Goal: Task Accomplishment & Management: Use online tool/utility

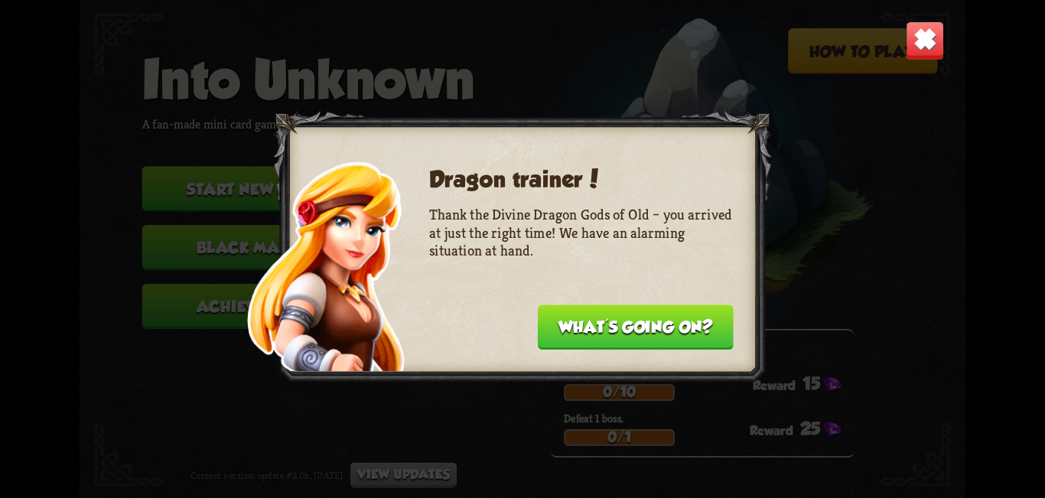
click at [671, 336] on button "What's going on?" at bounding box center [636, 326] width 196 height 45
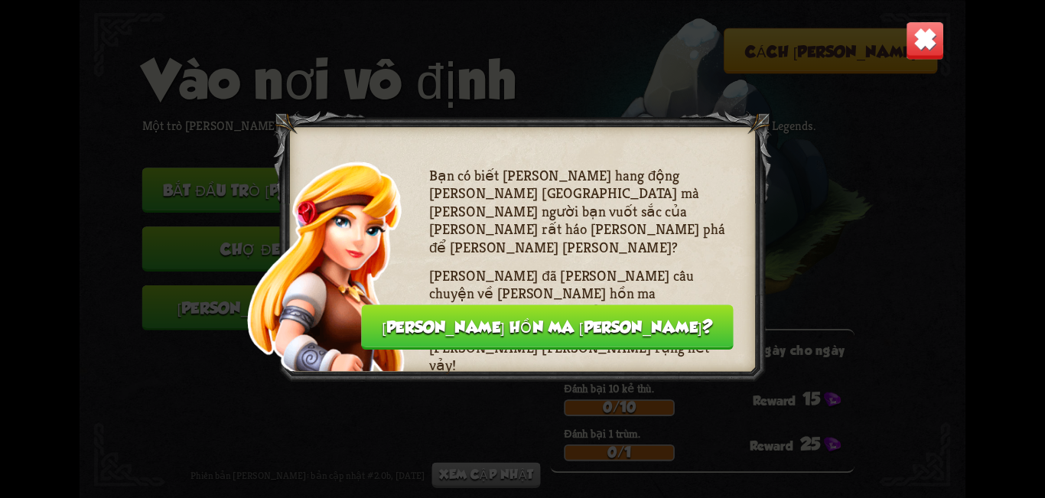
click at [690, 349] on button "Linh hồn ma quỷ?" at bounding box center [547, 326] width 372 height 45
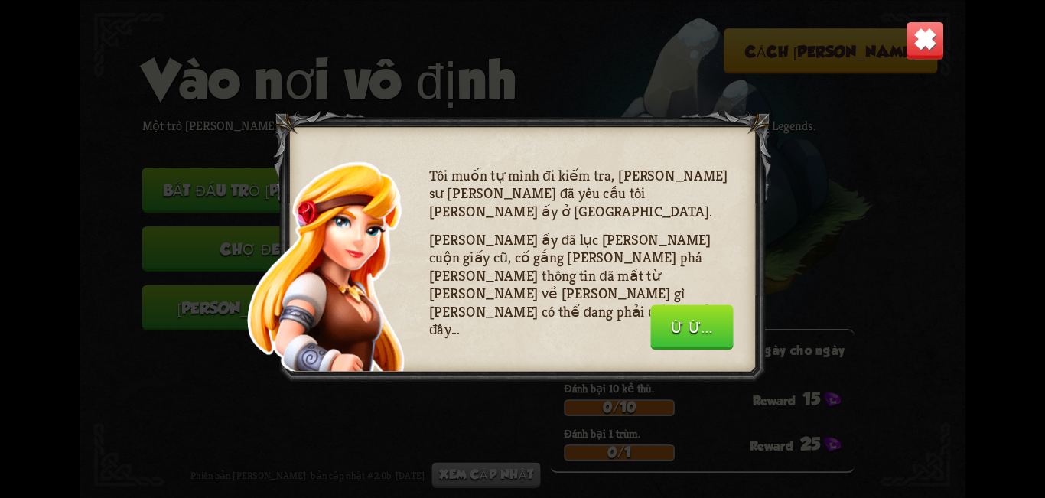
click at [699, 328] on font "Ừ ừ..." at bounding box center [691, 327] width 41 height 18
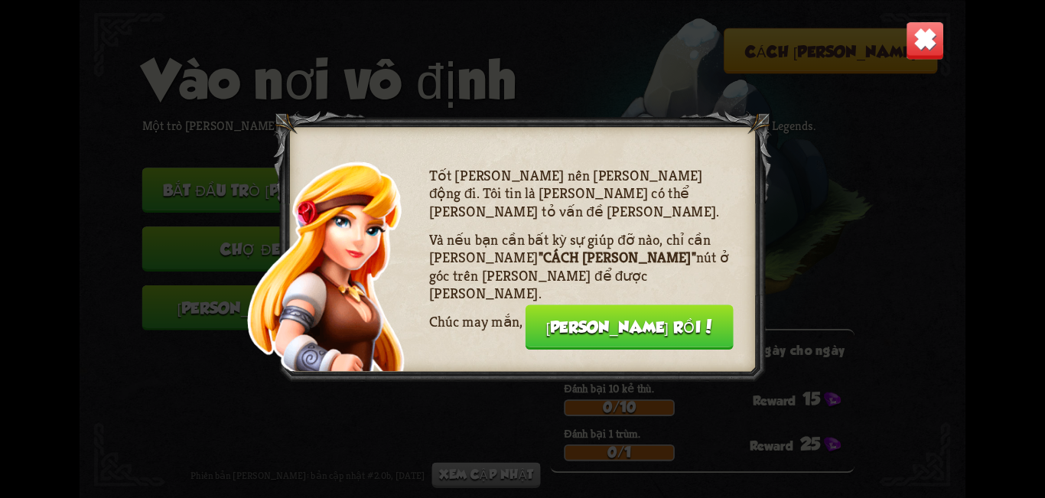
click at [698, 327] on font "Chắc chắn rồi!" at bounding box center [628, 327] width 167 height 18
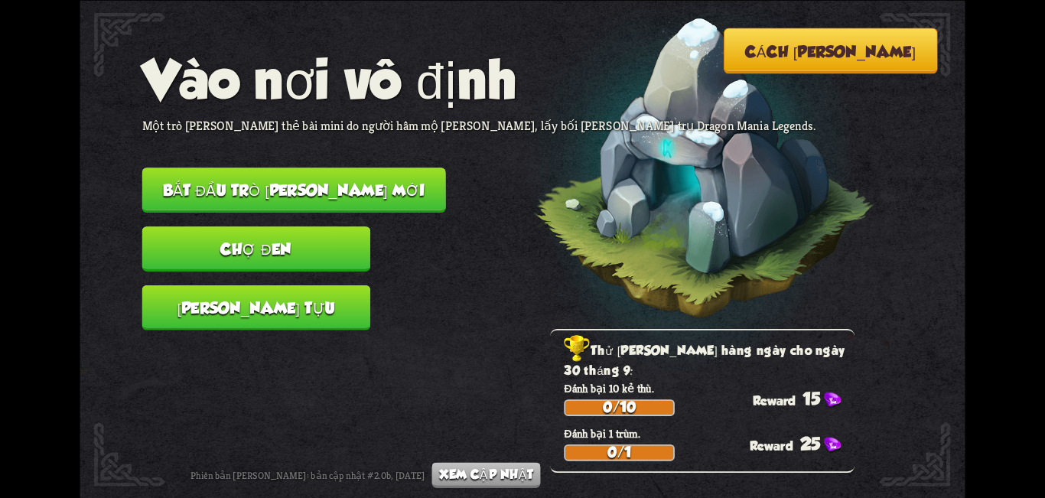
click at [863, 68] on button "Cách chơi" at bounding box center [830, 51] width 214 height 46
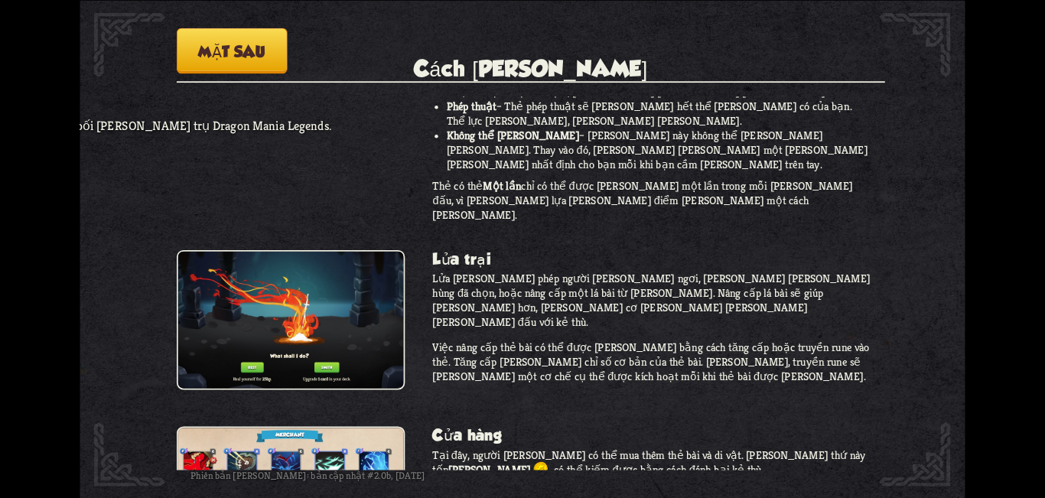
scroll to position [1343, 0]
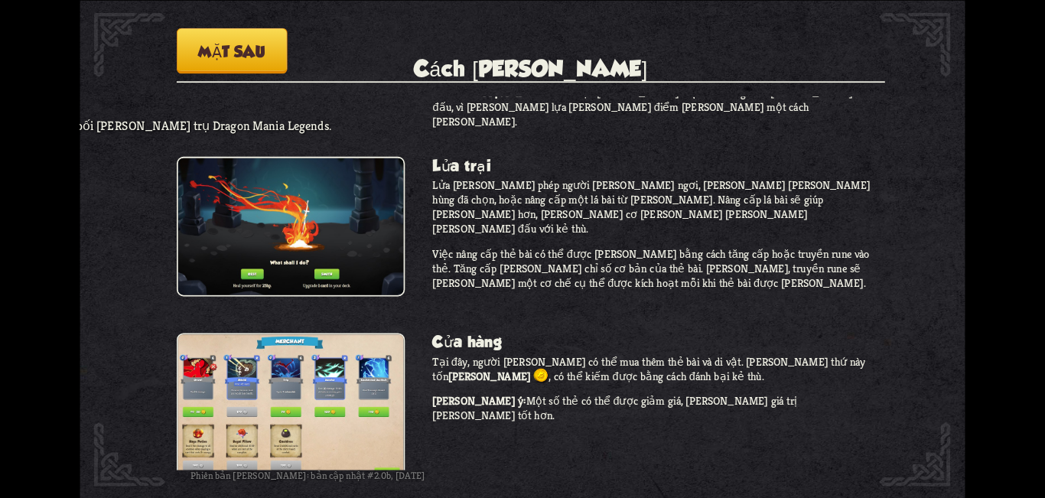
click at [217, 49] on font "Mặt sau" at bounding box center [231, 51] width 67 height 18
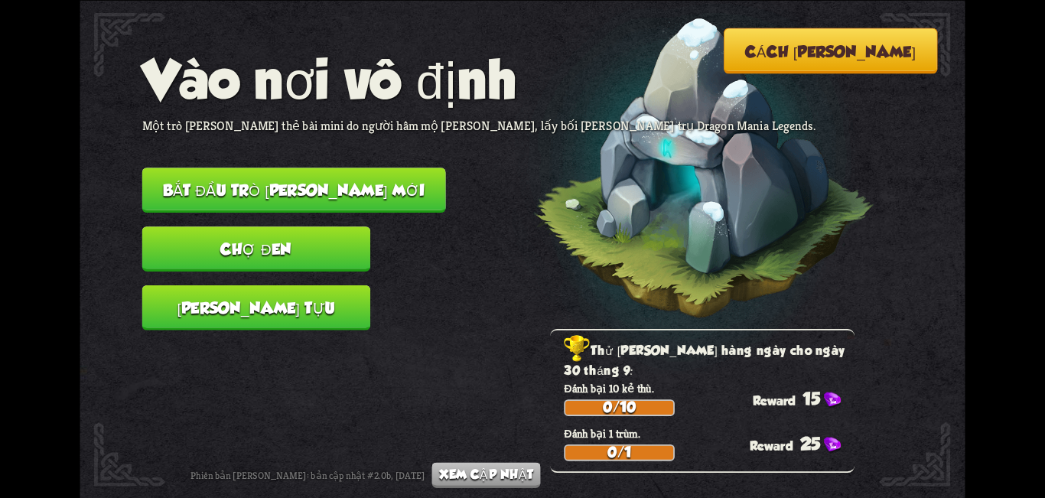
click at [335, 323] on button "Thành tựu" at bounding box center [256, 307] width 228 height 45
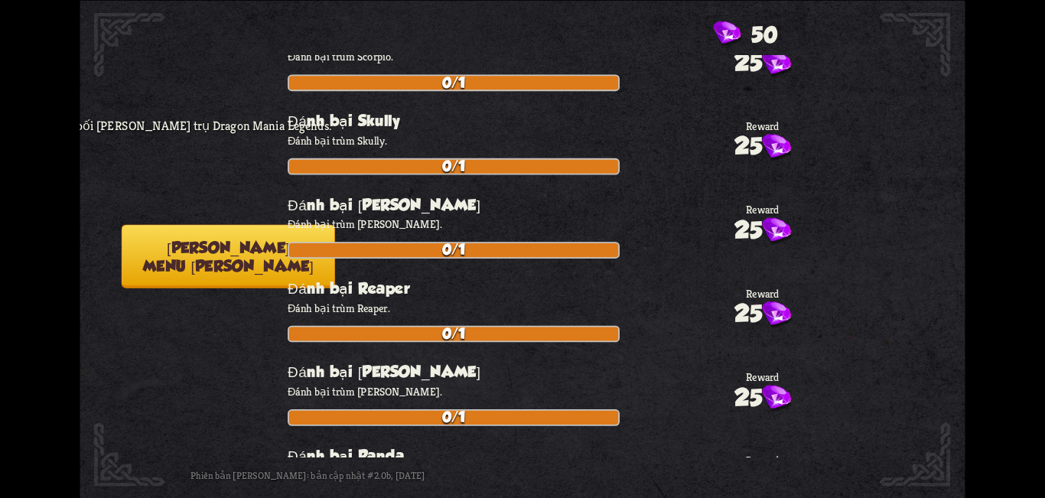
scroll to position [2218, 0]
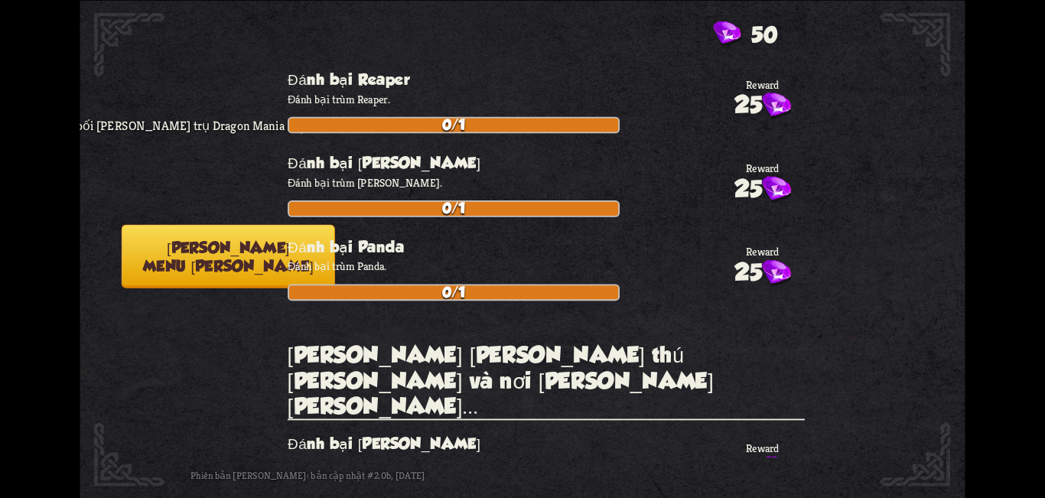
click at [221, 281] on button "Quay lại menu chính" at bounding box center [229, 255] width 214 height 63
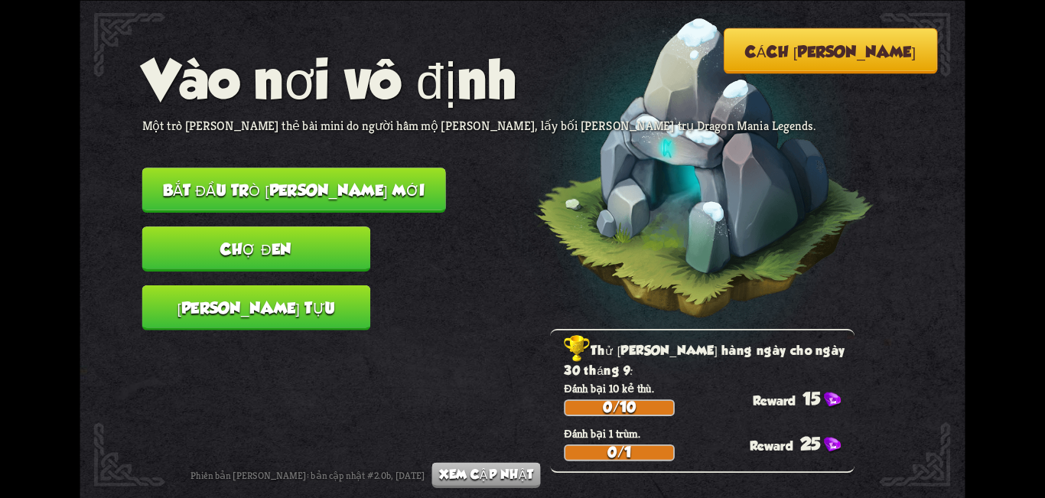
click at [288, 255] on font "Chợ đen" at bounding box center [255, 249] width 71 height 18
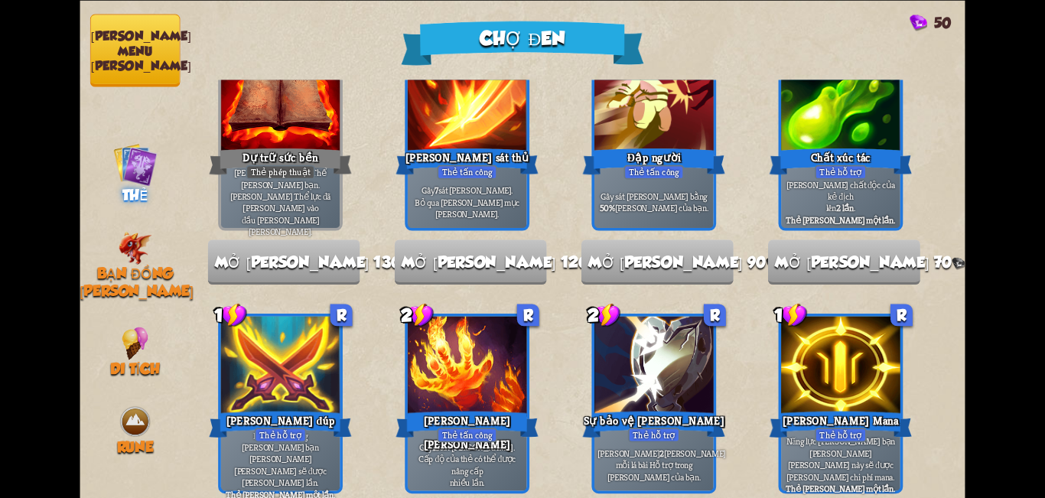
scroll to position [76, 0]
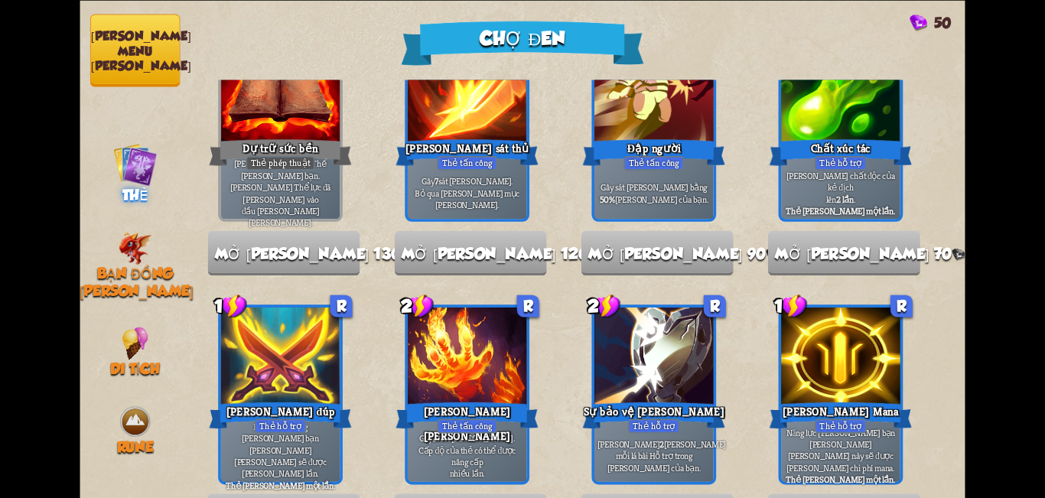
click at [129, 46] on font "Quay lại menu chính" at bounding box center [141, 50] width 100 height 44
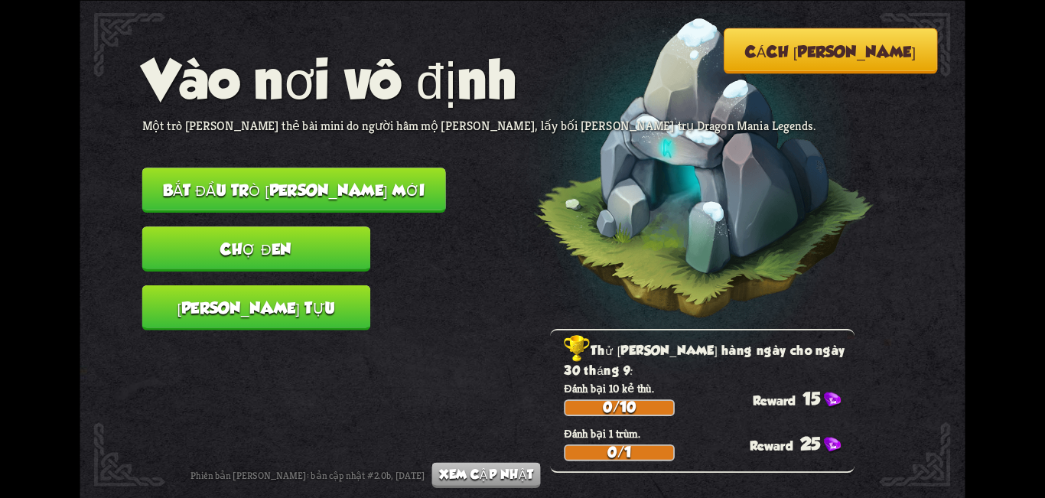
click at [479, 470] on font "Xem cập nhật" at bounding box center [486, 473] width 95 height 15
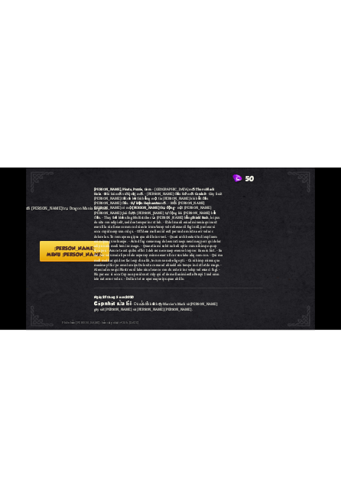
scroll to position [2472, 0]
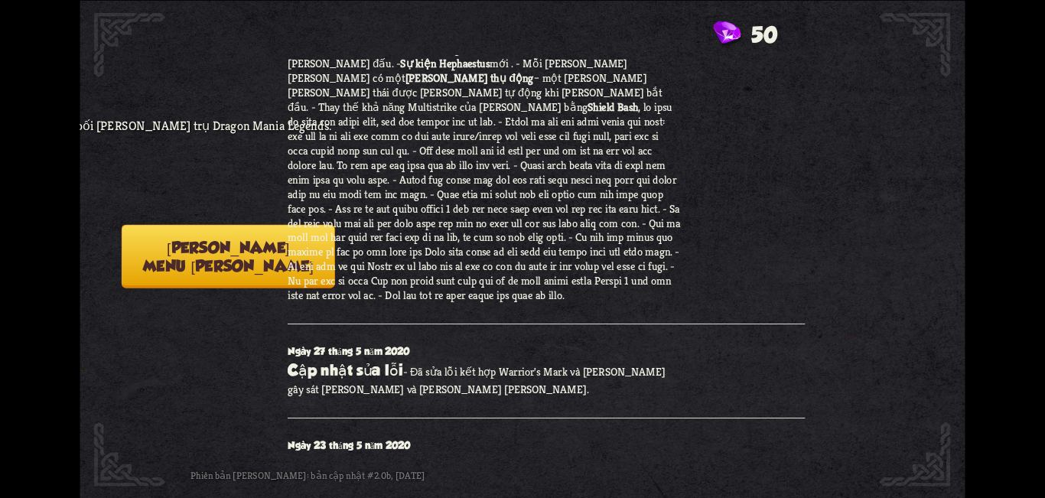
click at [158, 270] on font "menu chính" at bounding box center [228, 265] width 171 height 18
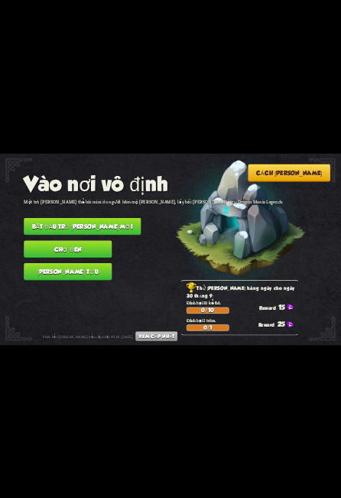
click at [88, 246] on button "Chợ đen" at bounding box center [68, 249] width 88 height 18
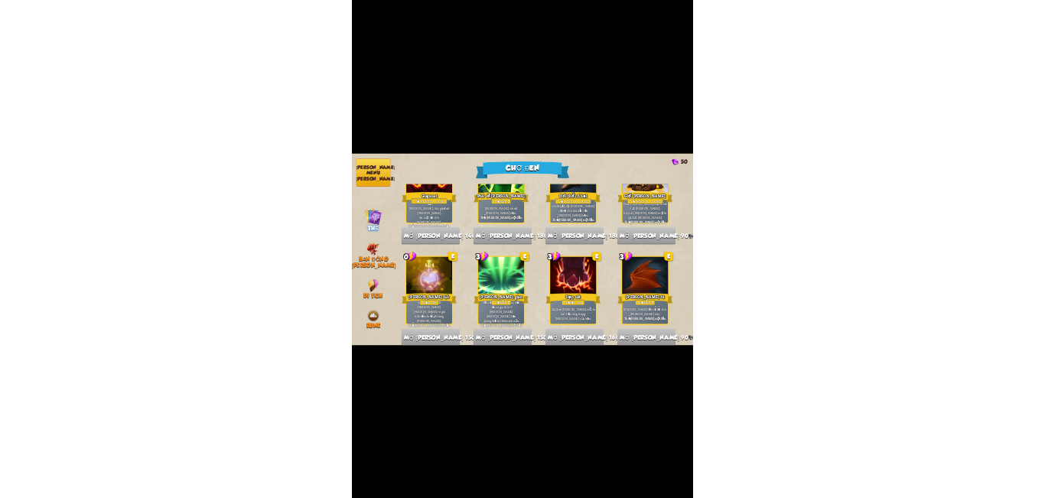
scroll to position [1591, 0]
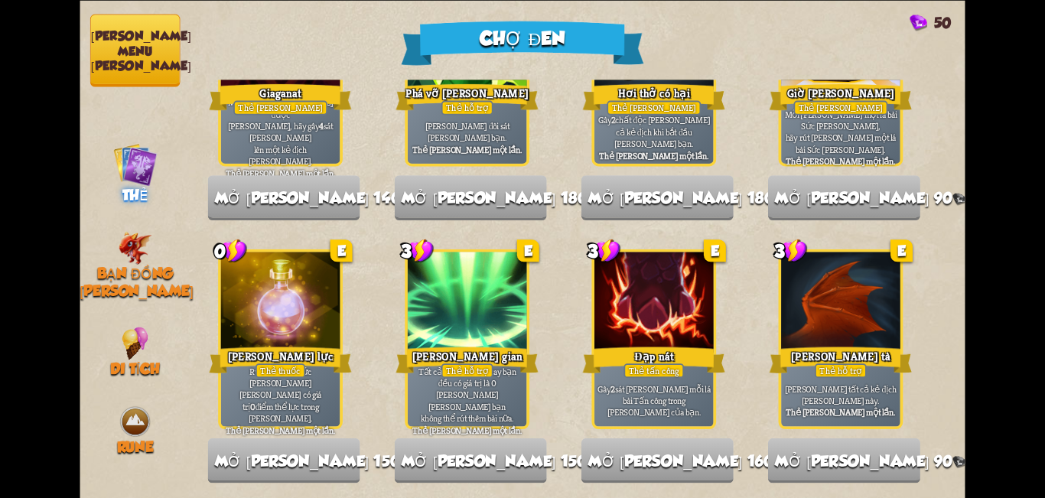
click at [135, 39] on font "Quay lại menu chính" at bounding box center [141, 50] width 100 height 44
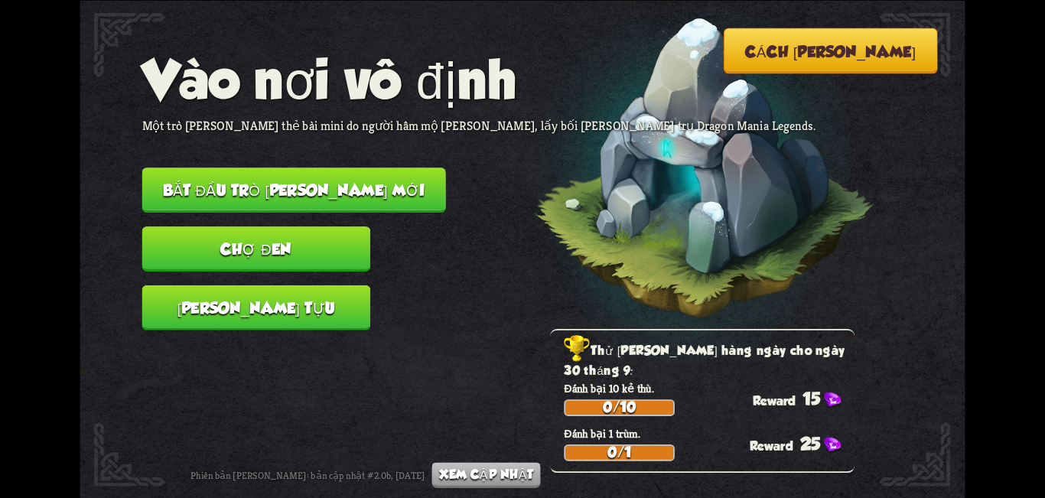
click at [308, 200] on button "Bắt đầu trò chơi mới" at bounding box center [294, 189] width 304 height 45
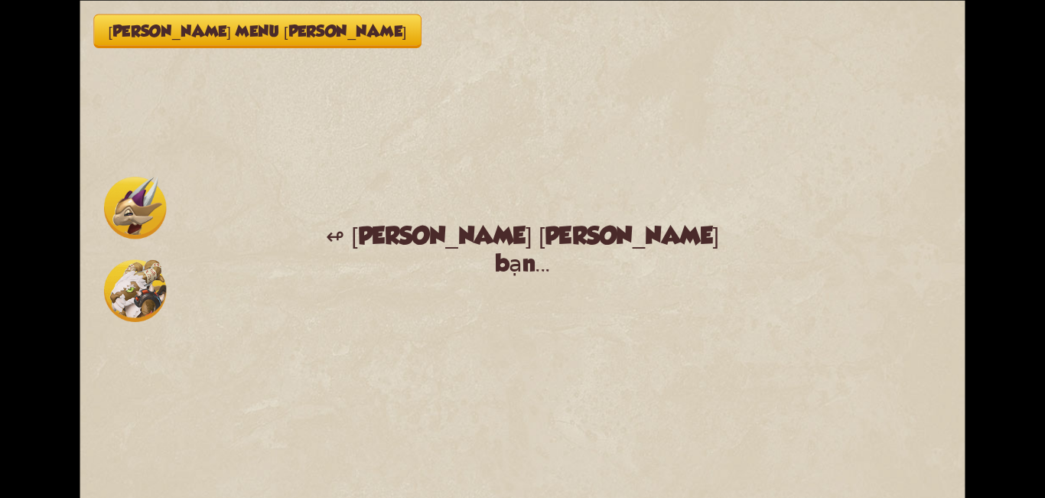
click at [156, 301] on img at bounding box center [135, 290] width 62 height 62
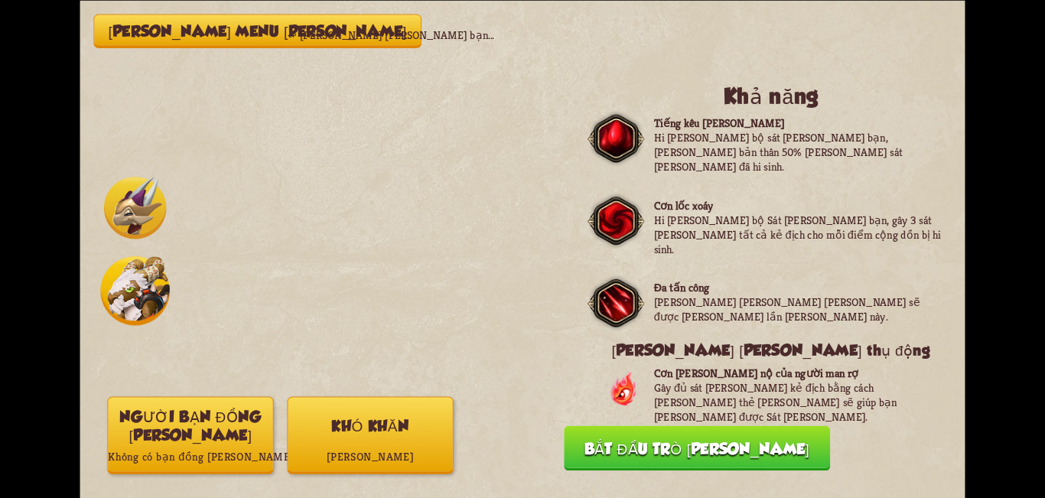
click at [294, 410] on button "Khó khăn Bình thường" at bounding box center [371, 434] width 166 height 77
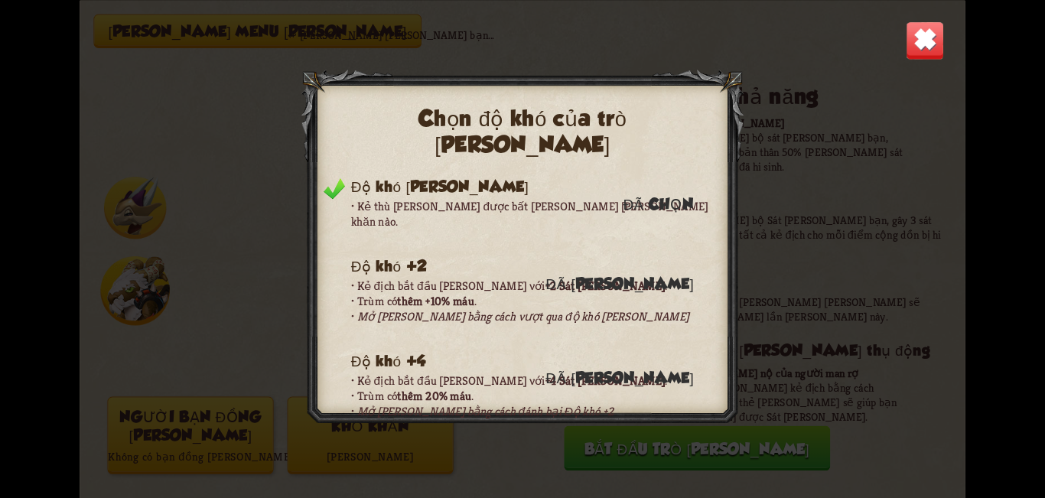
click at [395, 427] on div at bounding box center [522, 248] width 443 height 359
click at [929, 37] on img at bounding box center [924, 40] width 39 height 39
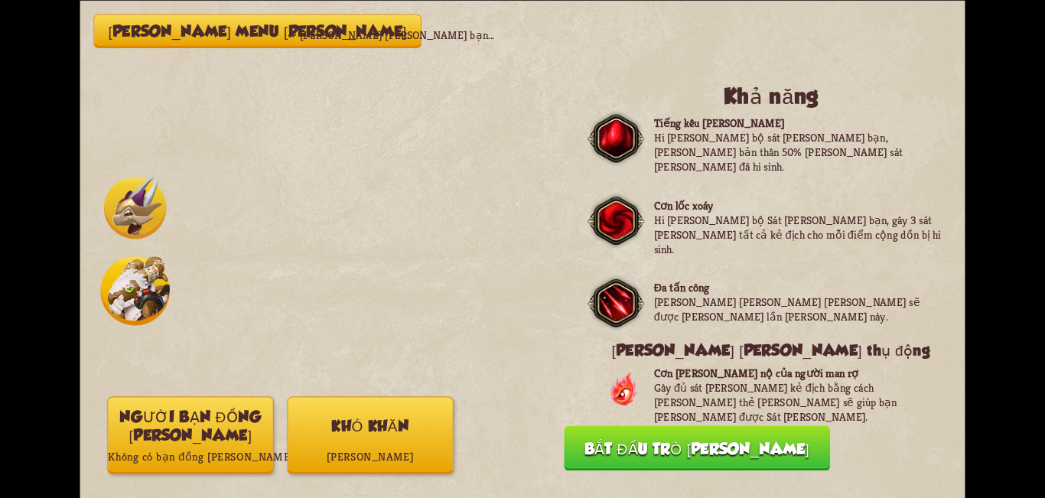
click at [190, 453] on font "Không có bạn đồng hành nào được chọn" at bounding box center [239, 456] width 262 height 15
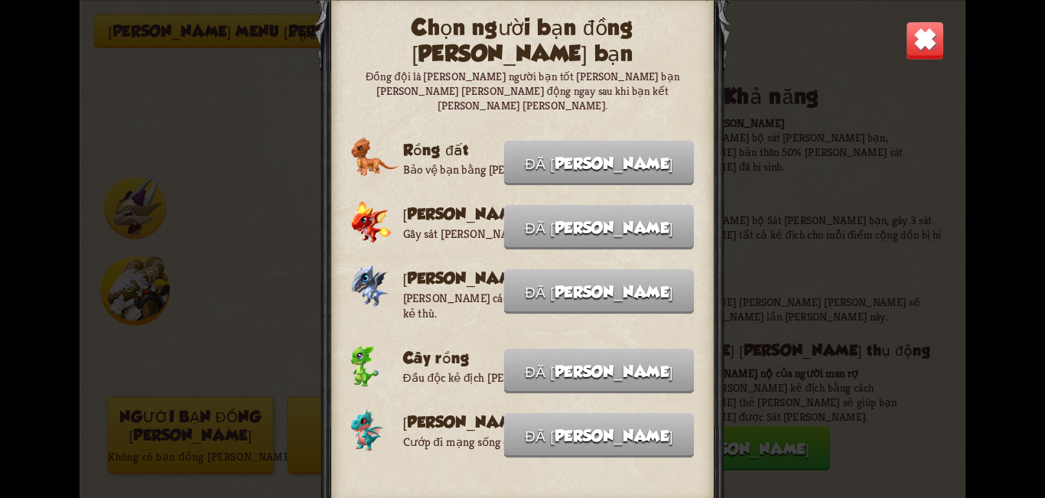
click at [909, 40] on img at bounding box center [924, 40] width 39 height 39
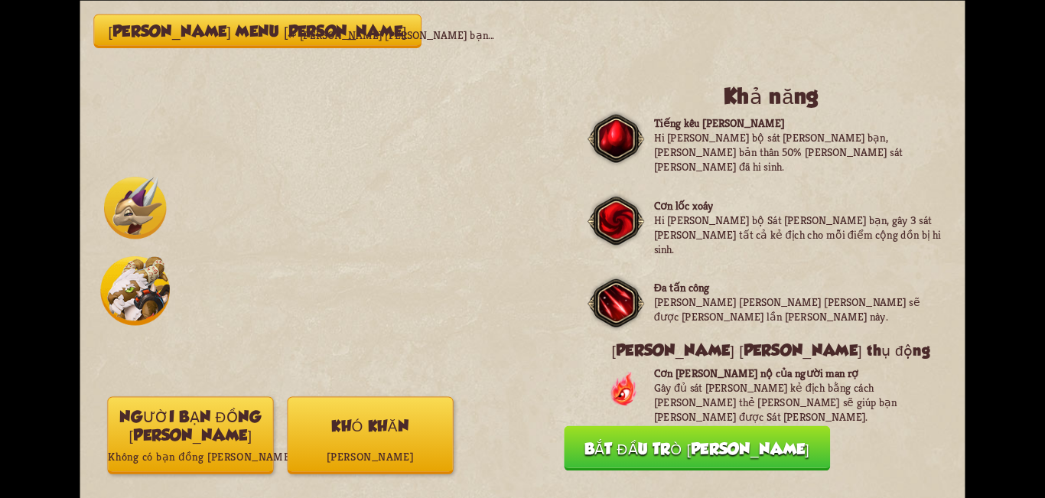
click at [761, 401] on div "Quay lại menu chính ↫ Chọn anh hùng của bạn... Khả năng Tiếng kêu chiến tranh H…" at bounding box center [522, 249] width 885 height 498
drag, startPoint x: 763, startPoint y: 444, endPoint x: 778, endPoint y: 437, distance: 16.4
click at [764, 445] on font "Bắt đầu trò chơi" at bounding box center [696, 448] width 225 height 18
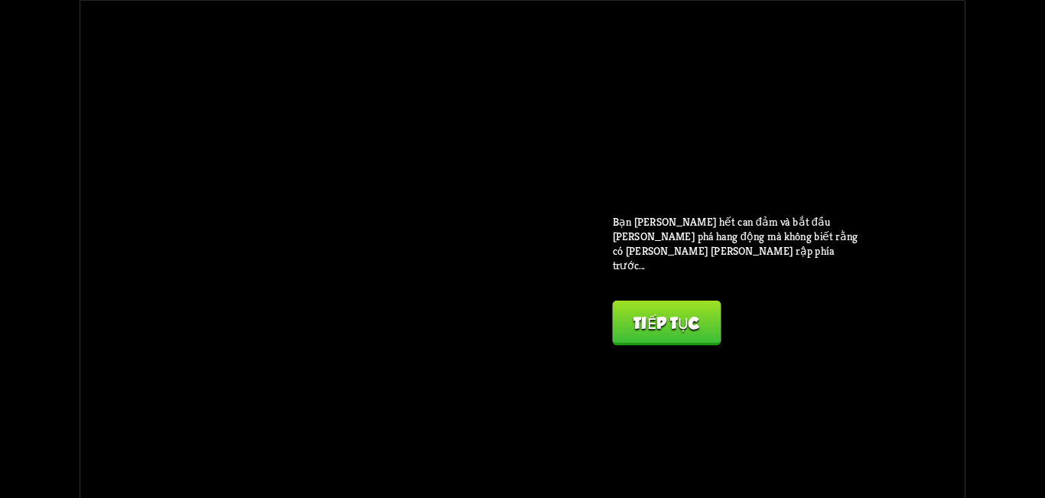
click at [744, 238] on font "Bạn phải lấy hết can đảm và bắt đầu khám phá hang động mà không biết rằng có nh…" at bounding box center [735, 243] width 245 height 58
click at [691, 314] on font "Tiếp tục" at bounding box center [666, 323] width 67 height 18
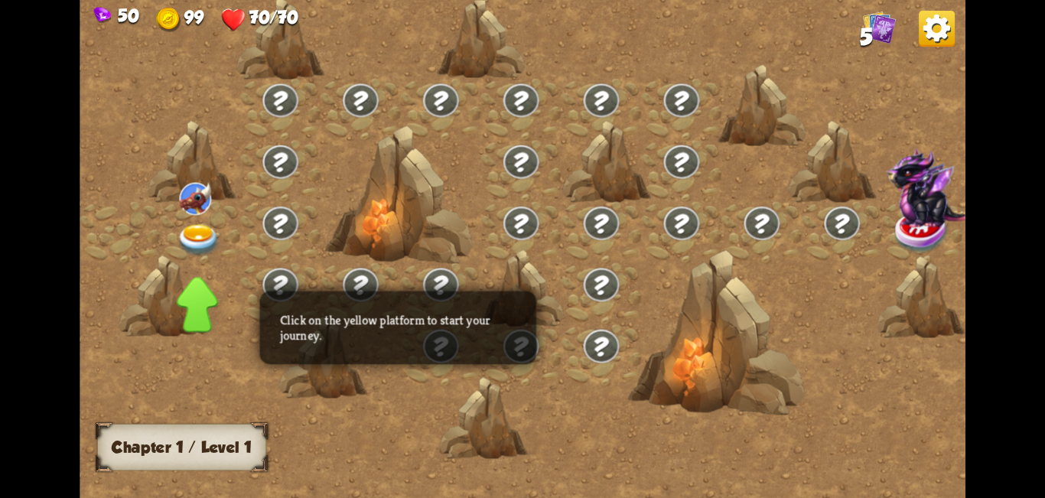
click at [180, 237] on img at bounding box center [199, 240] width 44 height 33
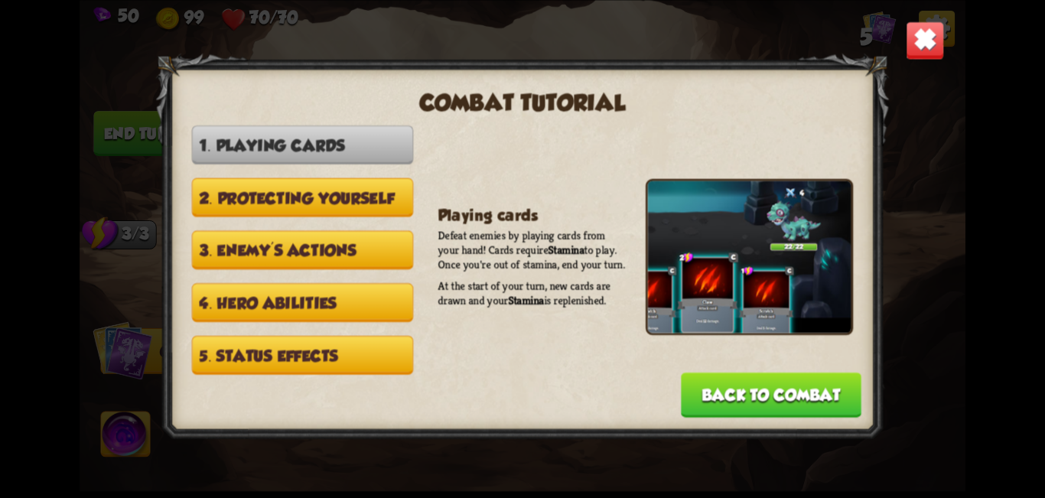
click at [353, 183] on button "2. Protecting yourself" at bounding box center [302, 196] width 221 height 39
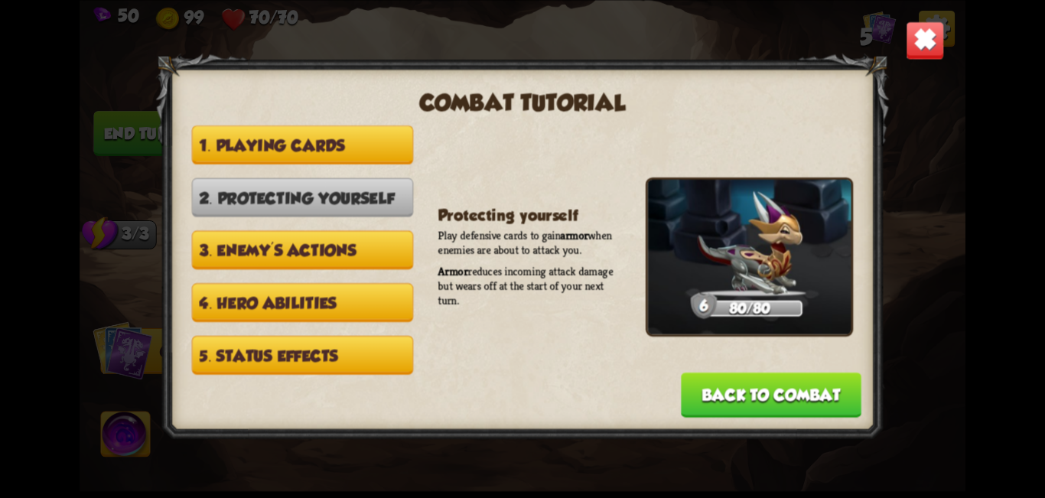
click at [716, 390] on button "Back to combat" at bounding box center [771, 394] width 180 height 45
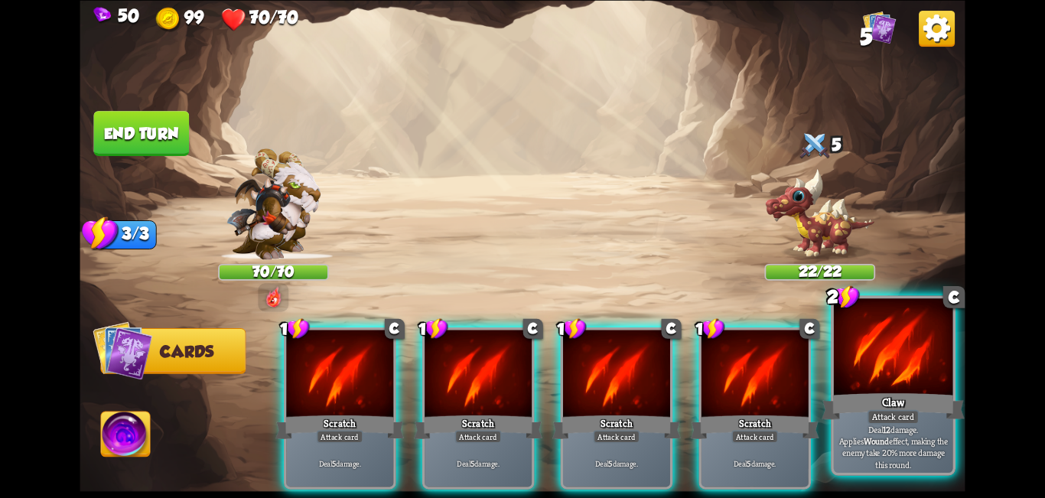
click at [862, 371] on div at bounding box center [893, 348] width 119 height 100
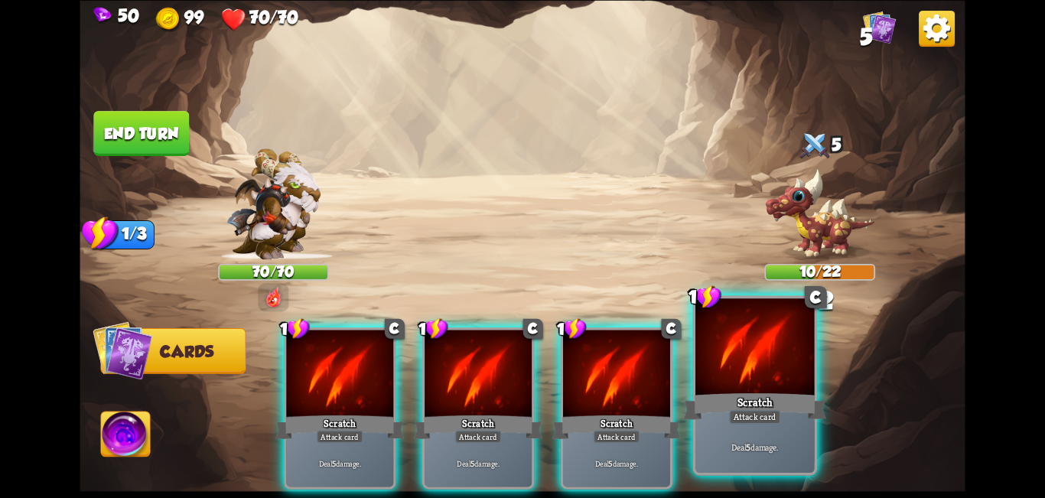
click at [771, 387] on div at bounding box center [754, 348] width 119 height 100
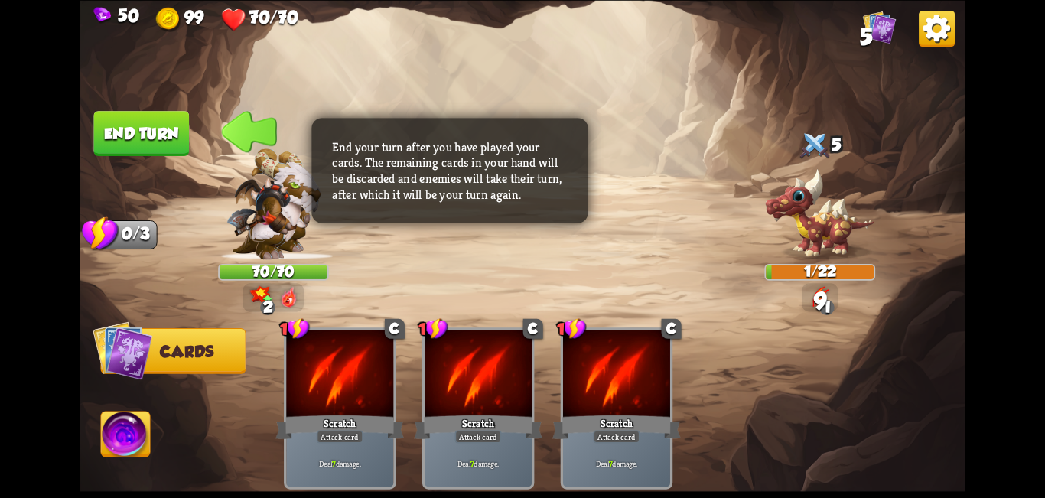
click at [137, 448] on img at bounding box center [125, 436] width 49 height 50
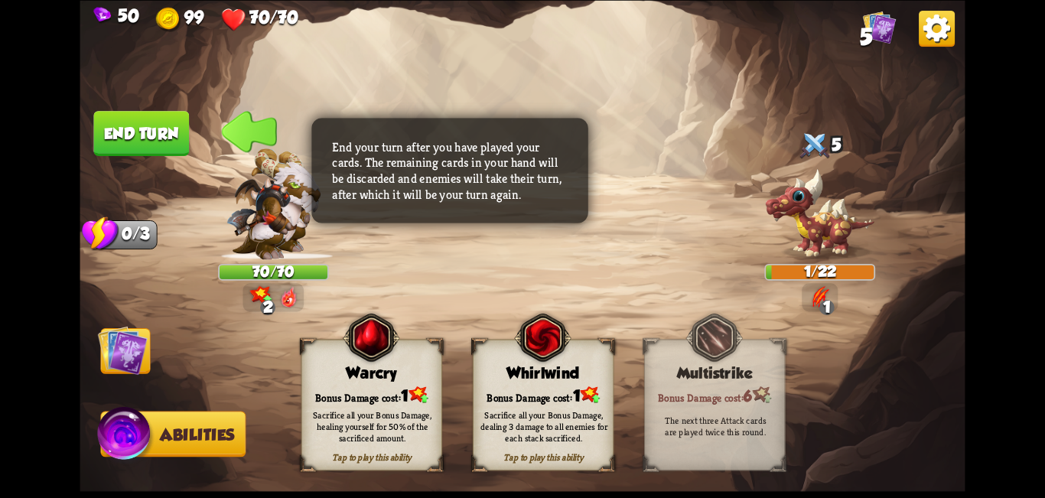
click at [577, 438] on div "Sacrifice all your Bonus Damage, dealing 3 damage to all enemies for each stack…" at bounding box center [543, 425] width 127 height 35
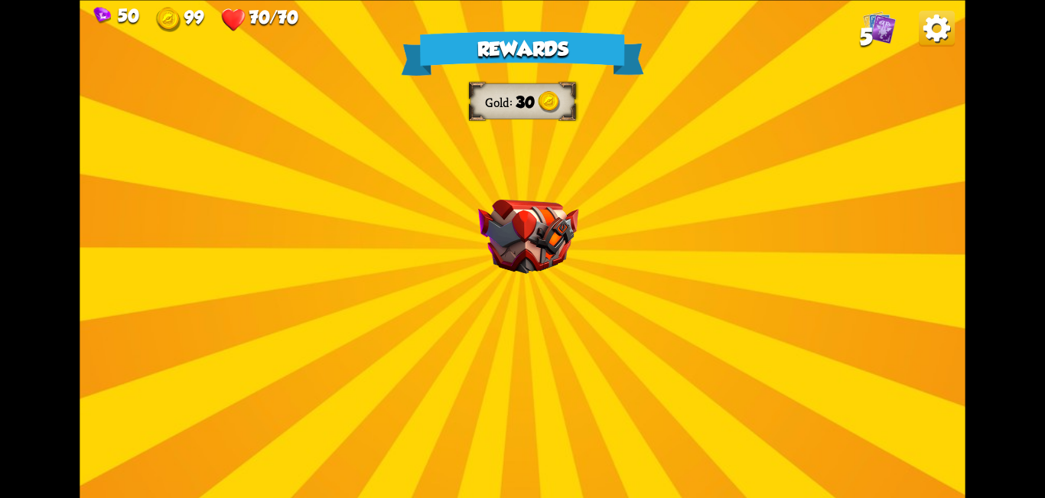
drag, startPoint x: 541, startPoint y: 293, endPoint x: 543, endPoint y: 255, distance: 38.3
click at [541, 291] on div "Rewards Gold 30 Select a card 1 C Riposte Attack card Deal 5 damage. If the ene…" at bounding box center [522, 249] width 885 height 498
click at [543, 255] on img at bounding box center [528, 236] width 100 height 74
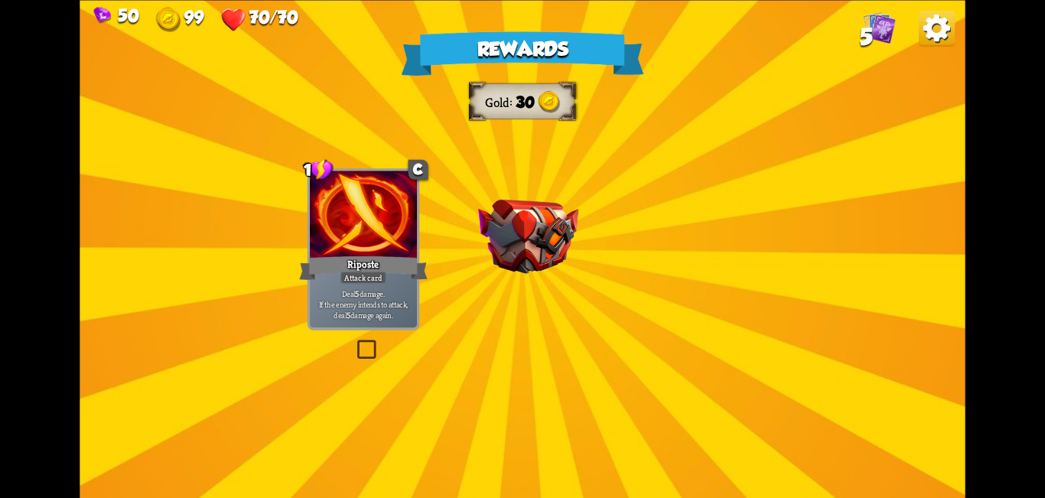
click at [543, 254] on img at bounding box center [528, 236] width 100 height 74
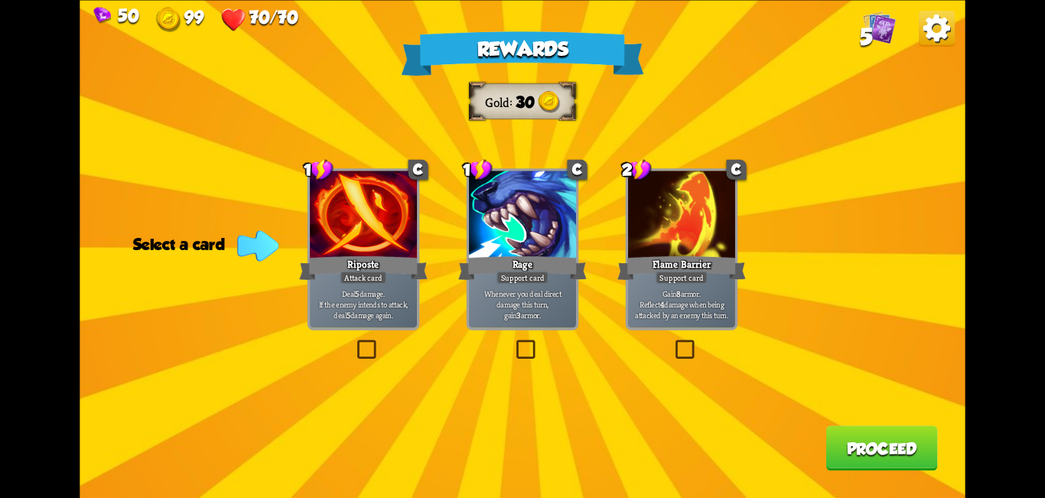
click at [672, 343] on label at bounding box center [672, 343] width 0 height 0
click at [0, 0] on input "checkbox" at bounding box center [0, 0] width 0 height 0
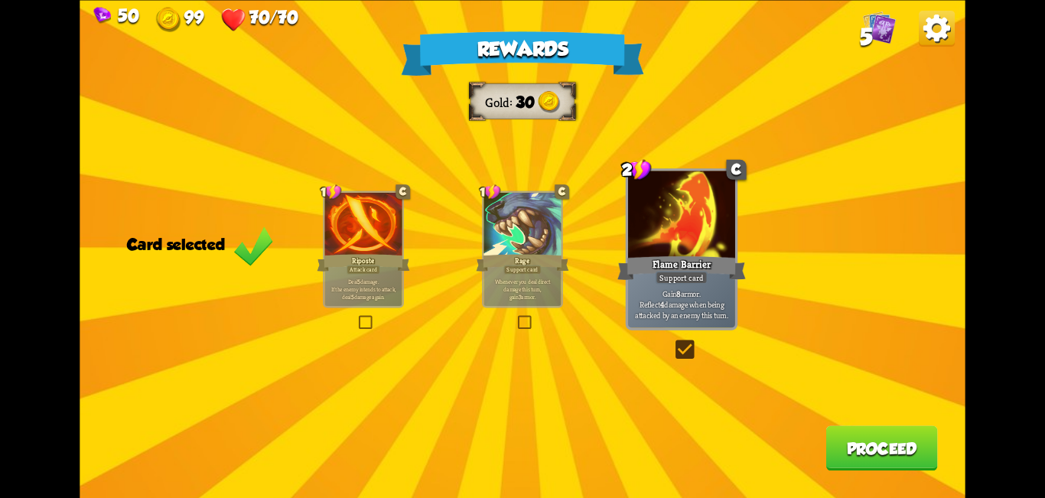
click at [672, 343] on label at bounding box center [672, 343] width 0 height 0
click at [0, 0] on input "checkbox" at bounding box center [0, 0] width 0 height 0
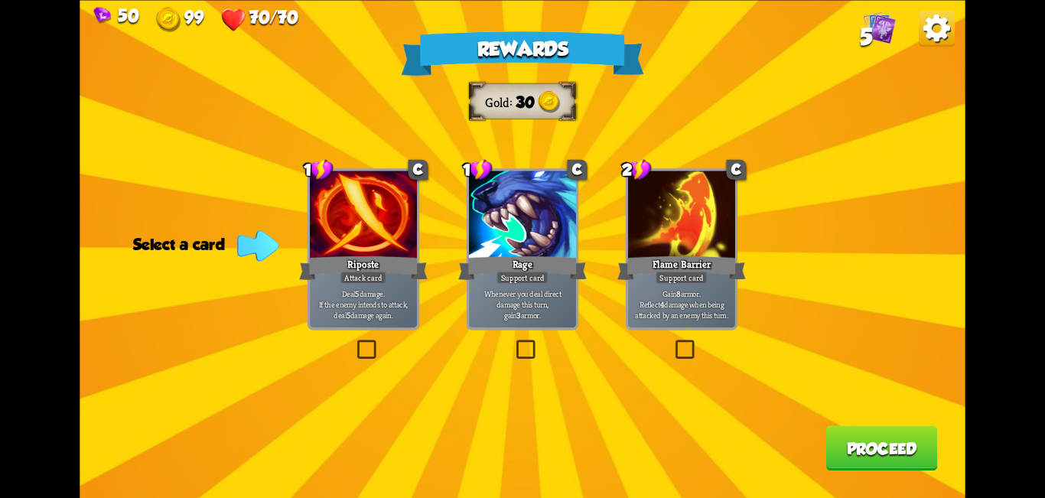
drag, startPoint x: 362, startPoint y: 350, endPoint x: 383, endPoint y: 358, distance: 22.0
click at [354, 343] on label at bounding box center [354, 343] width 0 height 0
click at [0, 0] on input "checkbox" at bounding box center [0, 0] width 0 height 0
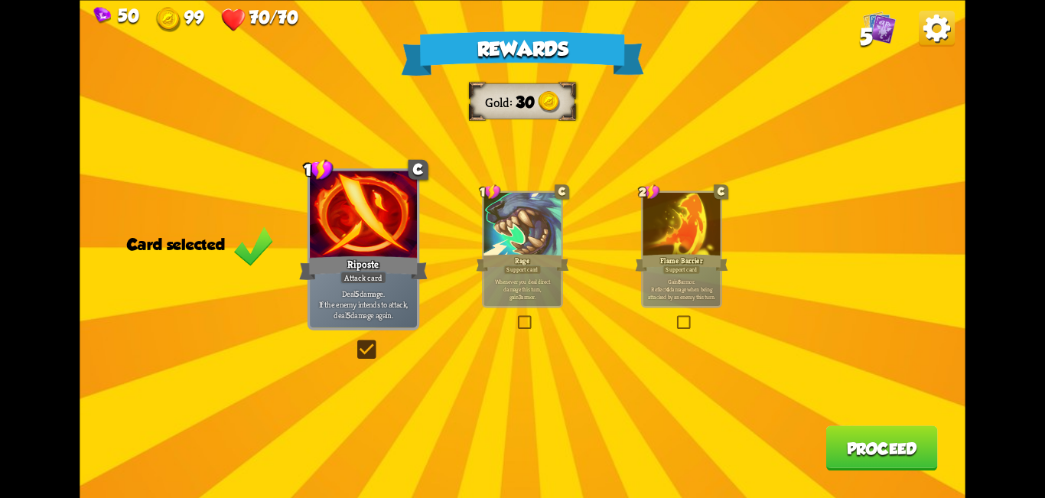
click at [354, 343] on label at bounding box center [354, 343] width 0 height 0
click at [0, 0] on input "checkbox" at bounding box center [0, 0] width 0 height 0
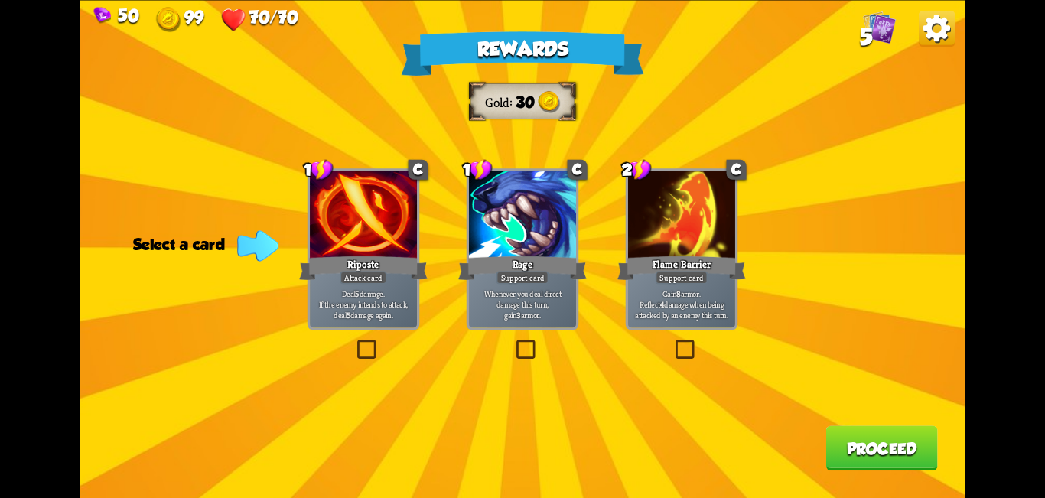
click at [354, 343] on label at bounding box center [354, 343] width 0 height 0
click at [0, 0] on input "checkbox" at bounding box center [0, 0] width 0 height 0
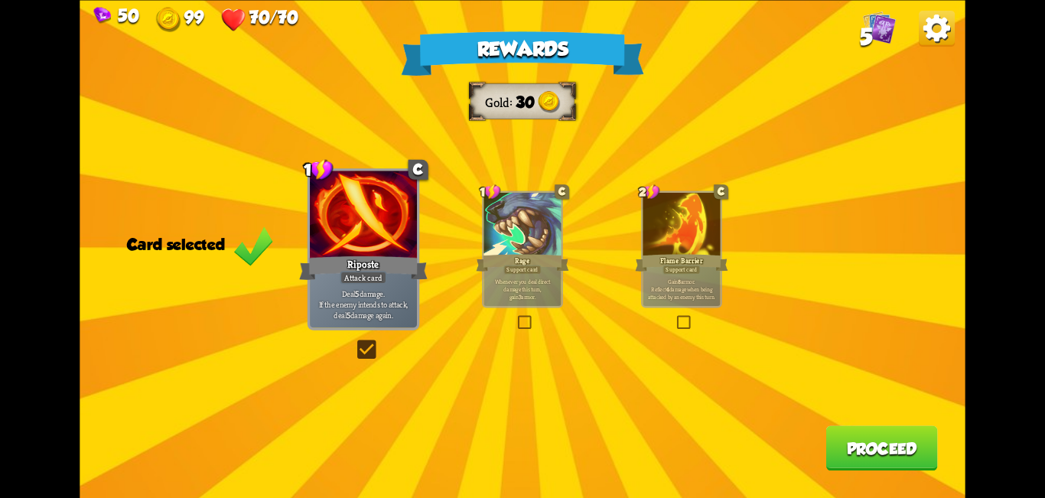
click at [853, 457] on button "Proceed" at bounding box center [881, 447] width 112 height 45
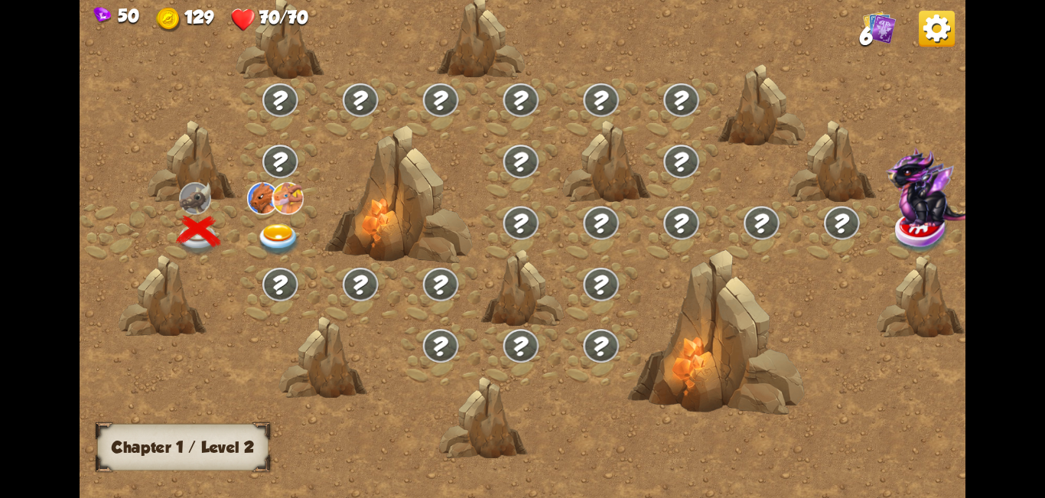
click at [283, 232] on img at bounding box center [279, 240] width 44 height 33
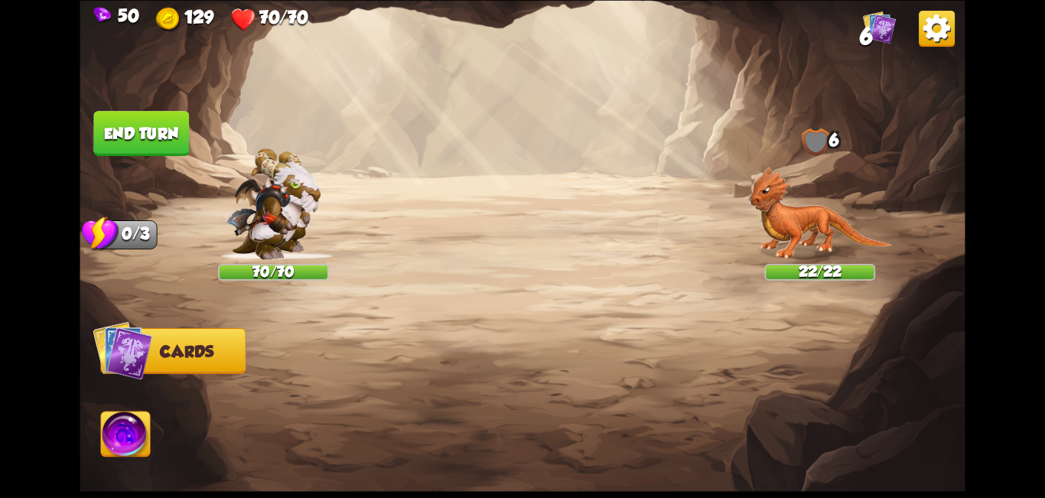
click at [518, 286] on div at bounding box center [611, 387] width 708 height 221
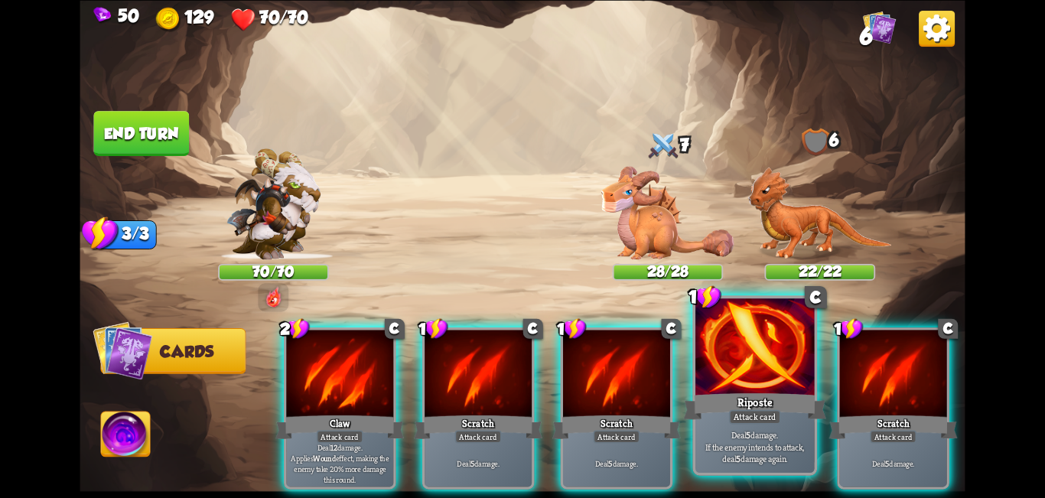
click at [756, 367] on div at bounding box center [754, 348] width 119 height 100
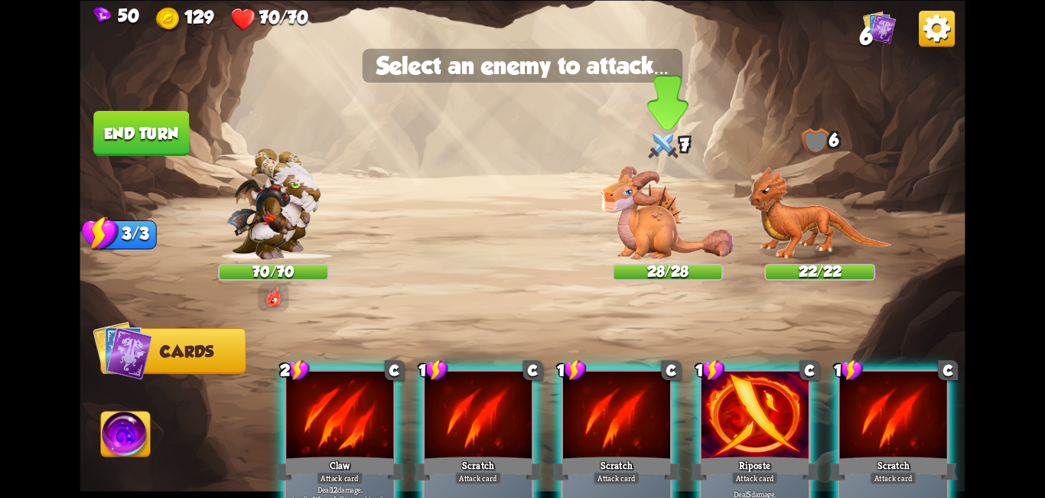
click at [653, 206] on img at bounding box center [667, 212] width 133 height 93
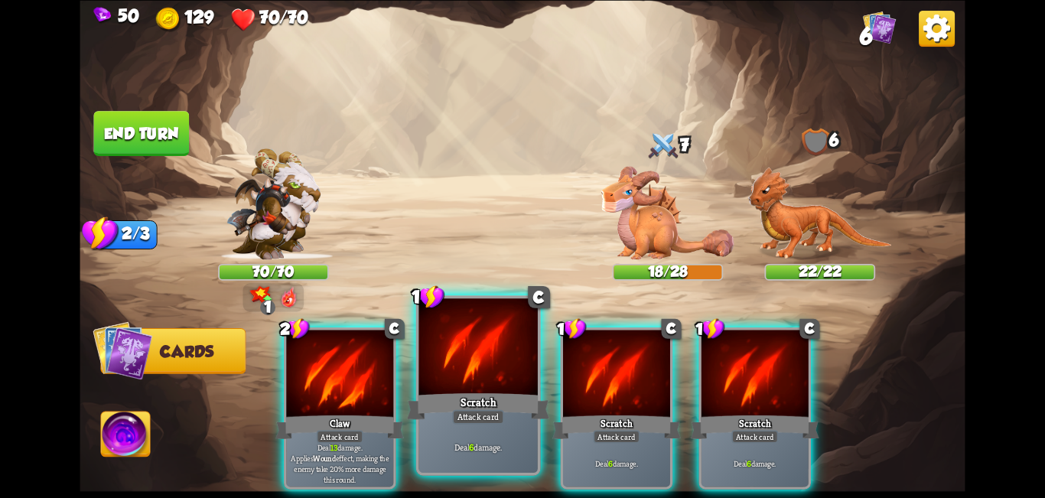
click at [481, 369] on div at bounding box center [477, 348] width 119 height 100
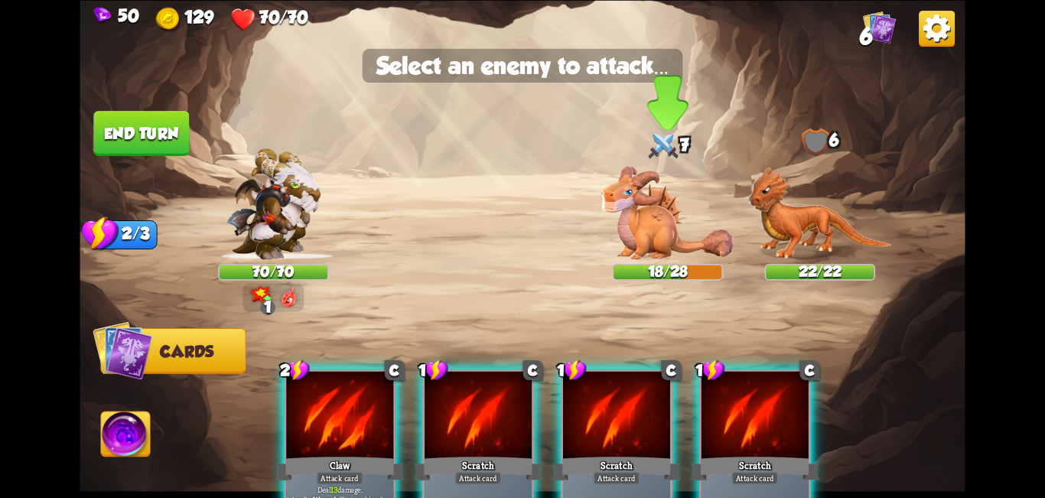
click at [652, 221] on img at bounding box center [667, 212] width 133 height 93
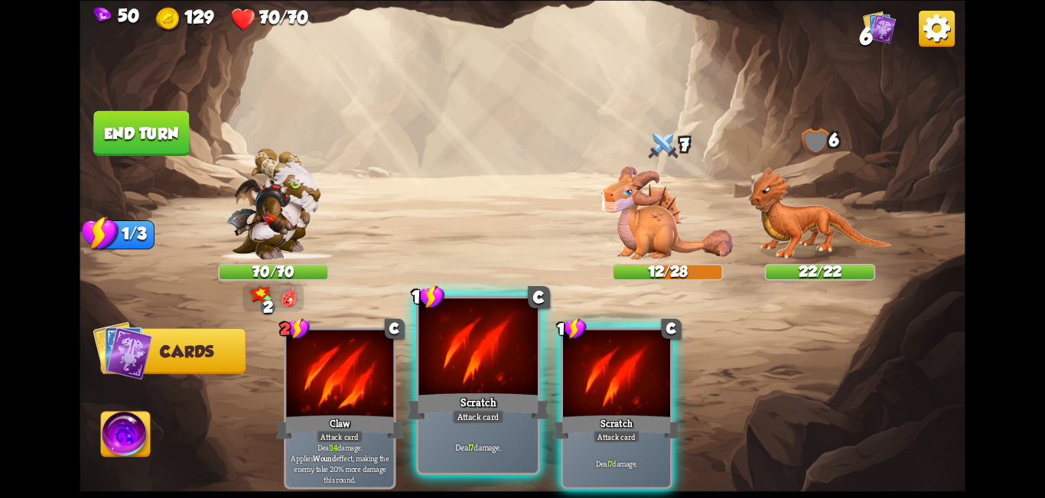
click at [477, 376] on div at bounding box center [477, 348] width 119 height 100
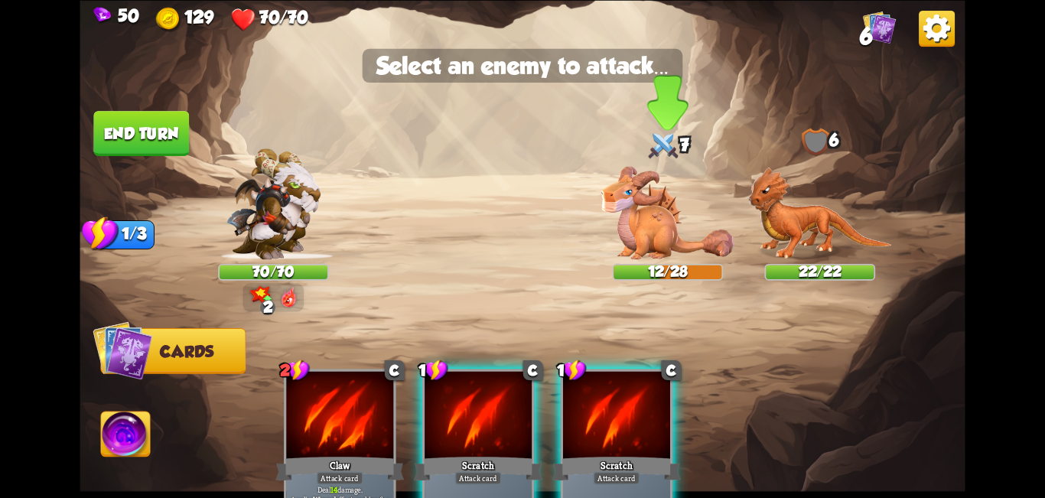
click at [697, 210] on img at bounding box center [667, 212] width 133 height 93
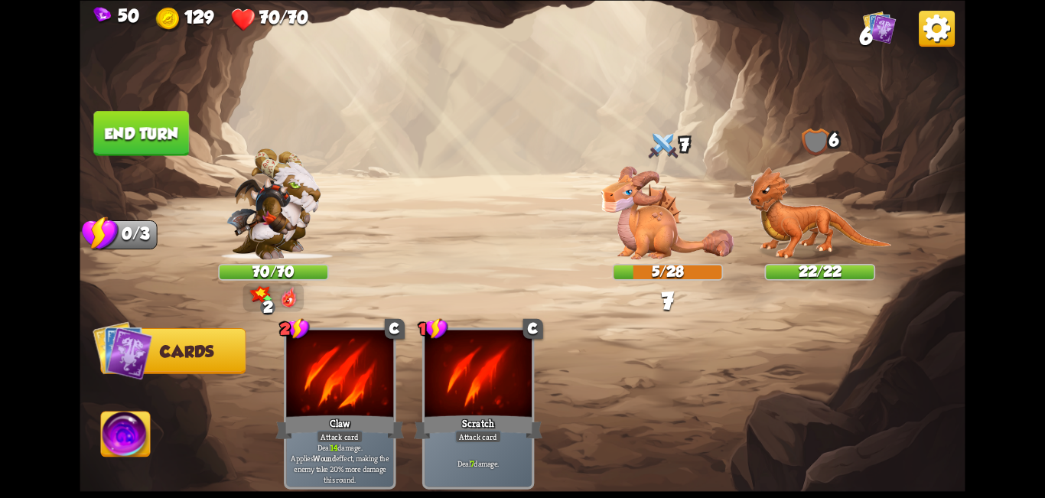
click at [138, 448] on img at bounding box center [125, 436] width 49 height 50
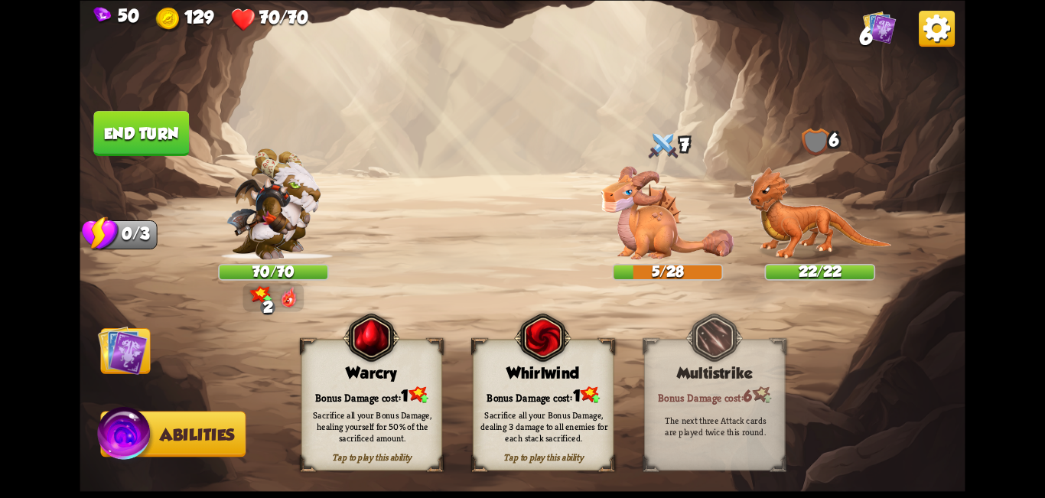
click at [551, 372] on div "Whirlwind" at bounding box center [543, 373] width 140 height 18
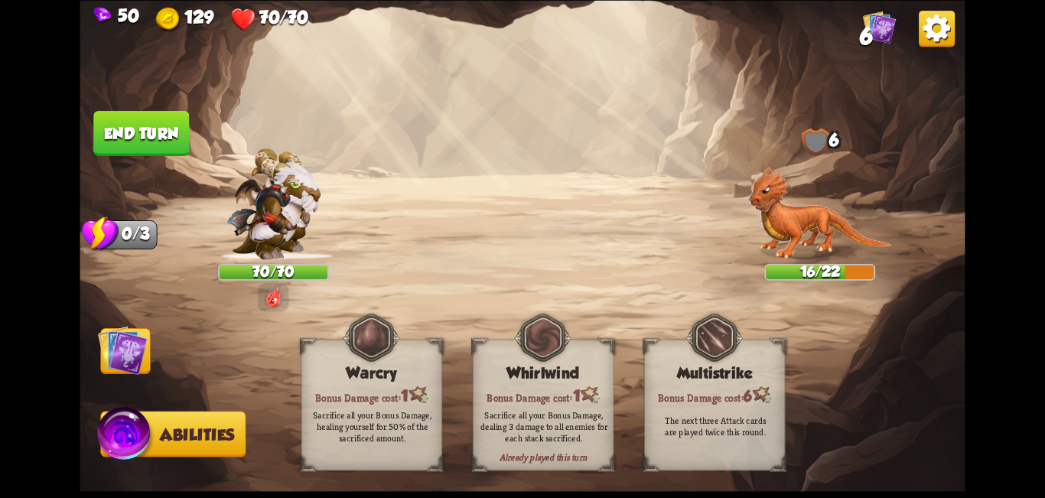
click at [152, 453] on img at bounding box center [125, 436] width 59 height 60
click at [146, 128] on button "End turn" at bounding box center [141, 133] width 96 height 45
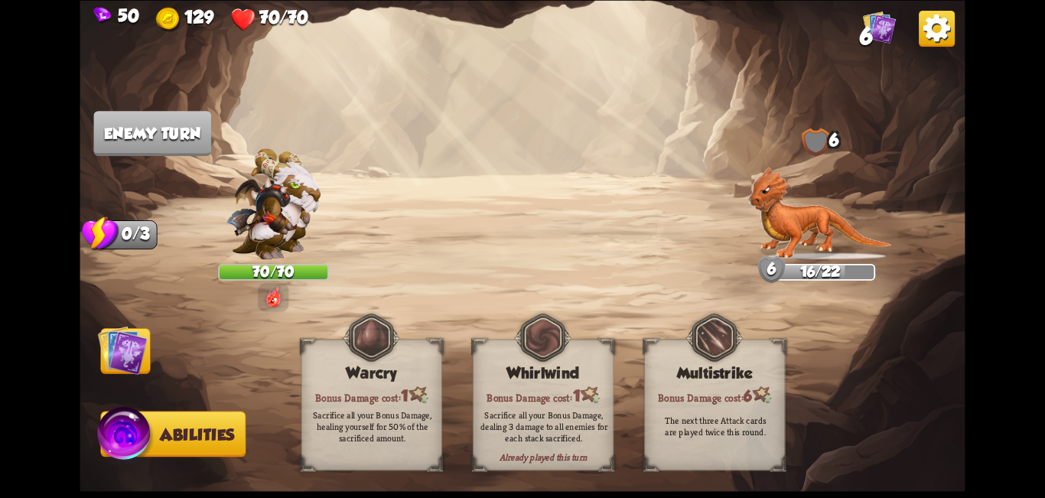
click at [218, 438] on span "Abilities" at bounding box center [197, 434] width 74 height 18
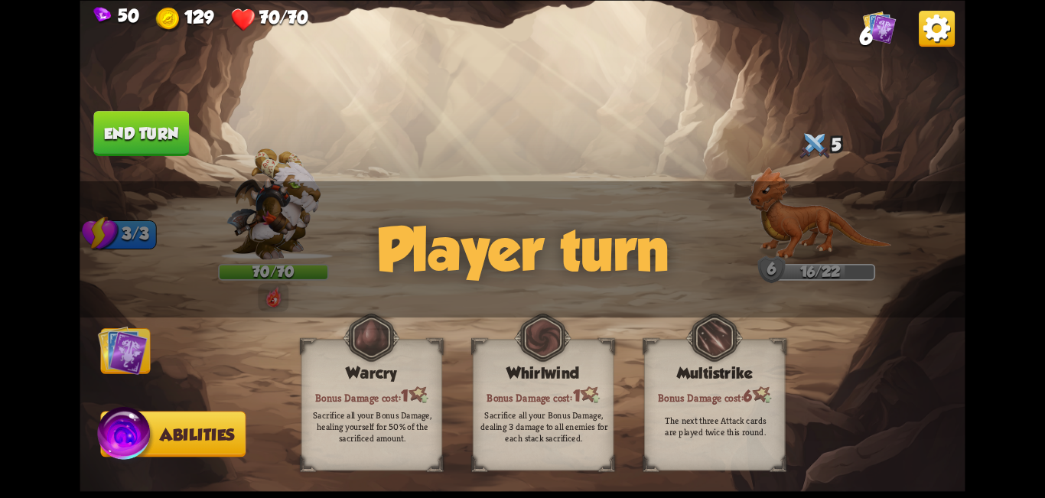
click at [136, 359] on img at bounding box center [123, 350] width 50 height 50
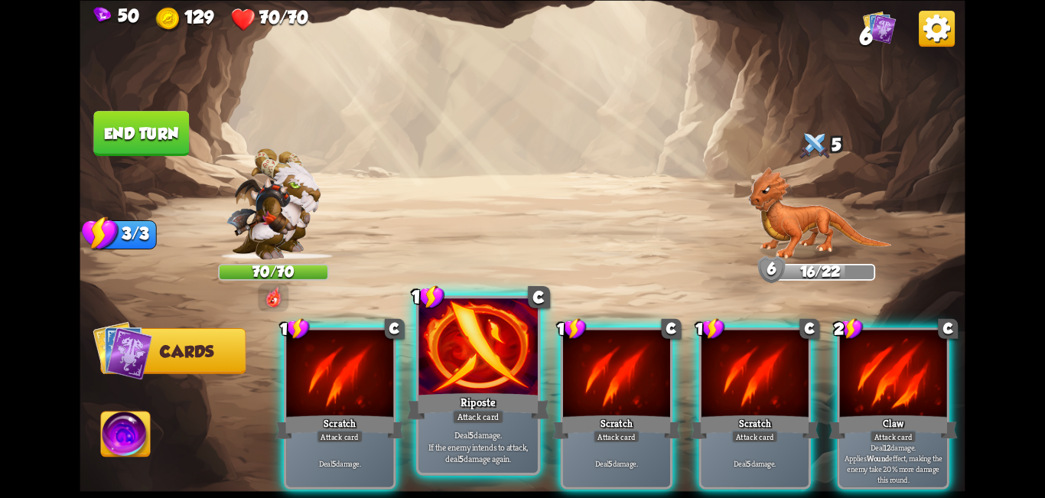
click at [454, 393] on div "Riposte" at bounding box center [478, 406] width 143 height 32
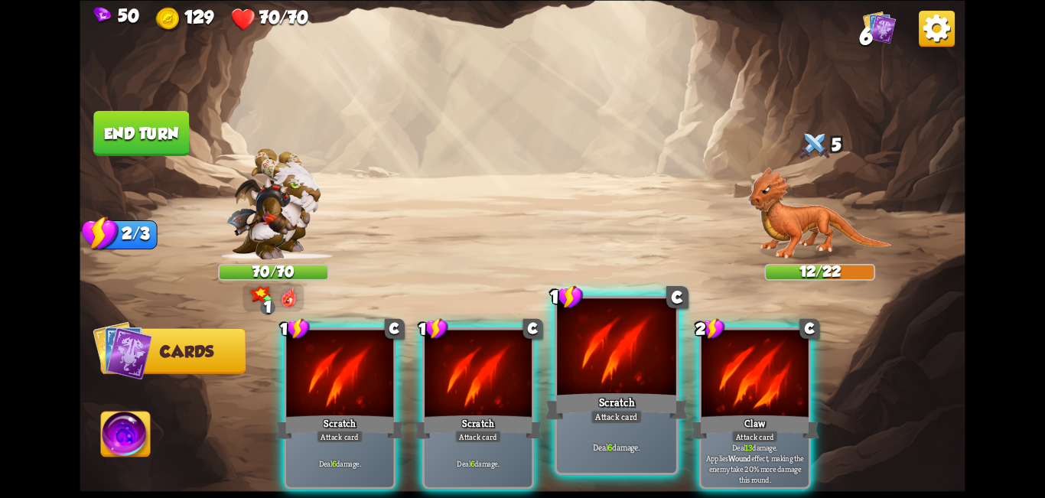
click at [615, 398] on div "Scratch" at bounding box center [616, 406] width 143 height 32
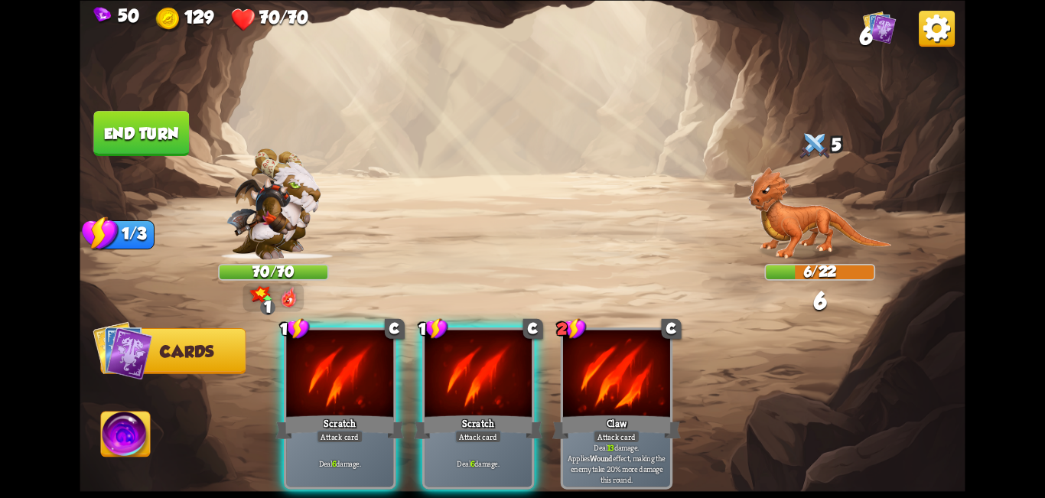
click at [123, 453] on img at bounding box center [125, 436] width 49 height 50
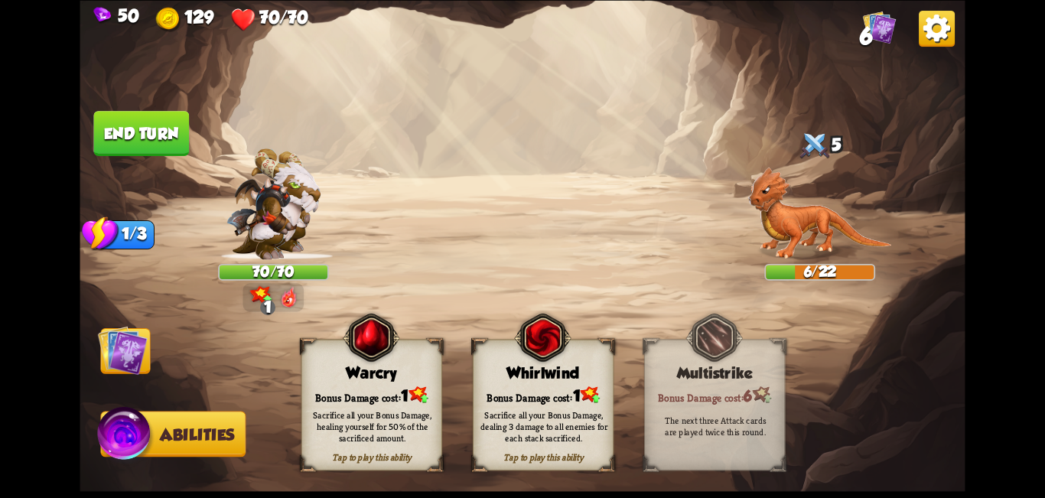
drag, startPoint x: 177, startPoint y: 449, endPoint x: 147, endPoint y: 400, distance: 57.3
click at [174, 448] on button "Abilities" at bounding box center [172, 434] width 145 height 46
click at [128, 349] on img at bounding box center [123, 350] width 50 height 50
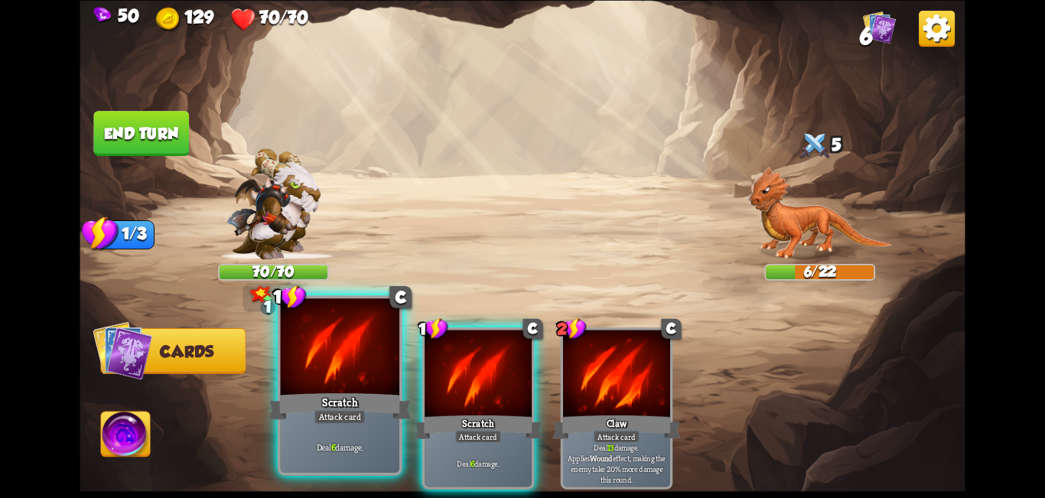
click at [334, 393] on div "Scratch" at bounding box center [339, 406] width 143 height 32
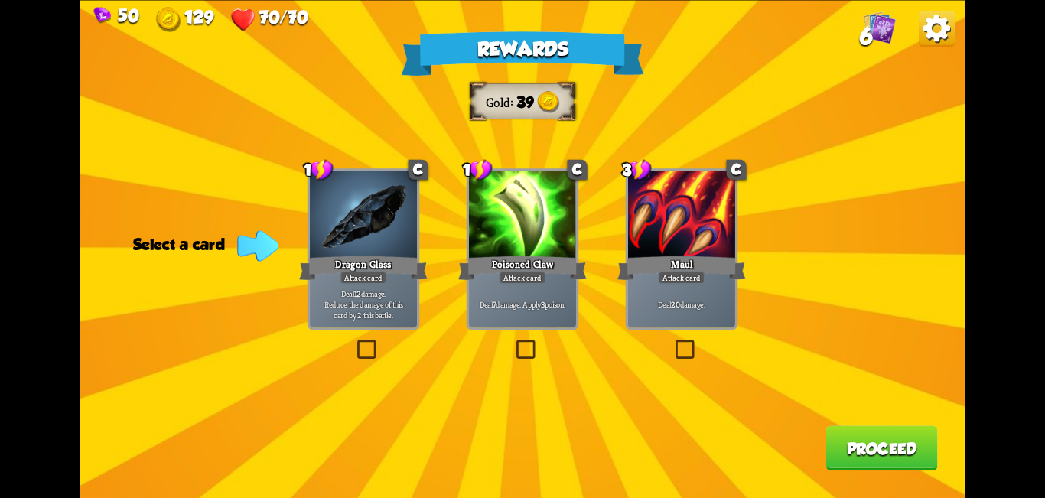
click at [513, 343] on label at bounding box center [513, 343] width 0 height 0
click at [0, 0] on input "checkbox" at bounding box center [0, 0] width 0 height 0
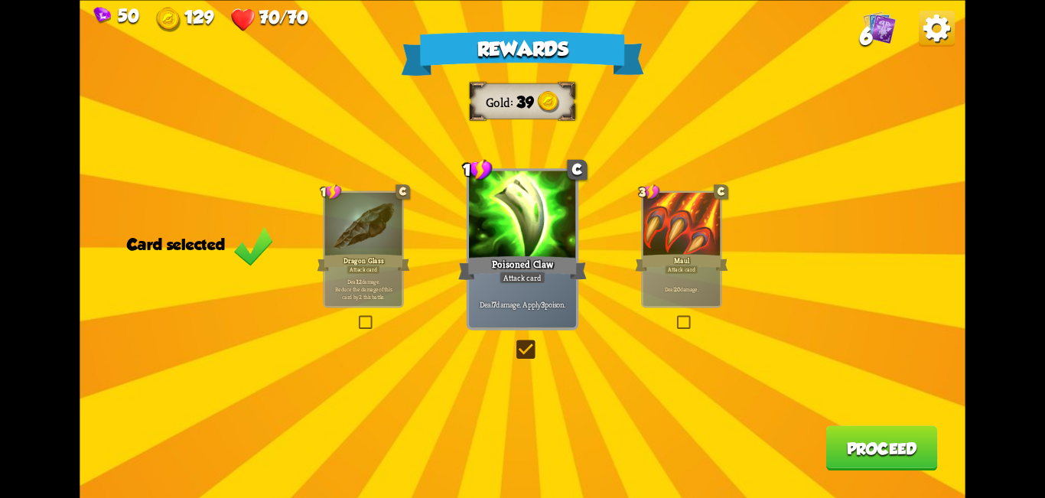
drag, startPoint x: 505, startPoint y: 343, endPoint x: 511, endPoint y: 349, distance: 8.7
click at [509, 347] on div "Rewards Gold 39 Card selected 1 C Dragon Glass Attack card Deal 12 damage. Redu…" at bounding box center [522, 249] width 885 height 498
click at [513, 343] on label at bounding box center [513, 343] width 0 height 0
click at [0, 0] on input "checkbox" at bounding box center [0, 0] width 0 height 0
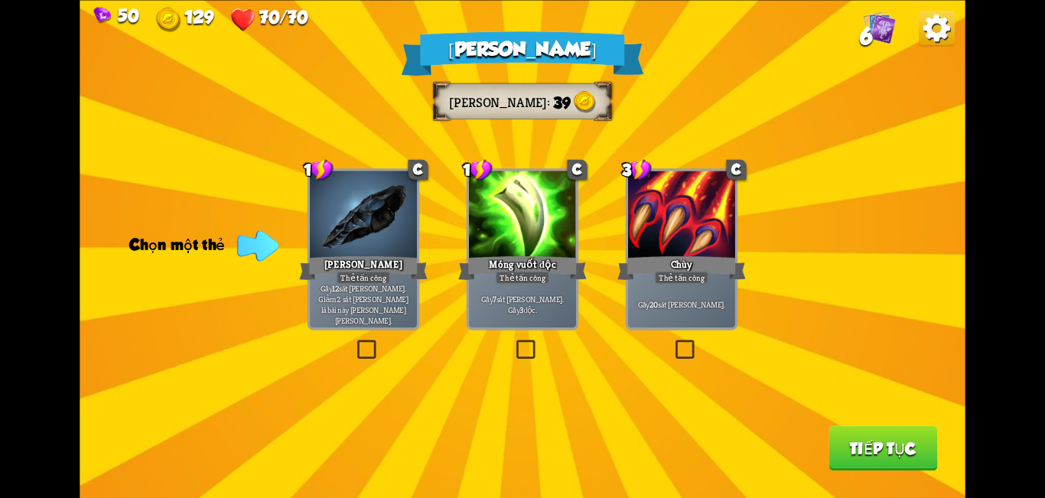
click at [907, 256] on div "Phần thưởng Vàng 39 Chọn một thẻ 1 C Kính rồng Thẻ tấn công Gây 12 sát thương. …" at bounding box center [522, 249] width 885 height 498
click at [513, 343] on label at bounding box center [513, 343] width 0 height 0
click at [0, 0] on input "checkbox" at bounding box center [0, 0] width 0 height 0
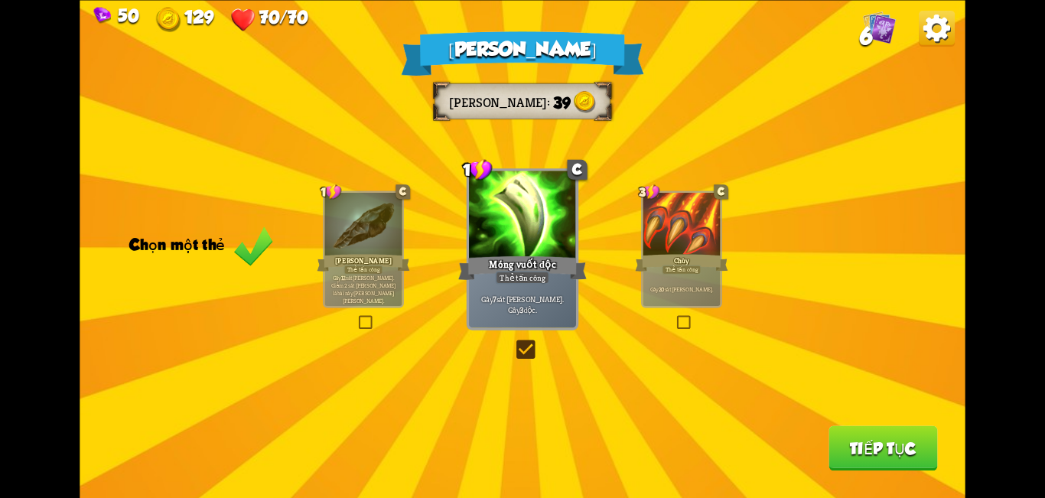
click at [850, 448] on font "Tiếp tục" at bounding box center [883, 448] width 67 height 18
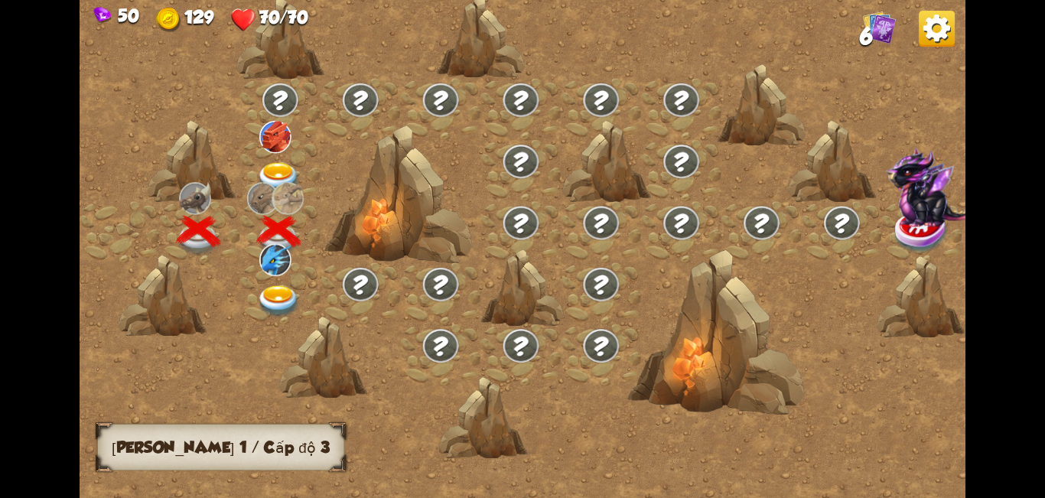
click at [285, 300] on img at bounding box center [279, 301] width 44 height 33
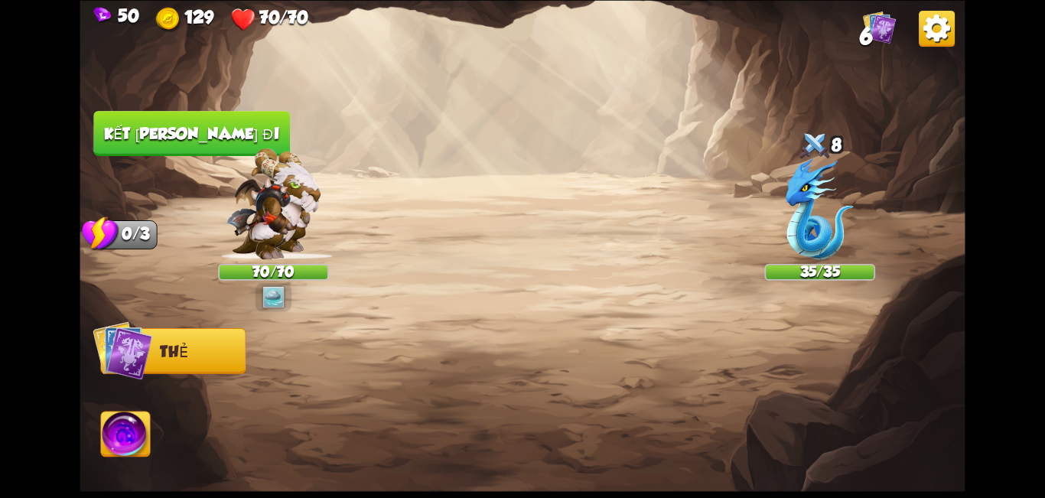
click at [277, 288] on img at bounding box center [273, 296] width 22 height 22
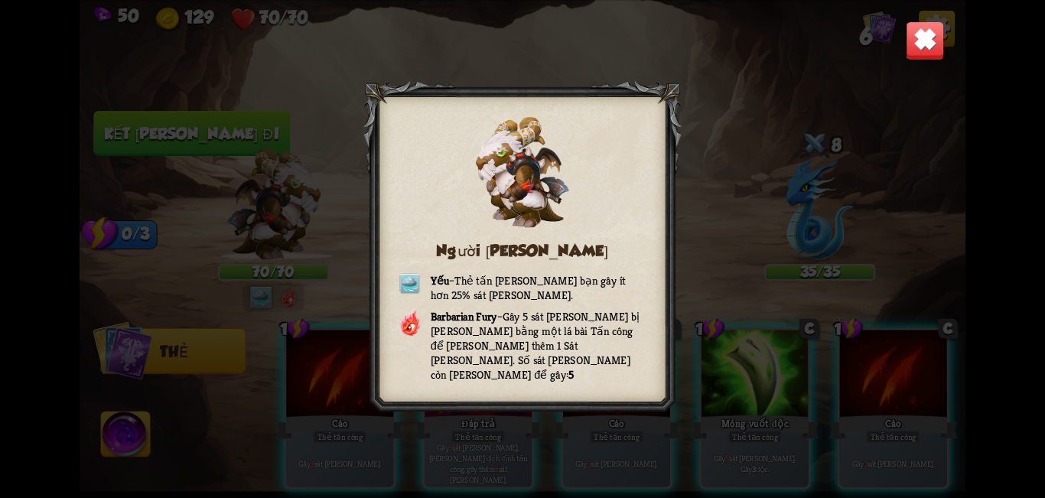
click at [936, 43] on img at bounding box center [924, 40] width 39 height 39
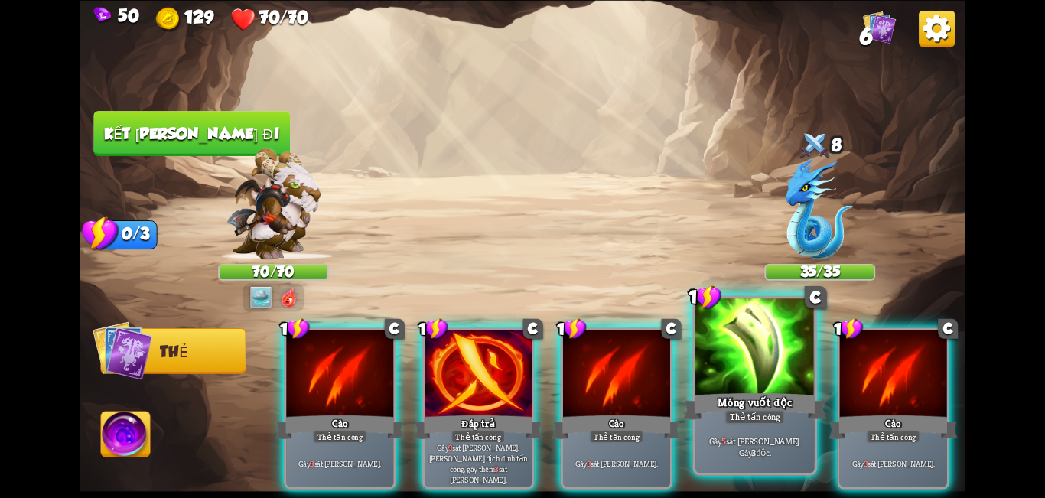
click at [740, 420] on font "Thẻ tấn công" at bounding box center [755, 416] width 50 height 11
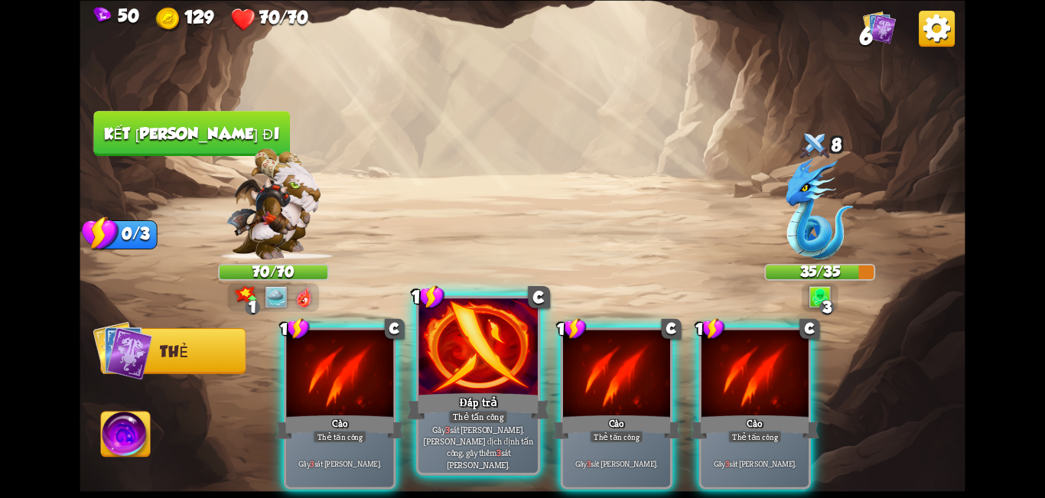
click at [524, 424] on div "Gây 3 sát thương. Nếu kẻ địch định tấn công, gây thêm 3 sát thương nữa." at bounding box center [477, 447] width 119 height 52
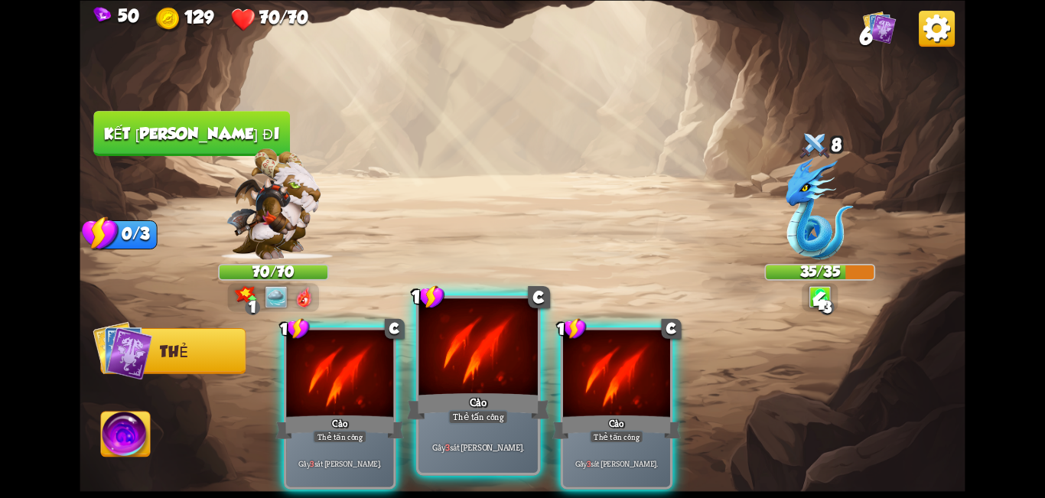
click at [506, 421] on div "Thẻ tấn công" at bounding box center [478, 416] width 60 height 15
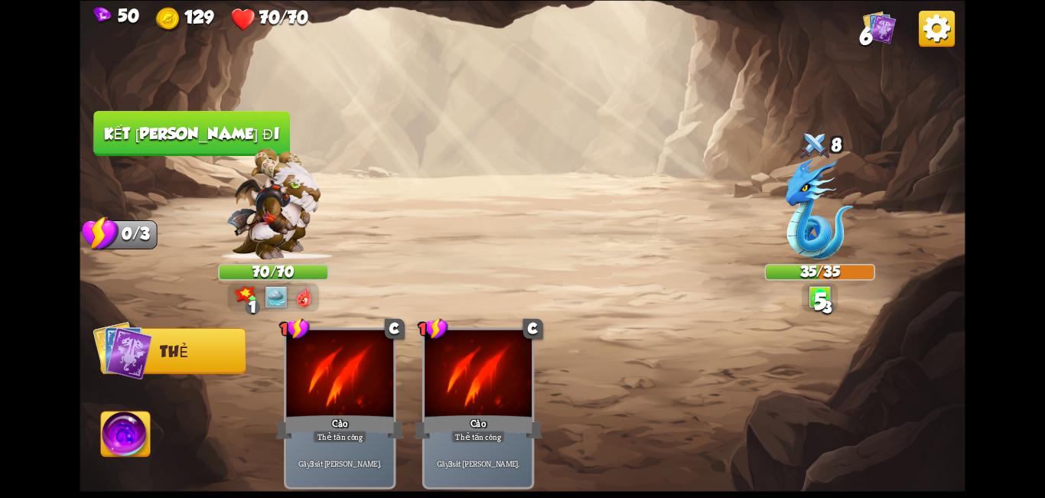
click at [216, 131] on font "Kết thúc lượt đi" at bounding box center [191, 134] width 175 height 18
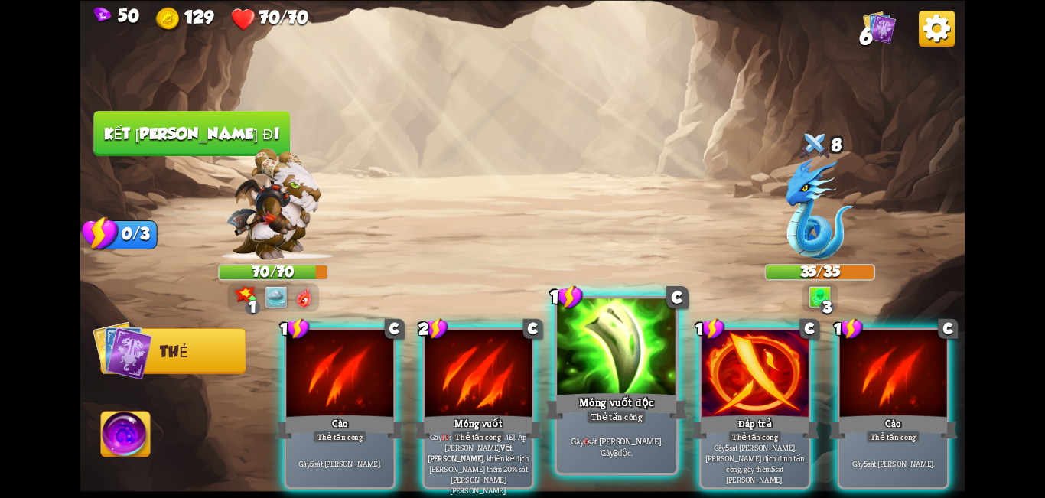
click at [604, 388] on div at bounding box center [616, 348] width 119 height 100
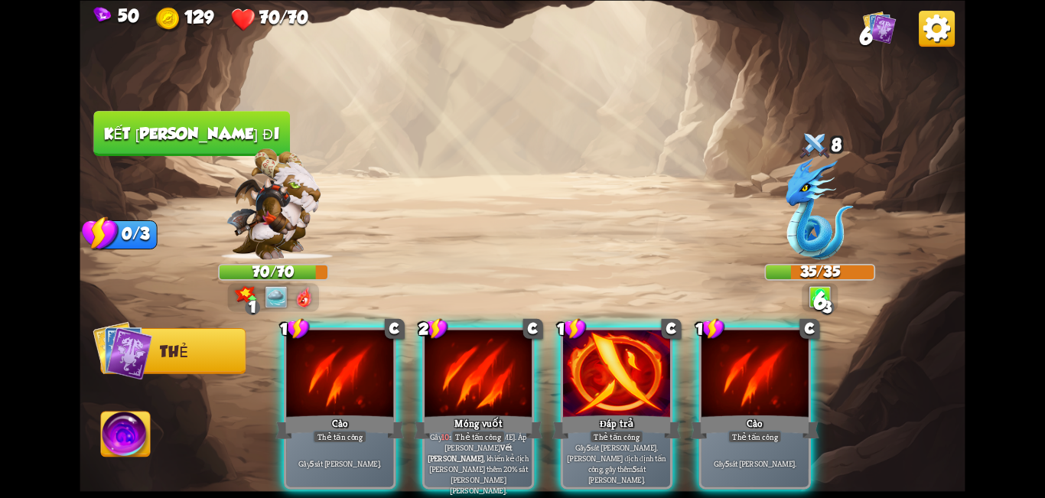
click at [604, 388] on div at bounding box center [616, 375] width 107 height 90
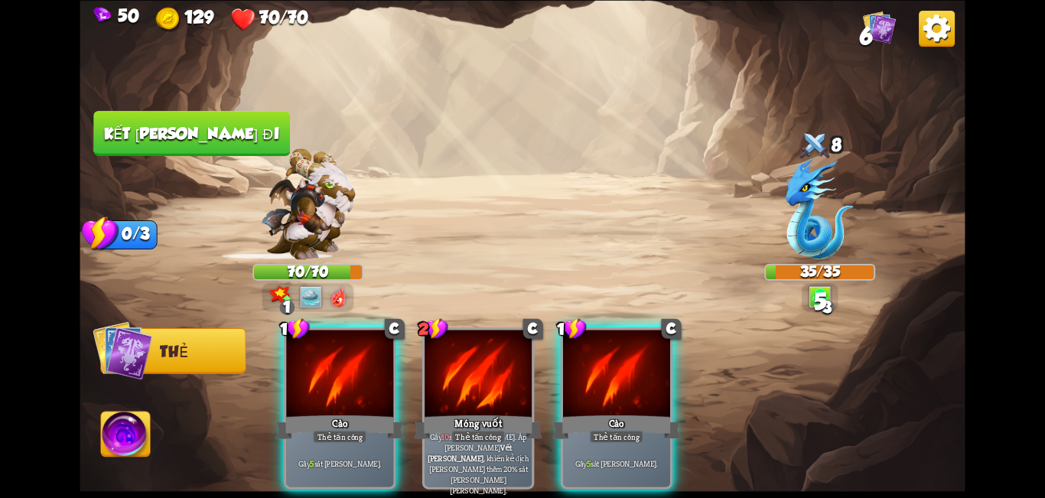
click at [604, 388] on div at bounding box center [616, 375] width 107 height 90
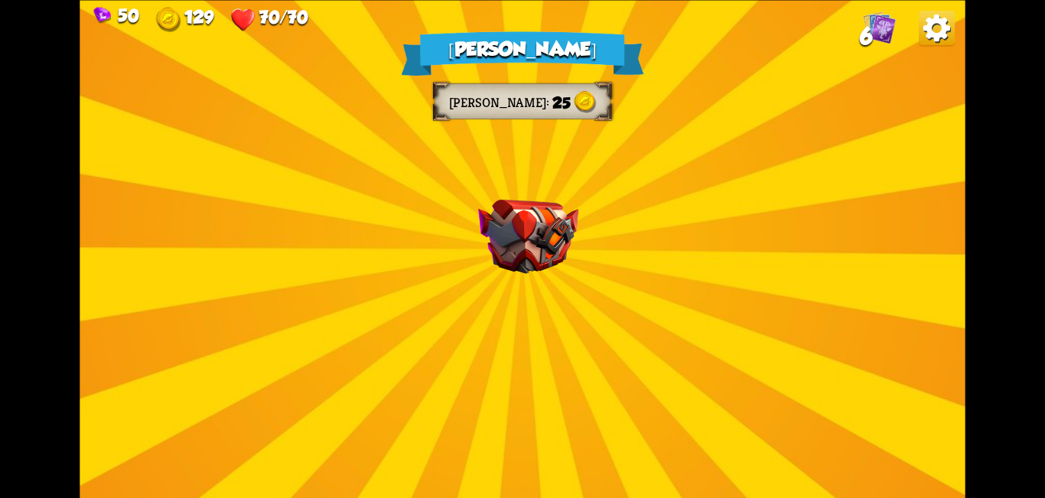
click at [556, 244] on img at bounding box center [528, 236] width 100 height 74
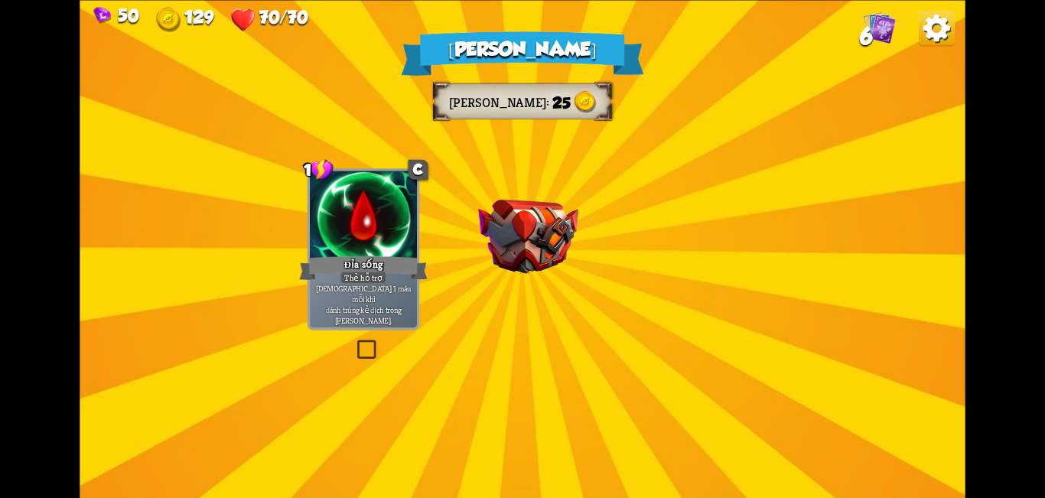
click at [556, 244] on img at bounding box center [528, 236] width 100 height 74
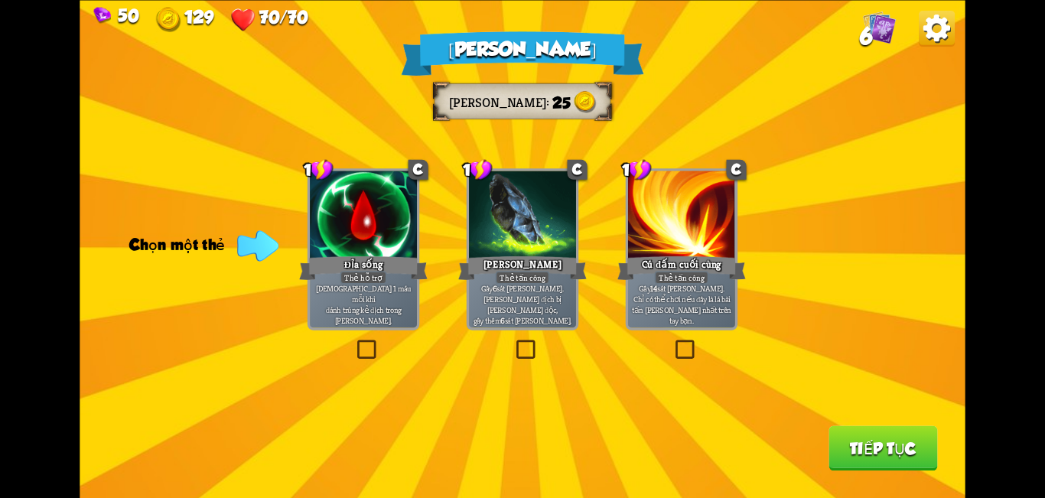
click at [354, 343] on label at bounding box center [354, 343] width 0 height 0
click at [0, 0] on input "checkbox" at bounding box center [0, 0] width 0 height 0
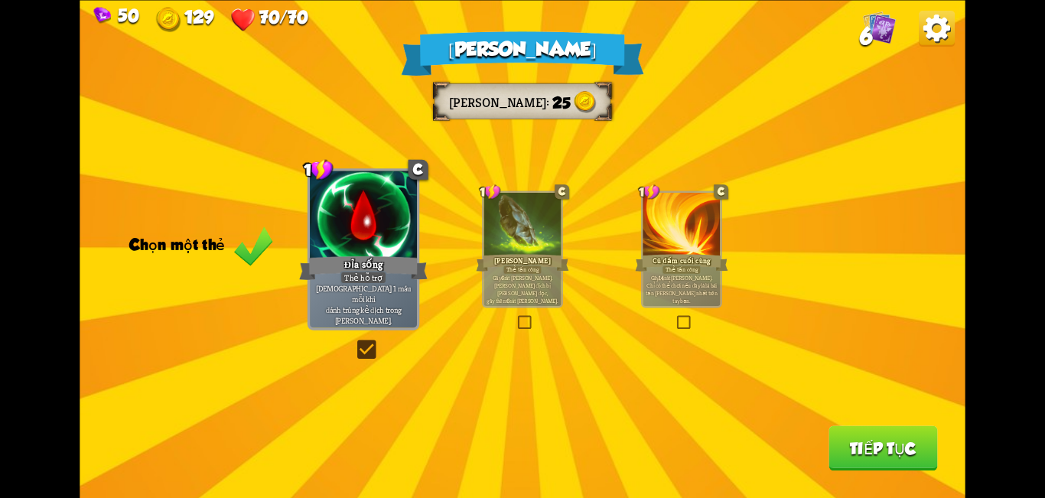
click at [851, 446] on font "Tiếp tục" at bounding box center [883, 448] width 67 height 18
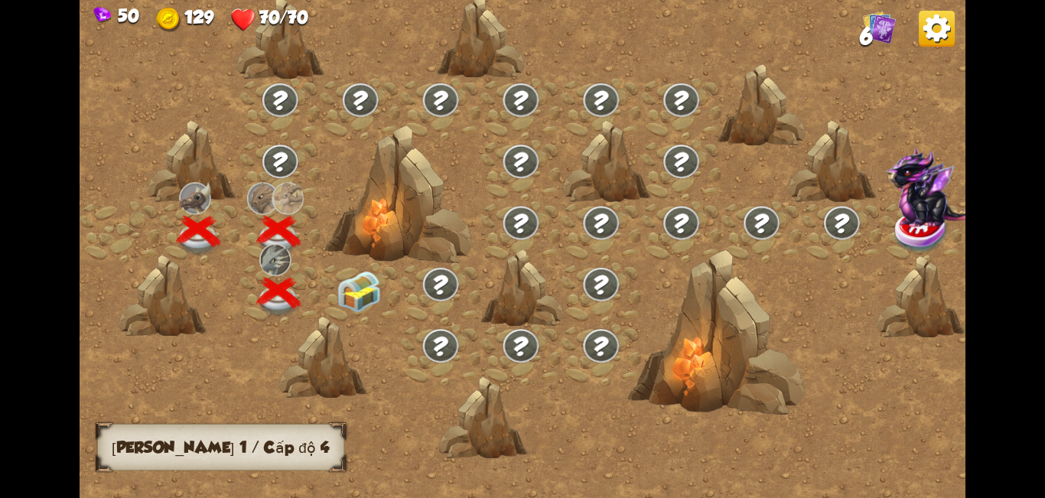
click at [350, 286] on img at bounding box center [359, 291] width 44 height 41
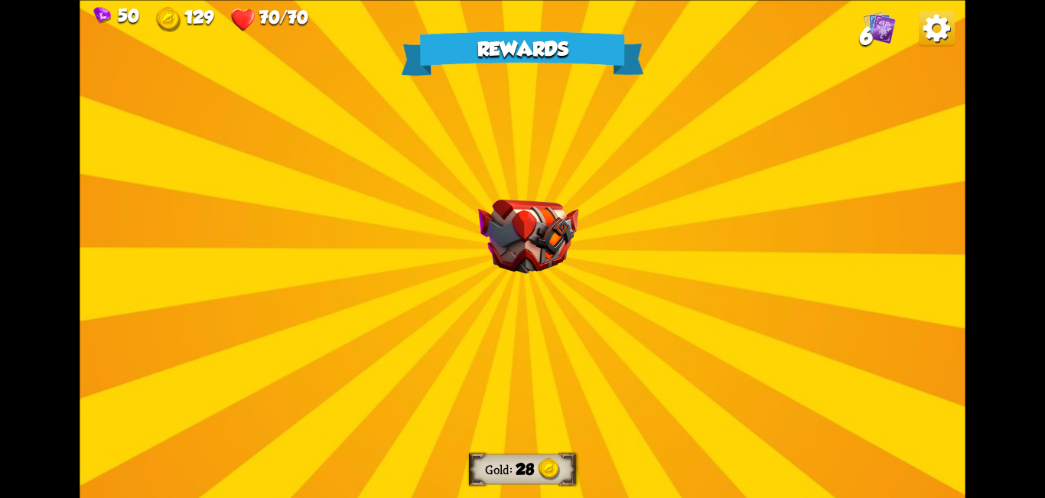
click at [557, 291] on div "Rewards Gold 28 Select a card 1 R Seeing Red Support card Gain 2 stamina. One-o…" at bounding box center [522, 249] width 885 height 498
click at [554, 291] on div "Rewards Gold 28 Select a card 1 R Seeing Red Support card Gain 2 stamina. One-o…" at bounding box center [522, 249] width 885 height 498
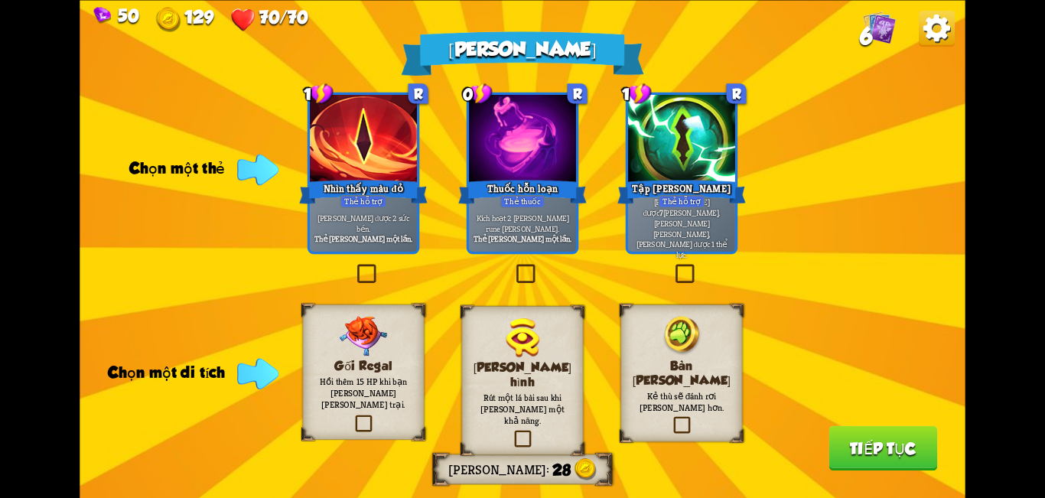
click at [671, 418] on label at bounding box center [671, 418] width 0 height 0
click at [0, 0] on input "checkbox" at bounding box center [0, 0] width 0 height 0
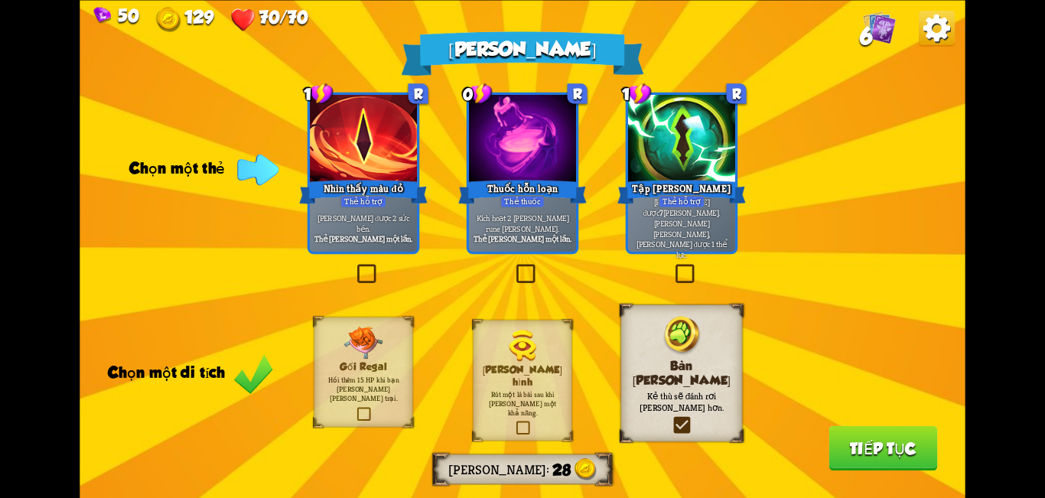
click at [672, 266] on label at bounding box center [672, 266] width 0 height 0
click at [0, 0] on input "checkbox" at bounding box center [0, 0] width 0 height 0
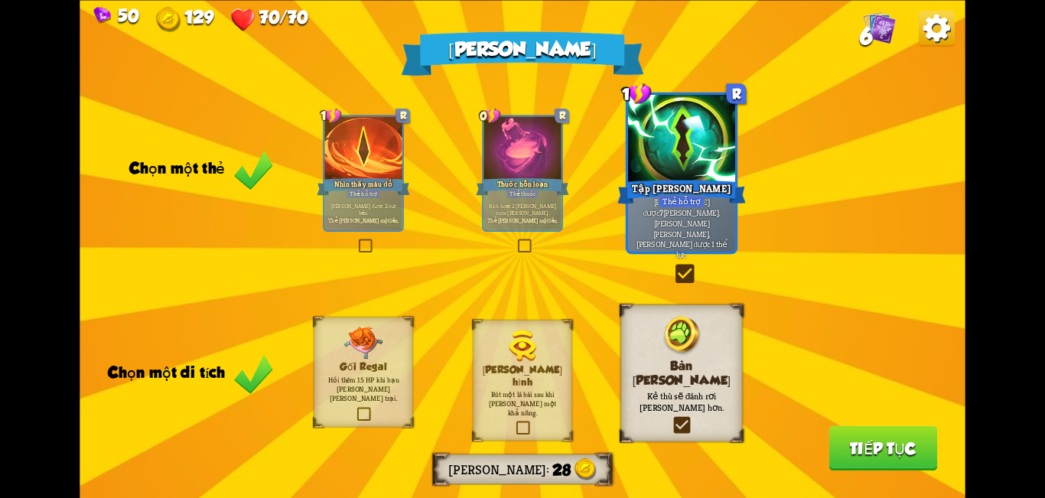
click at [672, 266] on label at bounding box center [672, 266] width 0 height 0
click at [0, 0] on input "checkbox" at bounding box center [0, 0] width 0 height 0
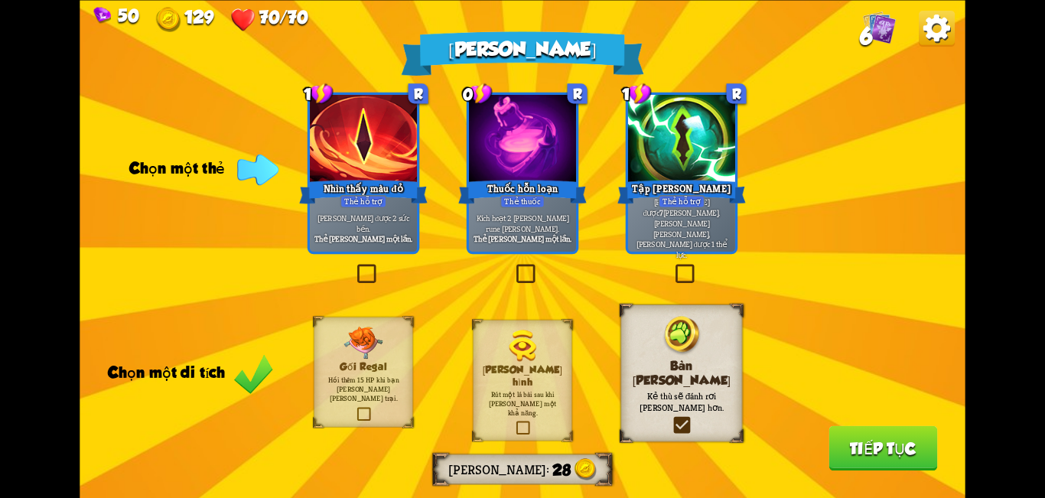
click at [672, 266] on label at bounding box center [672, 266] width 0 height 0
click at [0, 0] on input "checkbox" at bounding box center [0, 0] width 0 height 0
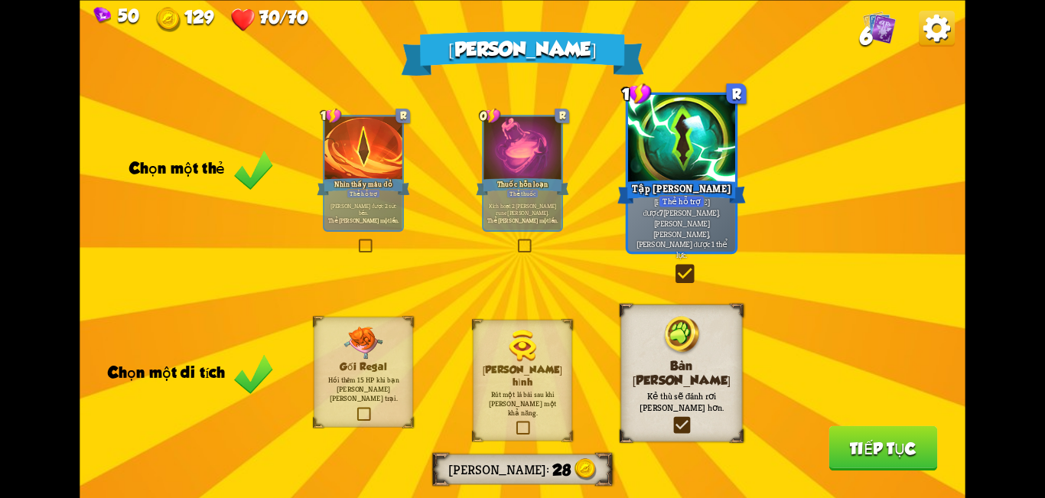
click at [853, 453] on font "Tiếp tục" at bounding box center [883, 448] width 67 height 18
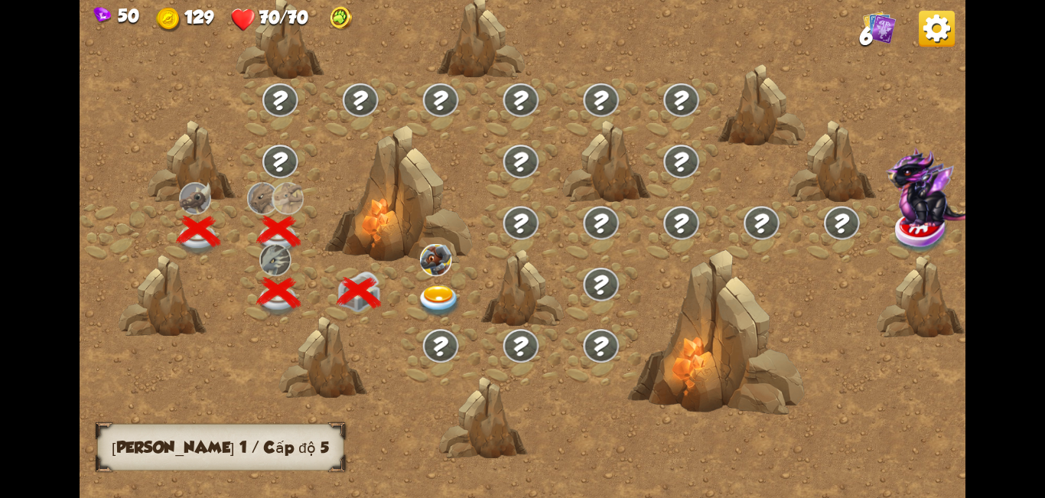
click at [426, 307] on img at bounding box center [440, 301] width 44 height 33
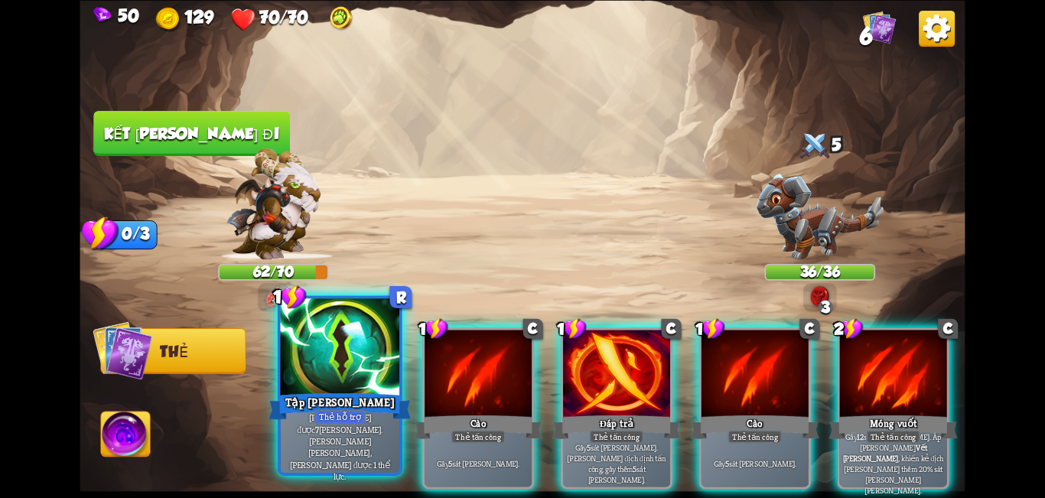
click at [366, 346] on div at bounding box center [340, 348] width 119 height 100
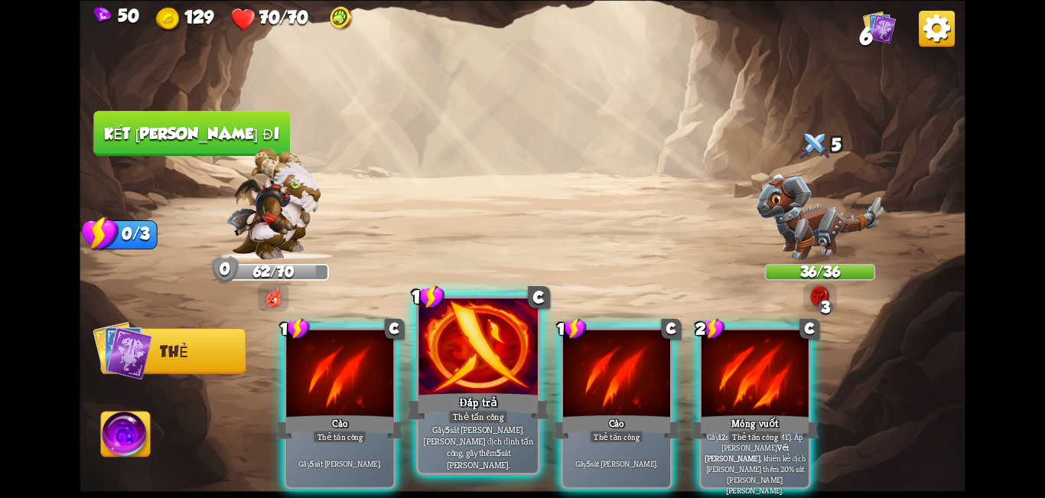
click at [474, 375] on div at bounding box center [477, 348] width 119 height 100
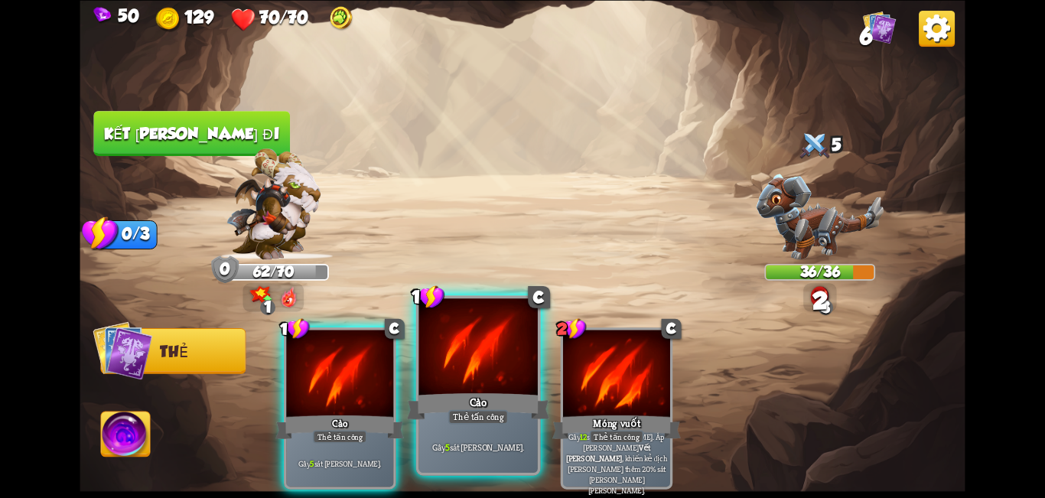
click at [472, 376] on div at bounding box center [477, 348] width 119 height 100
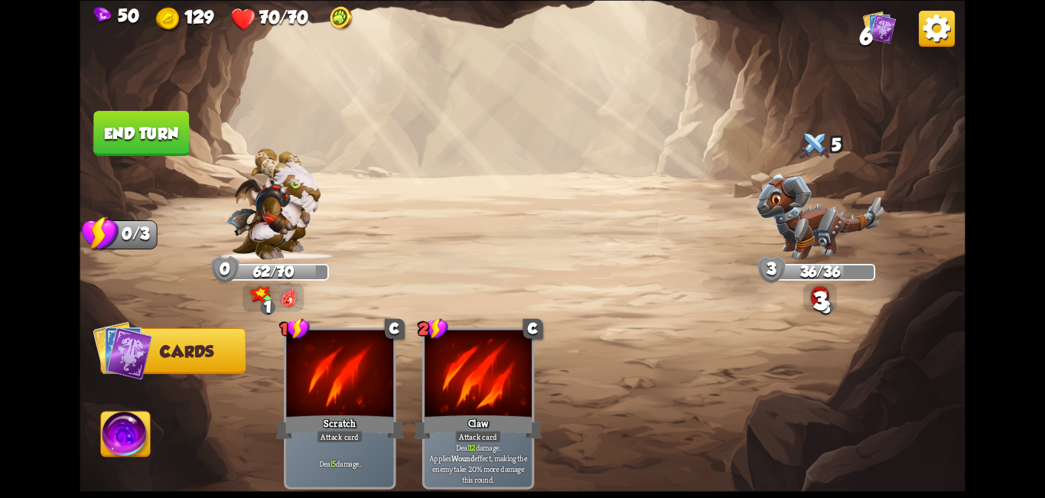
click at [546, 169] on img at bounding box center [522, 249] width 885 height 498
click at [156, 144] on button "End turn" at bounding box center [141, 133] width 96 height 45
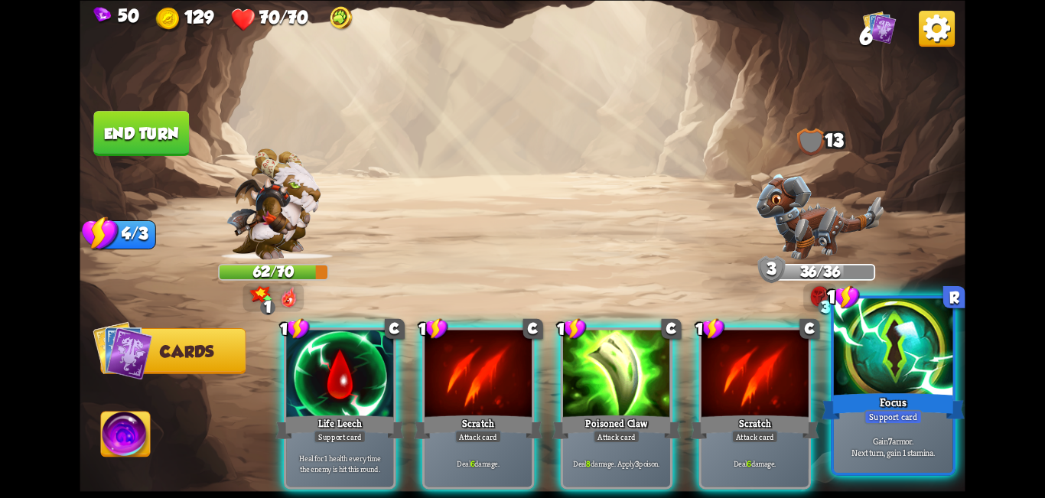
click at [908, 385] on div at bounding box center [893, 348] width 119 height 100
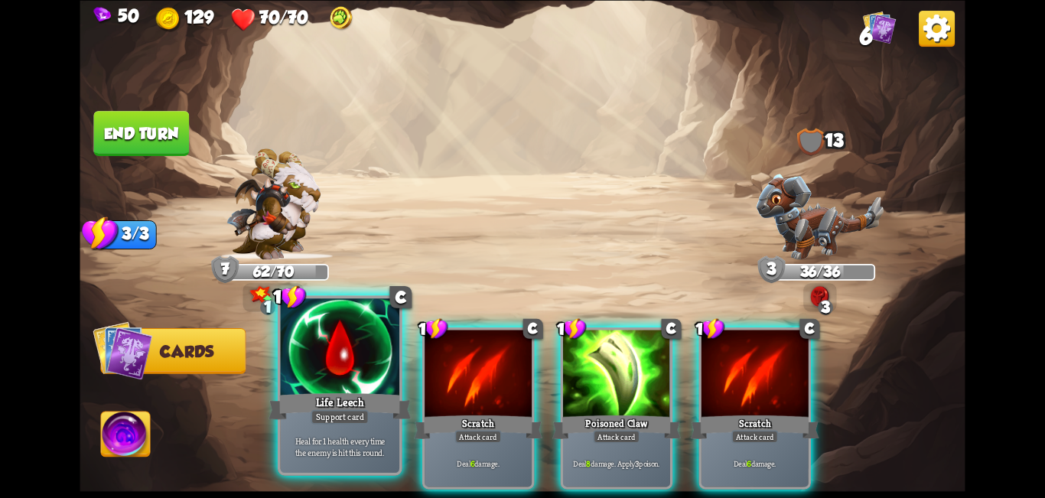
click at [360, 431] on div "Heal for 1 health every time the enemy is hit this round." at bounding box center [340, 447] width 119 height 52
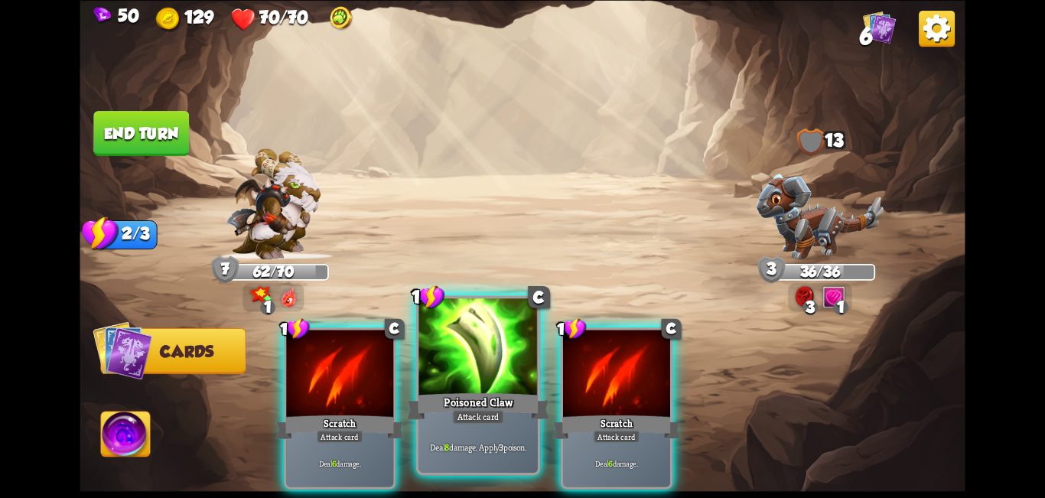
click at [489, 404] on div "Poisoned Claw" at bounding box center [478, 406] width 143 height 32
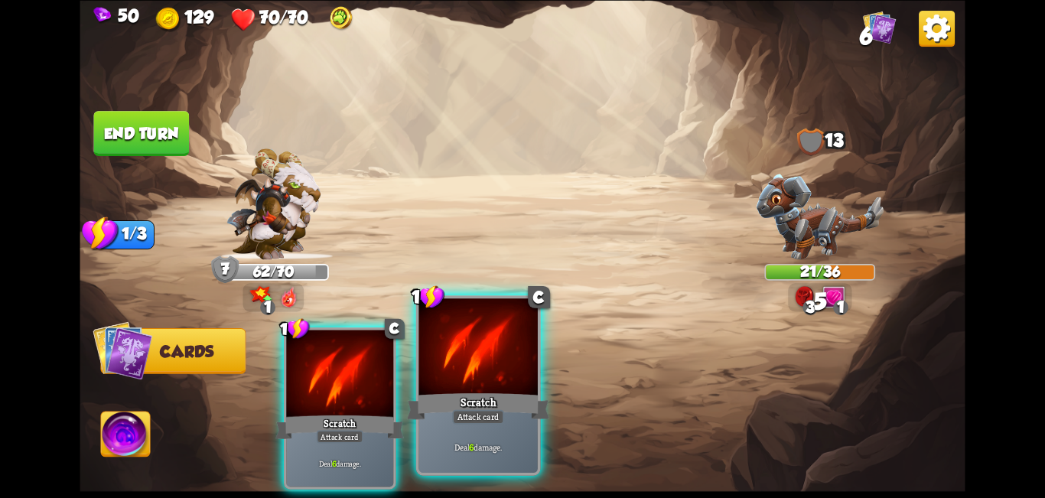
click at [452, 378] on div at bounding box center [477, 348] width 119 height 100
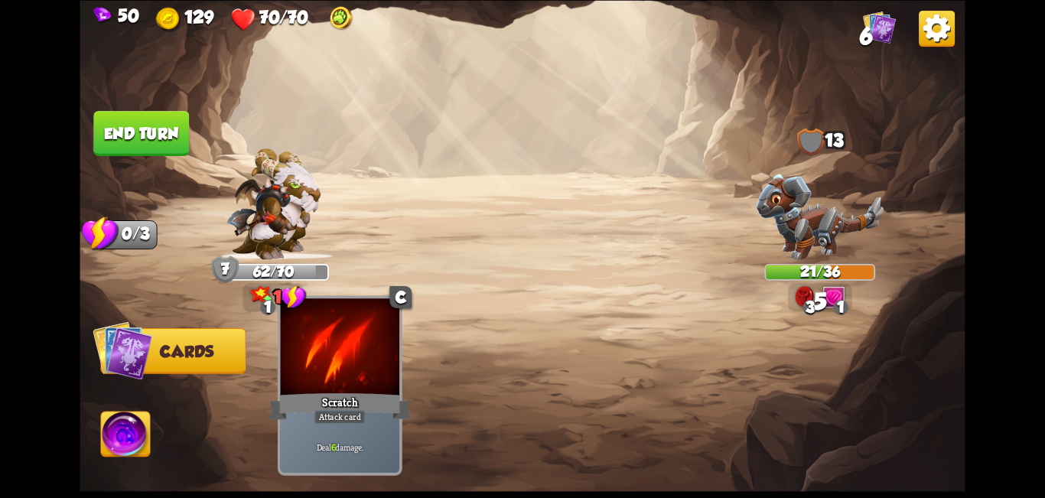
click at [339, 413] on div "Attack card" at bounding box center [340, 416] width 52 height 15
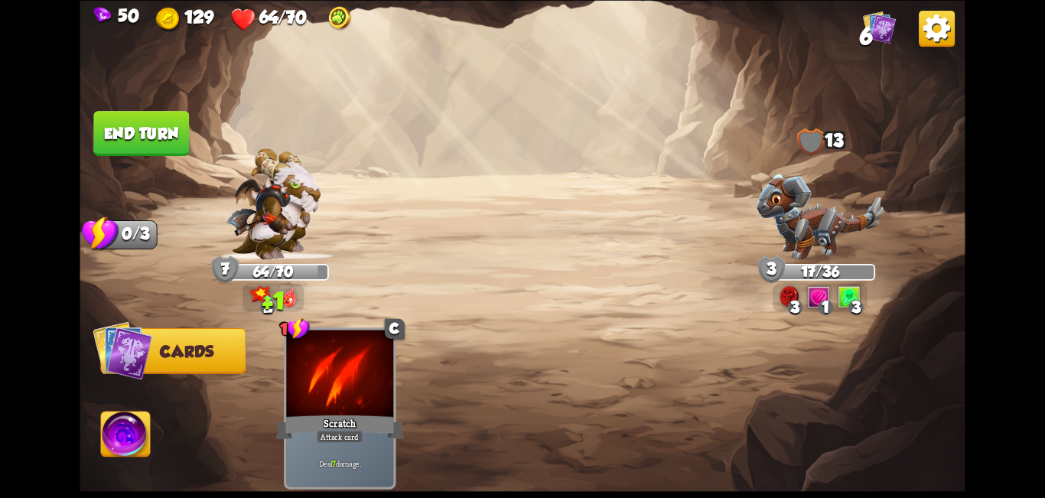
click at [141, 139] on button "End turn" at bounding box center [141, 133] width 96 height 45
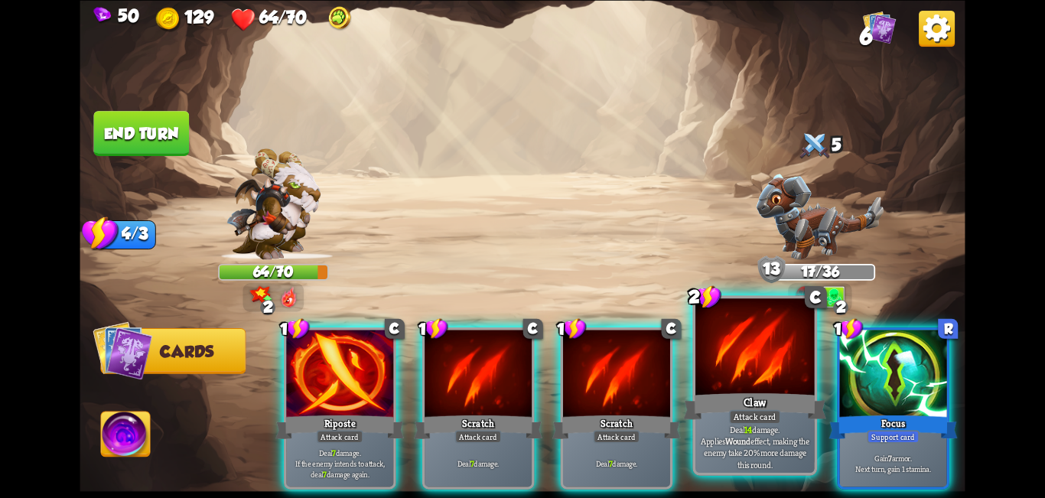
click at [774, 356] on div at bounding box center [754, 348] width 119 height 100
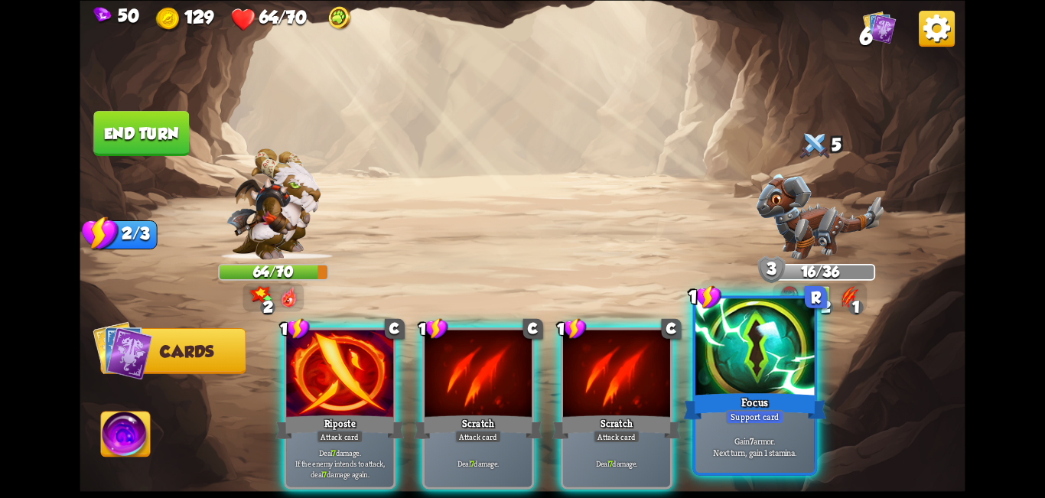
click at [737, 364] on div at bounding box center [754, 348] width 119 height 100
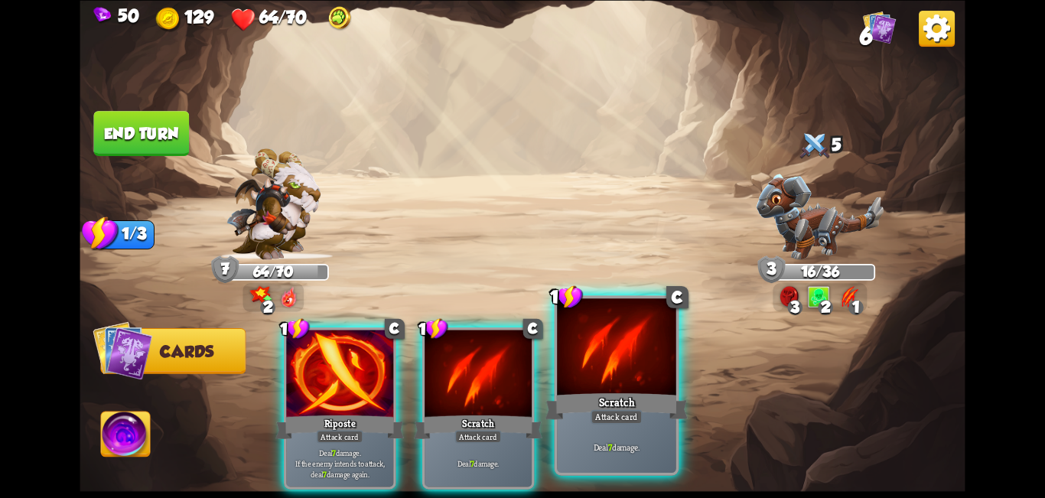
click at [626, 396] on div "Scratch" at bounding box center [616, 406] width 143 height 32
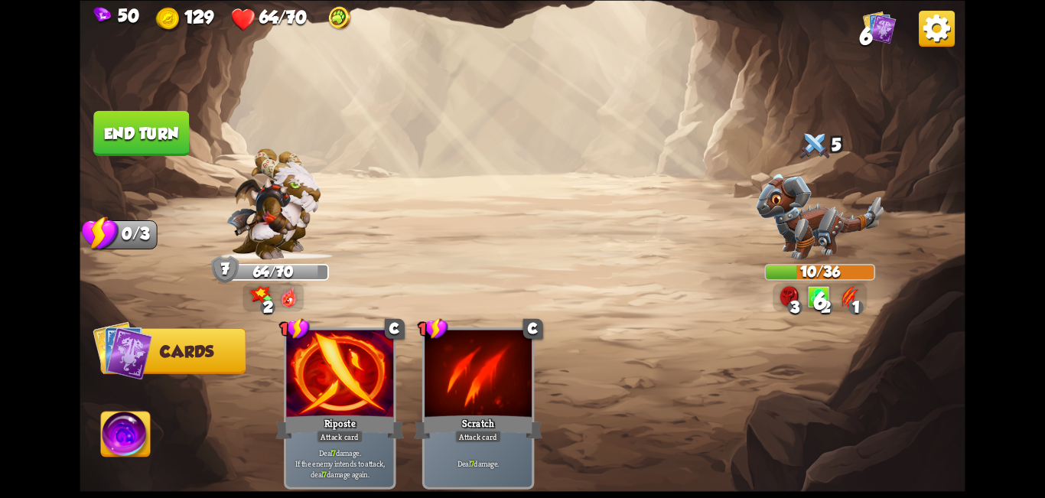
click at [134, 128] on button "End turn" at bounding box center [141, 133] width 96 height 45
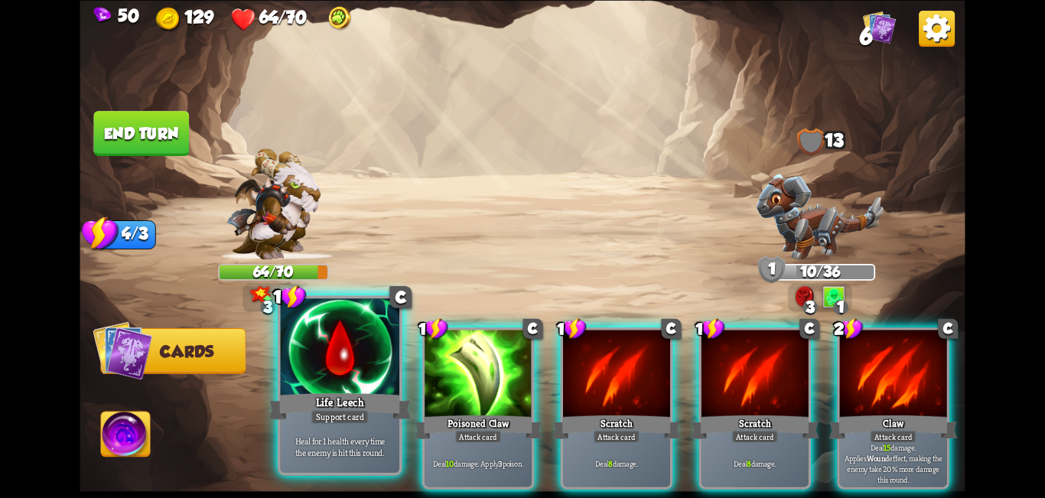
click at [376, 407] on div "Life Leech" at bounding box center [339, 406] width 143 height 32
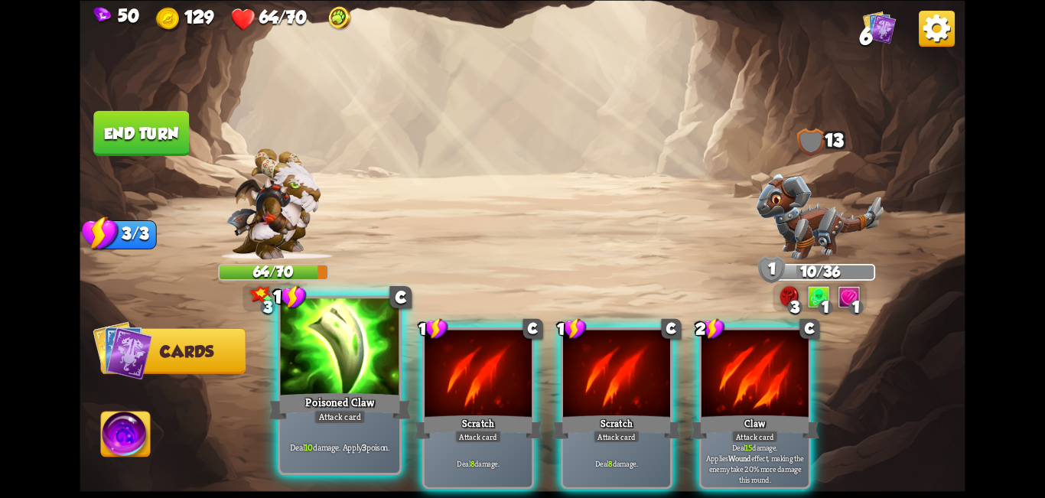
click at [361, 400] on div "Poisoned Claw" at bounding box center [339, 406] width 143 height 32
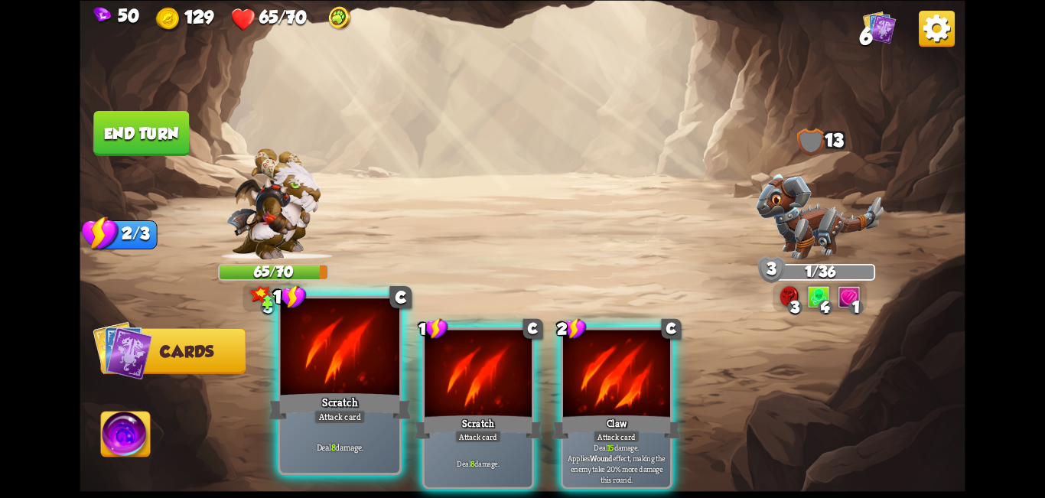
click at [352, 395] on div "Scratch" at bounding box center [339, 406] width 143 height 32
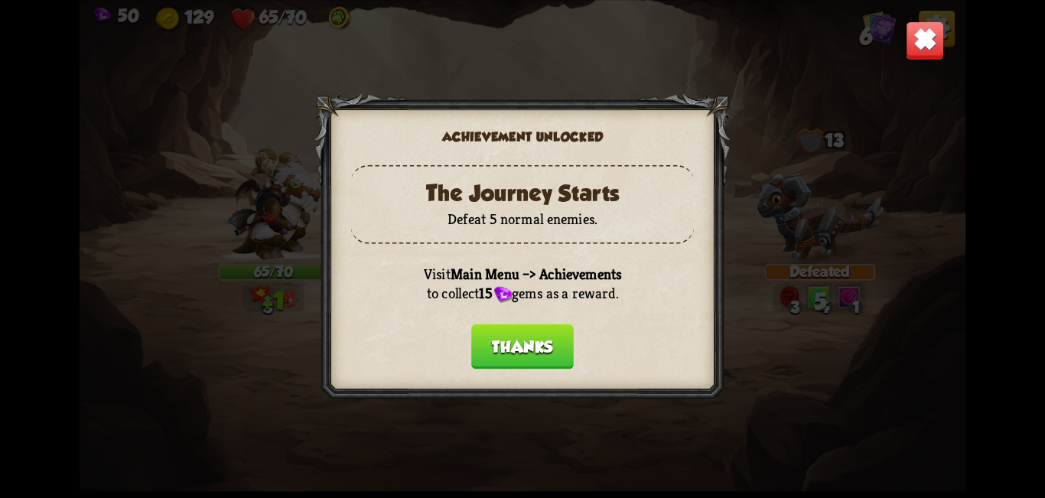
click at [352, 395] on div at bounding box center [522, 248] width 415 height 311
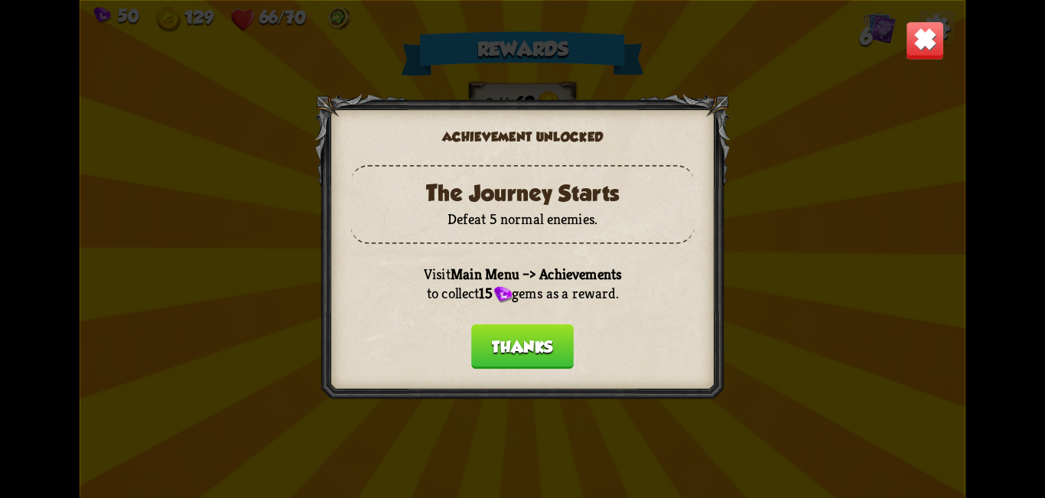
click at [531, 347] on button "Thanks" at bounding box center [522, 345] width 102 height 45
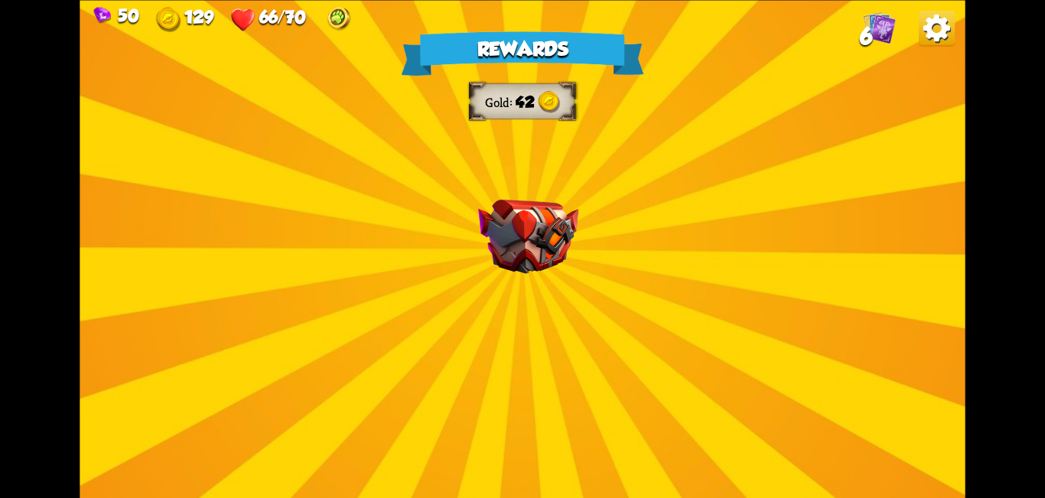
click at [529, 323] on div "Rewards Gold 42 Select a card 1 C Rebound Attack card Deal 8 damage. Put the ne…" at bounding box center [522, 249] width 885 height 498
click at [539, 252] on img at bounding box center [528, 236] width 100 height 74
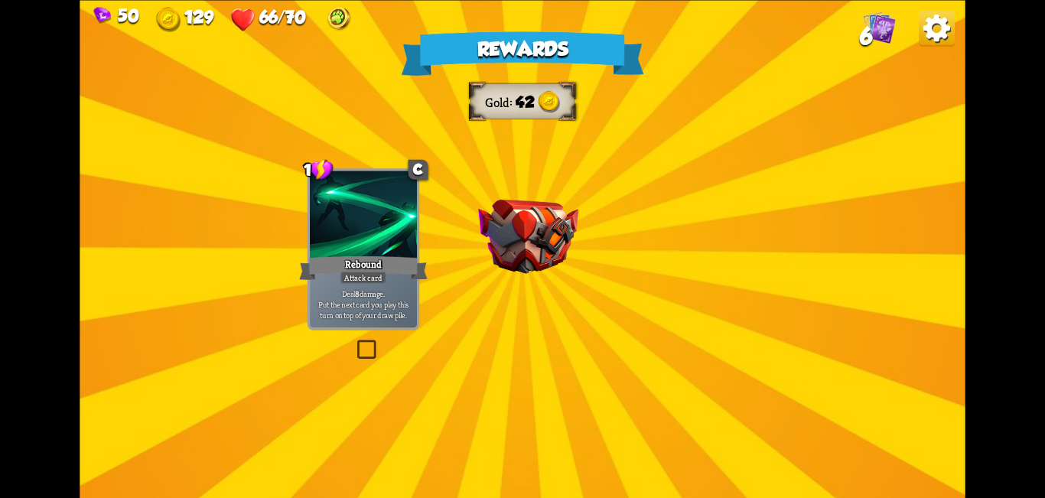
click at [539, 252] on img at bounding box center [528, 236] width 100 height 74
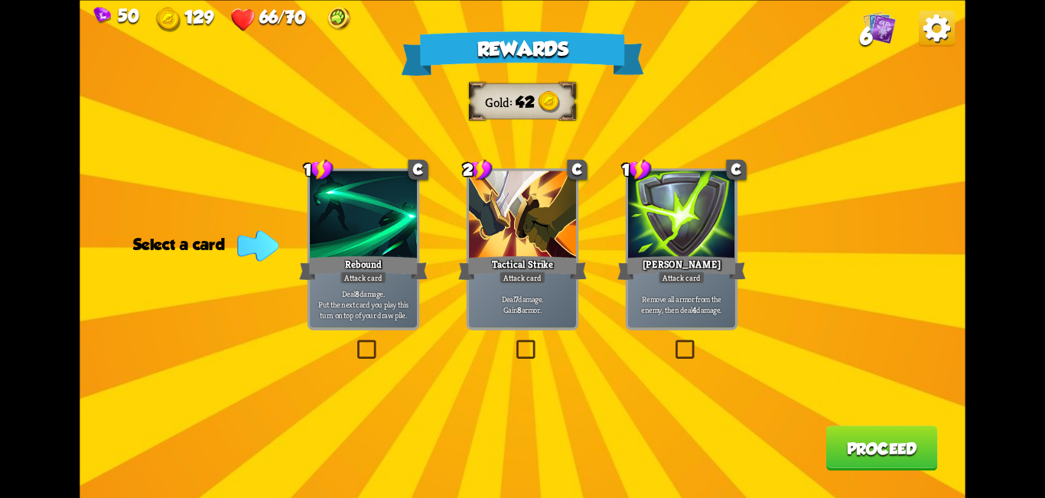
click at [672, 343] on label at bounding box center [672, 343] width 0 height 0
click at [0, 0] on input "checkbox" at bounding box center [0, 0] width 0 height 0
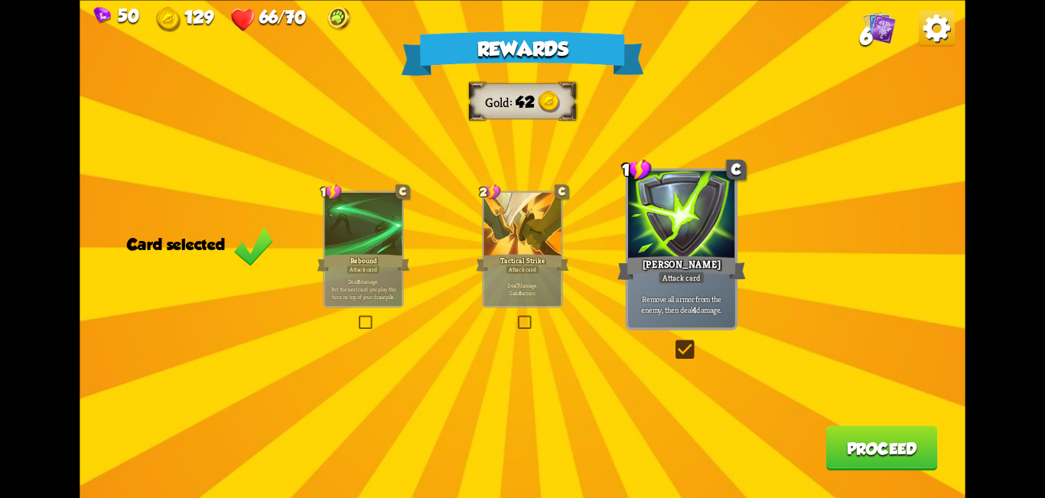
click at [672, 343] on label at bounding box center [672, 343] width 0 height 0
click at [0, 0] on input "checkbox" at bounding box center [0, 0] width 0 height 0
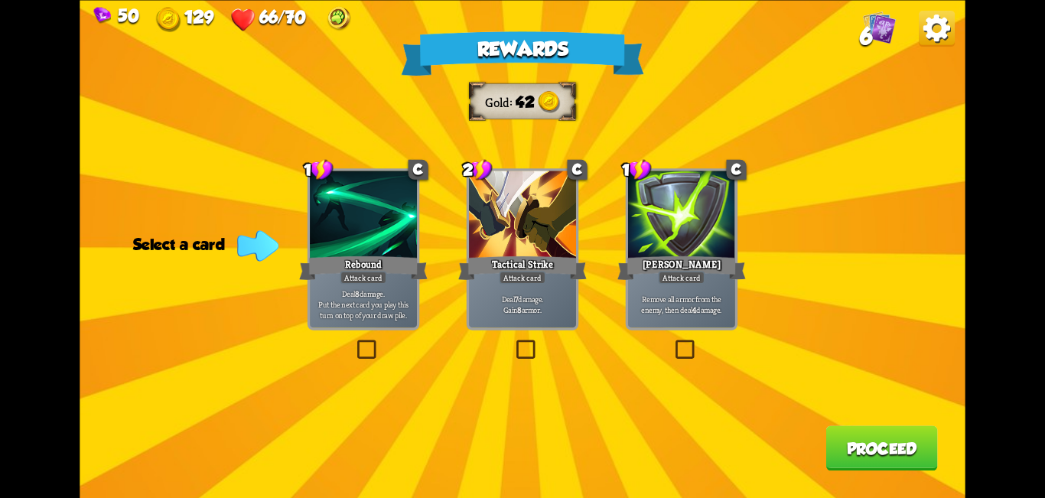
click at [513, 343] on label at bounding box center [513, 343] width 0 height 0
click at [0, 0] on input "checkbox" at bounding box center [0, 0] width 0 height 0
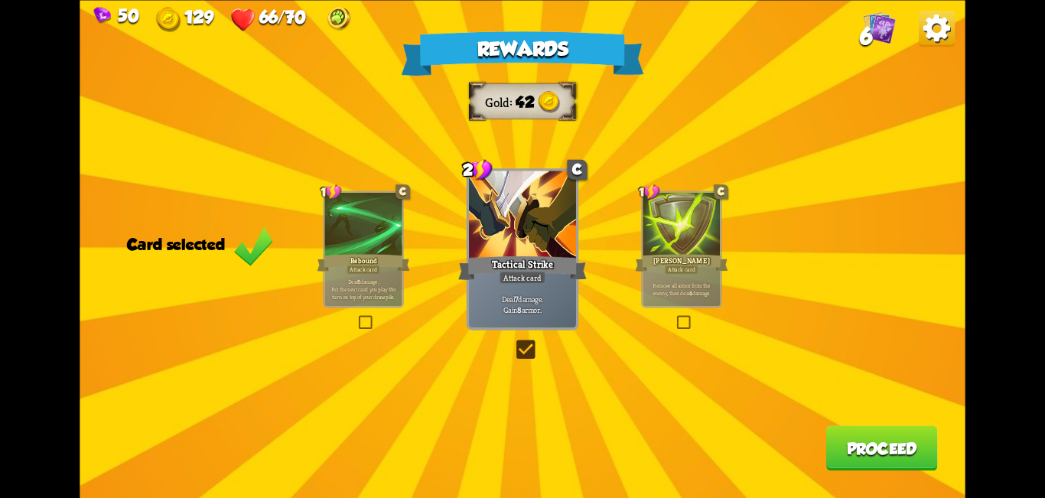
click at [513, 343] on label at bounding box center [513, 343] width 0 height 0
click at [0, 0] on input "checkbox" at bounding box center [0, 0] width 0 height 0
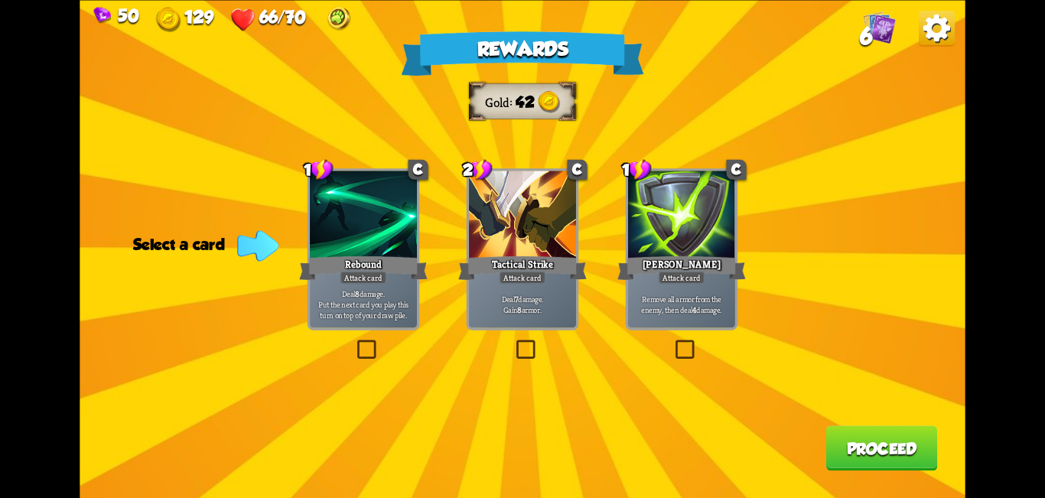
click at [513, 343] on label at bounding box center [513, 343] width 0 height 0
click at [0, 0] on input "checkbox" at bounding box center [0, 0] width 0 height 0
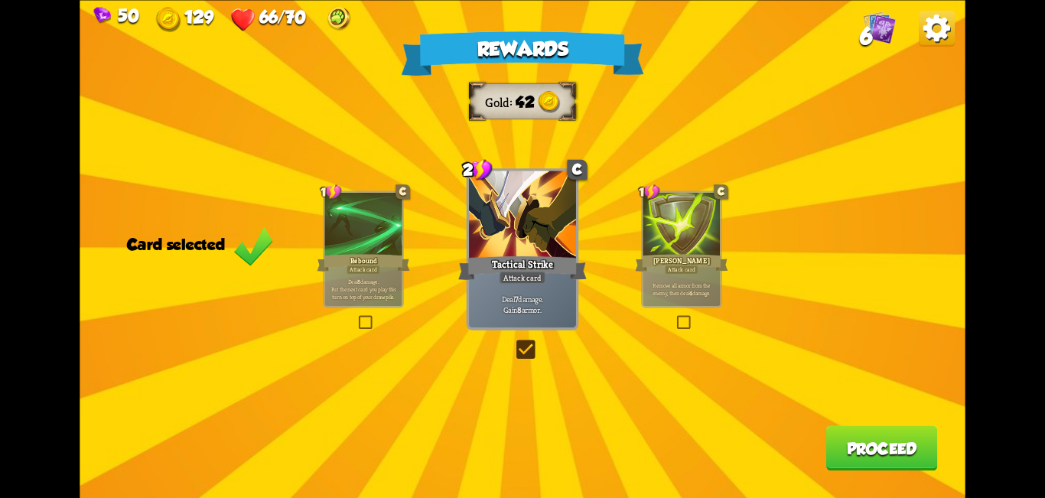
click at [513, 343] on label at bounding box center [513, 343] width 0 height 0
click at [0, 0] on input "checkbox" at bounding box center [0, 0] width 0 height 0
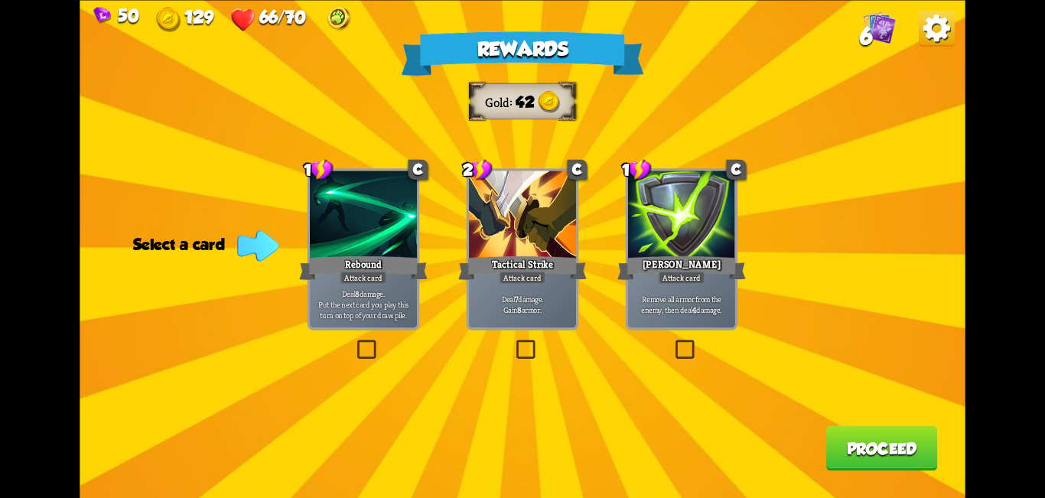
click at [700, 349] on div "Rewards Gold 42 Select a card 1 C Rebound Attack card Deal 8 damage. Put the ne…" at bounding box center [522, 249] width 885 height 498
click at [672, 343] on label at bounding box center [672, 343] width 0 height 0
click at [0, 0] on input "checkbox" at bounding box center [0, 0] width 0 height 0
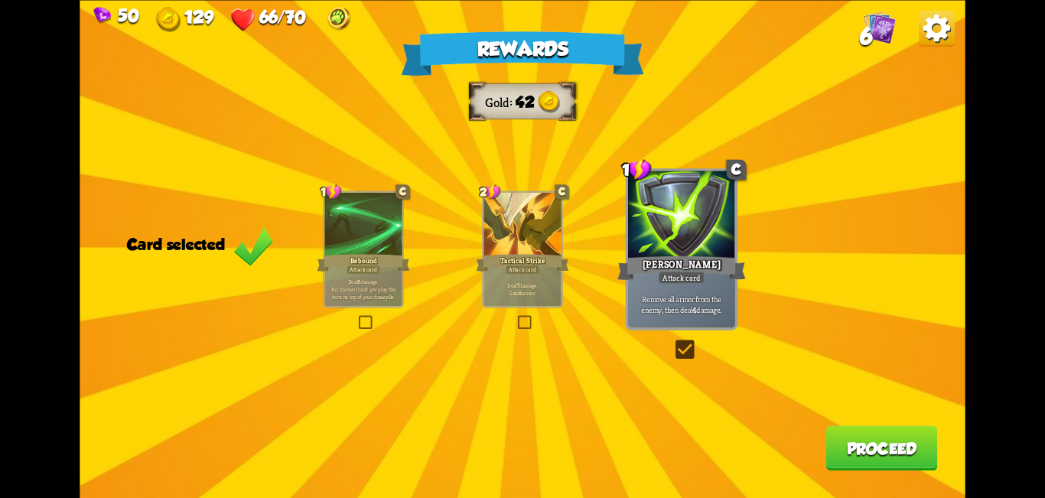
click at [672, 343] on label at bounding box center [672, 343] width 0 height 0
click at [0, 0] on input "checkbox" at bounding box center [0, 0] width 0 height 0
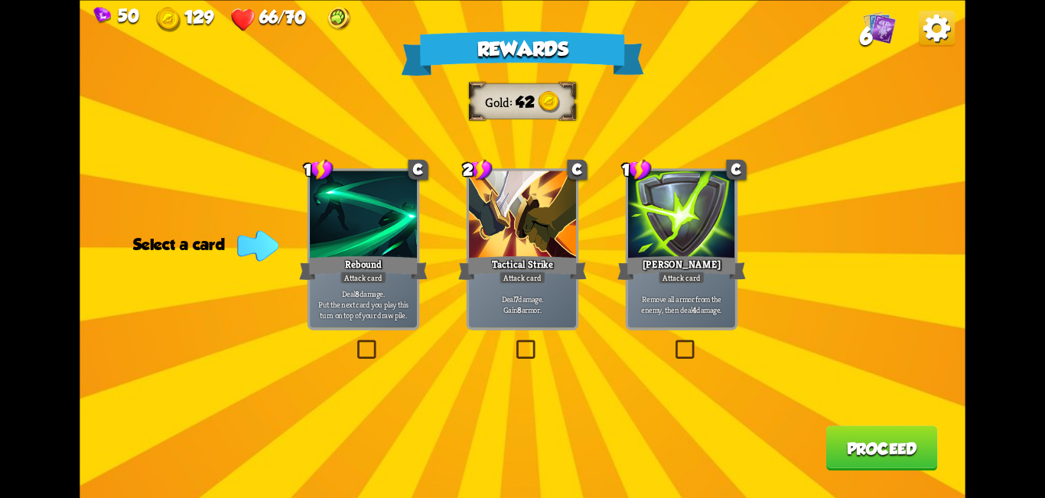
click at [672, 343] on label at bounding box center [672, 343] width 0 height 0
click at [0, 0] on input "checkbox" at bounding box center [0, 0] width 0 height 0
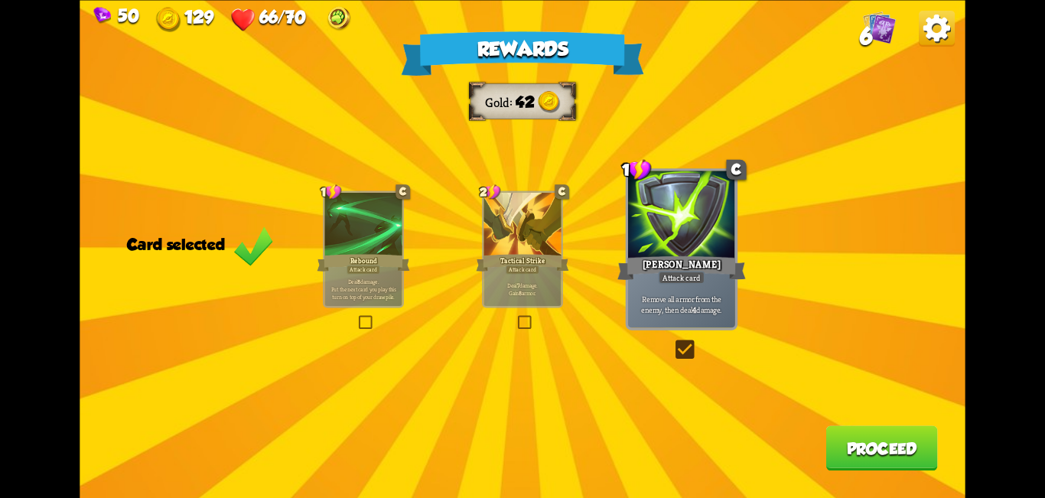
click at [881, 448] on button "Proceed" at bounding box center [881, 447] width 112 height 45
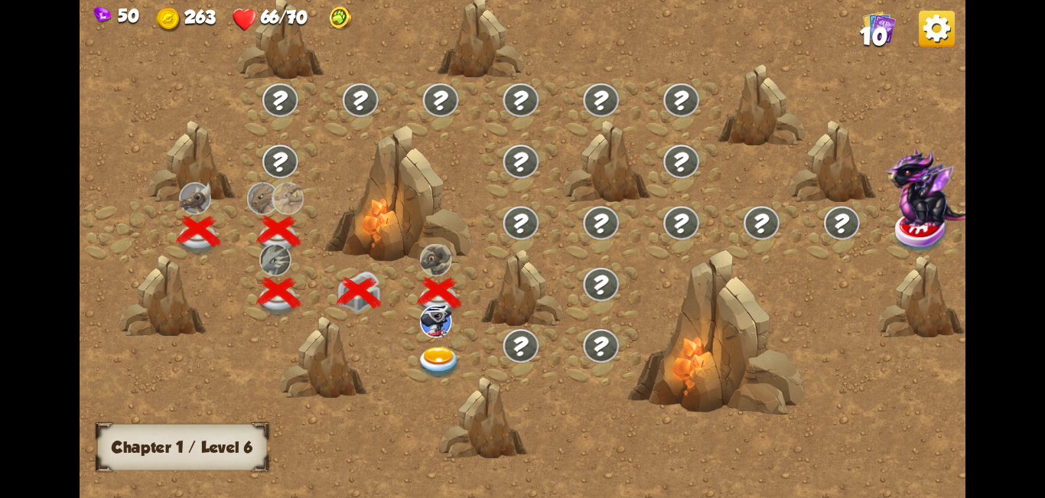
click at [441, 353] on img at bounding box center [440, 362] width 44 height 33
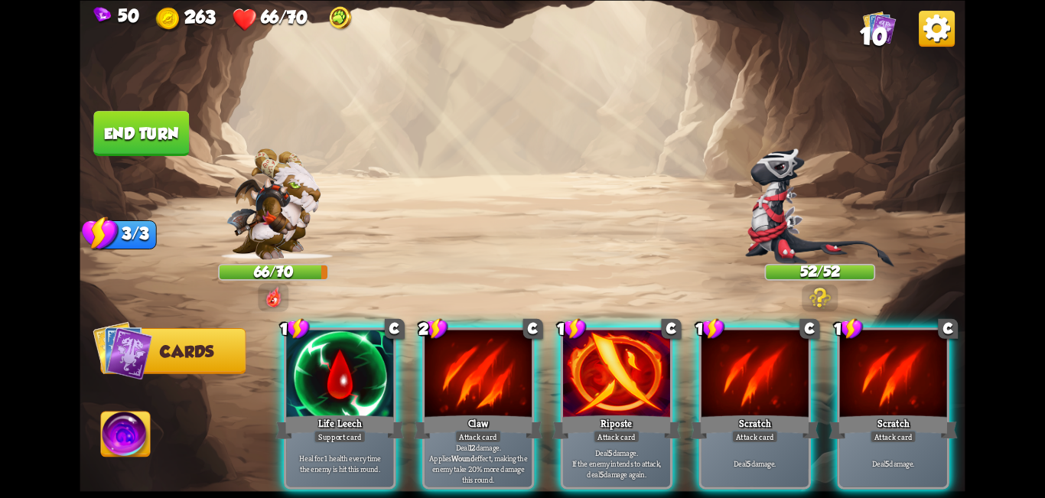
click at [826, 297] on img at bounding box center [819, 297] width 22 height 21
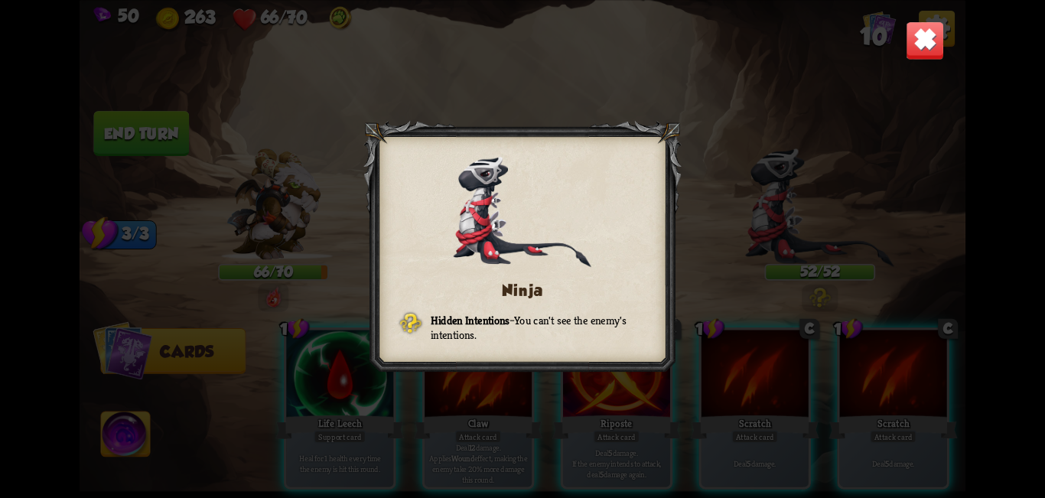
click at [912, 41] on img at bounding box center [924, 40] width 39 height 39
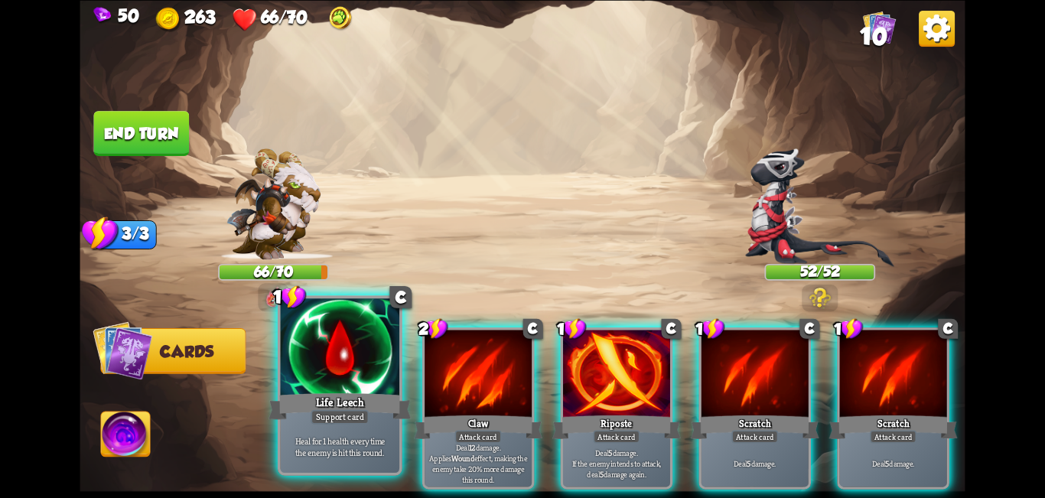
click at [385, 392] on div "Life Leech" at bounding box center [339, 406] width 143 height 32
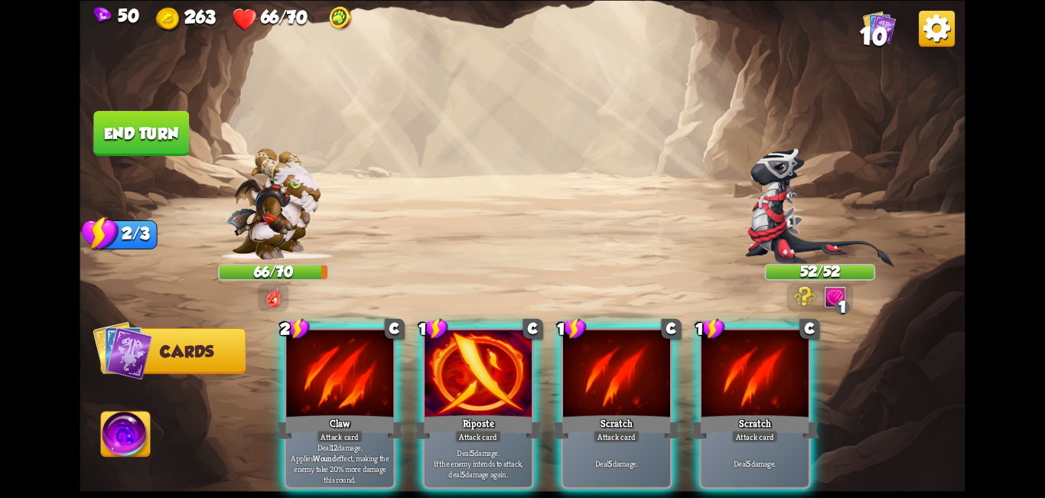
drag, startPoint x: 606, startPoint y: 395, endPoint x: 587, endPoint y: 400, distance: 20.6
click at [604, 412] on div "Scratch" at bounding box center [616, 426] width 128 height 28
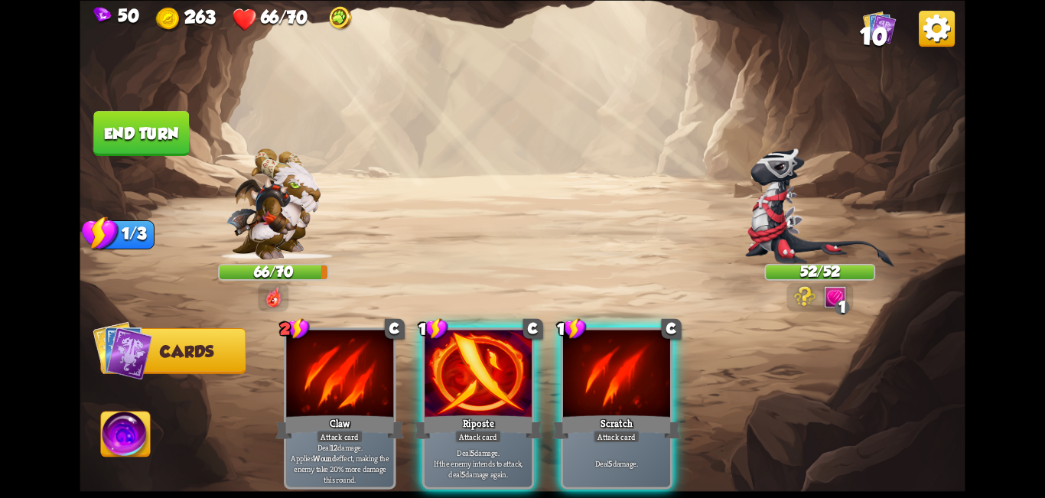
click at [484, 412] on div "Riposte" at bounding box center [478, 426] width 128 height 28
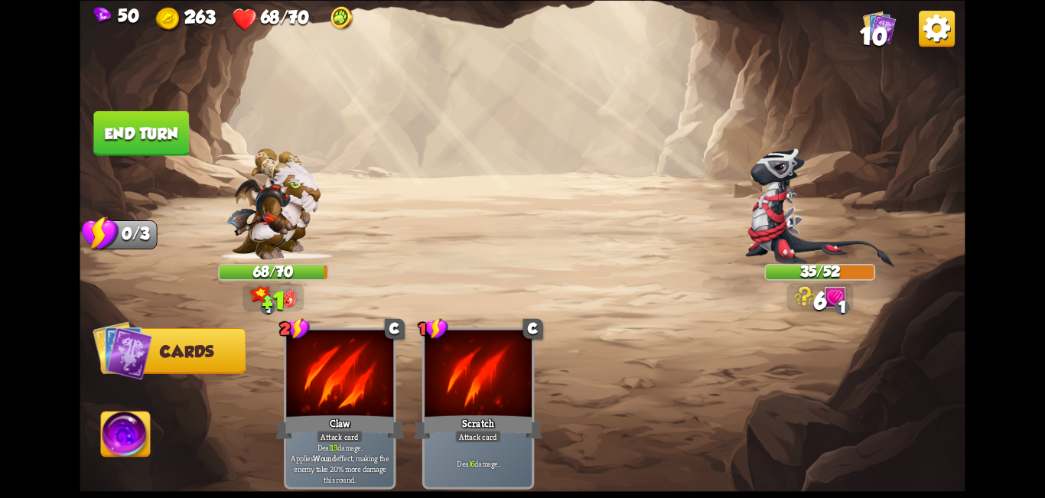
click at [152, 144] on button "End turn" at bounding box center [141, 133] width 96 height 45
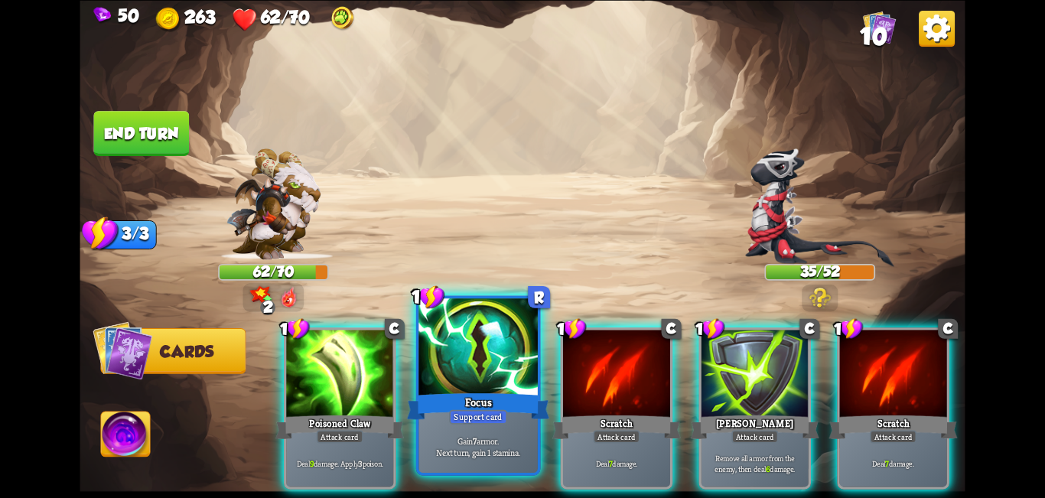
click at [498, 371] on div at bounding box center [477, 348] width 119 height 100
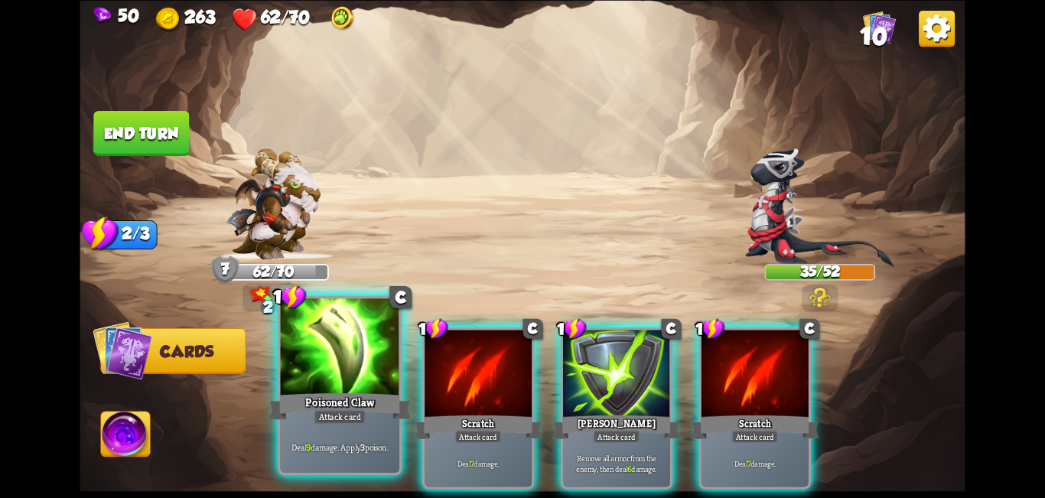
click at [384, 388] on div at bounding box center [340, 348] width 119 height 100
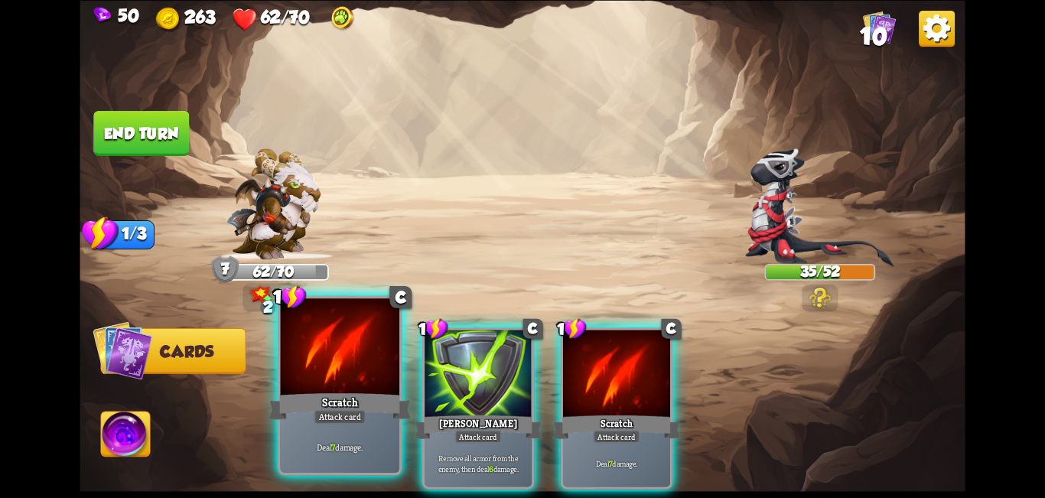
click at [365, 390] on div "Scratch" at bounding box center [339, 406] width 143 height 32
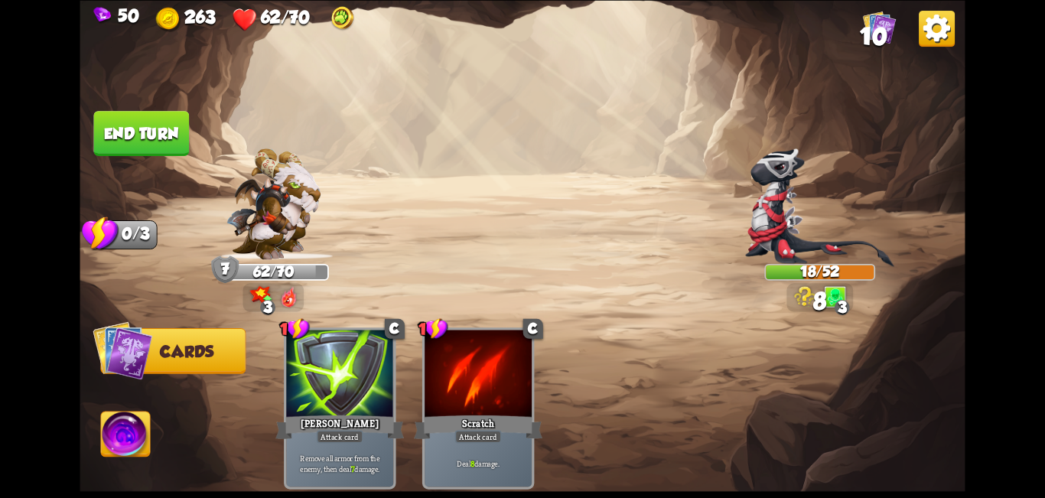
click at [145, 115] on button "End turn" at bounding box center [141, 133] width 96 height 45
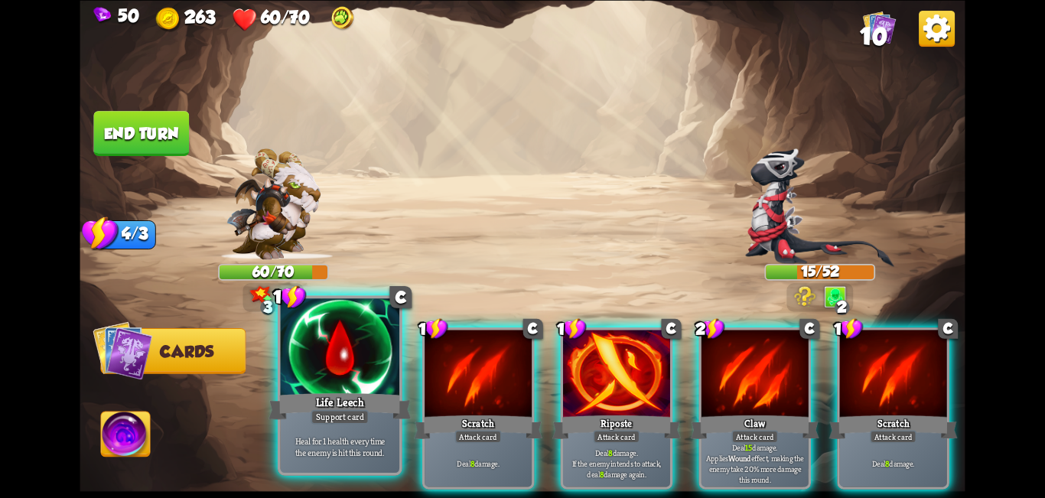
click at [349, 413] on div "Support card" at bounding box center [339, 416] width 58 height 15
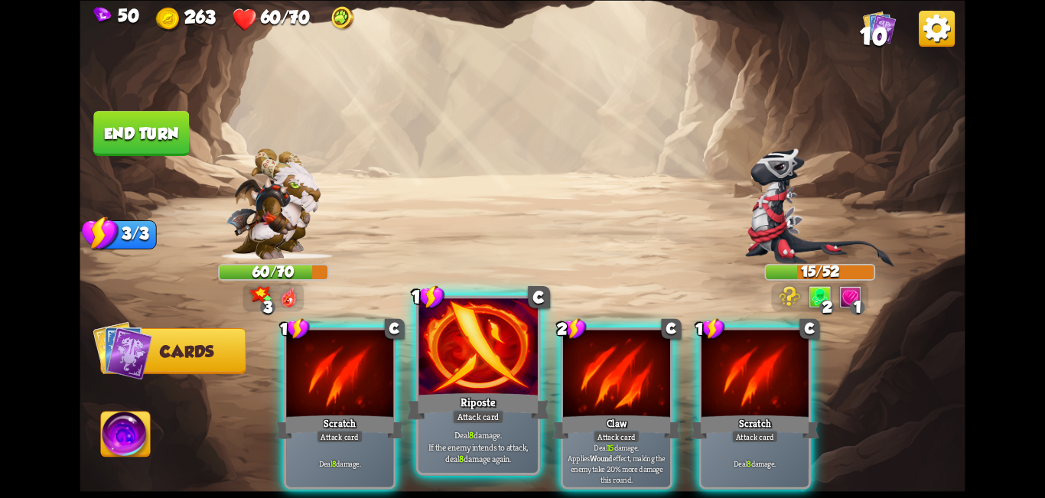
click at [460, 391] on div "Riposte" at bounding box center [478, 406] width 143 height 32
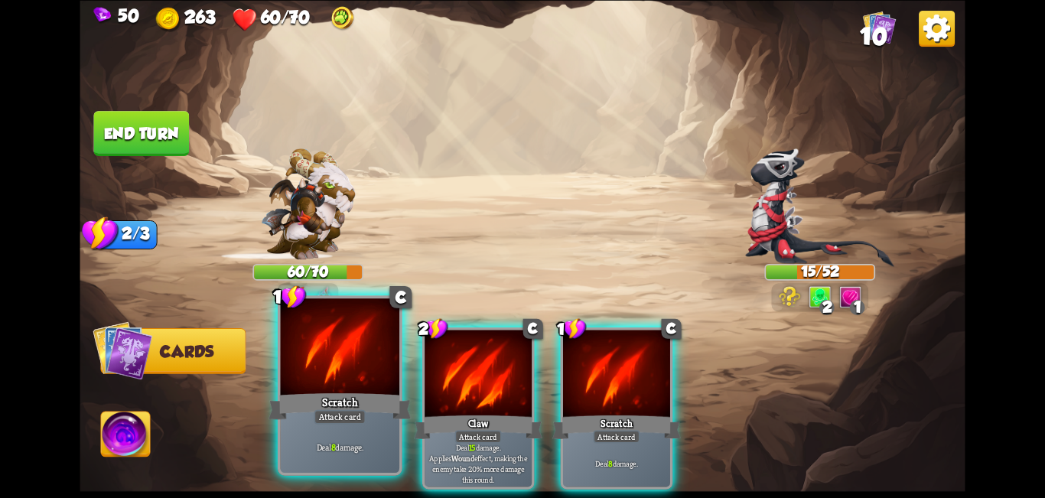
click at [304, 411] on div "Scratch" at bounding box center [339, 406] width 143 height 32
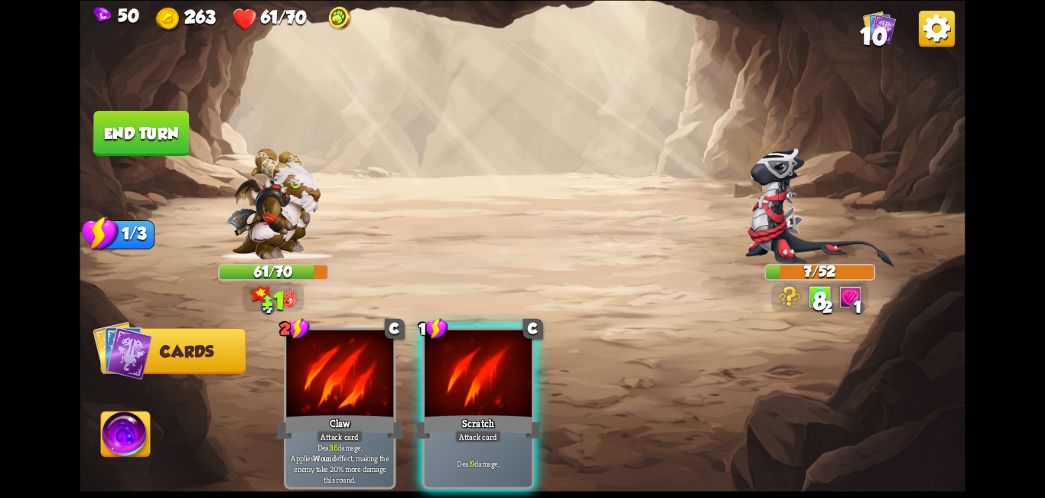
click at [197, 136] on img at bounding box center [522, 249] width 885 height 498
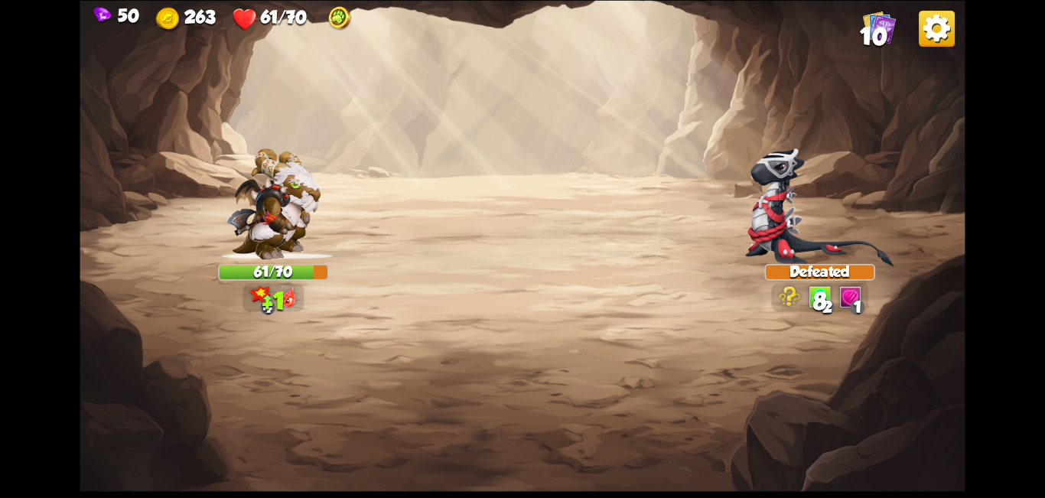
click at [126, 134] on div "Select an enemy to attack... You don't have enough stamina to play that card...…" at bounding box center [522, 249] width 885 height 498
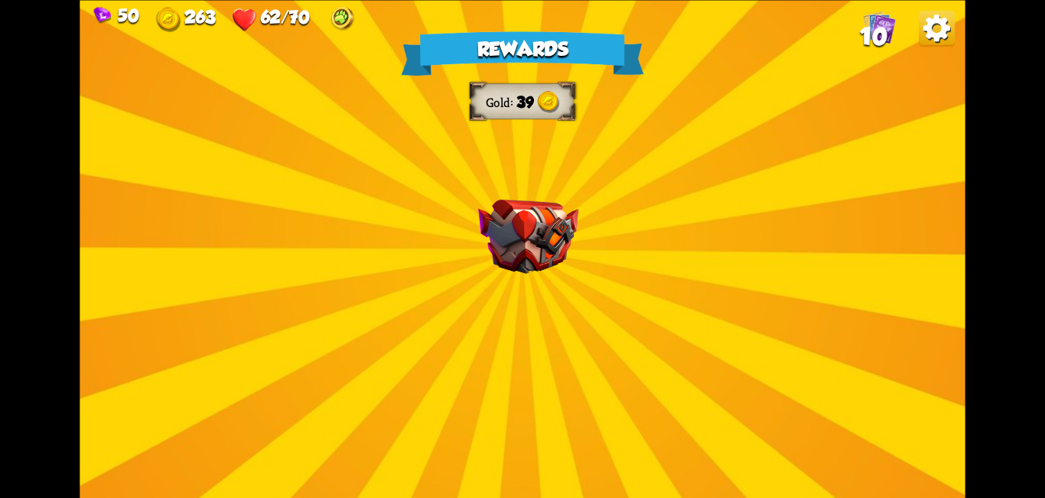
drag, startPoint x: 505, startPoint y: 359, endPoint x: 541, endPoint y: 314, distance: 57.1
click at [505, 359] on div "Rewards Gold 39 Select a card 0 C Deflect Support card Gain 4 armor. 1 C Brimst…" at bounding box center [522, 249] width 885 height 498
drag, startPoint x: 549, startPoint y: 294, endPoint x: 557, endPoint y: 284, distance: 12.4
click at [557, 284] on div "Rewards Gold 39 Select a card 0 C Deflect Support card Gain 4 armor. 1 C Brimst…" at bounding box center [522, 249] width 885 height 498
click at [564, 281] on div "Rewards Gold 39 Select a card 0 C Deflect Support card Gain 4 armor. 1 C Brimst…" at bounding box center [522, 249] width 885 height 498
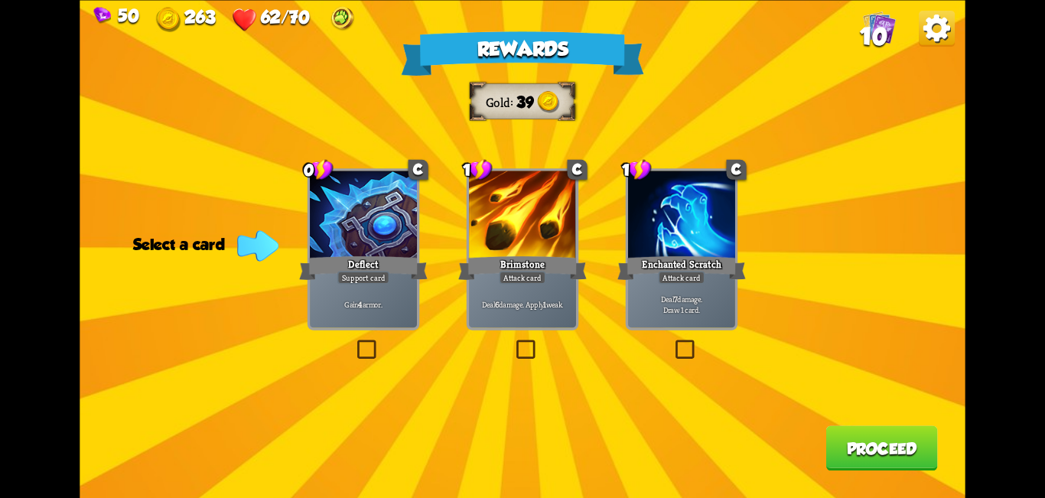
click at [354, 343] on label at bounding box center [354, 343] width 0 height 0
click at [0, 0] on input "checkbox" at bounding box center [0, 0] width 0 height 0
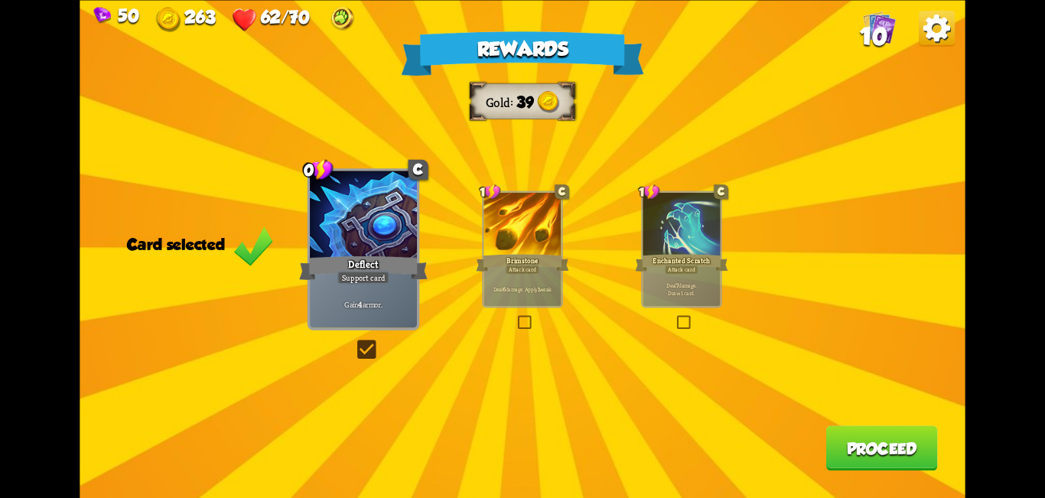
click at [354, 343] on label at bounding box center [354, 343] width 0 height 0
click at [0, 0] on input "checkbox" at bounding box center [0, 0] width 0 height 0
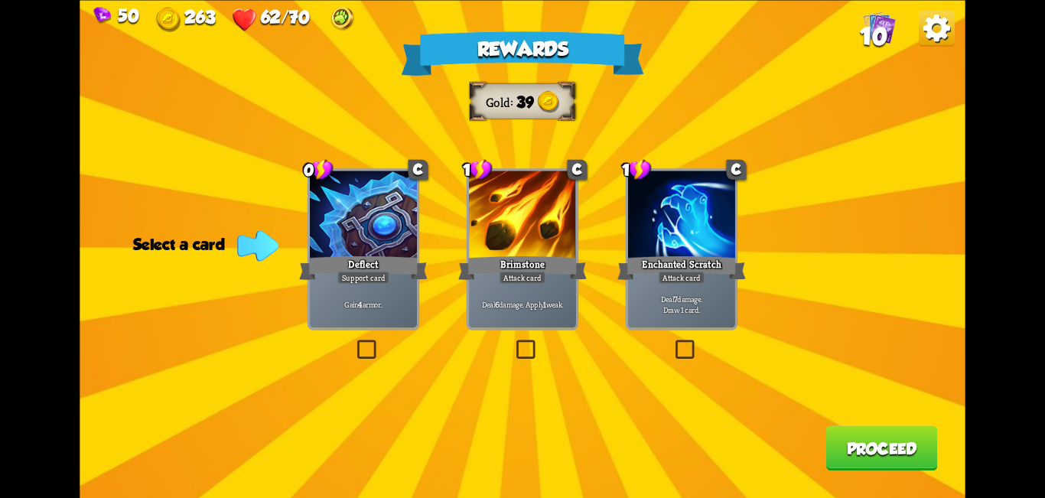
click at [513, 343] on label at bounding box center [513, 343] width 0 height 0
click at [0, 0] on input "checkbox" at bounding box center [0, 0] width 0 height 0
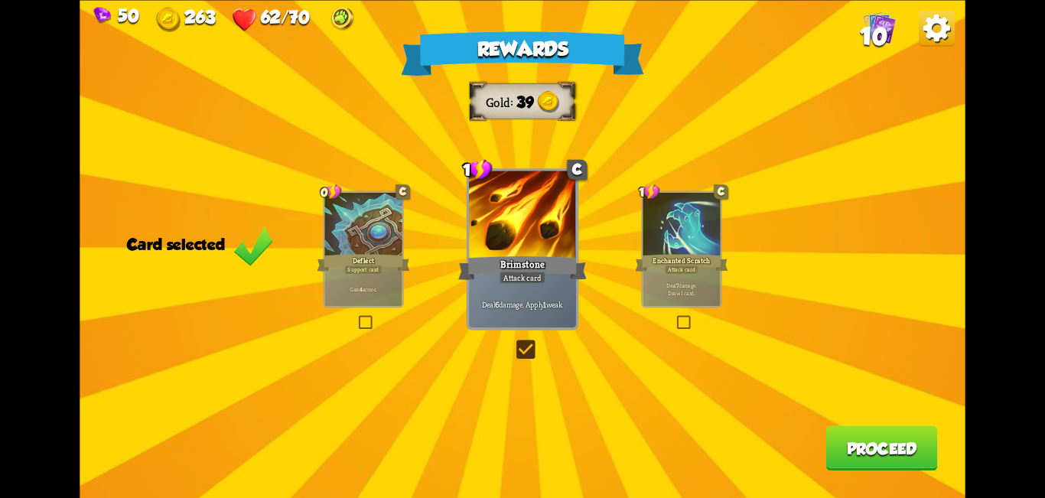
drag, startPoint x: 527, startPoint y: 349, endPoint x: 469, endPoint y: 348, distance: 58.1
click at [513, 343] on label at bounding box center [513, 343] width 0 height 0
click at [0, 0] on input "checkbox" at bounding box center [0, 0] width 0 height 0
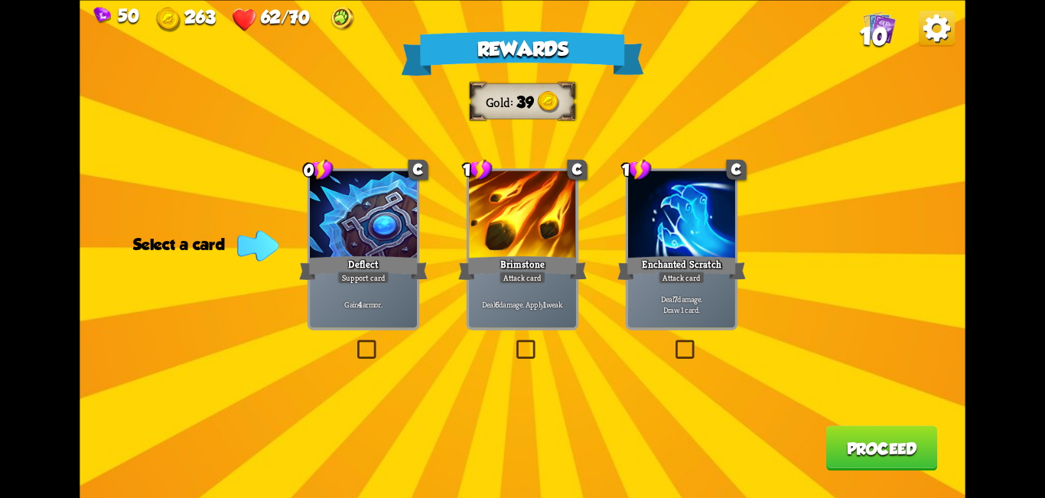
drag, startPoint x: 359, startPoint y: 350, endPoint x: 371, endPoint y: 352, distance: 11.6
click at [354, 343] on label at bounding box center [354, 343] width 0 height 0
click at [0, 0] on input "checkbox" at bounding box center [0, 0] width 0 height 0
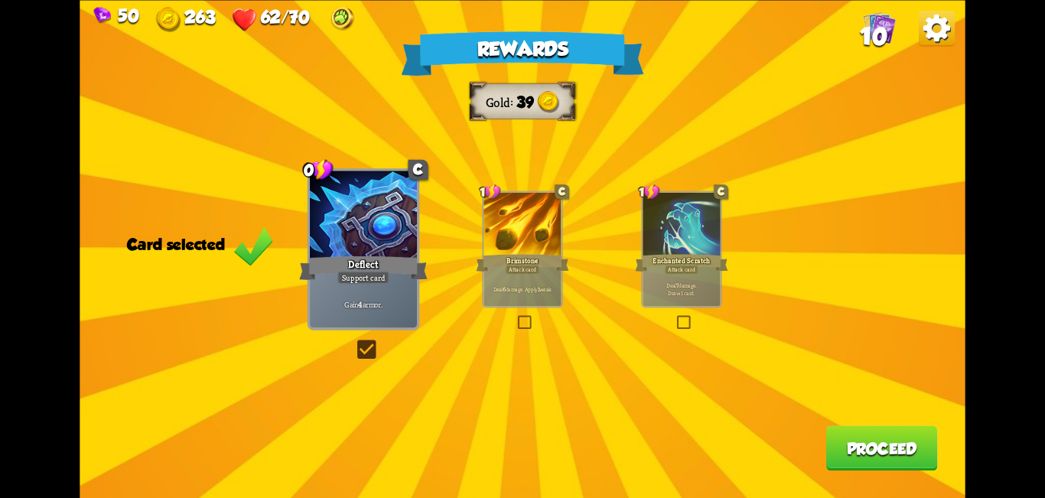
click at [916, 451] on button "Proceed" at bounding box center [881, 447] width 112 height 45
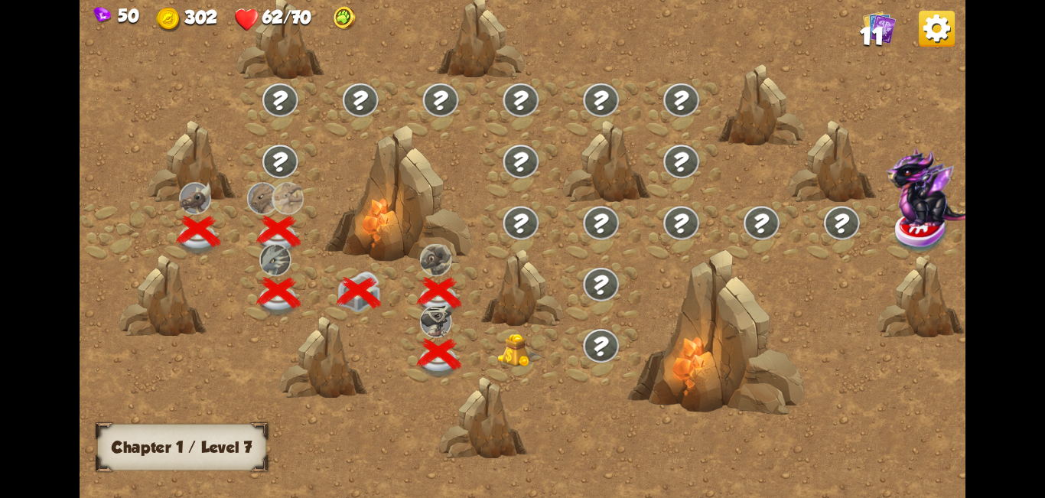
click at [507, 357] on img at bounding box center [519, 350] width 44 height 34
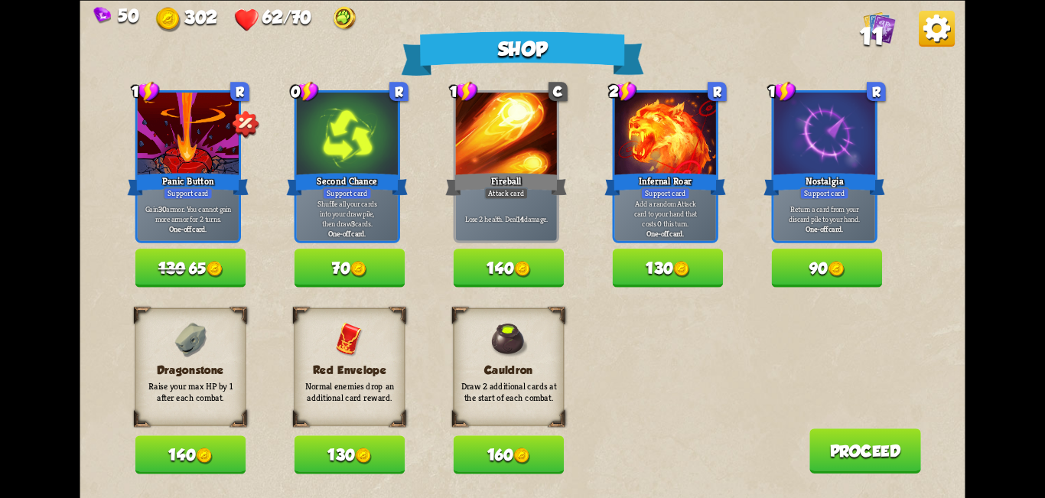
drag, startPoint x: 218, startPoint y: 271, endPoint x: 207, endPoint y: 283, distance: 15.7
click at [216, 273] on img at bounding box center [214, 269] width 17 height 17
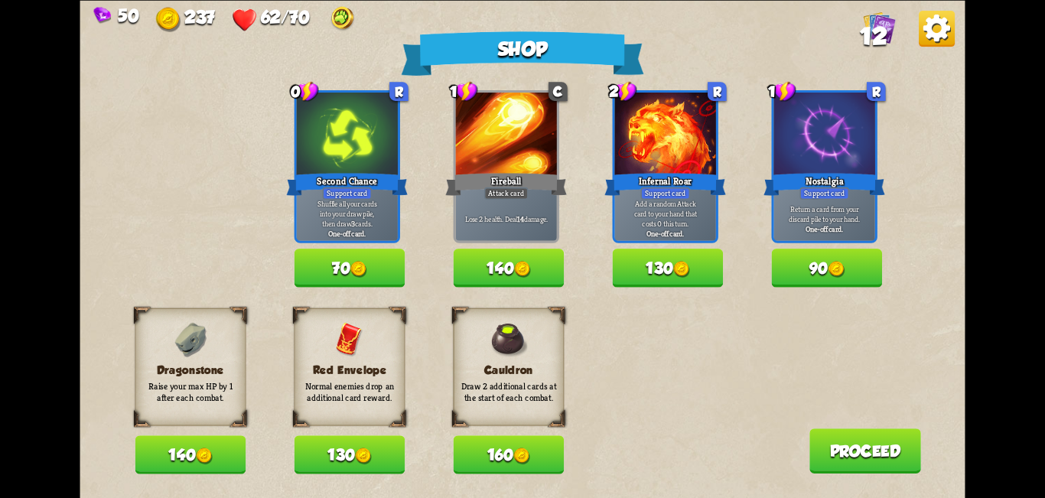
click at [886, 19] on img at bounding box center [879, 27] width 33 height 33
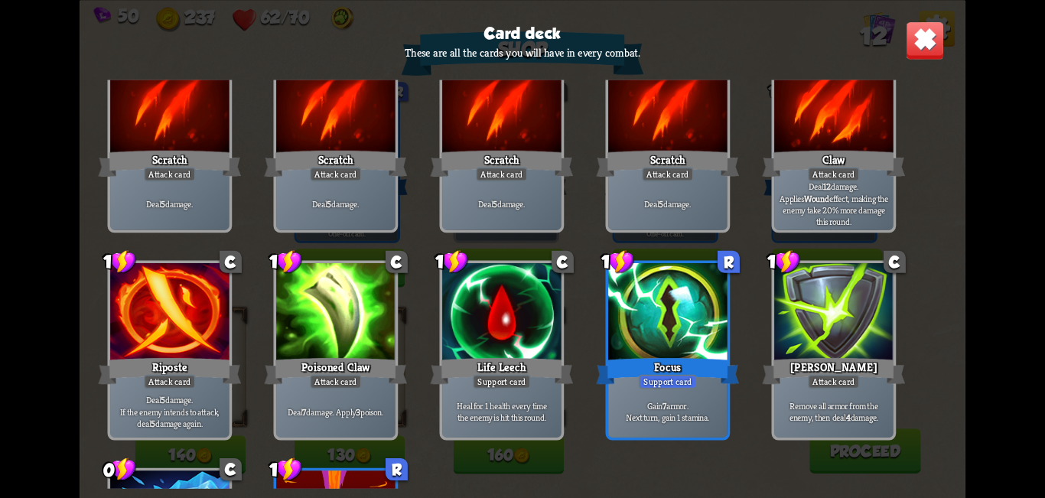
scroll to position [76, 0]
drag, startPoint x: 573, startPoint y: 349, endPoint x: 656, endPoint y: 204, distance: 167.5
click at [602, 206] on div "1 C Scratch Attack card Deal 5 damage. 1 C Scratch Attack card Deal 5 damage. 1…" at bounding box center [522, 284] width 885 height 408
click at [920, 47] on img at bounding box center [924, 40] width 39 height 39
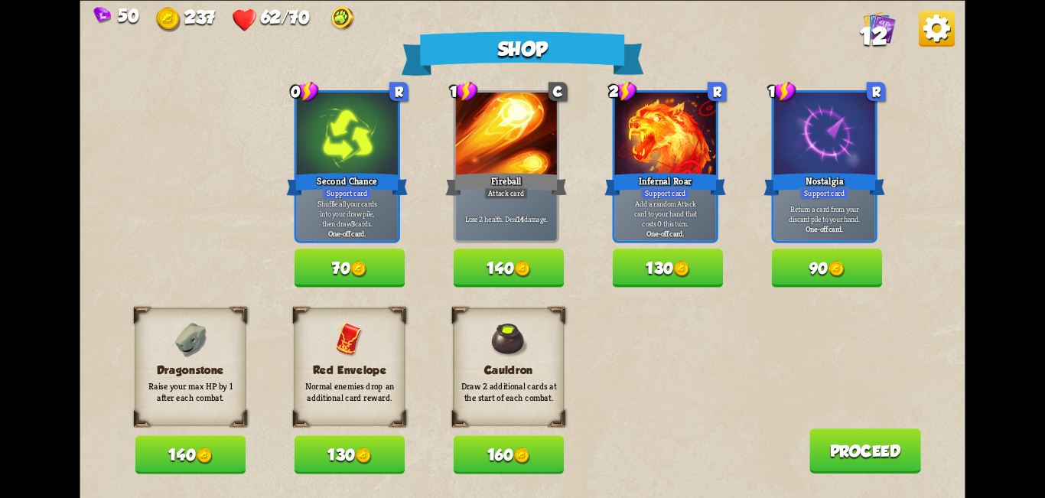
click at [276, 461] on div "Dragonstone Raise your max HP by 1 after each combat. 140 Red Envelope Normal e…" at bounding box center [550, 390] width 830 height 166
click at [346, 463] on button "130" at bounding box center [349, 454] width 111 height 38
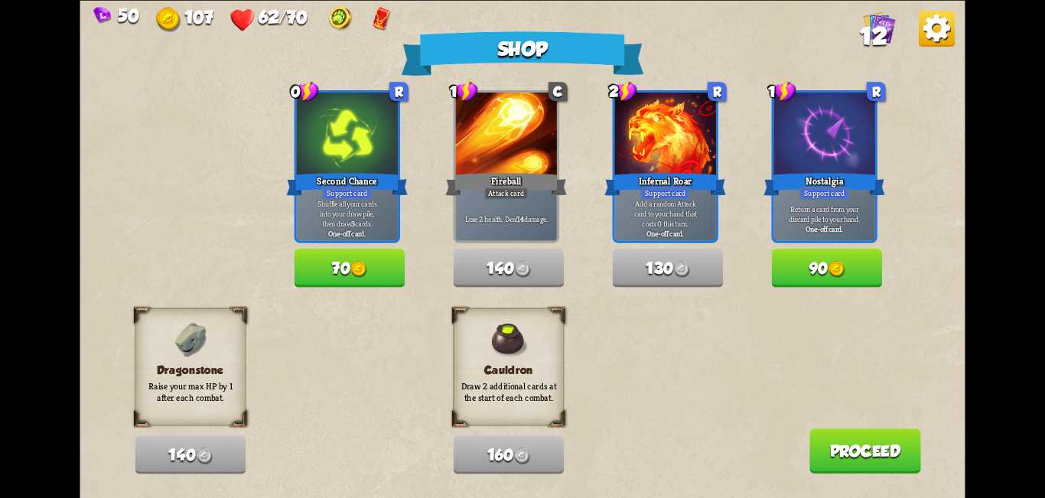
click at [888, 455] on button "Proceed" at bounding box center [865, 450] width 112 height 45
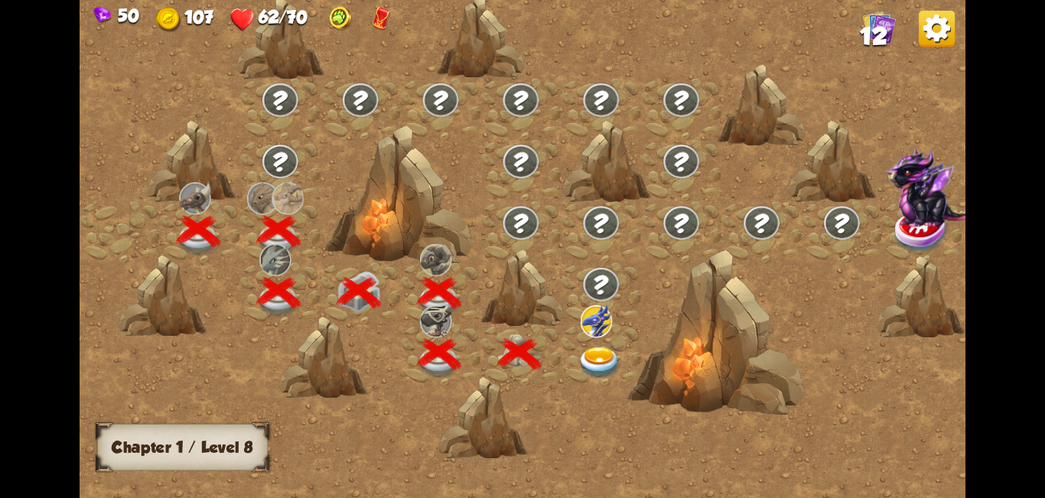
click at [598, 346] on img at bounding box center [599, 362] width 44 height 33
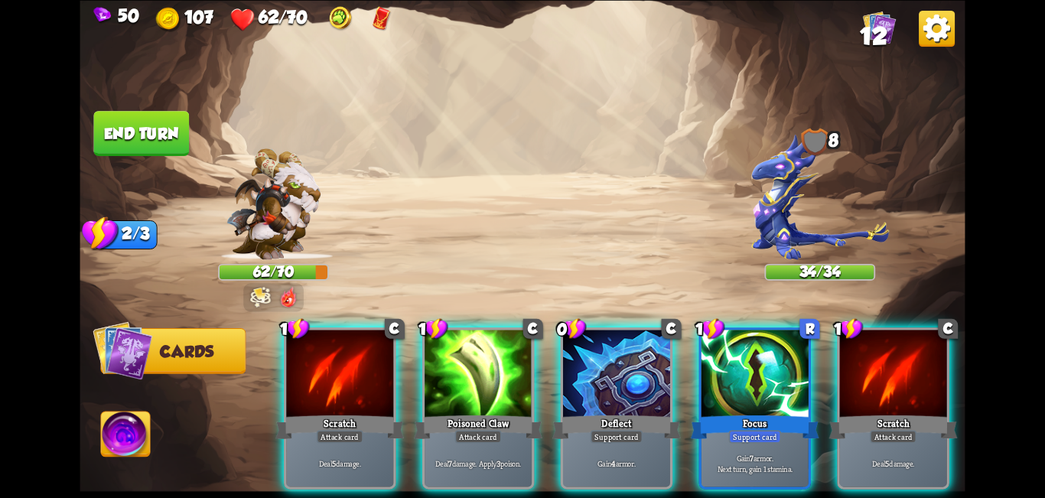
click at [655, 245] on img at bounding box center [522, 249] width 885 height 498
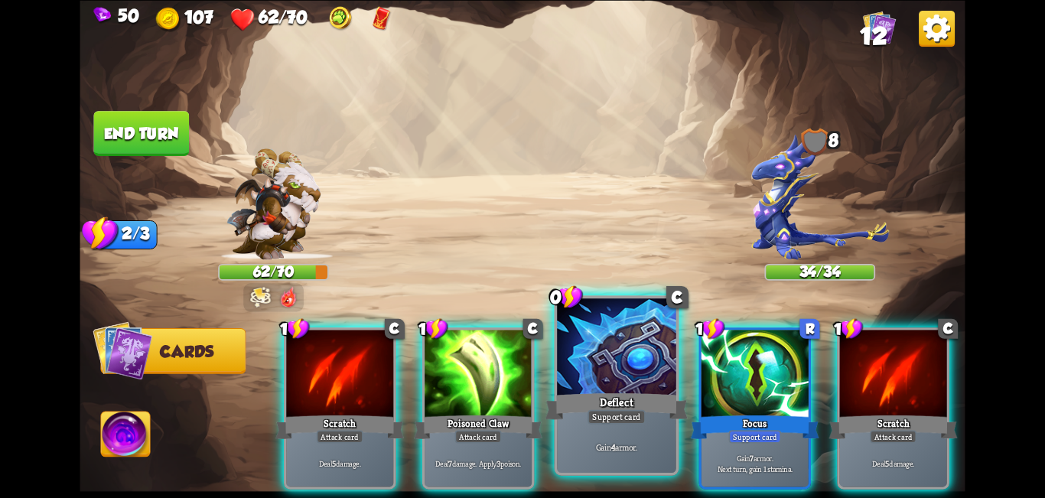
click at [594, 401] on div "Deflect" at bounding box center [616, 406] width 143 height 32
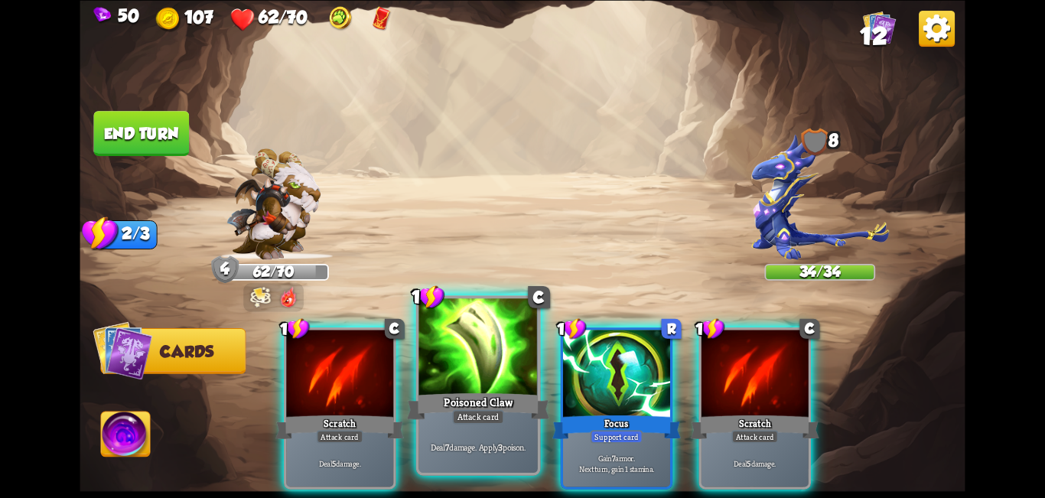
click at [497, 396] on div "Poisoned Claw" at bounding box center [478, 406] width 143 height 32
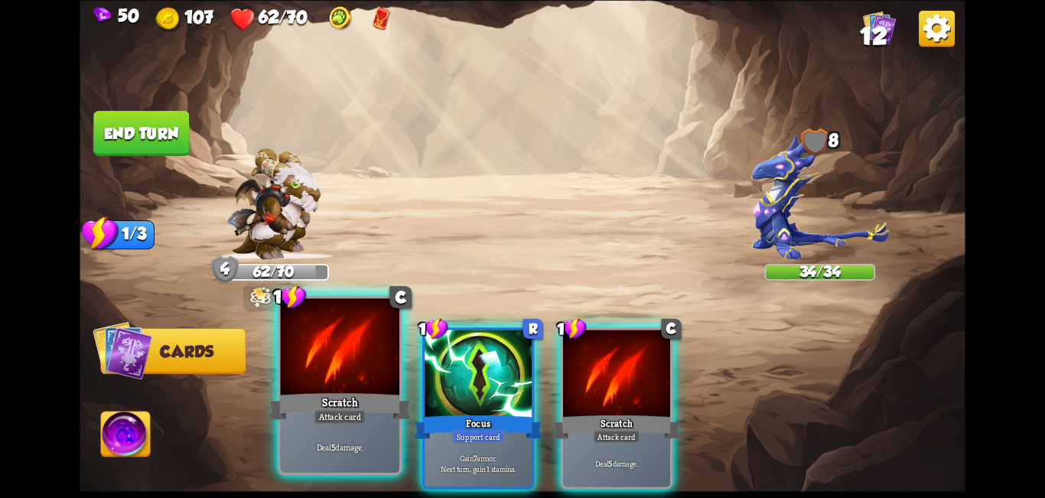
click at [333, 414] on div "Attack card" at bounding box center [340, 416] width 52 height 15
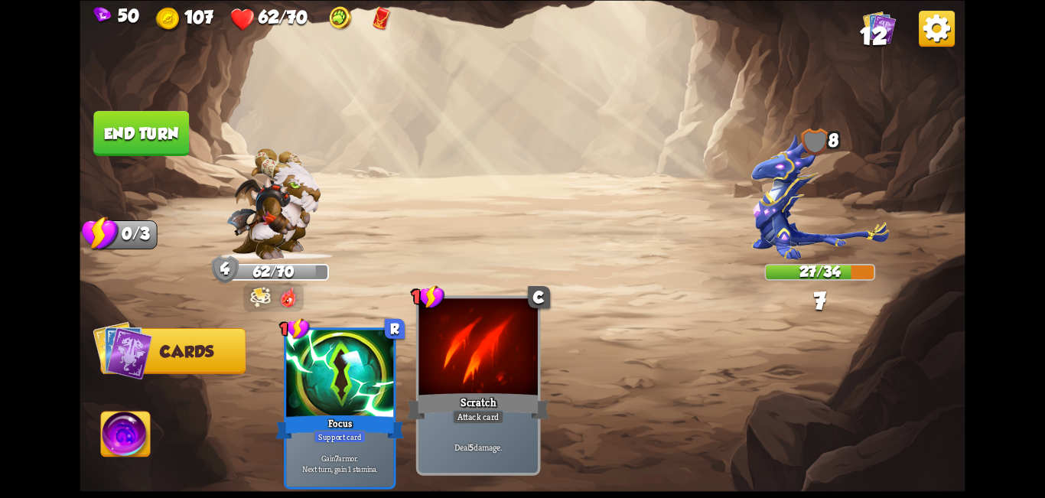
click at [457, 418] on div "Attack card" at bounding box center [478, 416] width 52 height 15
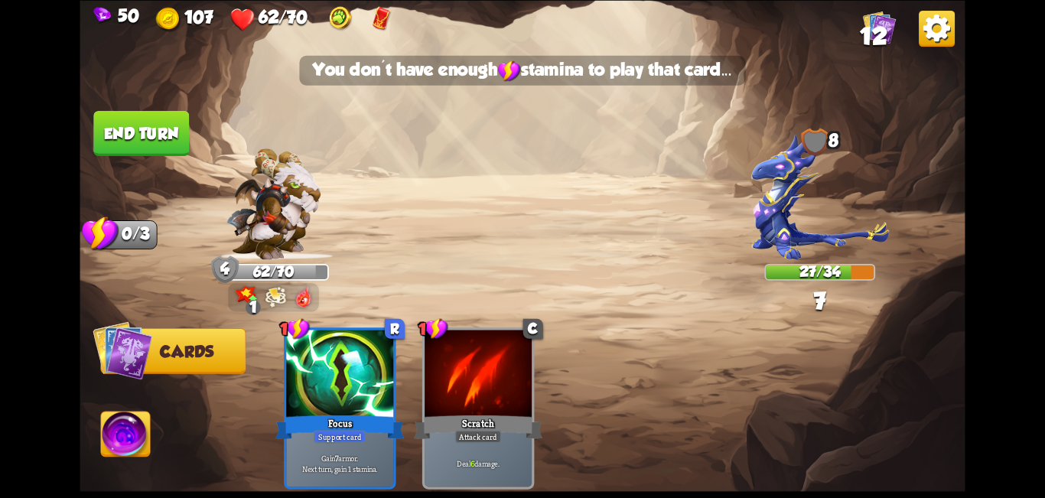
click at [154, 121] on button "End turn" at bounding box center [141, 133] width 96 height 45
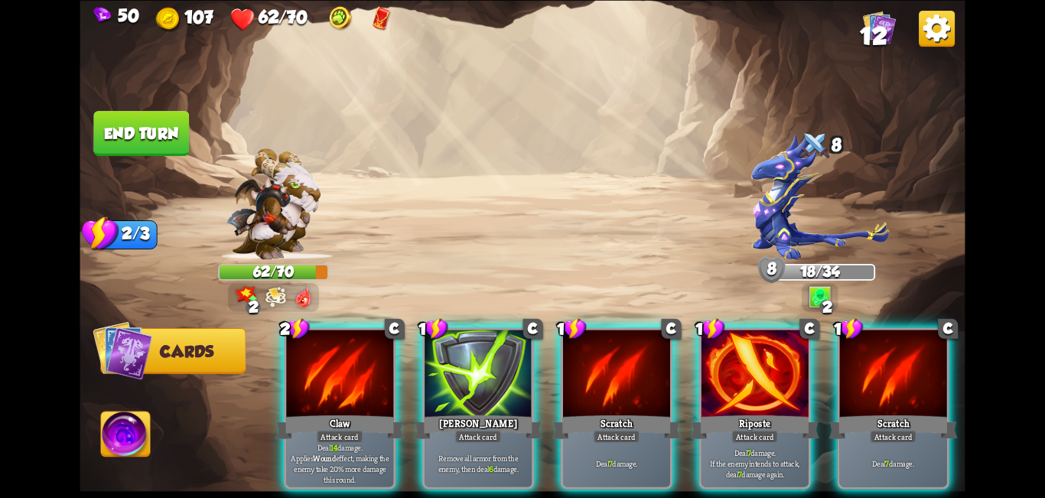
click at [635, 135] on img at bounding box center [522, 249] width 885 height 498
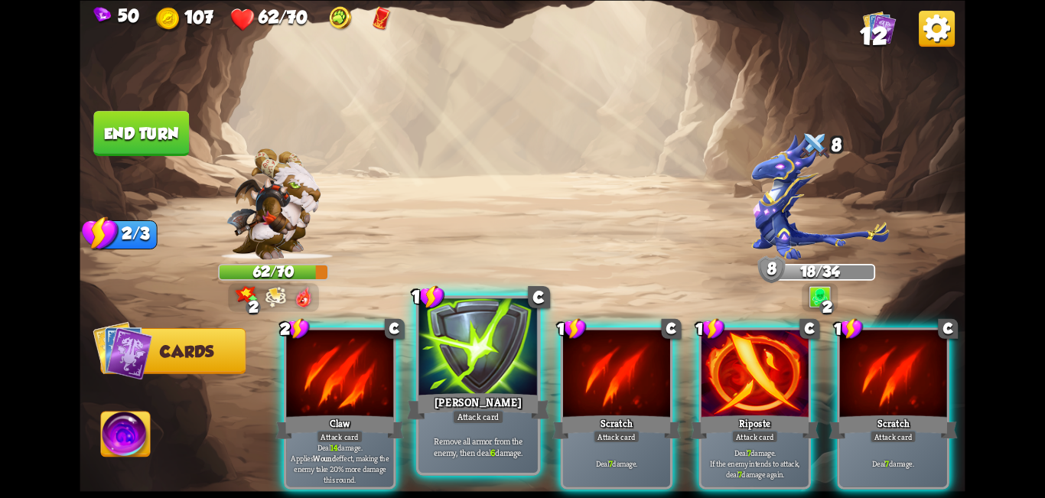
click at [483, 369] on div at bounding box center [477, 348] width 119 height 100
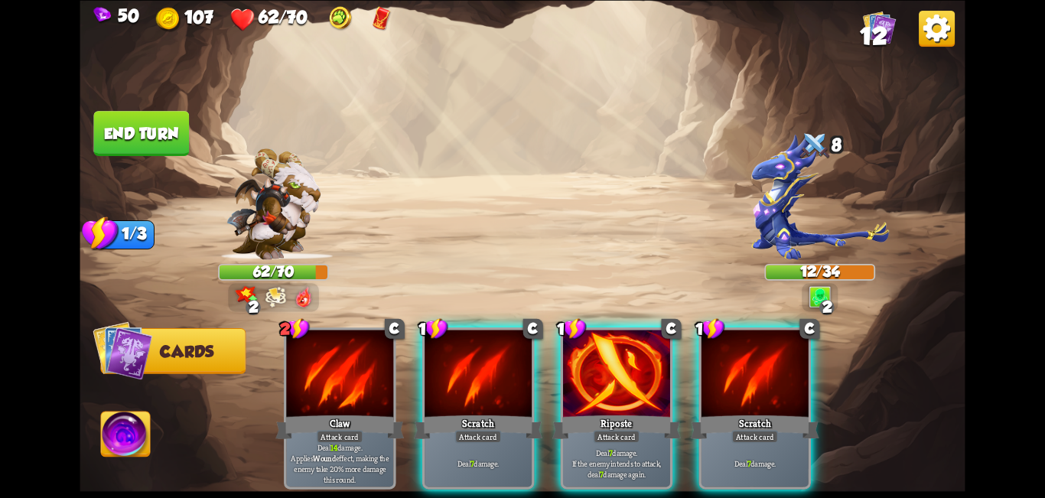
click at [119, 437] on img at bounding box center [125, 436] width 49 height 50
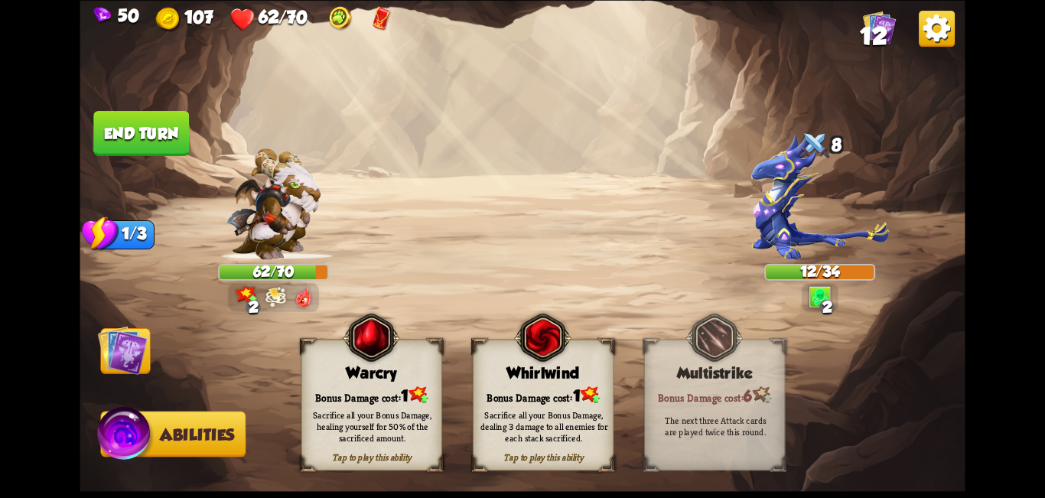
click at [307, 408] on div "Sacrifice all your Bonus Damage, healing yourself for 50% of the sacrificed amo…" at bounding box center [372, 425] width 141 height 55
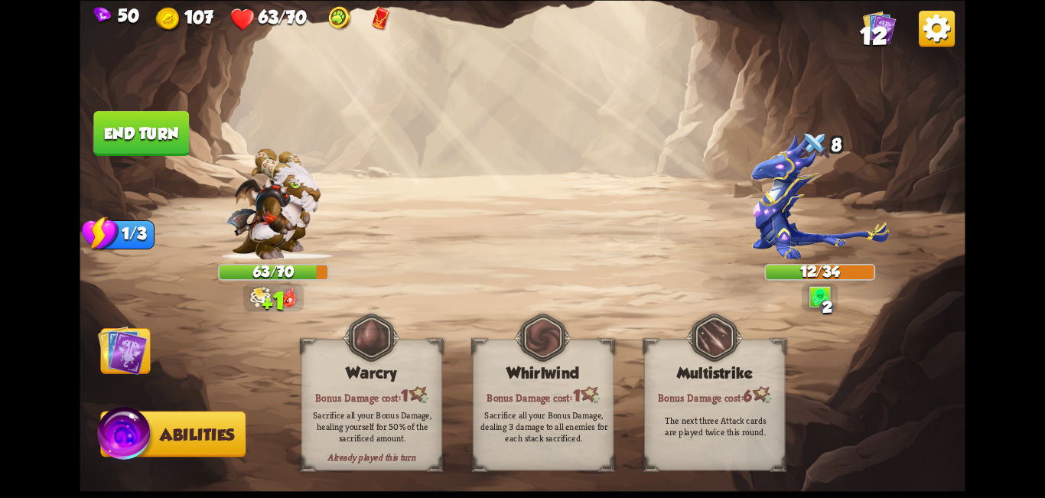
click at [109, 343] on img at bounding box center [123, 350] width 50 height 50
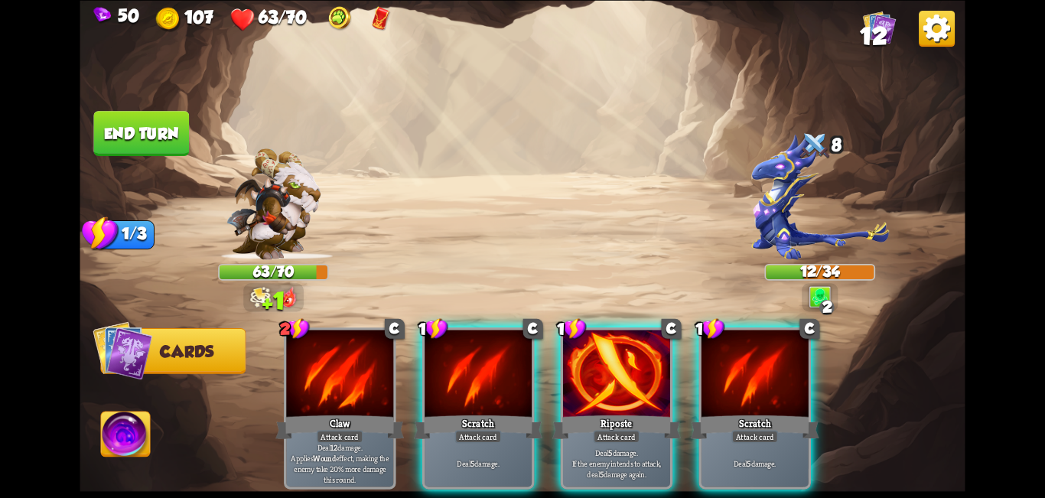
click at [132, 343] on img at bounding box center [123, 350] width 60 height 60
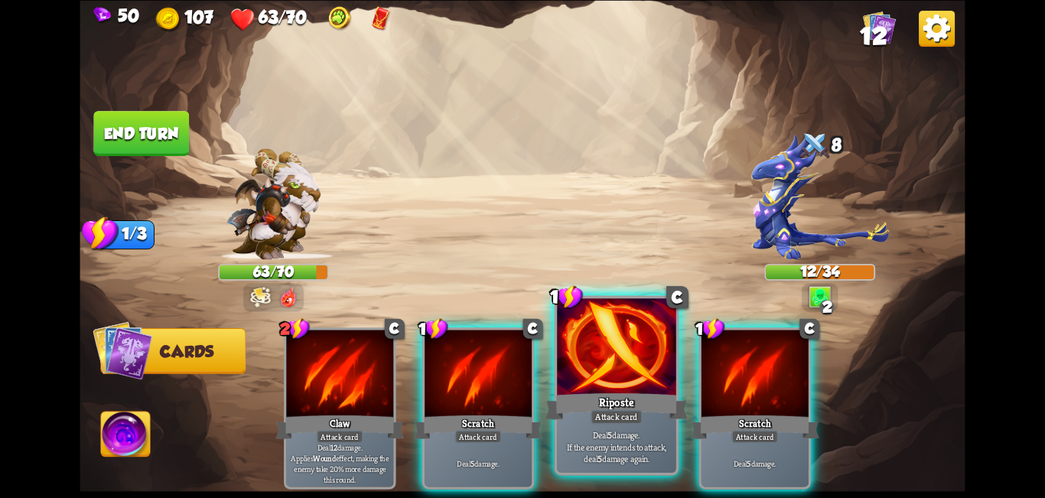
click at [615, 373] on div at bounding box center [616, 348] width 119 height 100
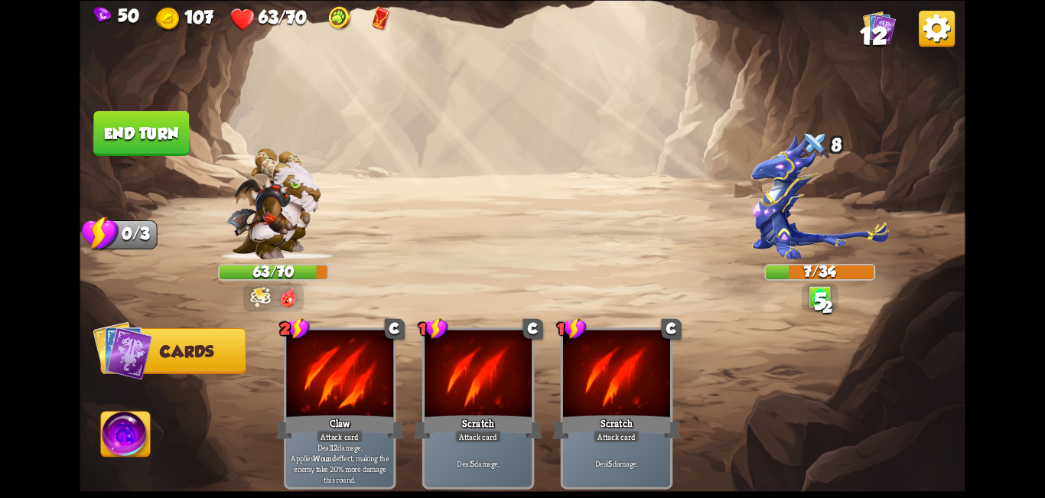
click at [123, 446] on img at bounding box center [125, 436] width 49 height 50
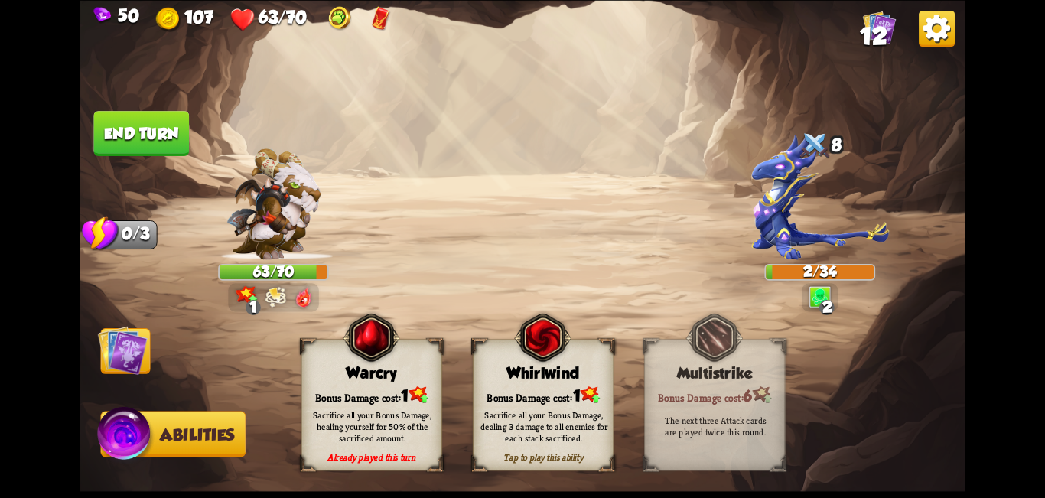
click at [557, 393] on div "Bonus Damage cost: 1" at bounding box center [543, 395] width 140 height 20
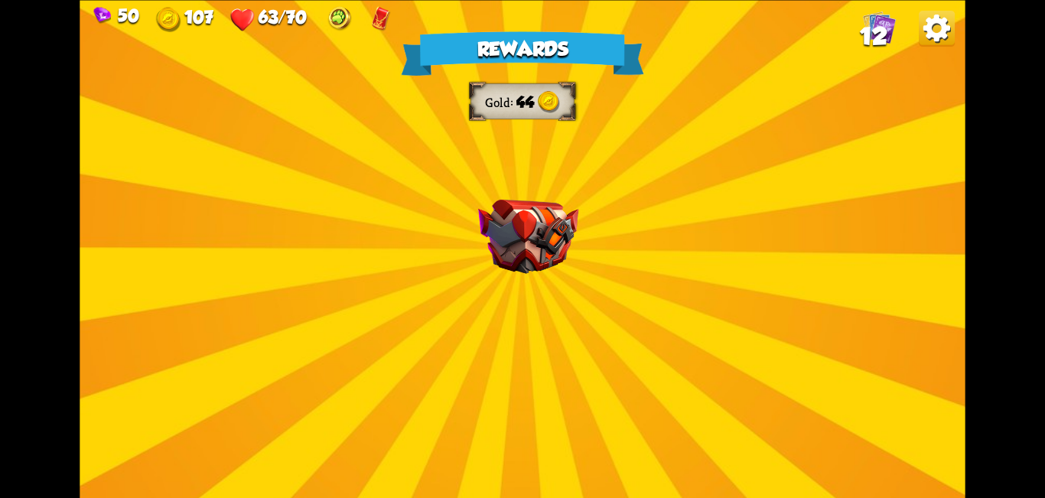
click at [546, 330] on div "Rewards Gold 44 Select a card 1 C Fireball Attack card Lose 2 health. Deal 14 d…" at bounding box center [522, 249] width 885 height 498
click at [527, 271] on img at bounding box center [528, 236] width 100 height 74
click at [528, 267] on img at bounding box center [528, 236] width 100 height 74
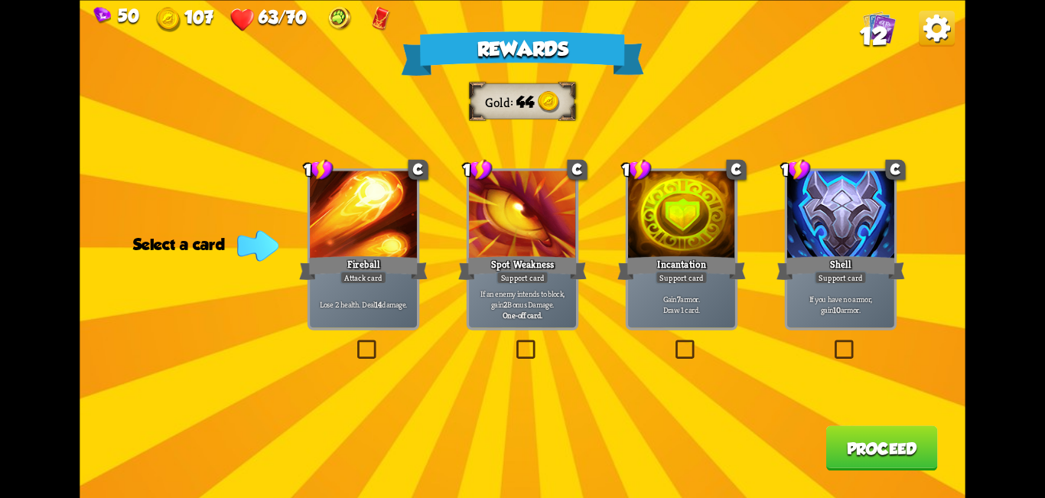
click at [513, 343] on label at bounding box center [513, 343] width 0 height 0
click at [0, 0] on input "checkbox" at bounding box center [0, 0] width 0 height 0
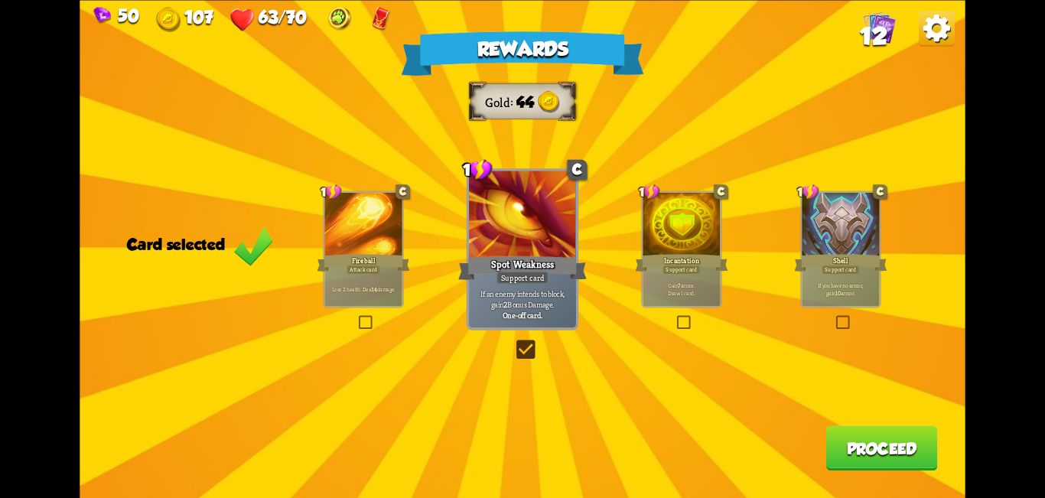
click at [674, 317] on label at bounding box center [674, 317] width 0 height 0
click at [0, 0] on input "checkbox" at bounding box center [0, 0] width 0 height 0
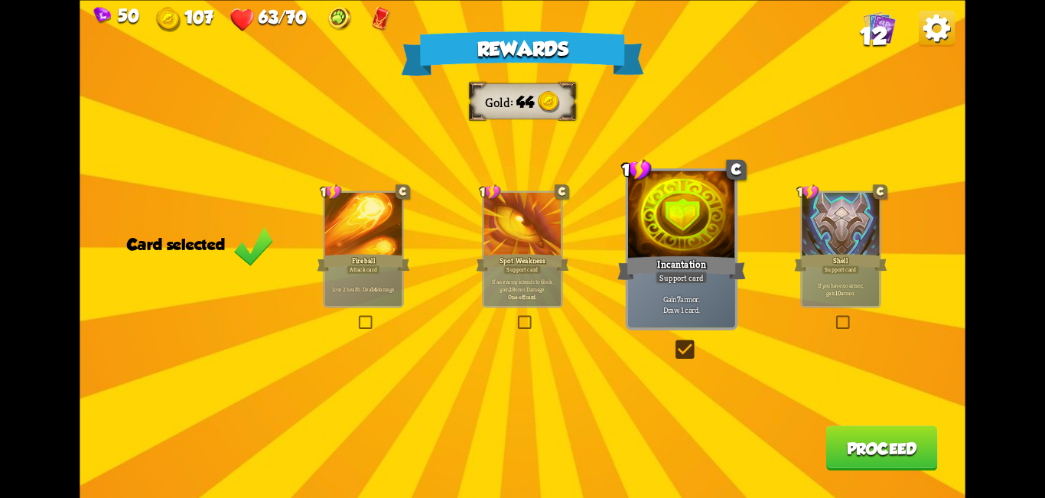
click at [834, 317] on label at bounding box center [834, 317] width 0 height 0
click at [0, 0] on input "checkbox" at bounding box center [0, 0] width 0 height 0
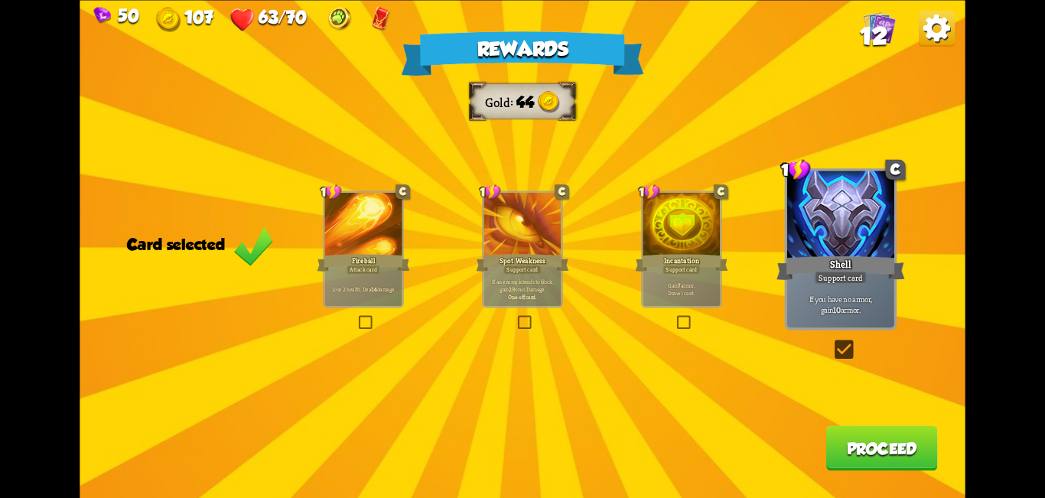
click at [668, 315] on div "Rewards Gold 44 Card selected 1 C Fireball Attack card Lose 2 health. Deal 14 d…" at bounding box center [522, 249] width 885 height 498
click at [674, 317] on label at bounding box center [674, 317] width 0 height 0
click at [0, 0] on input "checkbox" at bounding box center [0, 0] width 0 height 0
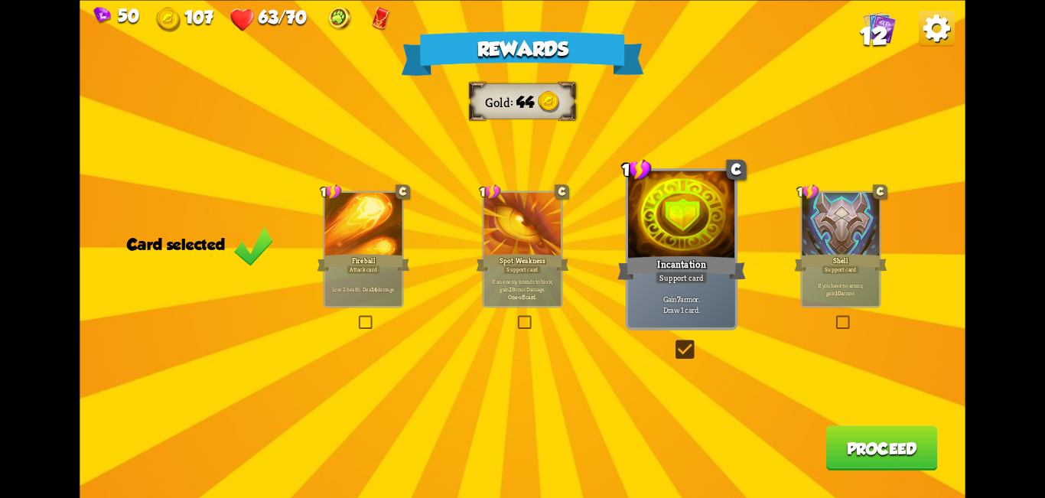
click at [839, 451] on button "Proceed" at bounding box center [881, 447] width 112 height 45
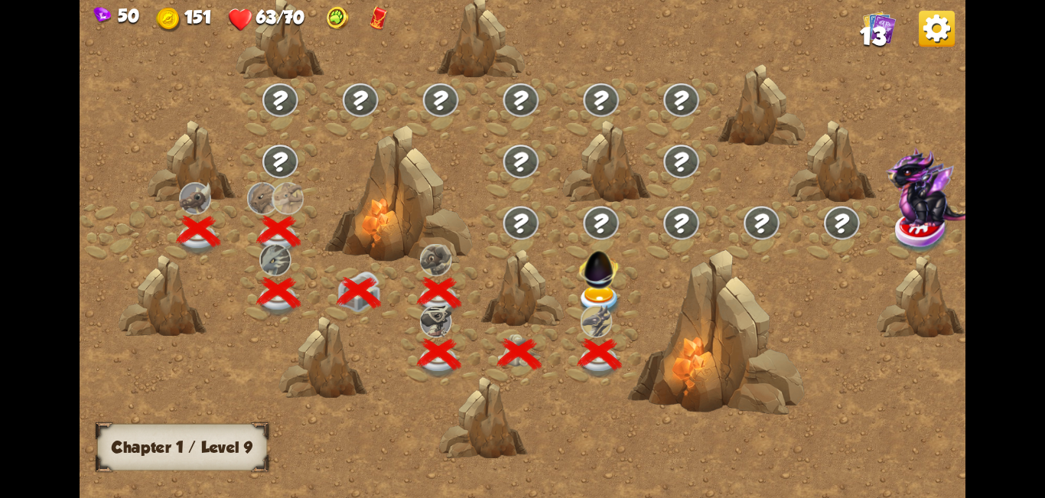
click at [595, 292] on img at bounding box center [599, 301] width 44 height 33
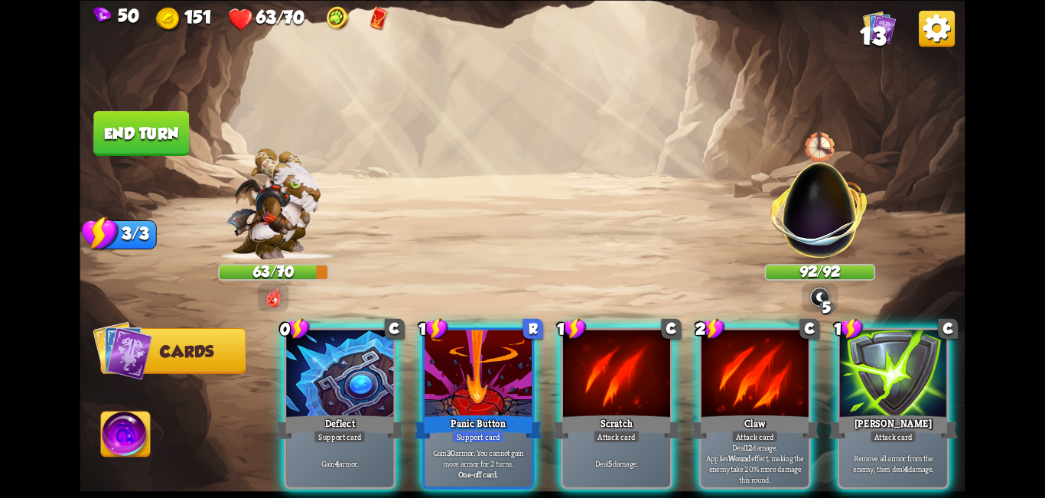
click at [824, 150] on div at bounding box center [819, 146] width 33 height 36
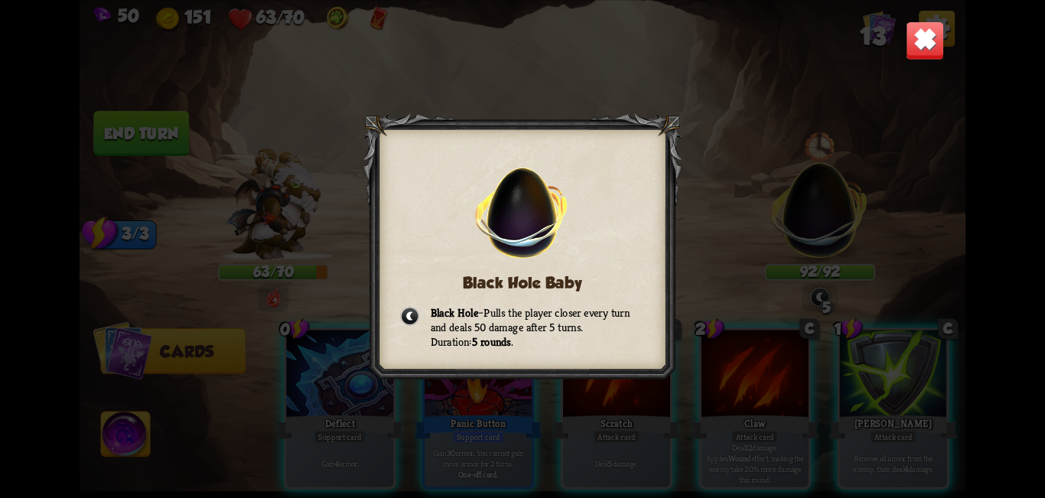
click at [918, 47] on img at bounding box center [924, 40] width 39 height 39
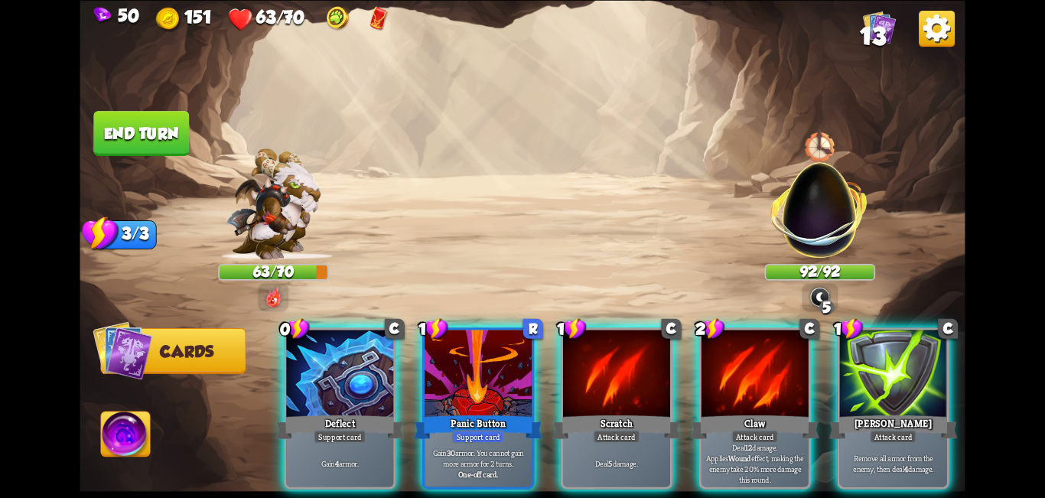
click at [807, 137] on div at bounding box center [819, 146] width 33 height 36
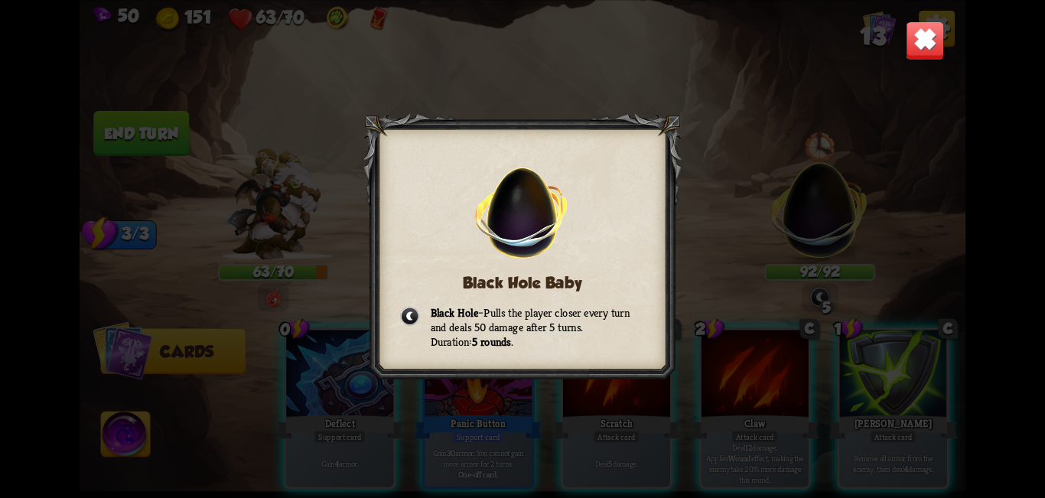
click at [915, 70] on div "Black Hole Baby Black Hole – Pulls the player closer every turn and deals 50 da…" at bounding box center [522, 249] width 885 height 498
click at [931, 39] on img at bounding box center [924, 40] width 39 height 39
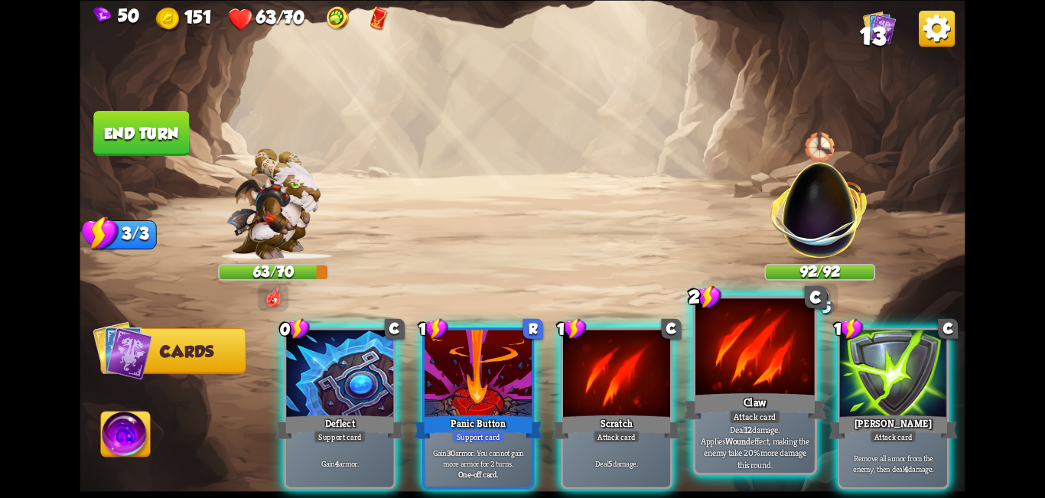
click at [738, 356] on div at bounding box center [754, 348] width 119 height 100
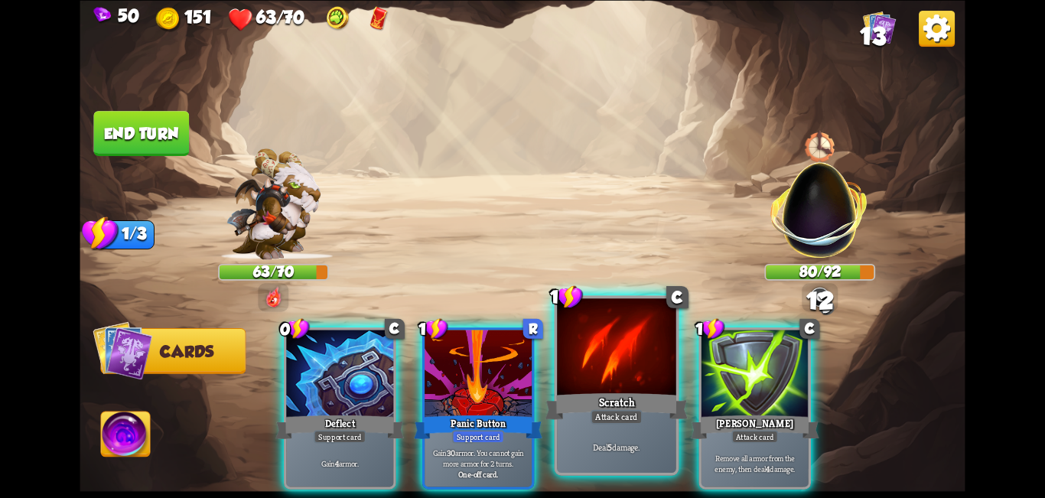
click at [647, 381] on div at bounding box center [616, 348] width 119 height 100
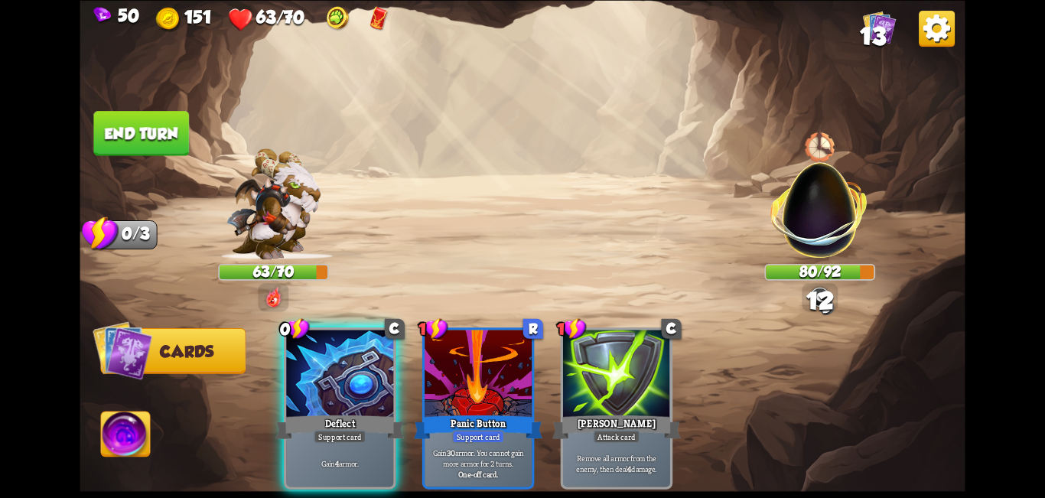
click at [377, 387] on div at bounding box center [339, 375] width 107 height 90
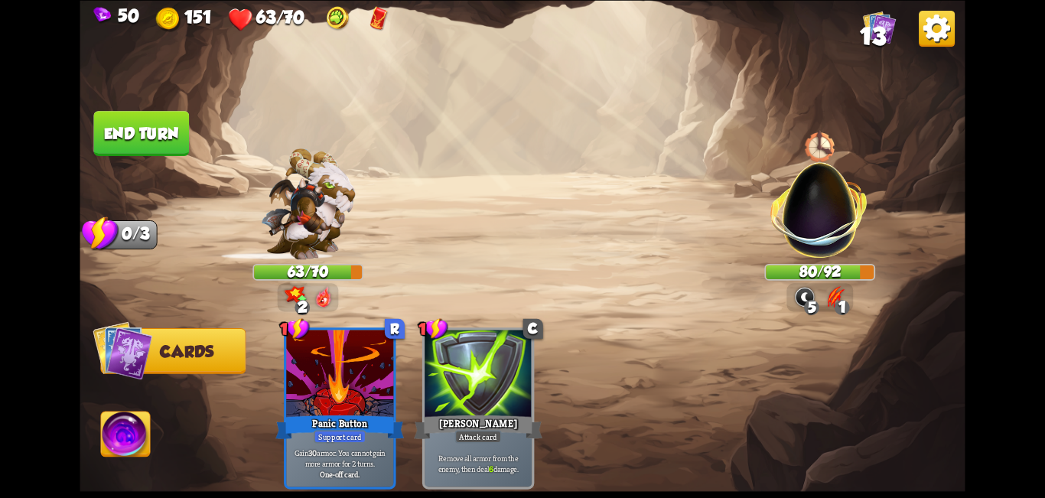
click at [153, 138] on button "End turn" at bounding box center [141, 133] width 96 height 45
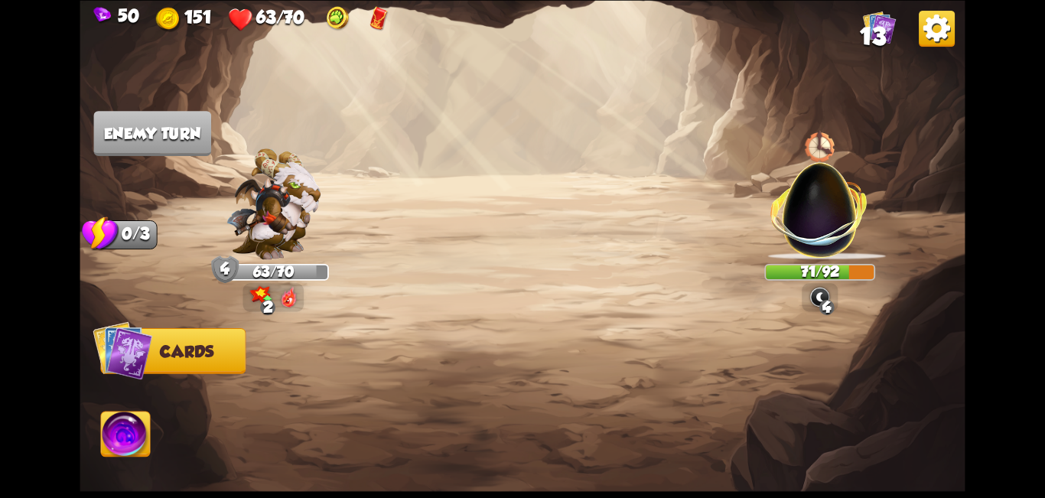
click at [825, 300] on div "4" at bounding box center [826, 307] width 15 height 15
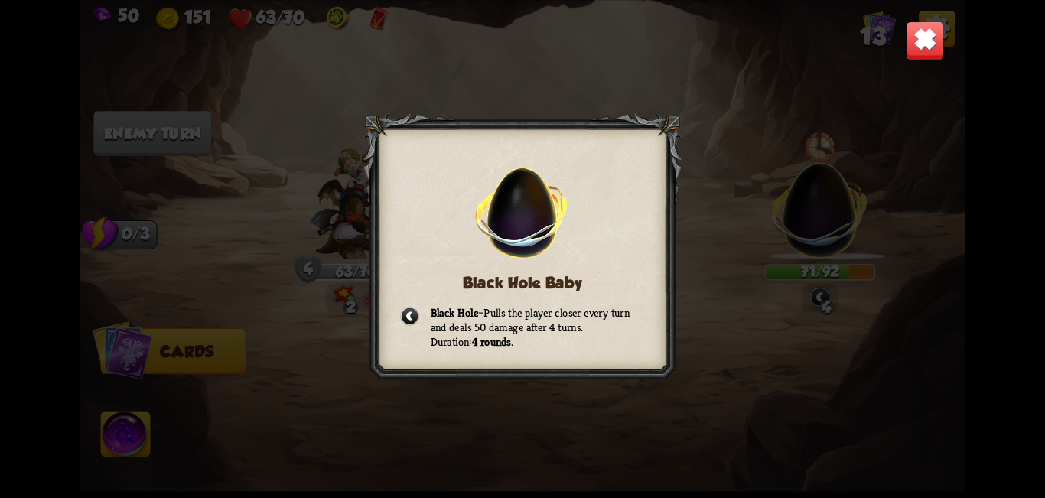
click at [918, 43] on img at bounding box center [924, 40] width 39 height 39
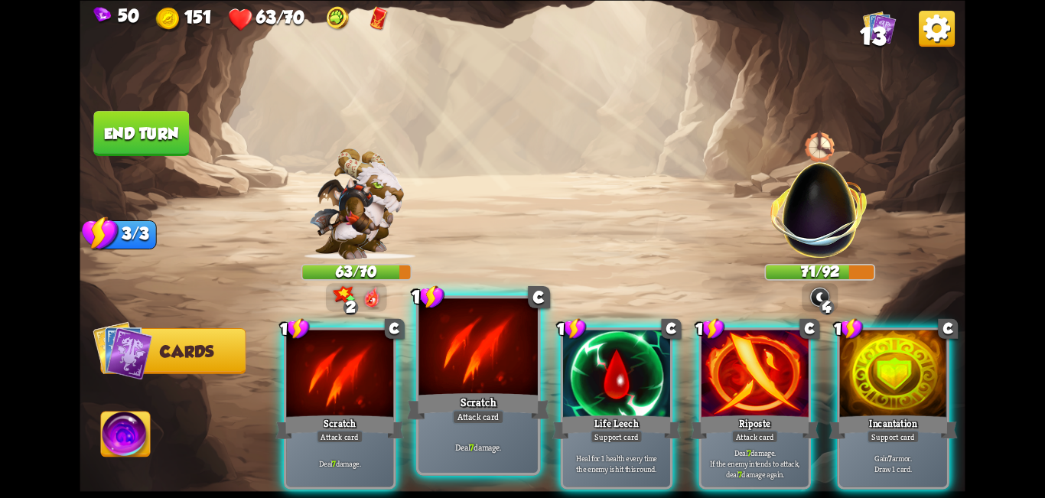
click at [490, 373] on div at bounding box center [477, 348] width 119 height 100
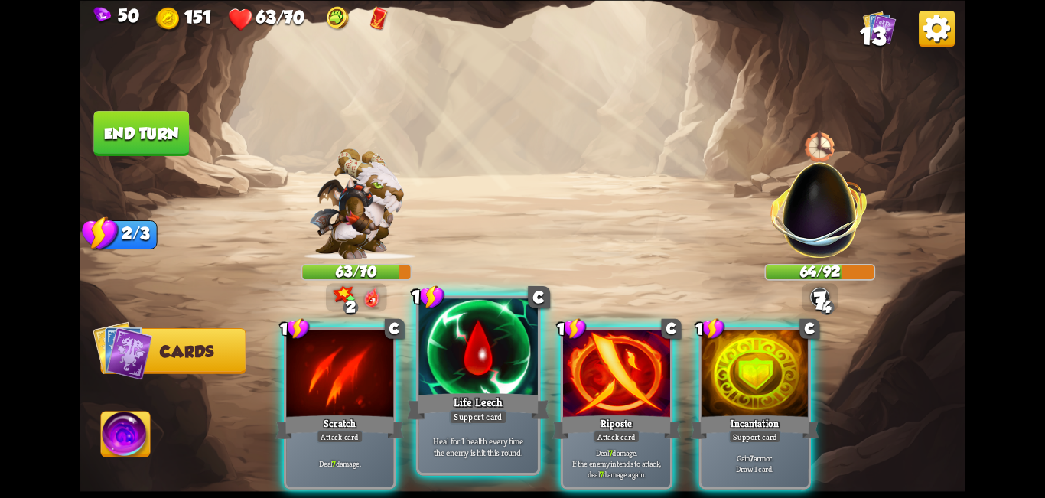
click at [479, 382] on div at bounding box center [477, 348] width 119 height 100
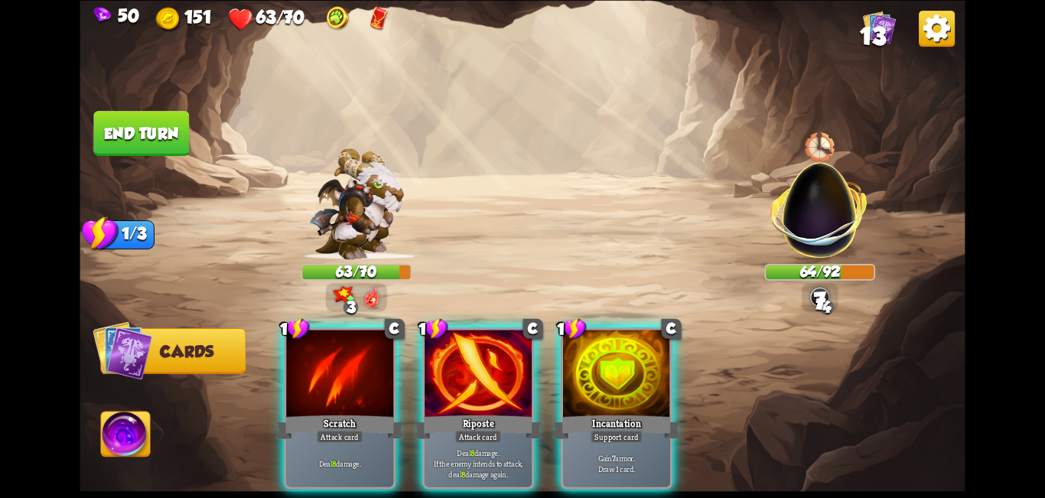
click at [362, 412] on div "Scratch" at bounding box center [339, 426] width 128 height 28
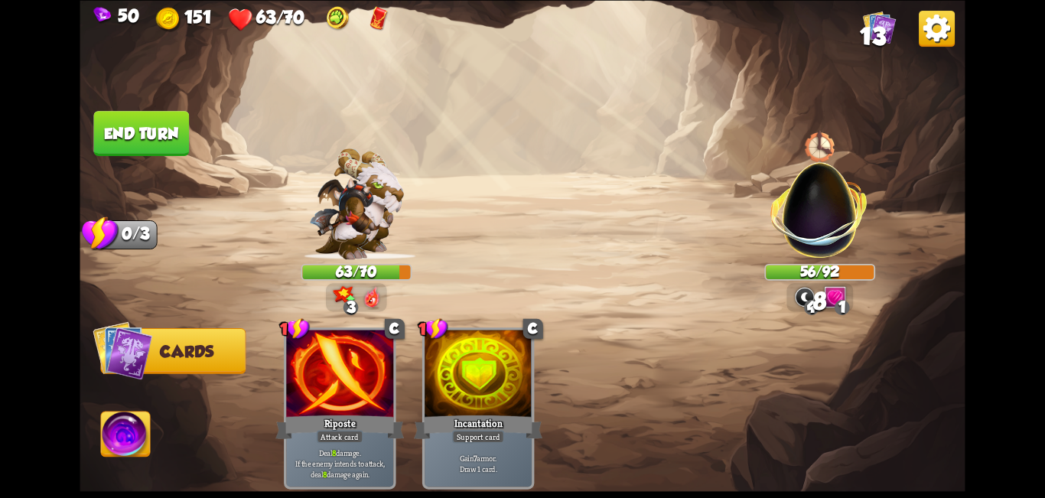
click at [164, 132] on button "End turn" at bounding box center [141, 133] width 96 height 45
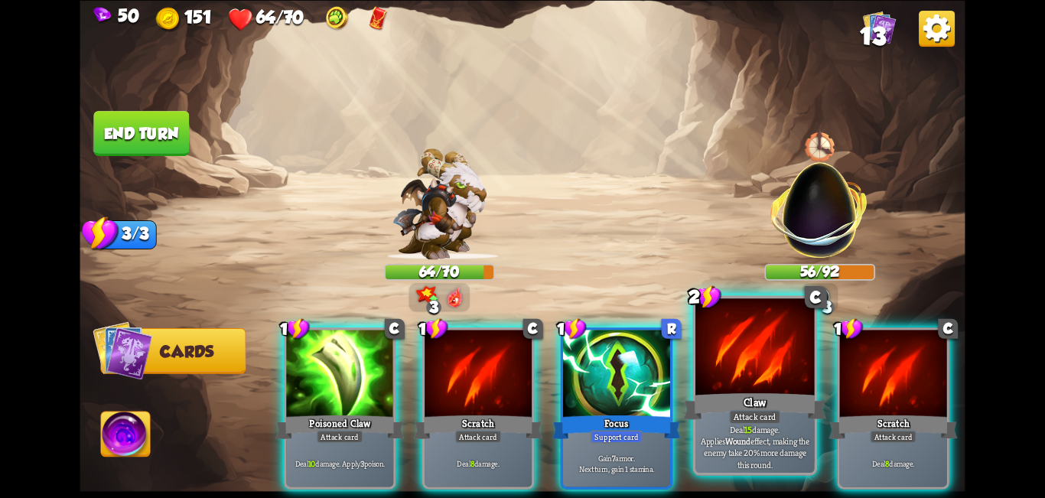
click at [795, 385] on div at bounding box center [754, 348] width 119 height 100
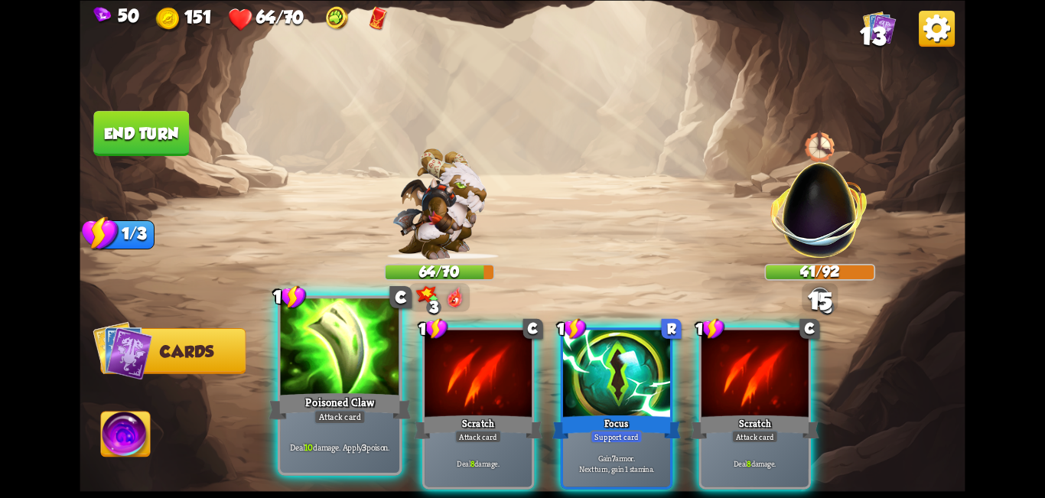
click at [357, 413] on div "Attack card" at bounding box center [340, 416] width 52 height 15
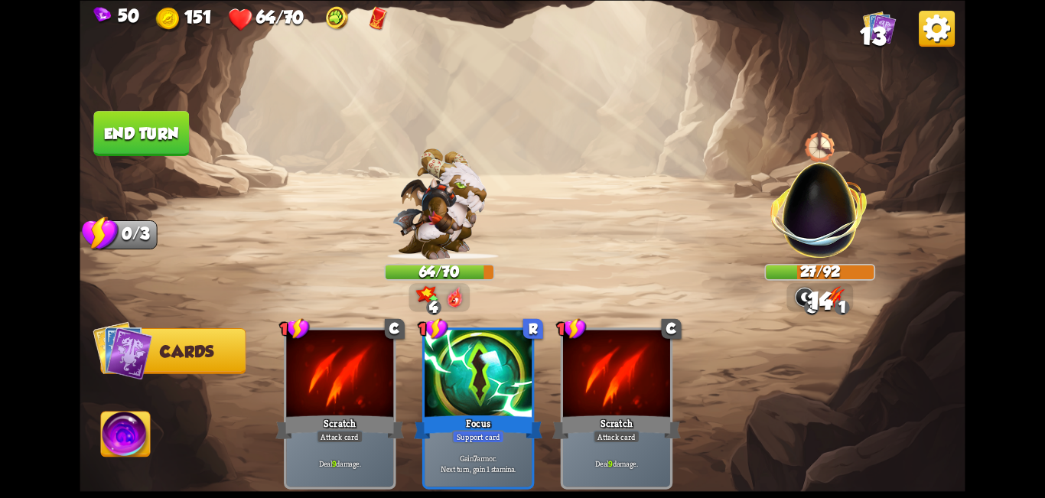
click at [148, 125] on button "End turn" at bounding box center [141, 133] width 96 height 45
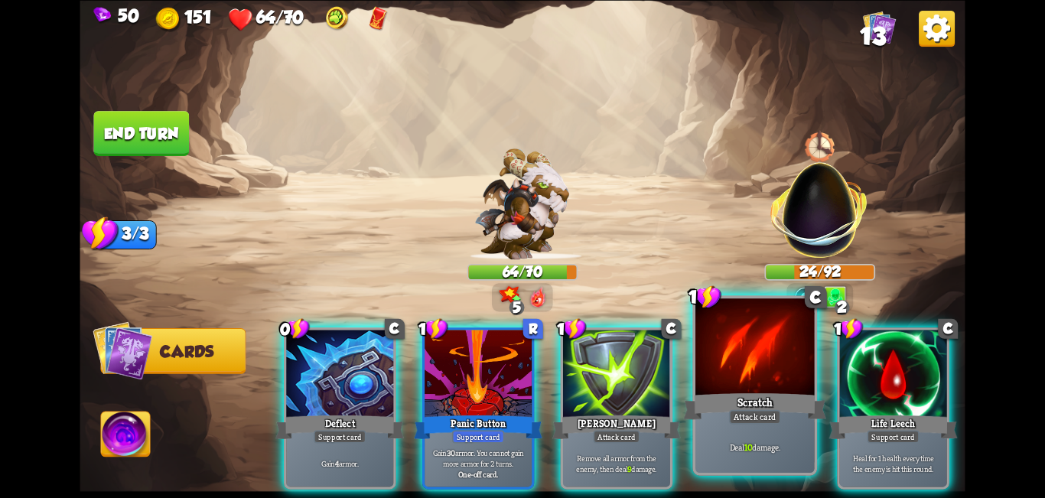
click at [745, 395] on div "Scratch" at bounding box center [754, 406] width 143 height 32
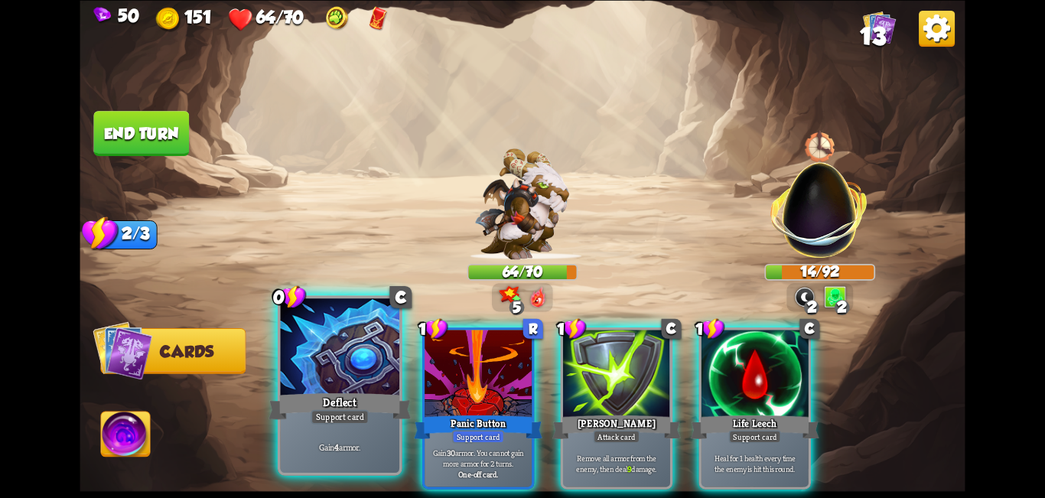
click at [361, 444] on p "Gain 4 armor." at bounding box center [339, 445] width 113 height 11
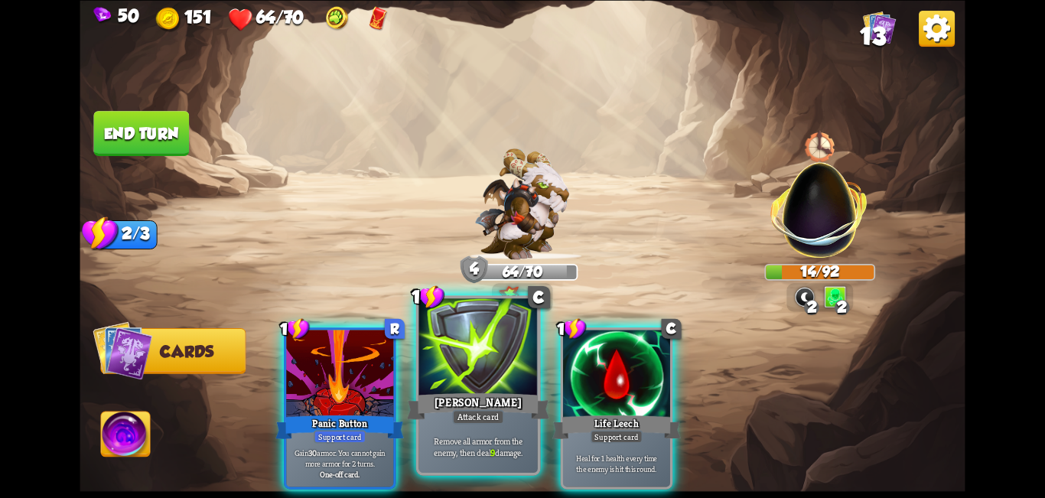
click at [489, 389] on div at bounding box center [477, 348] width 119 height 100
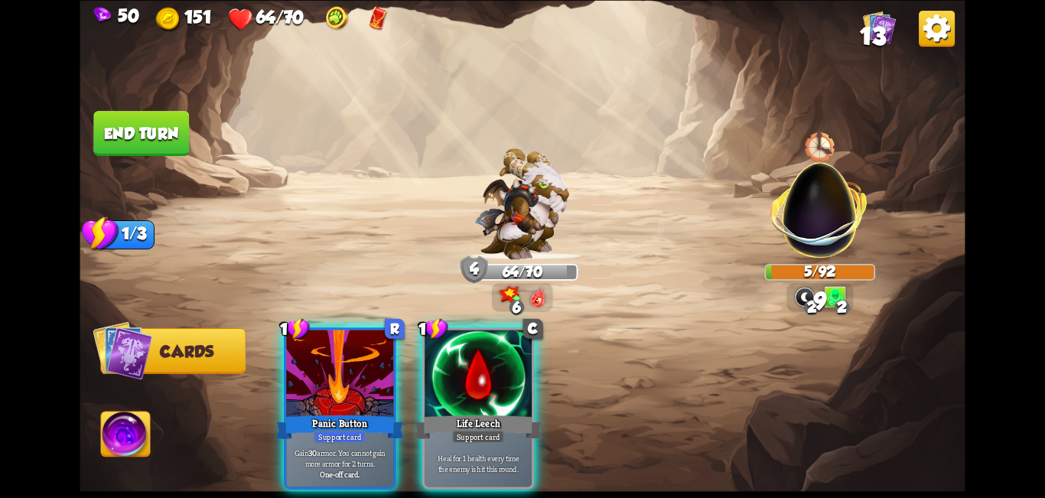
click at [140, 456] on img at bounding box center [125, 436] width 49 height 50
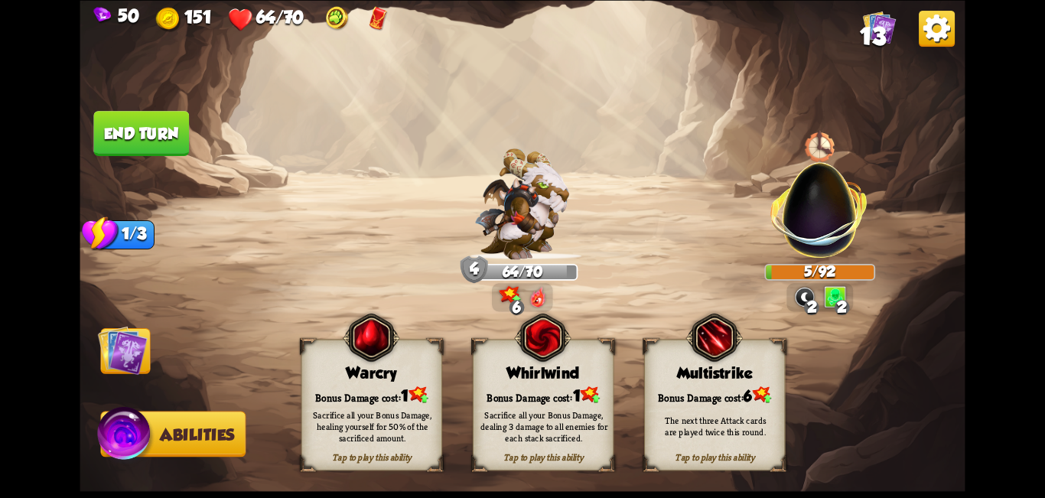
click at [366, 389] on div "Bonus Damage cost: 1" at bounding box center [372, 395] width 140 height 20
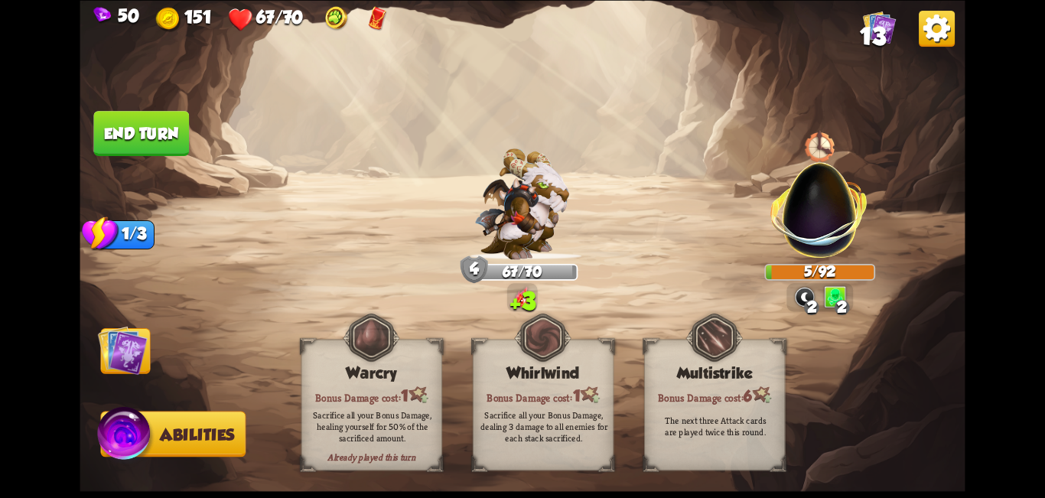
click at [183, 132] on button "End turn" at bounding box center [141, 133] width 96 height 45
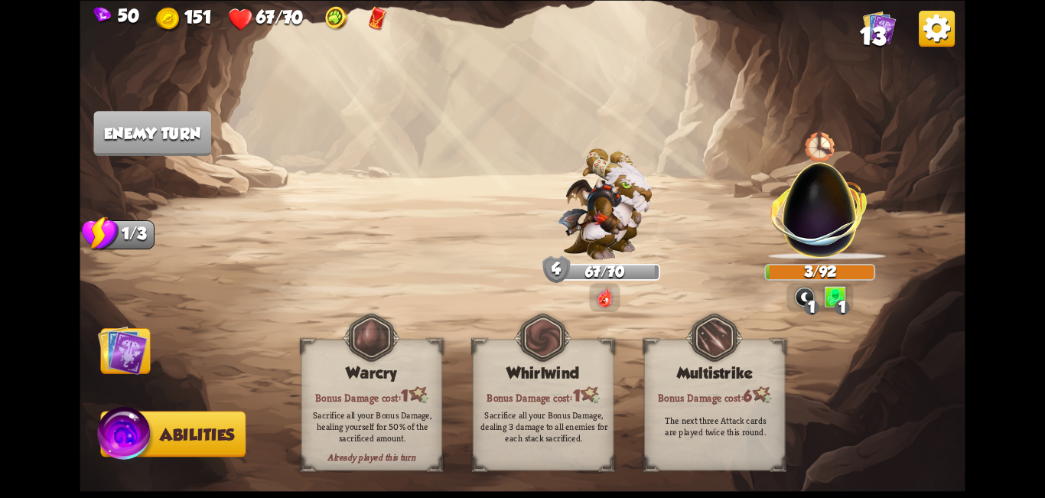
click at [102, 360] on img at bounding box center [123, 350] width 50 height 50
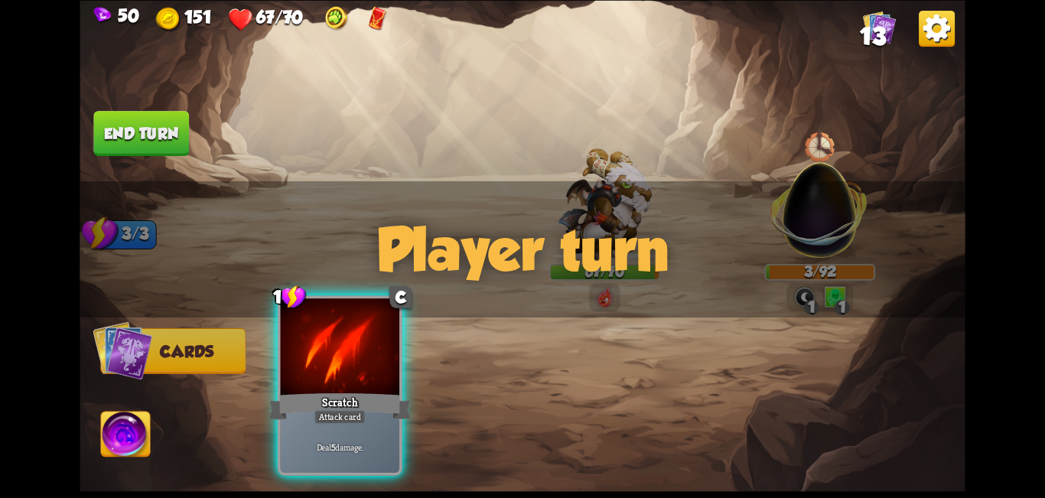
click at [340, 407] on div "Scratch" at bounding box center [339, 406] width 143 height 32
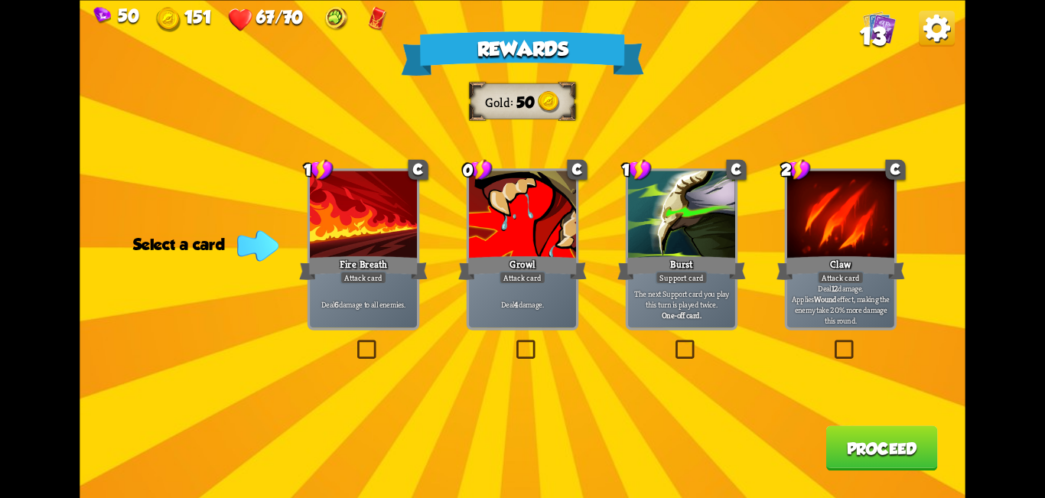
click at [513, 343] on label at bounding box center [513, 343] width 0 height 0
click at [0, 0] on input "checkbox" at bounding box center [0, 0] width 0 height 0
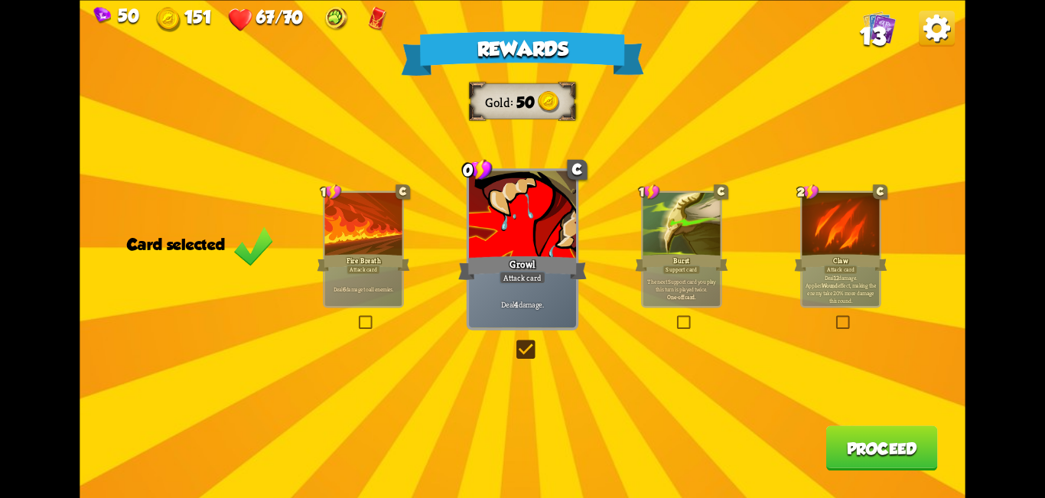
click at [513, 343] on label at bounding box center [513, 343] width 0 height 0
click at [0, 0] on input "checkbox" at bounding box center [0, 0] width 0 height 0
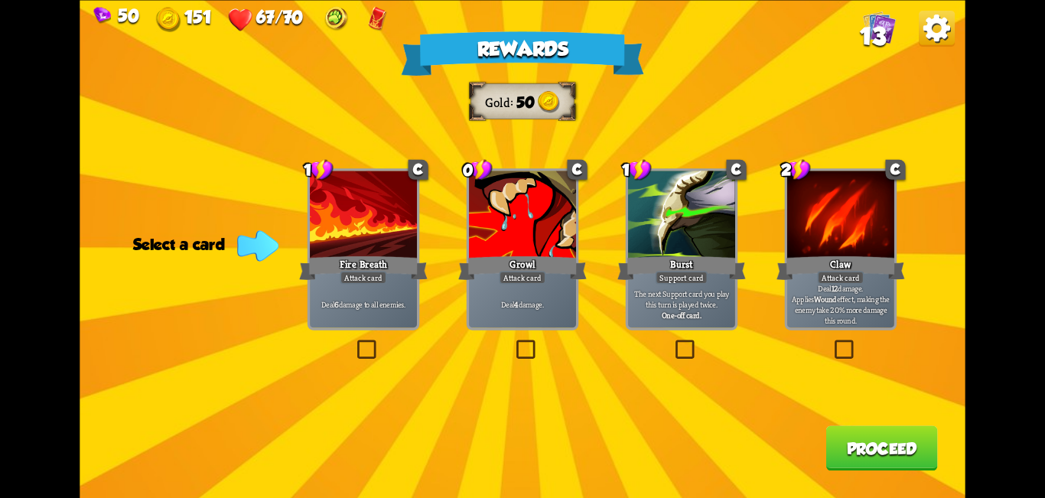
click at [513, 343] on label at bounding box center [513, 343] width 0 height 0
click at [0, 0] on input "checkbox" at bounding box center [0, 0] width 0 height 0
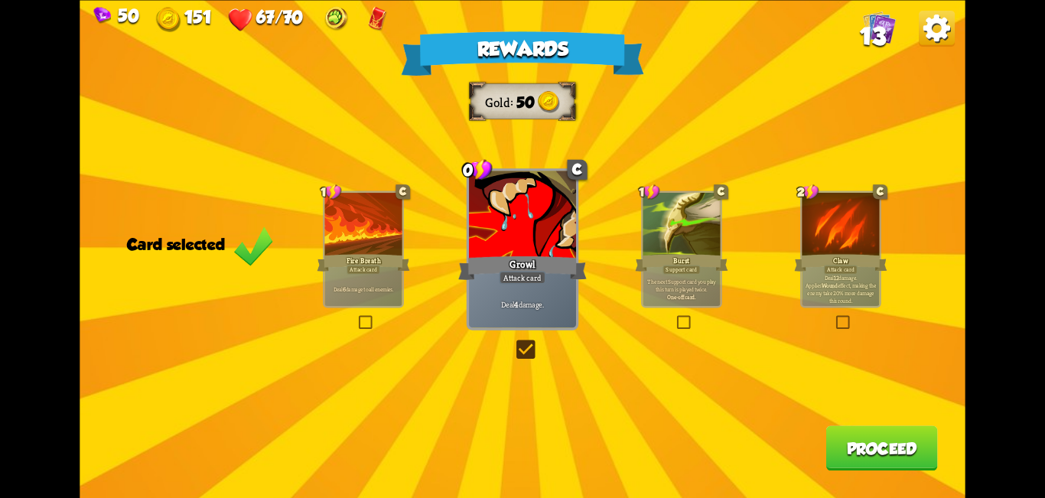
click at [866, 434] on button "Proceed" at bounding box center [881, 447] width 112 height 45
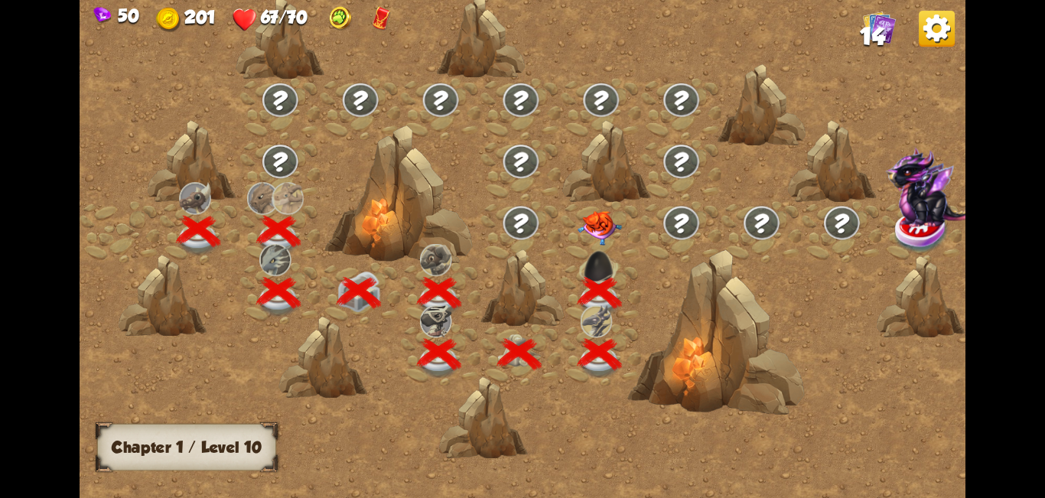
click at [598, 226] on img at bounding box center [599, 228] width 44 height 34
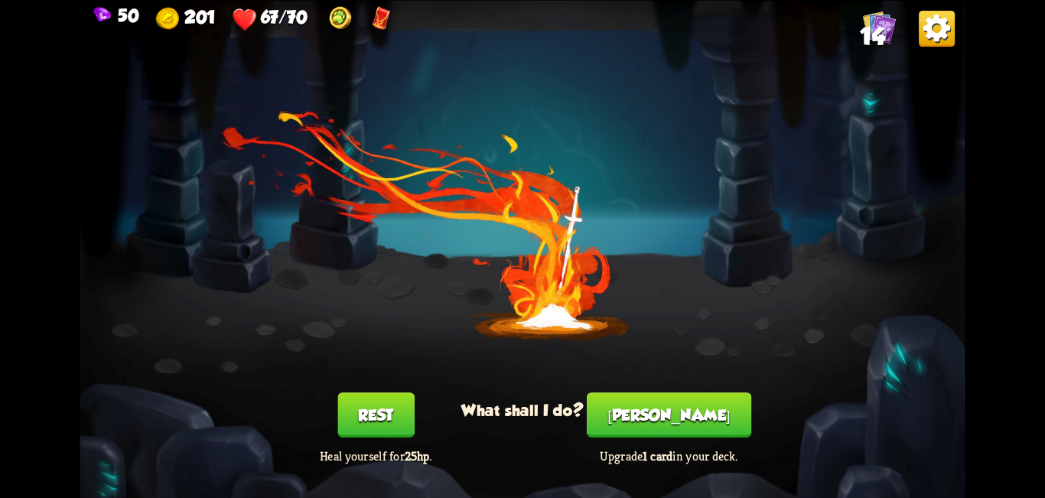
click at [690, 405] on button "Smith" at bounding box center [669, 414] width 164 height 45
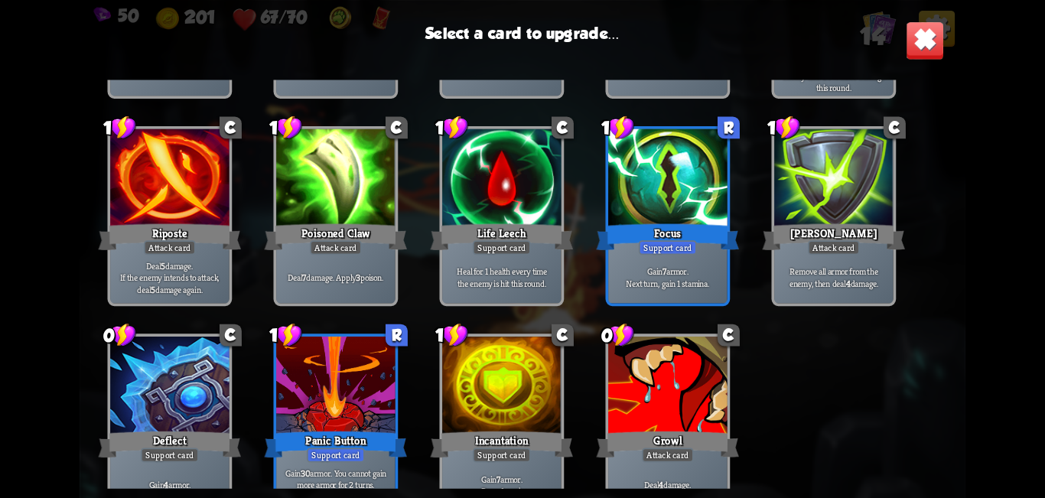
scroll to position [252, 0]
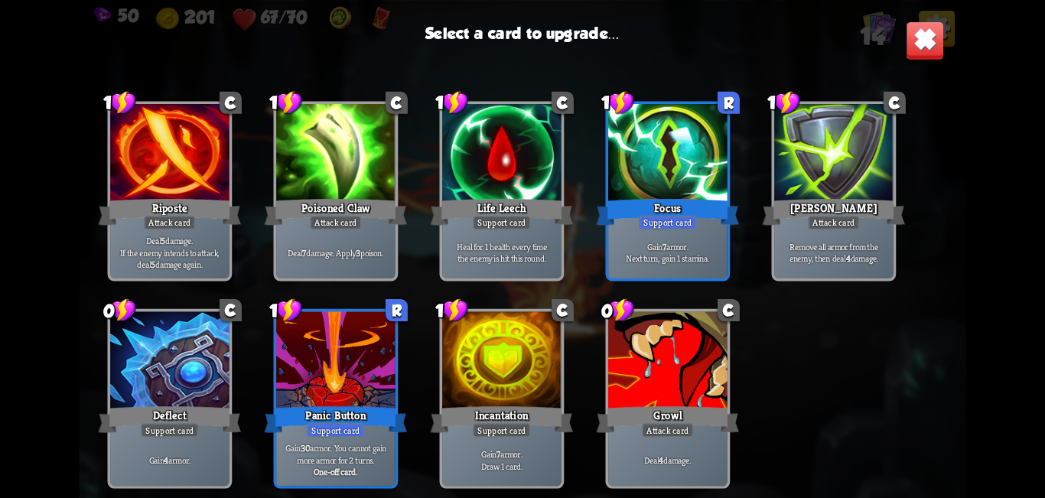
click at [509, 228] on div "Support card" at bounding box center [502, 222] width 58 height 15
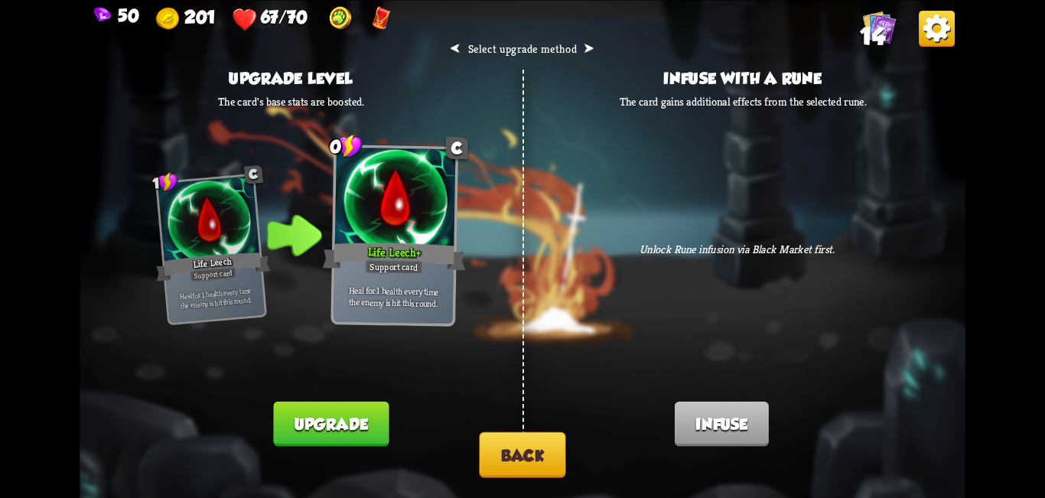
click at [523, 451] on button "Back" at bounding box center [522, 454] width 86 height 46
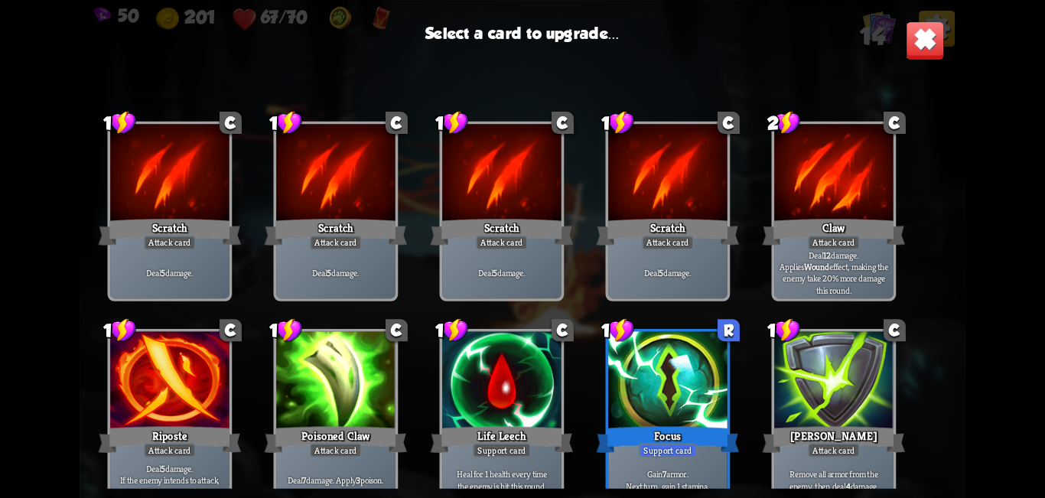
click at [817, 238] on div "Attack card" at bounding box center [834, 243] width 52 height 15
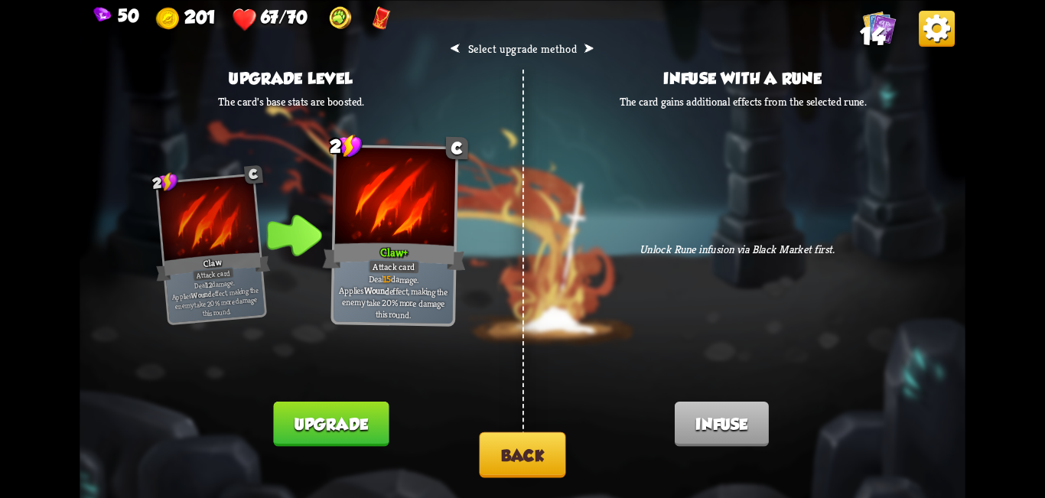
click at [499, 453] on button "Back" at bounding box center [522, 454] width 86 height 46
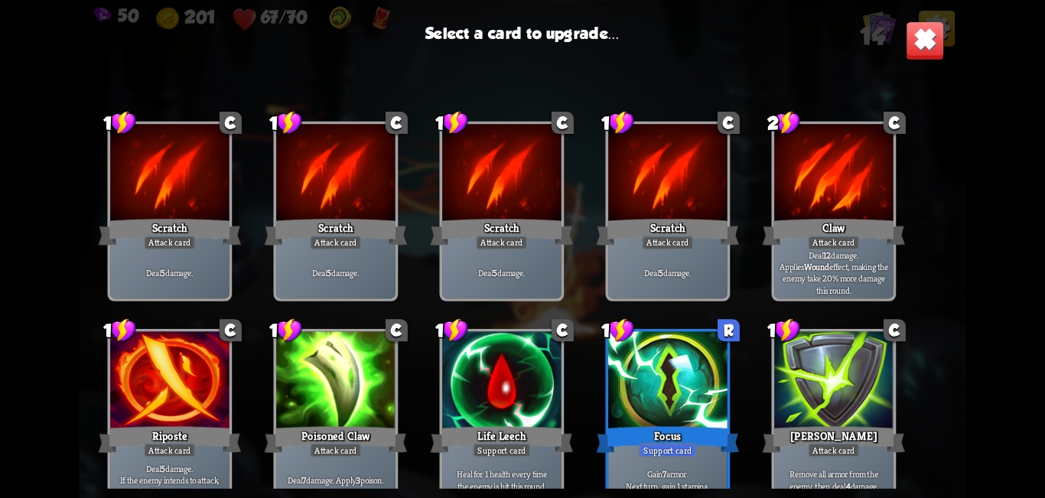
scroll to position [76, 0]
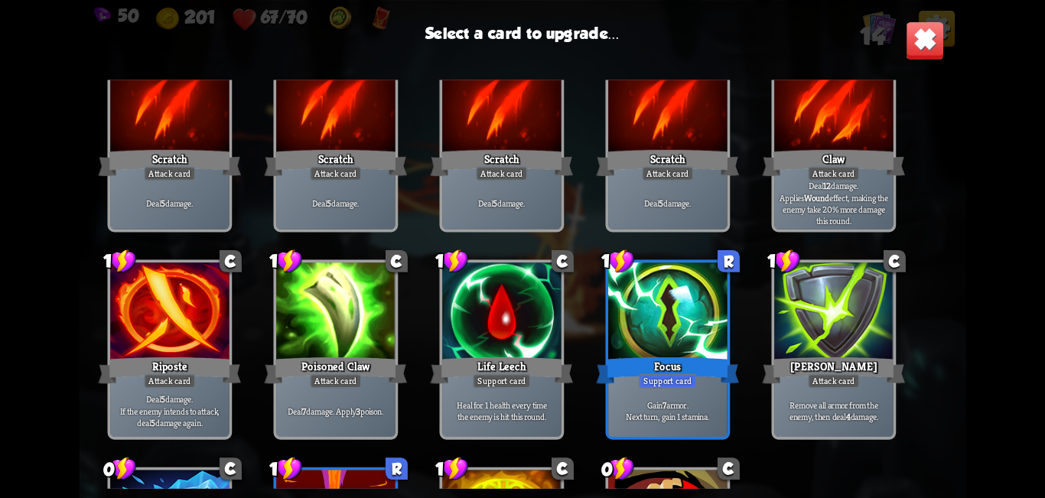
click at [662, 302] on div at bounding box center [667, 312] width 119 height 100
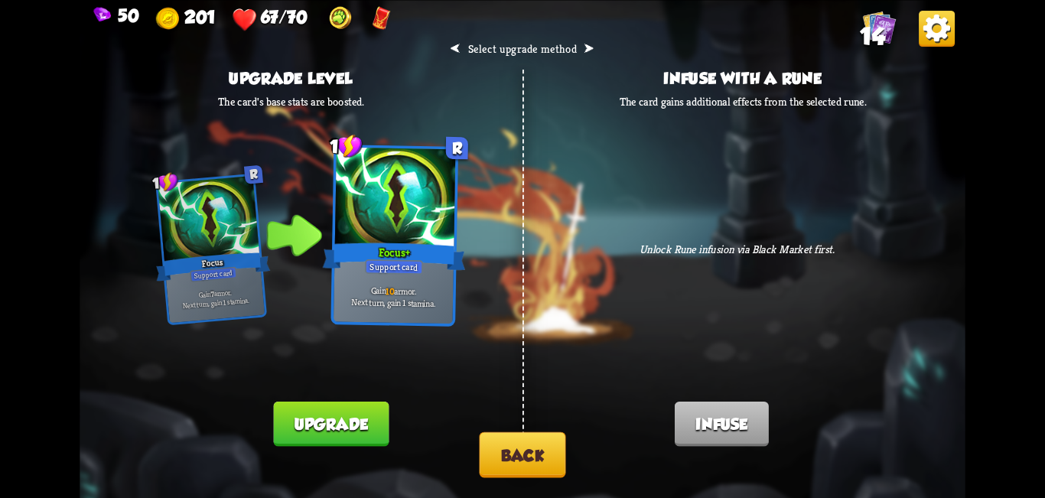
click at [495, 449] on button "Back" at bounding box center [522, 454] width 86 height 46
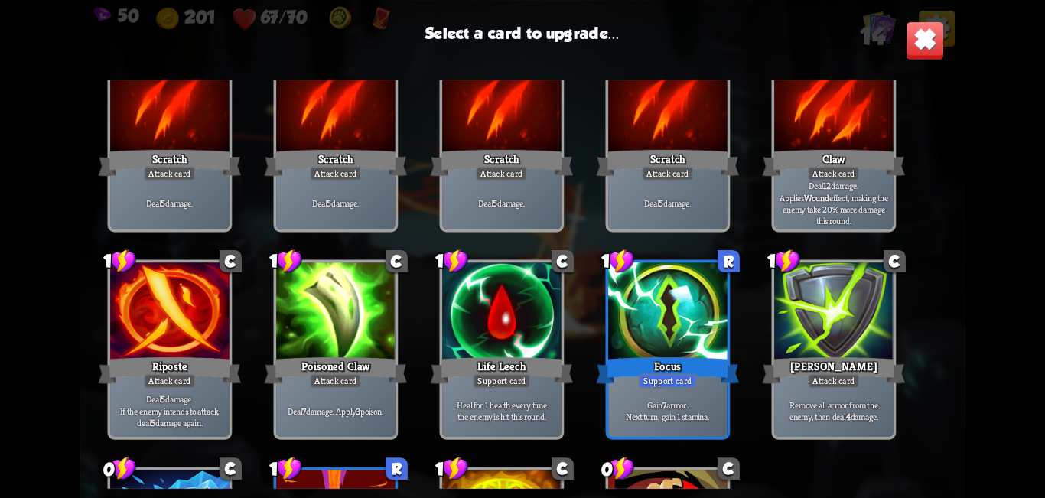
click at [344, 378] on div "Attack card" at bounding box center [336, 380] width 52 height 15
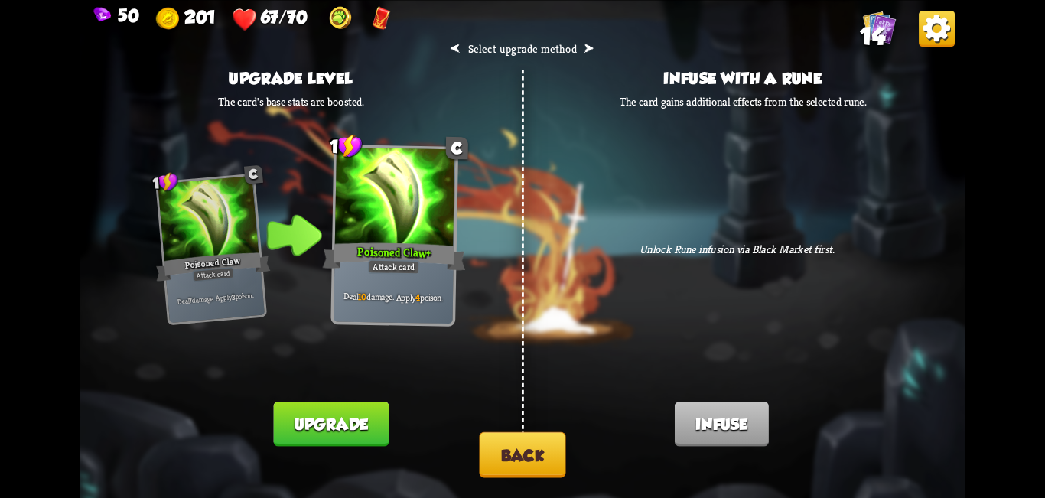
click at [502, 447] on button "Back" at bounding box center [522, 454] width 86 height 46
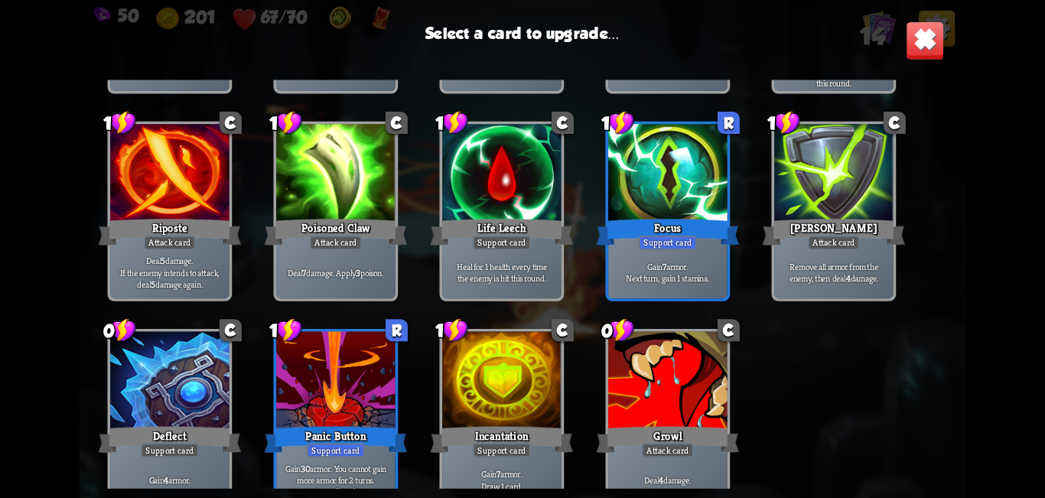
scroll to position [252, 0]
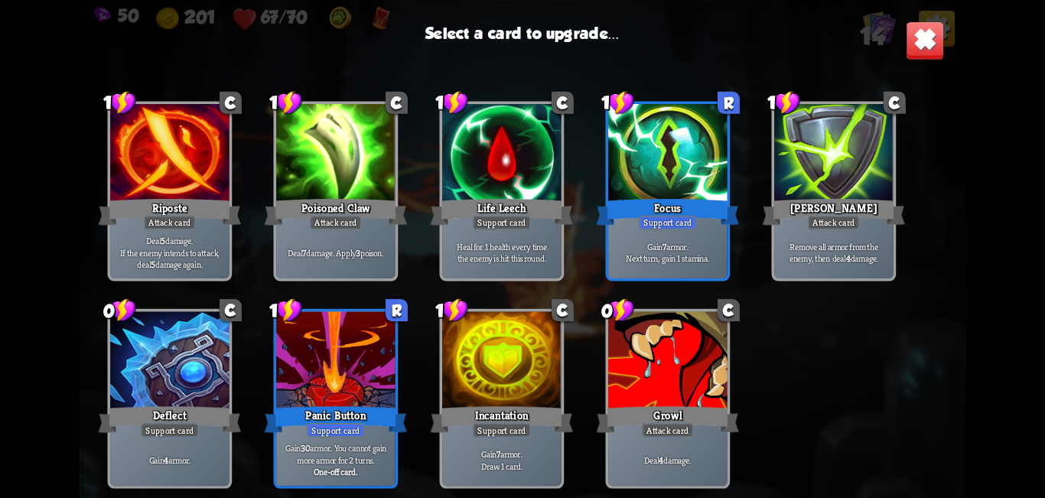
click at [679, 176] on div at bounding box center [667, 154] width 119 height 100
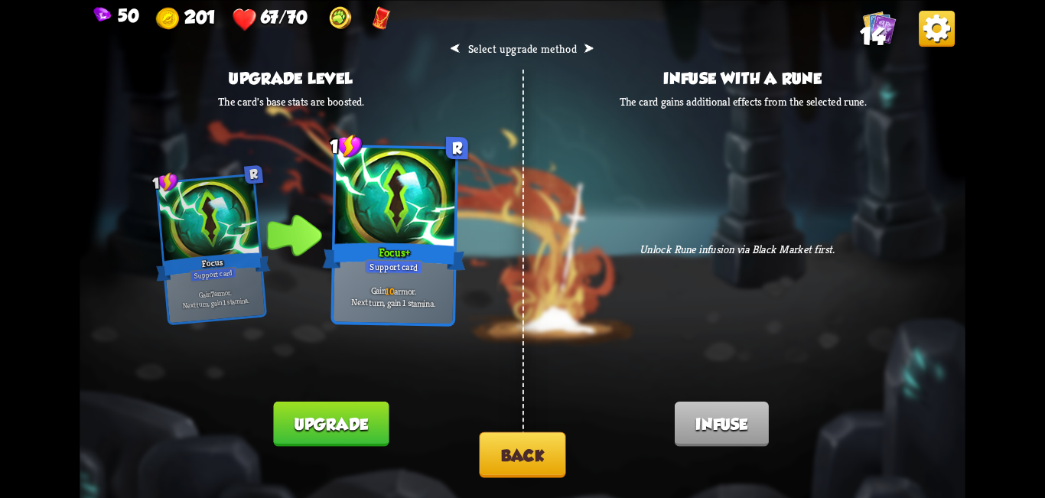
click at [519, 447] on button "Back" at bounding box center [522, 454] width 86 height 46
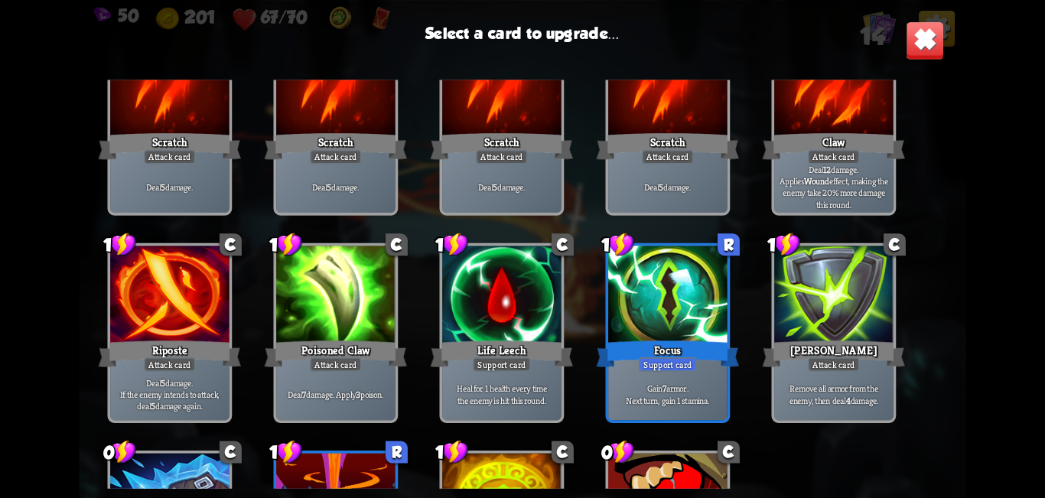
scroll to position [229, 0]
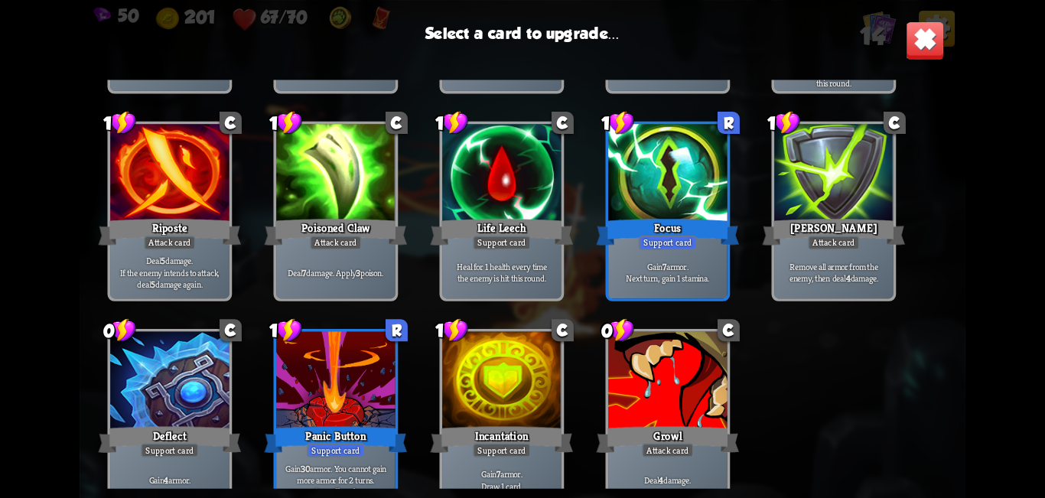
click at [531, 225] on div "Life Leech" at bounding box center [502, 232] width 143 height 32
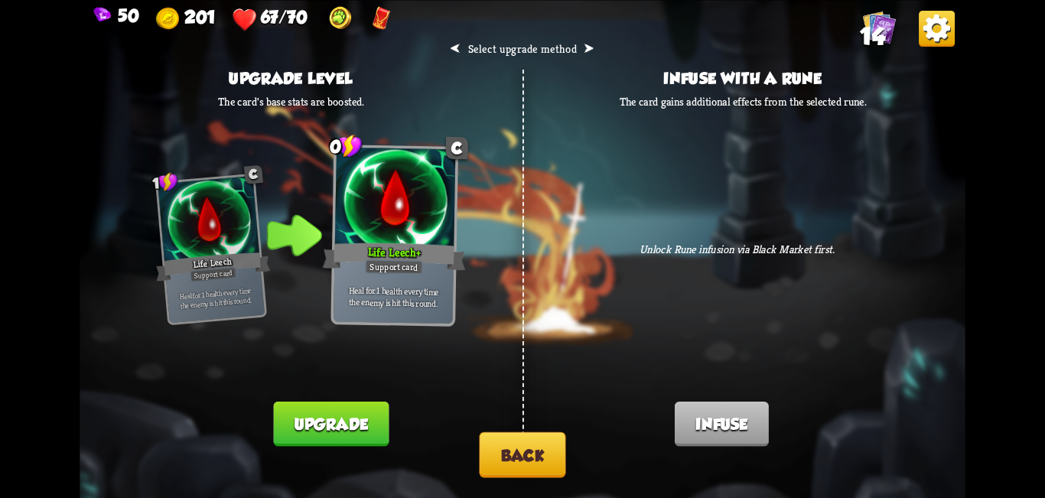
click at [358, 424] on button "Upgrade" at bounding box center [330, 423] width 115 height 45
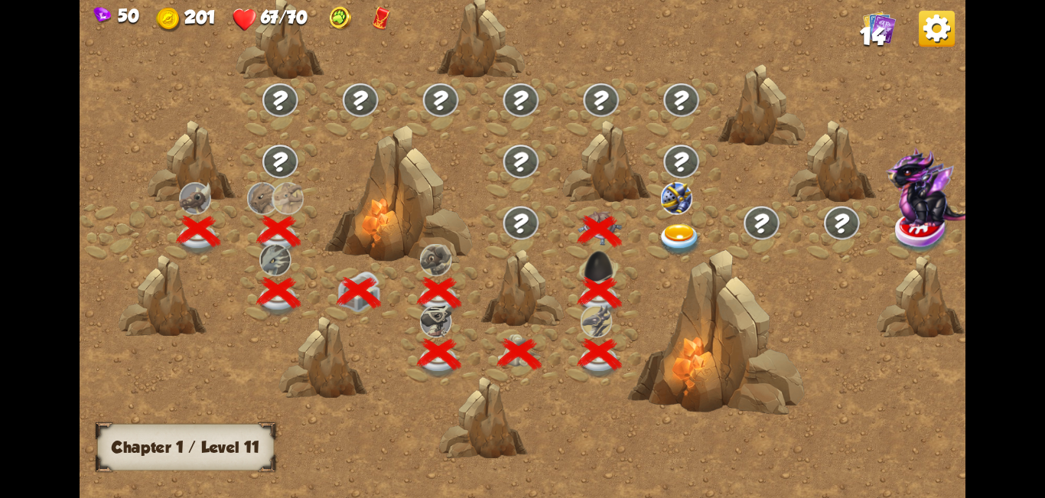
scroll to position [0, 232]
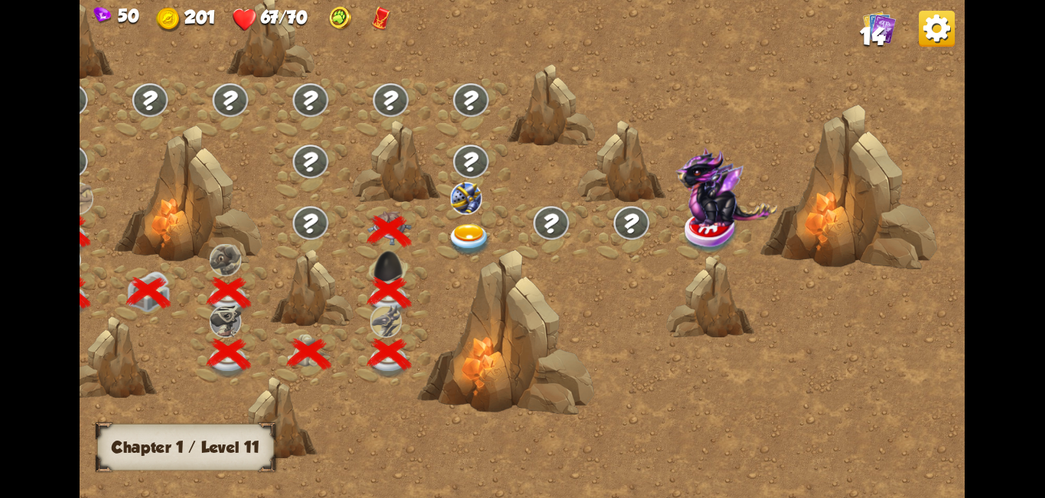
click at [458, 232] on img at bounding box center [469, 240] width 44 height 33
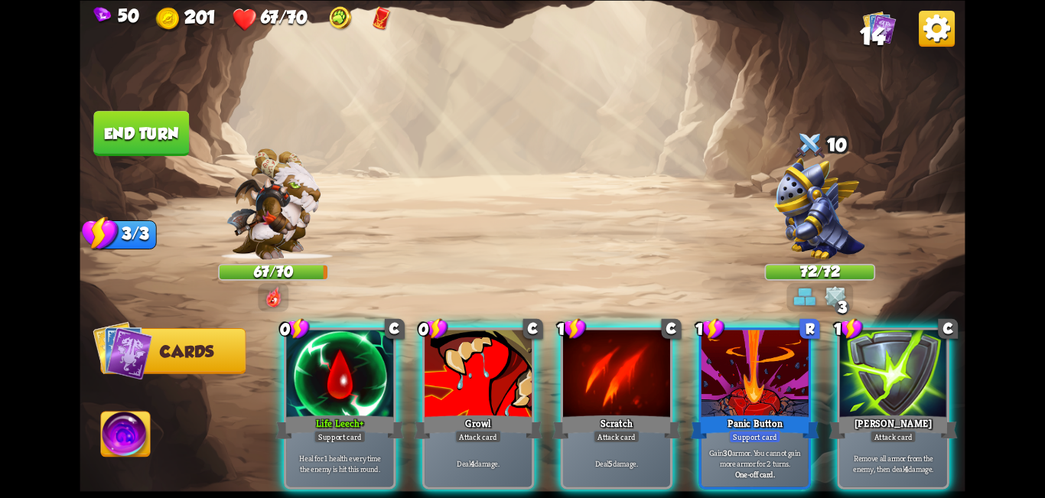
click at [805, 293] on img at bounding box center [804, 296] width 22 height 22
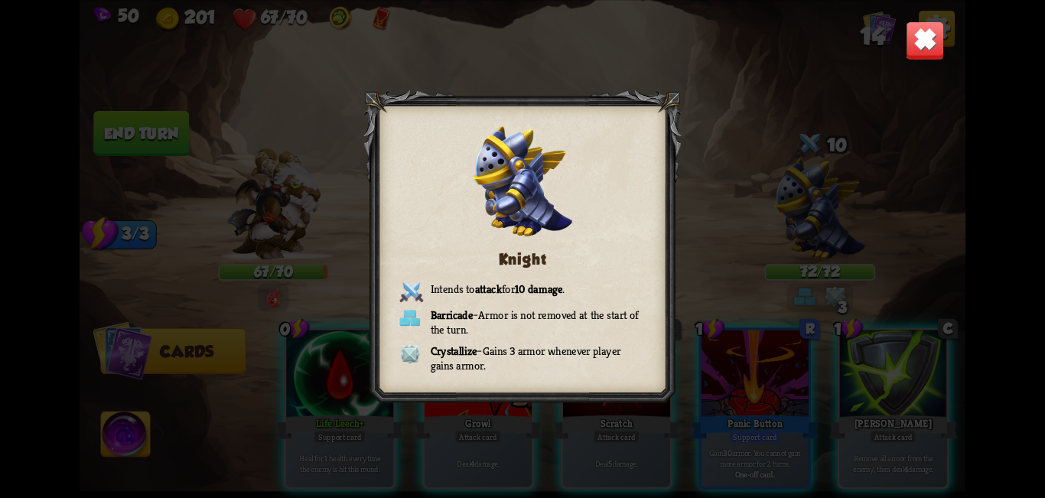
click at [880, 173] on div "Knight Intends to attack for 10 damage . Barricade – Armor is not removed at th…" at bounding box center [522, 249] width 885 height 498
click at [921, 46] on img at bounding box center [924, 40] width 39 height 39
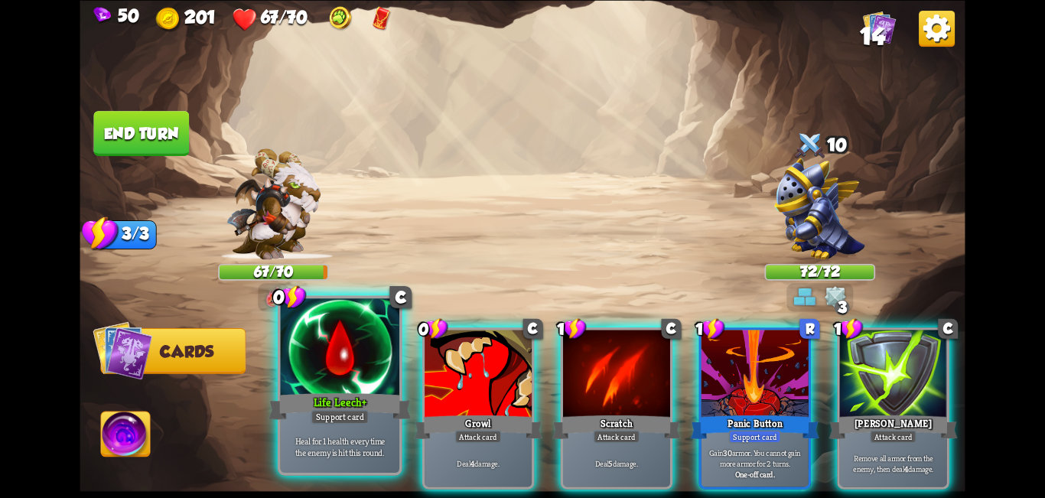
click at [372, 410] on div "Life Leech+" at bounding box center [339, 406] width 143 height 32
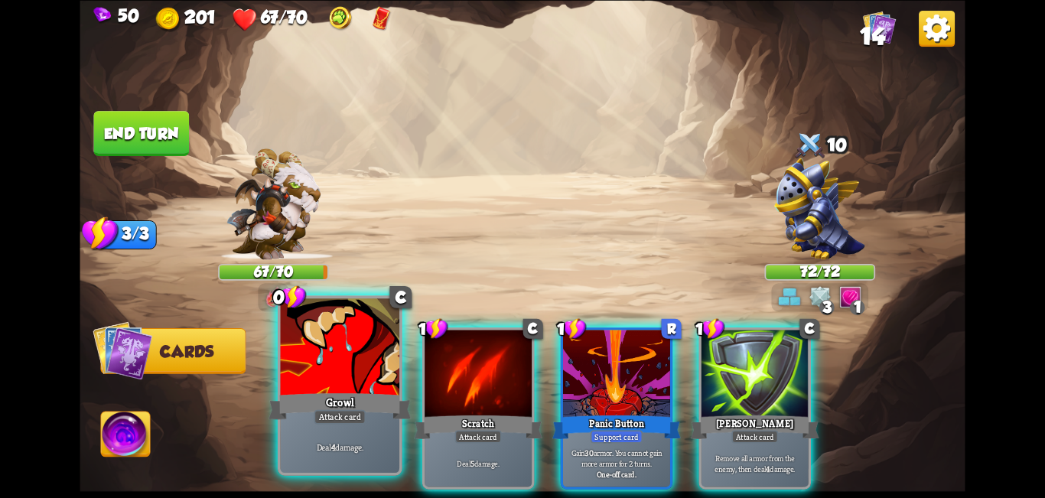
click at [329, 412] on div "Attack card" at bounding box center [340, 416] width 52 height 15
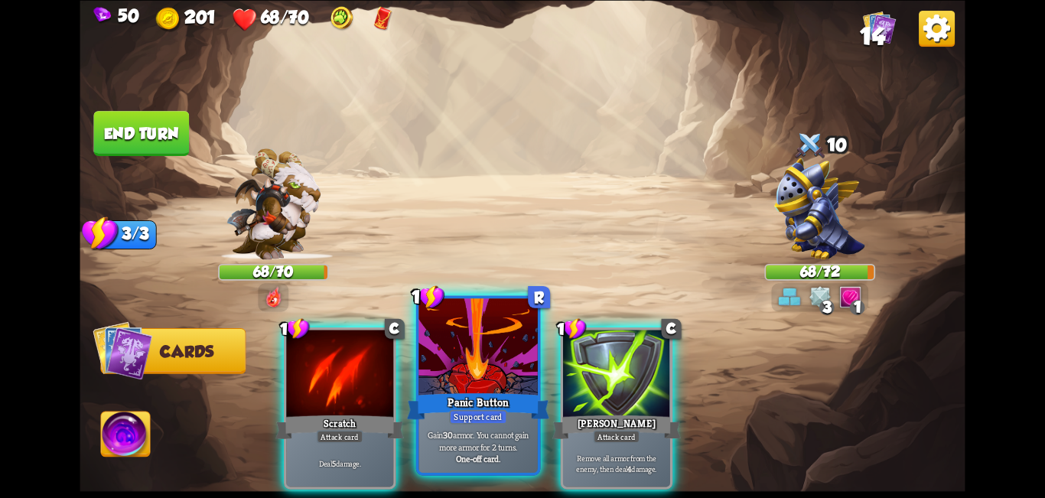
click at [470, 399] on div "Panic Button" at bounding box center [478, 406] width 143 height 32
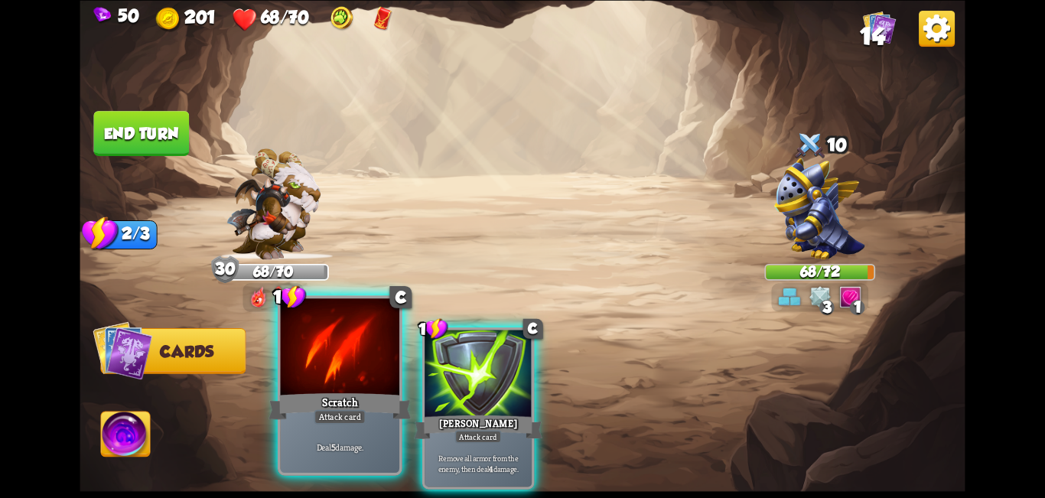
click at [313, 397] on div "Scratch" at bounding box center [339, 406] width 143 height 32
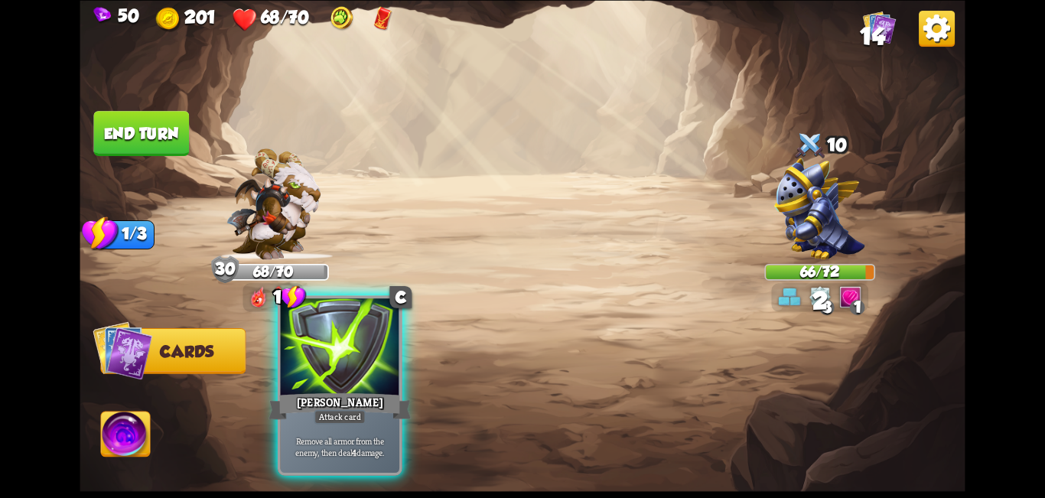
click at [335, 383] on div at bounding box center [340, 348] width 119 height 100
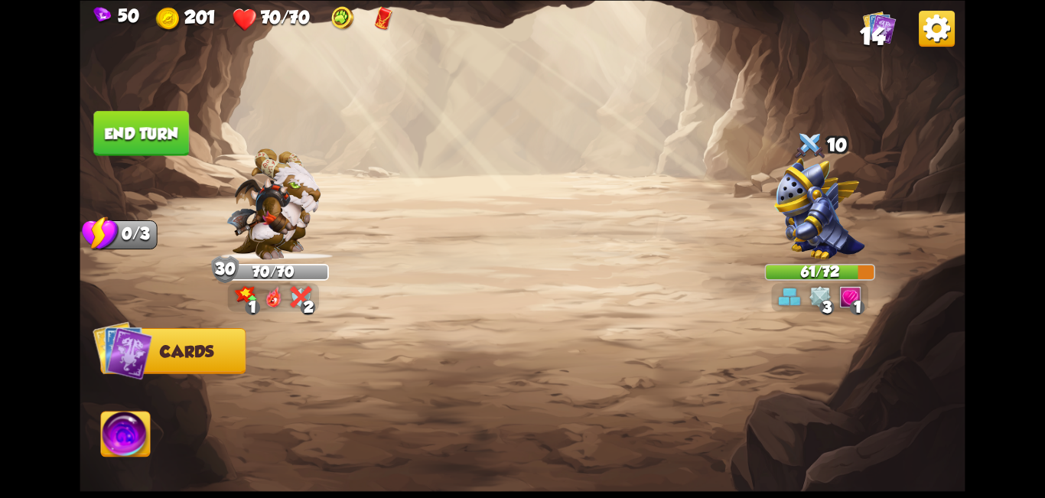
click at [151, 127] on button "End turn" at bounding box center [141, 133] width 96 height 45
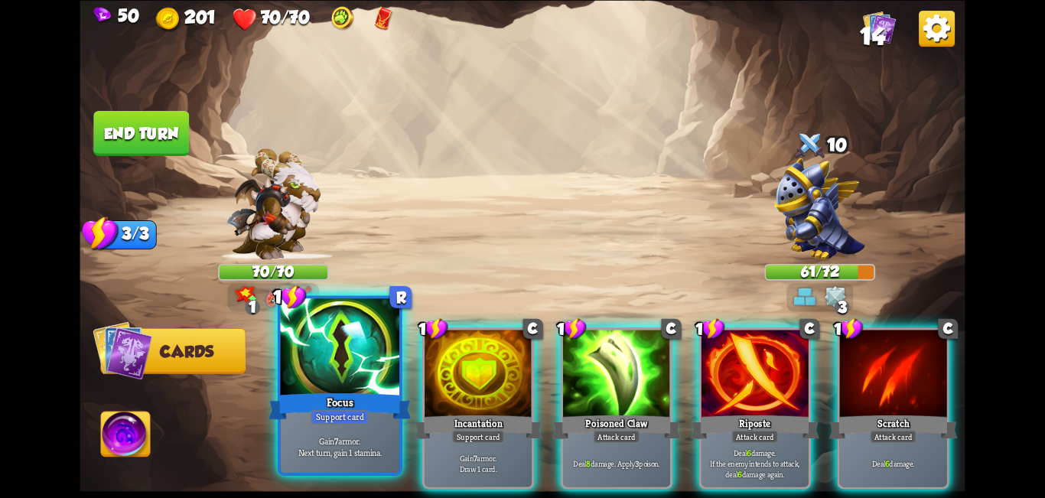
click at [359, 398] on div "Focus" at bounding box center [339, 406] width 143 height 32
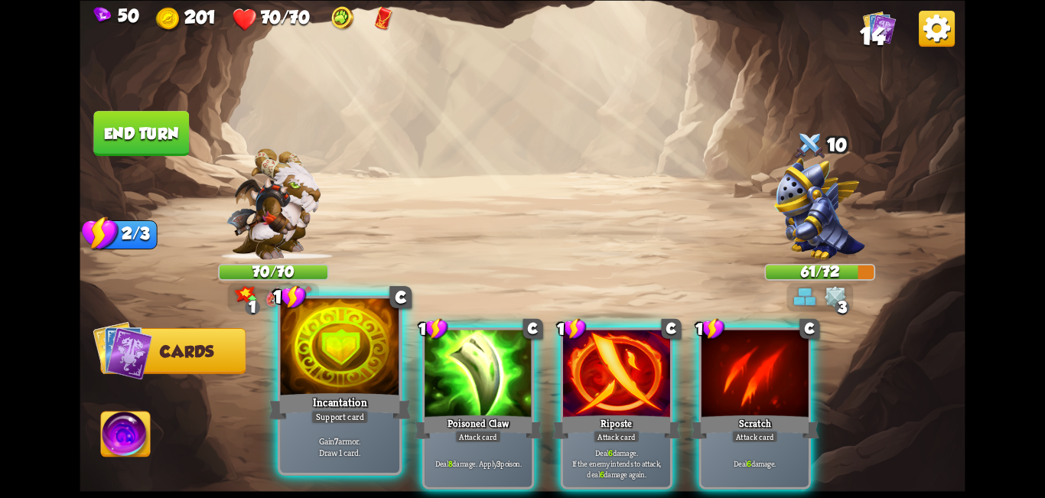
click at [345, 418] on div "Support card" at bounding box center [339, 416] width 58 height 15
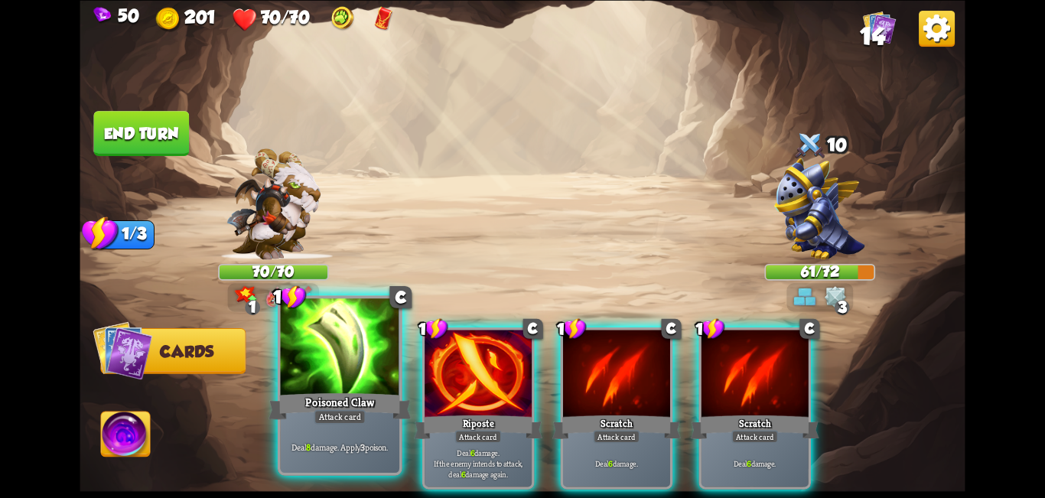
click at [356, 405] on div "Poisoned Claw" at bounding box center [339, 406] width 143 height 32
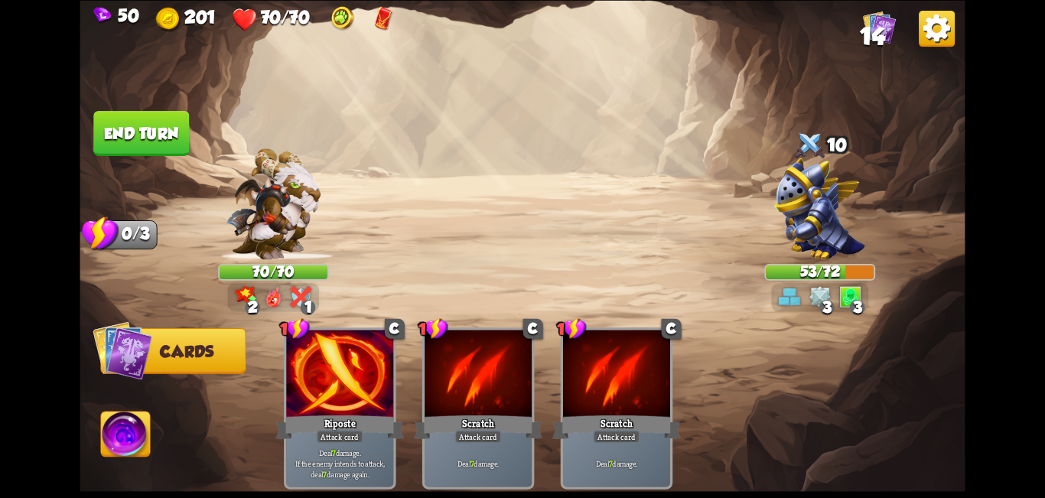
click at [295, 303] on img at bounding box center [301, 296] width 22 height 22
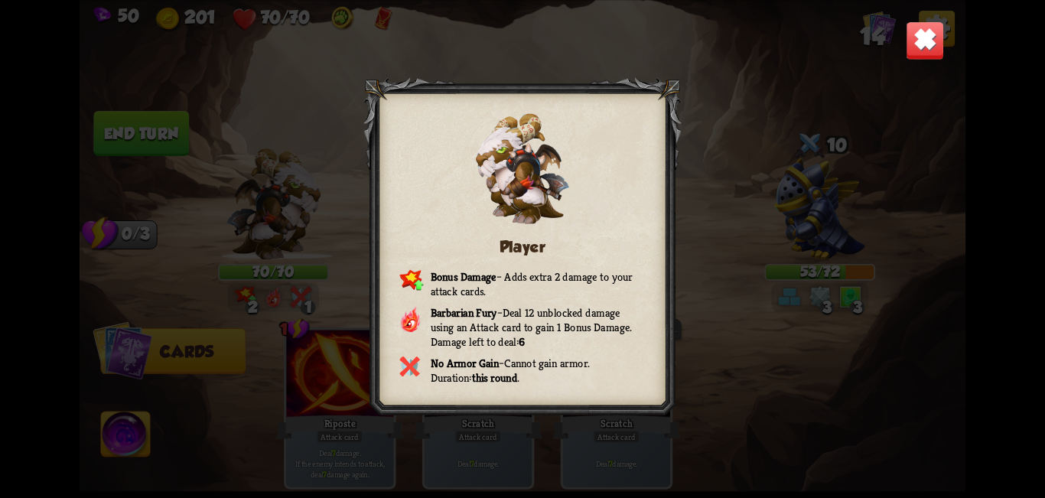
click at [924, 47] on img at bounding box center [924, 40] width 39 height 39
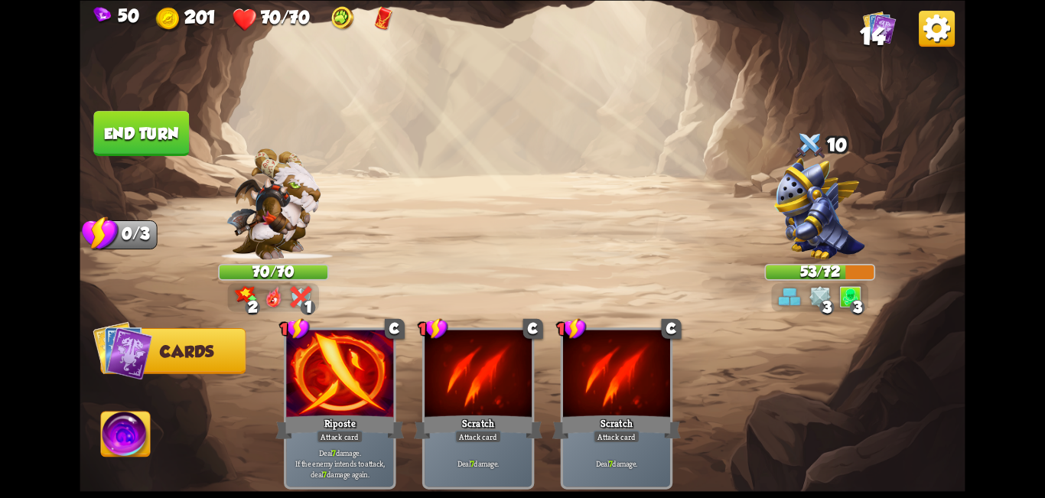
click at [130, 136] on button "End turn" at bounding box center [141, 133] width 96 height 45
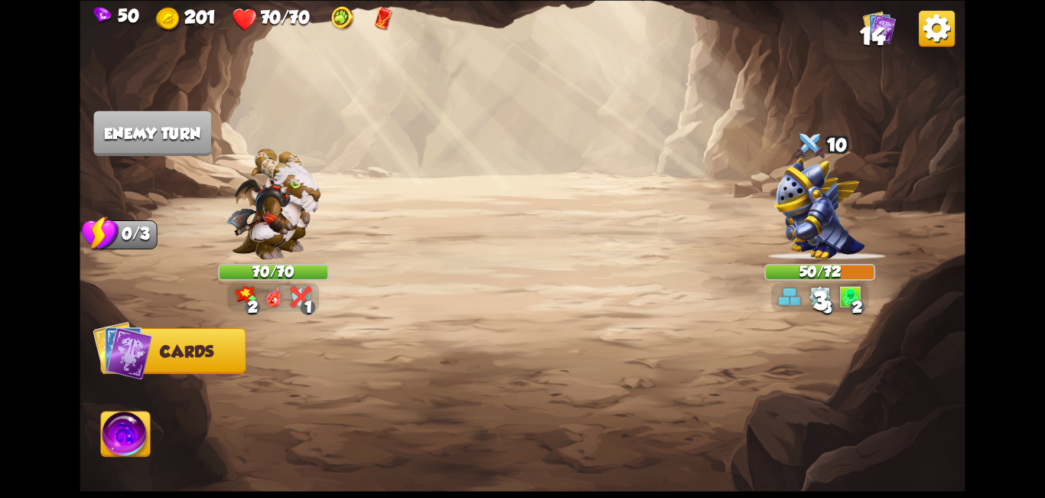
click at [311, 297] on img at bounding box center [301, 296] width 22 height 22
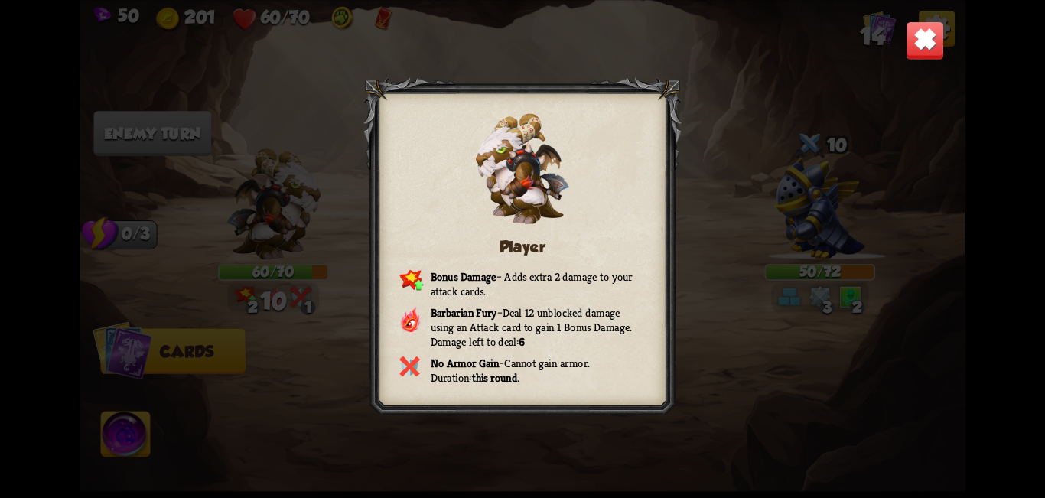
click at [943, 46] on img at bounding box center [924, 40] width 39 height 39
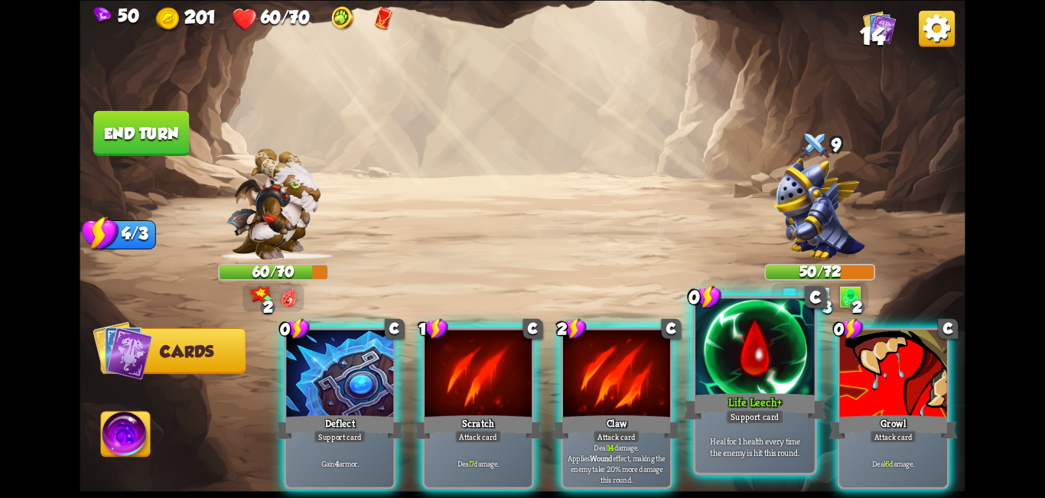
click at [742, 392] on div "Life Leech+" at bounding box center [754, 406] width 143 height 32
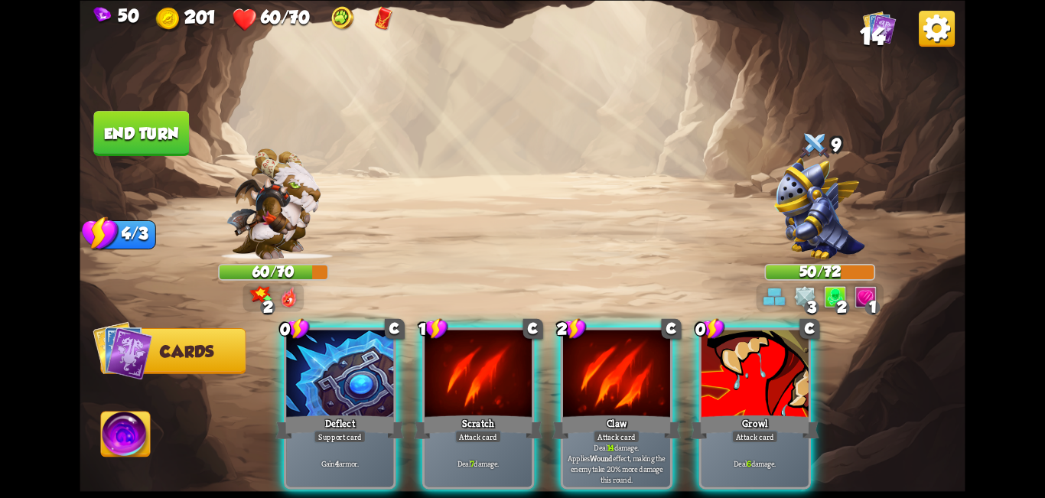
click at [742, 412] on div "Growl" at bounding box center [755, 426] width 128 height 28
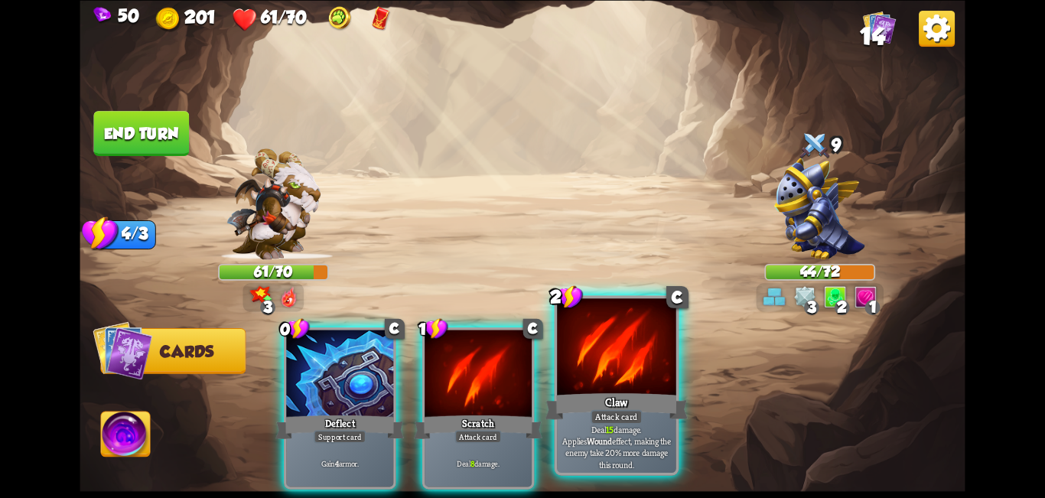
click at [644, 401] on div "Claw" at bounding box center [616, 406] width 143 height 32
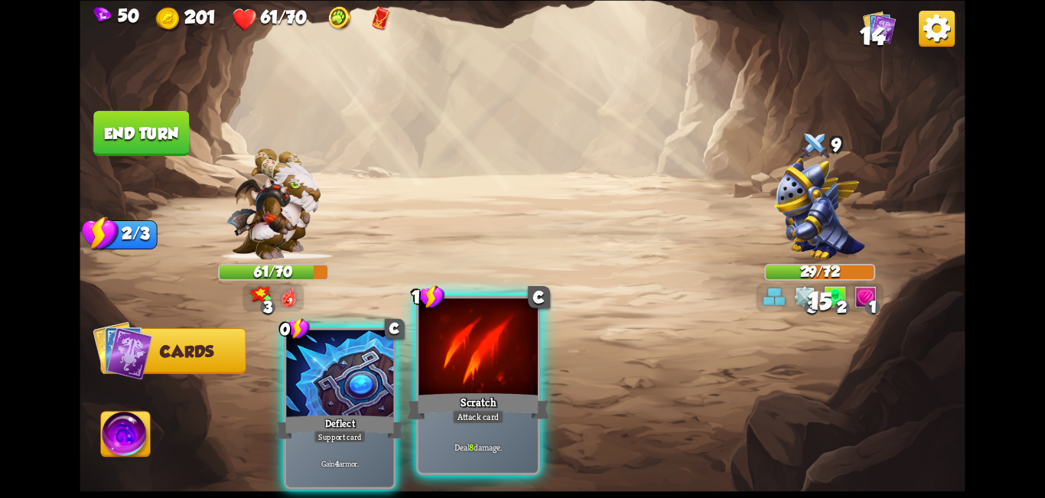
click at [484, 398] on div "Scratch" at bounding box center [478, 406] width 143 height 32
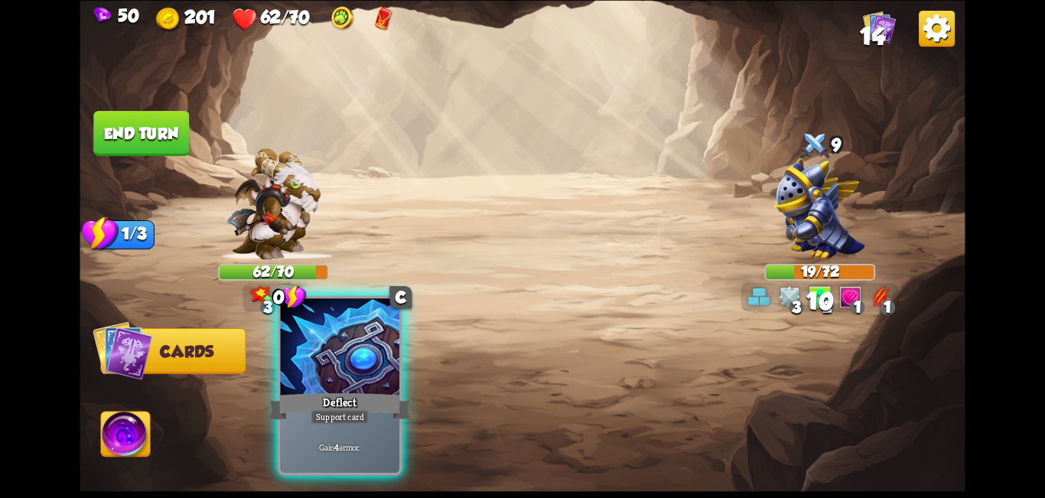
click at [315, 392] on div "Deflect" at bounding box center [339, 406] width 143 height 32
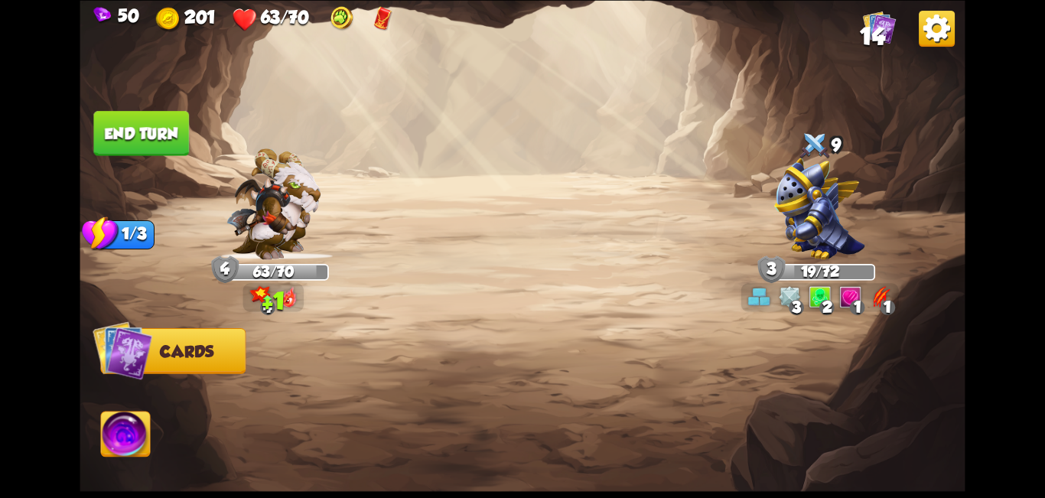
click at [122, 138] on button "End turn" at bounding box center [141, 133] width 96 height 45
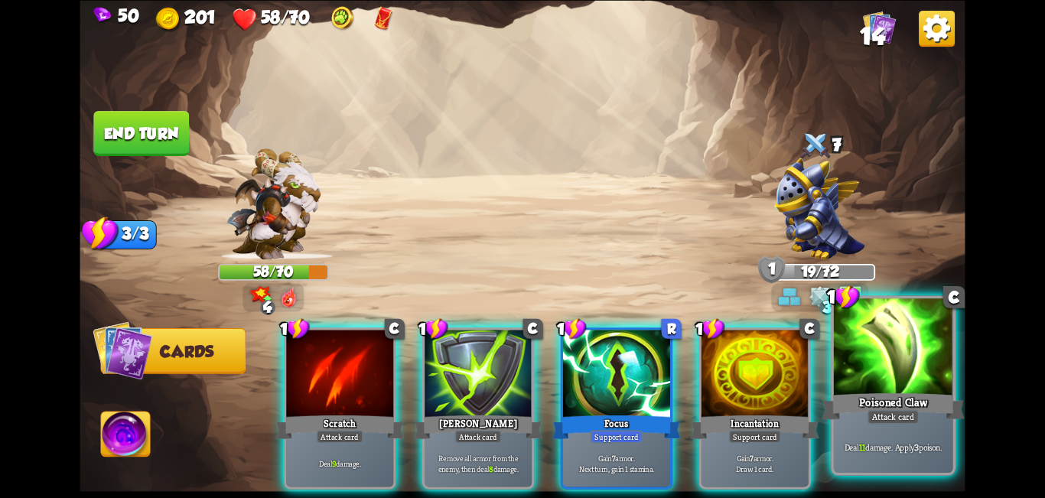
click at [869, 368] on div at bounding box center [893, 348] width 119 height 100
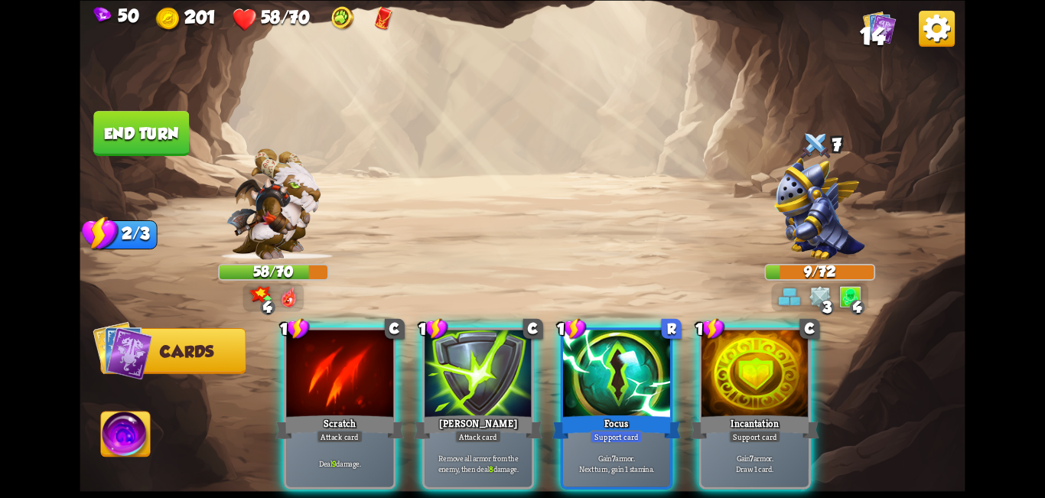
click at [131, 431] on img at bounding box center [125, 436] width 49 height 50
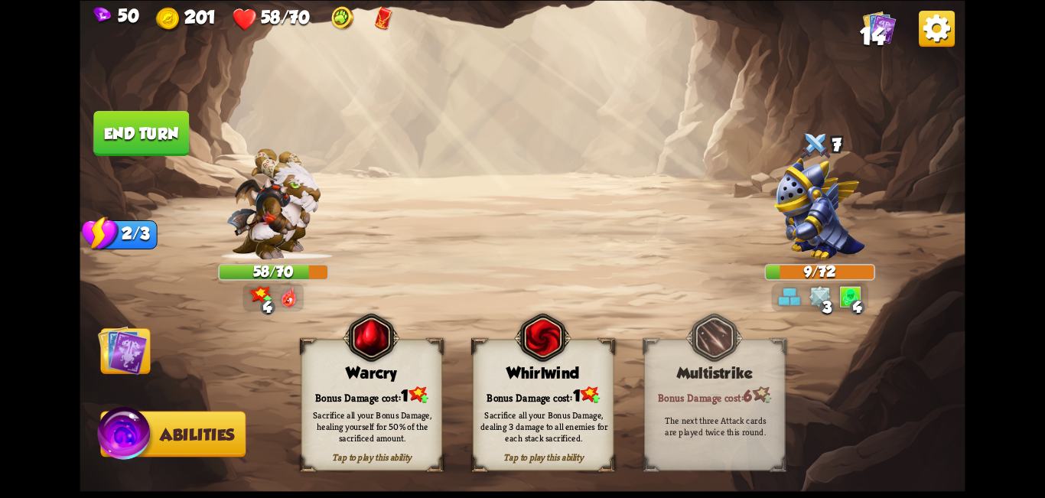
click at [379, 418] on div "Sacrifice all your Bonus Damage, healing yourself for 50% of the sacrificed amo…" at bounding box center [372, 425] width 127 height 35
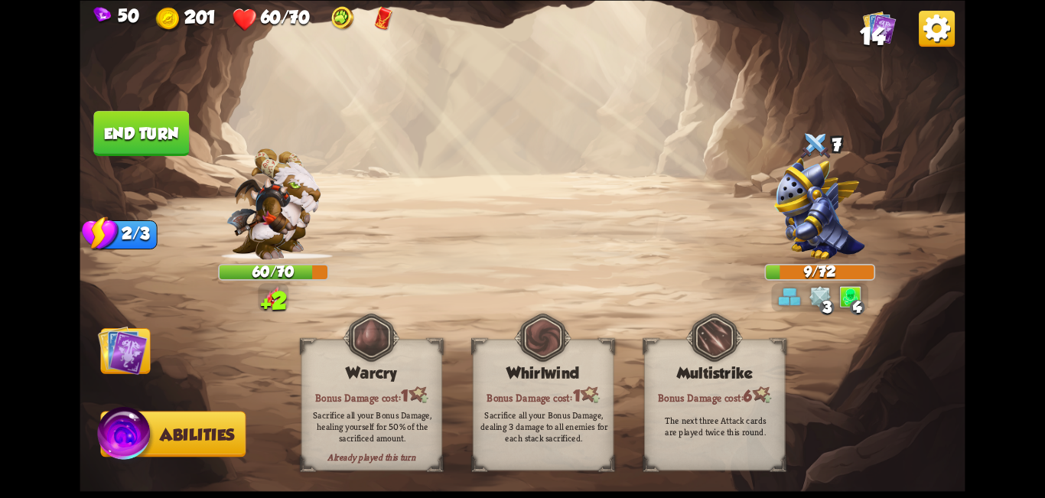
click at [145, 362] on img at bounding box center [123, 350] width 50 height 50
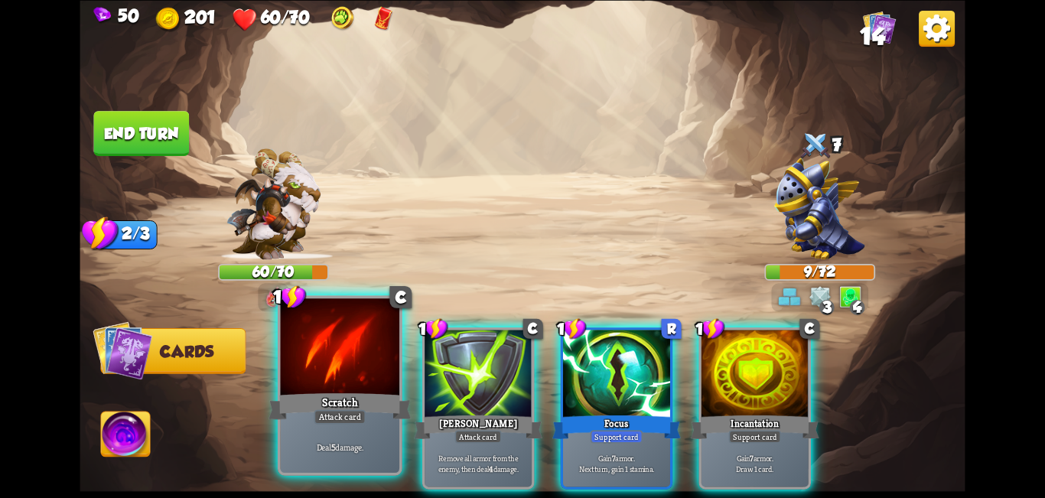
click at [349, 408] on div "Scratch" at bounding box center [339, 406] width 143 height 32
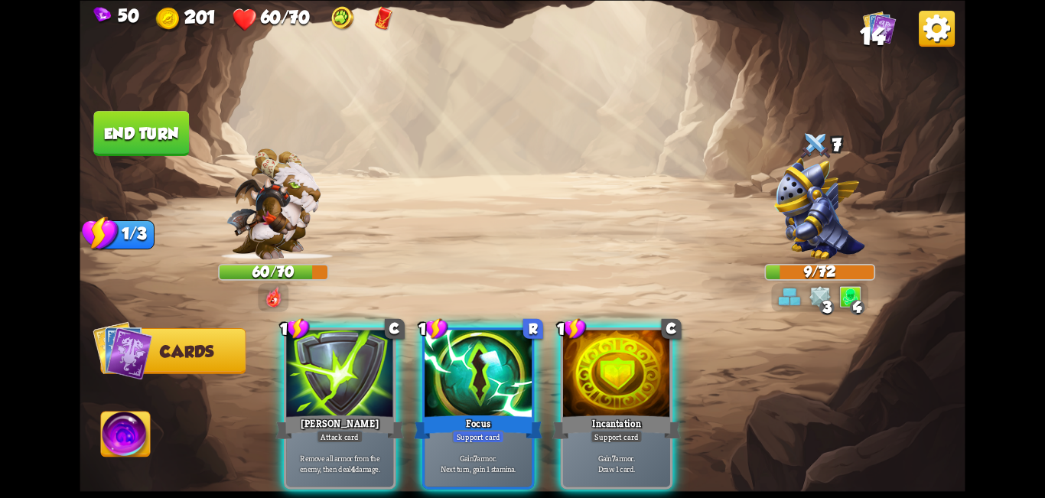
click at [342, 412] on div "Pierce" at bounding box center [339, 426] width 128 height 28
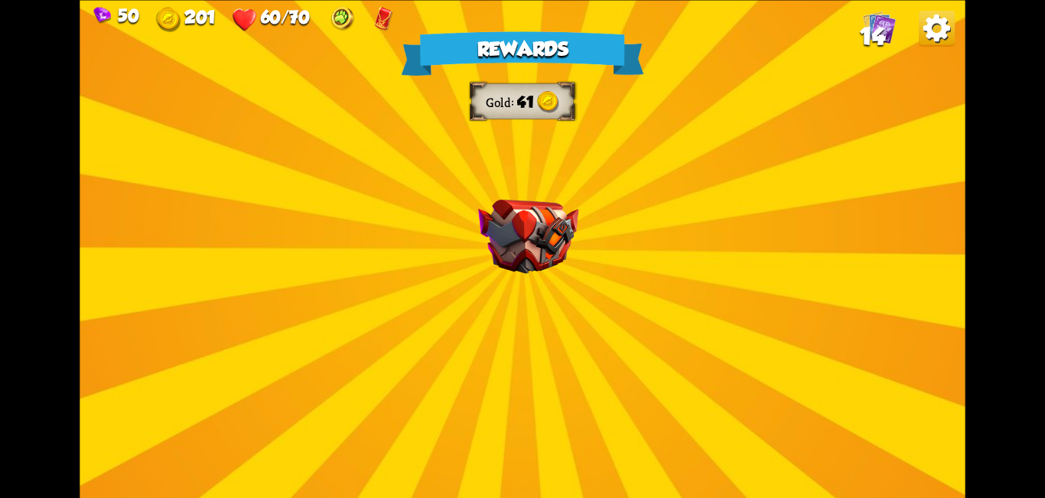
click at [553, 304] on div "Rewards Gold 41 Proceed" at bounding box center [522, 249] width 885 height 498
click at [544, 242] on img at bounding box center [528, 236] width 100 height 74
click at [540, 249] on img at bounding box center [528, 236] width 100 height 74
click at [538, 259] on img at bounding box center [528, 236] width 100 height 74
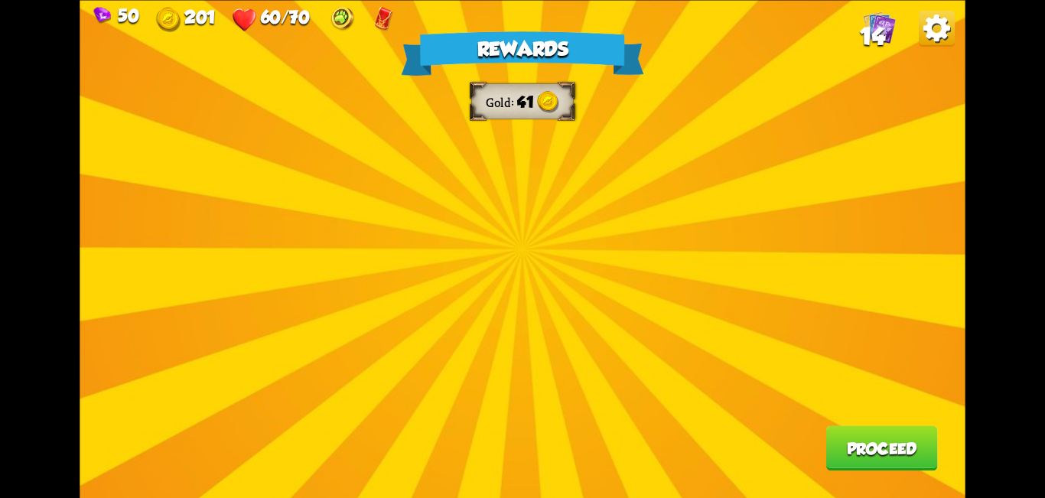
click at [539, 305] on div "Rewards Gold 41 Proceed" at bounding box center [522, 249] width 885 height 498
click at [511, 345] on div "Rewards Gold 41 Proceed" at bounding box center [522, 249] width 885 height 498
click at [845, 326] on div "Rewards Gold 41 Proceed" at bounding box center [522, 249] width 885 height 498
click at [485, 237] on div "Rewards Gold 41 Proceed" at bounding box center [522, 249] width 885 height 498
click at [911, 437] on button "Proceed" at bounding box center [881, 447] width 112 height 45
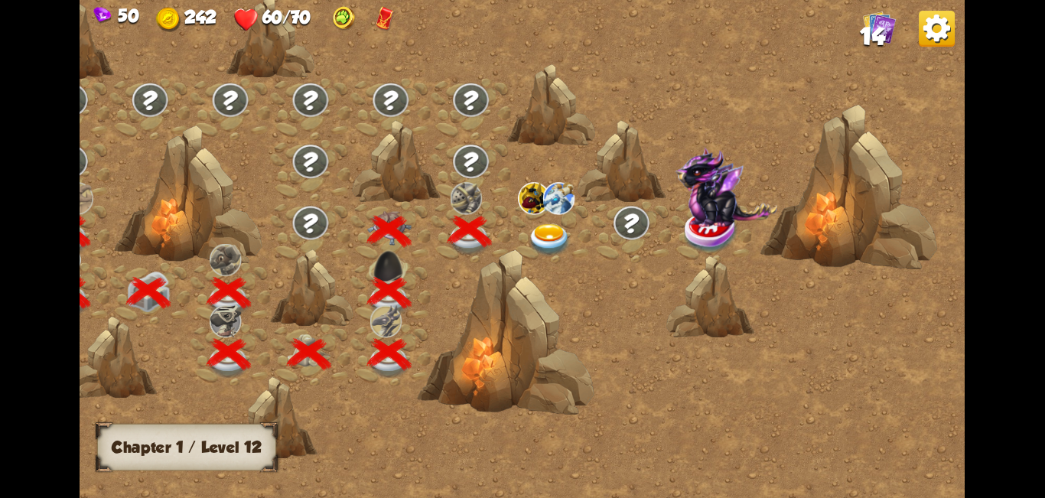
click at [550, 235] on img at bounding box center [550, 240] width 44 height 33
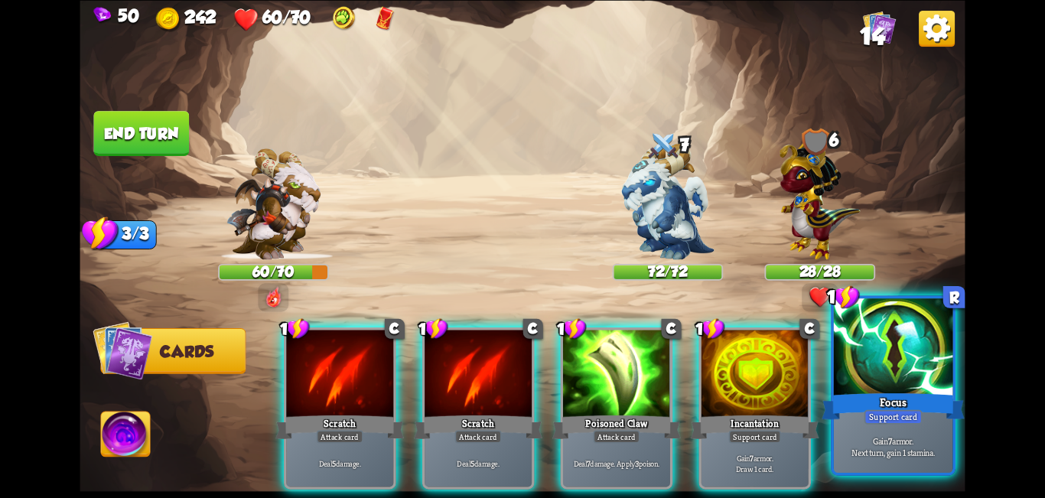
click at [879, 391] on div "Focus" at bounding box center [892, 406] width 143 height 32
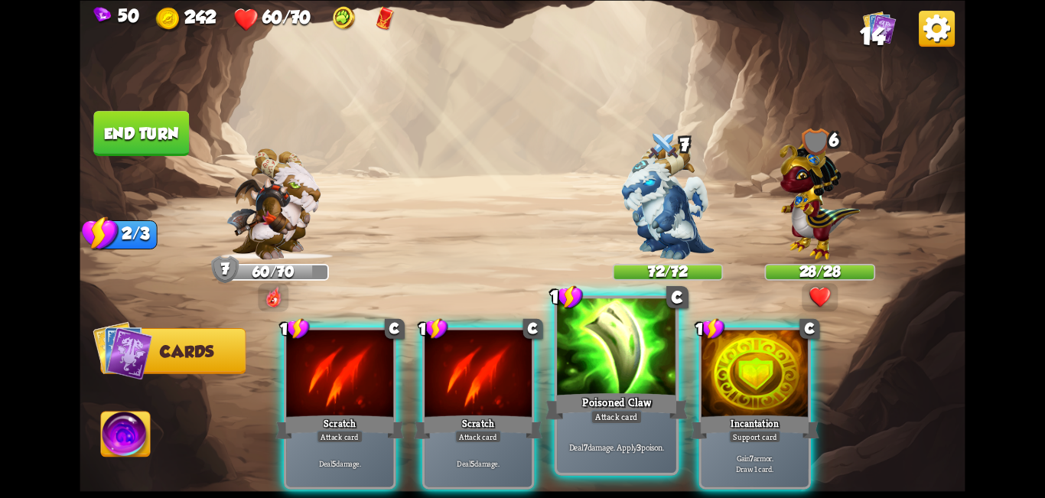
click at [583, 369] on div at bounding box center [616, 348] width 119 height 100
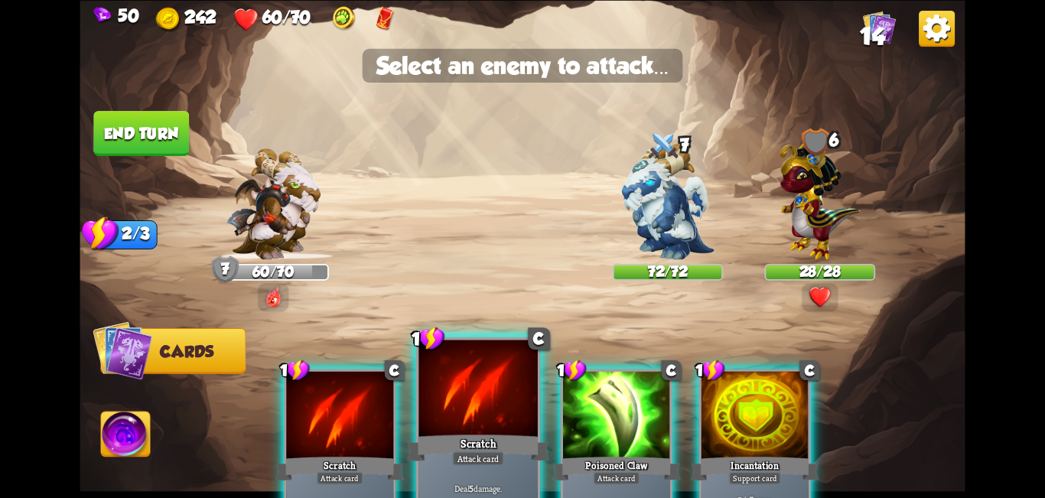
click at [480, 388] on div at bounding box center [477, 390] width 119 height 100
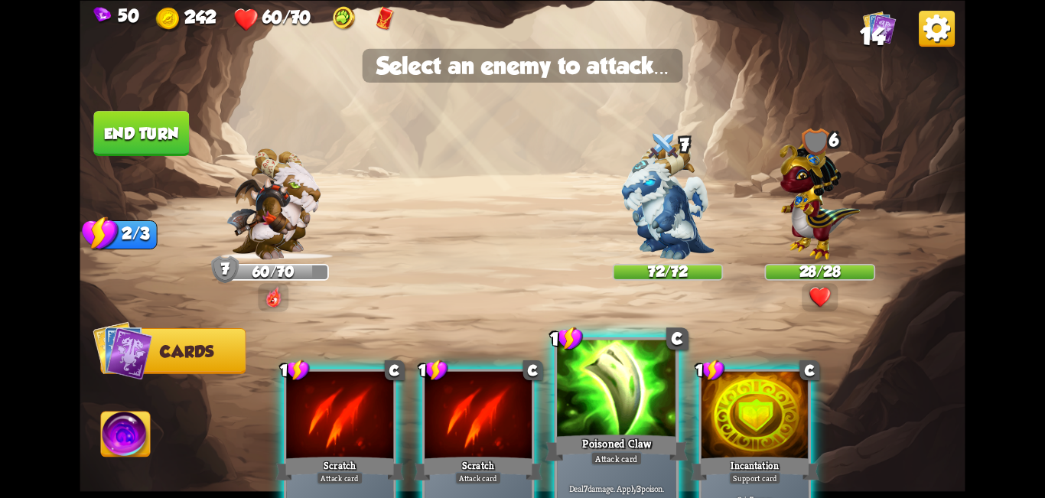
click at [582, 413] on div at bounding box center [616, 390] width 119 height 100
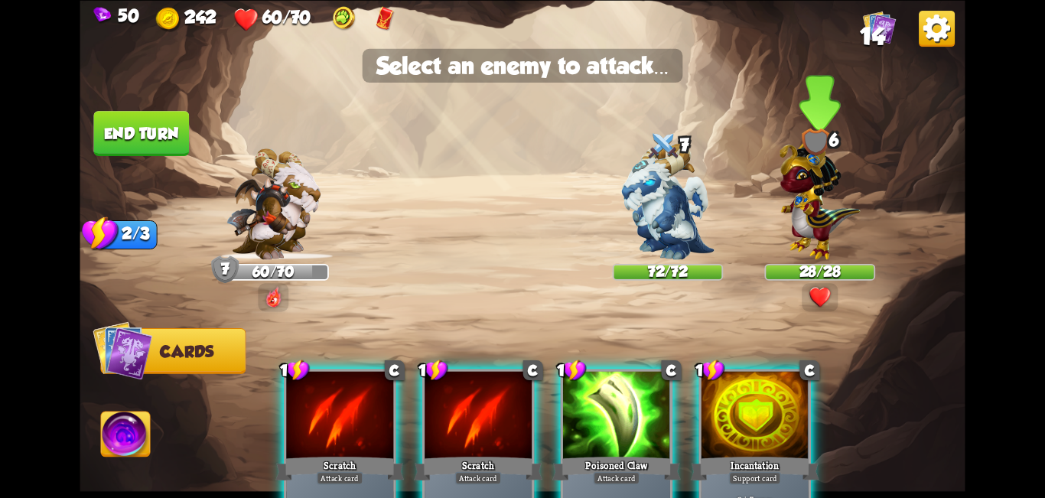
click at [824, 294] on img at bounding box center [819, 296] width 22 height 22
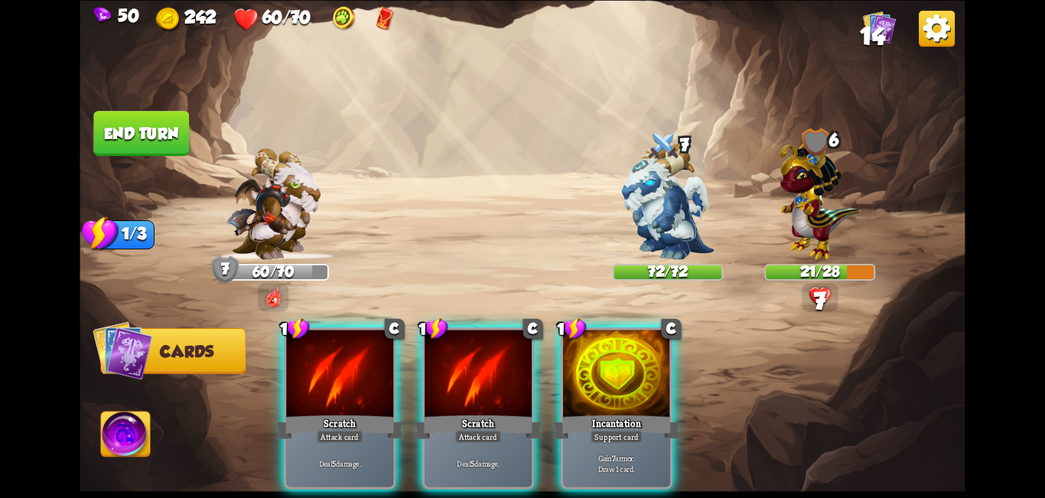
click at [824, 294] on img at bounding box center [819, 296] width 22 height 22
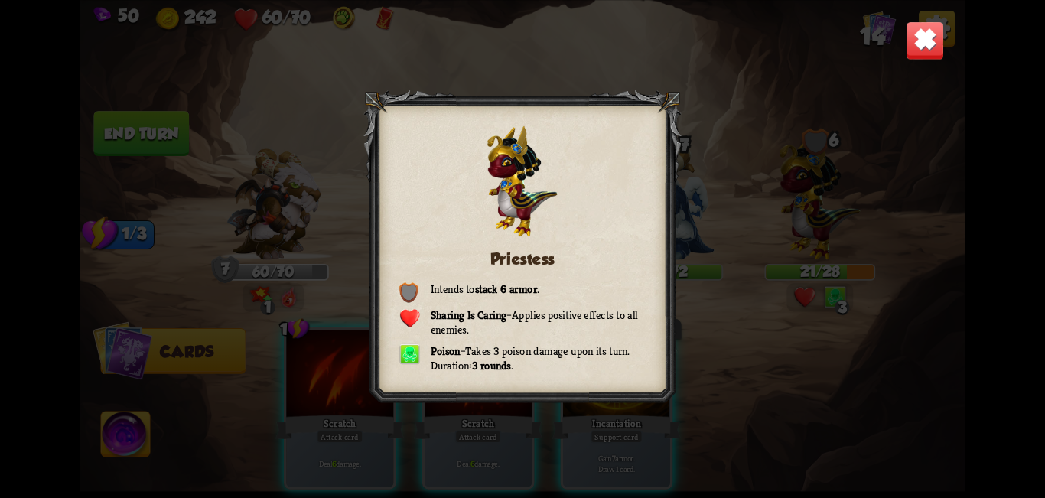
click at [936, 27] on img at bounding box center [924, 40] width 39 height 39
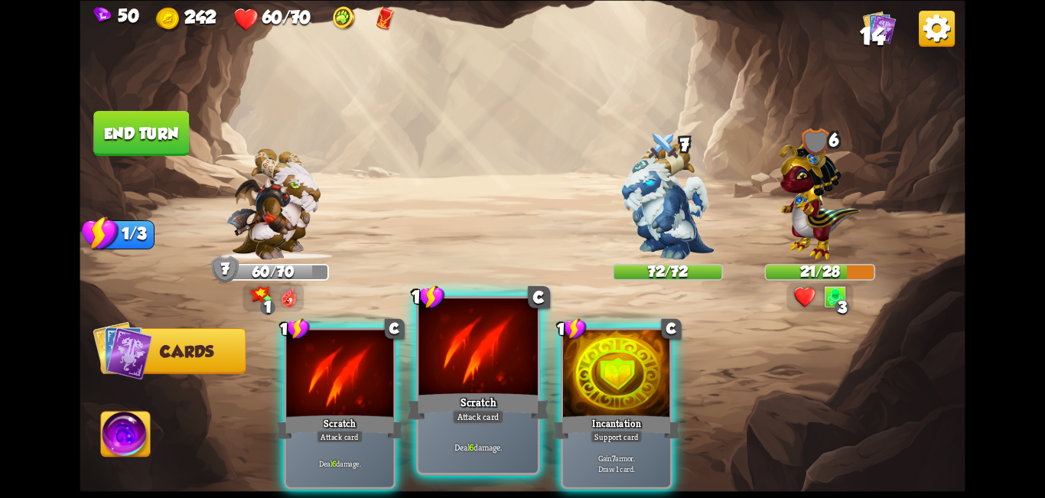
click at [505, 372] on div at bounding box center [477, 348] width 119 height 100
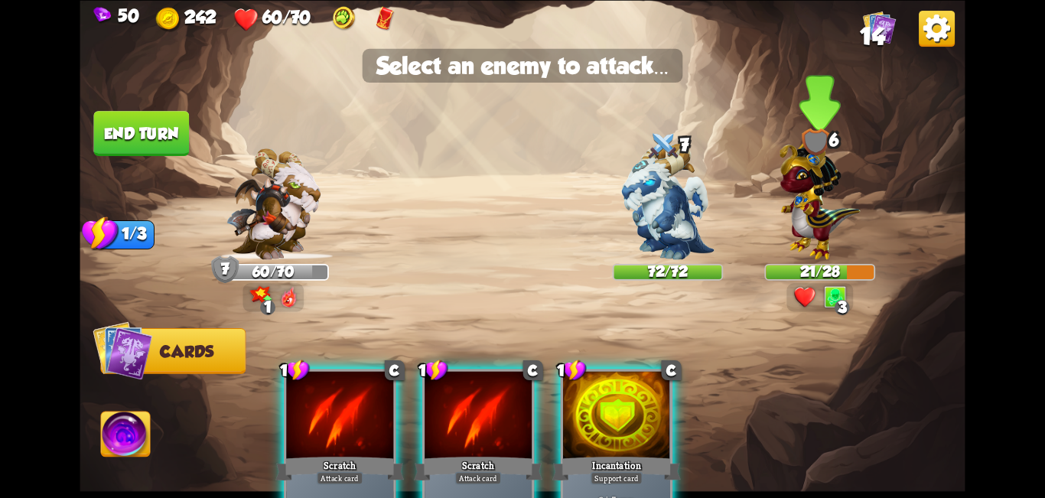
click at [824, 177] on img at bounding box center [819, 197] width 81 height 126
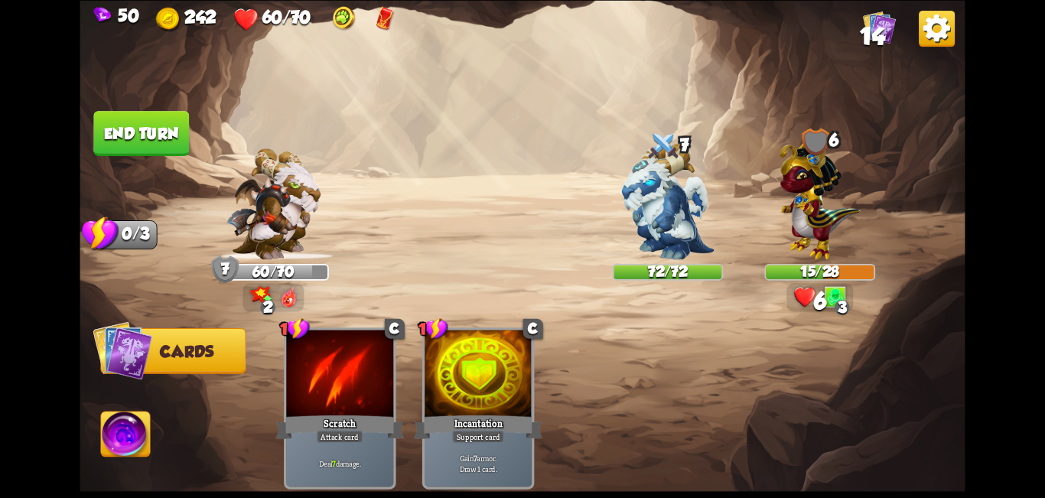
click at [175, 138] on button "End turn" at bounding box center [141, 133] width 96 height 45
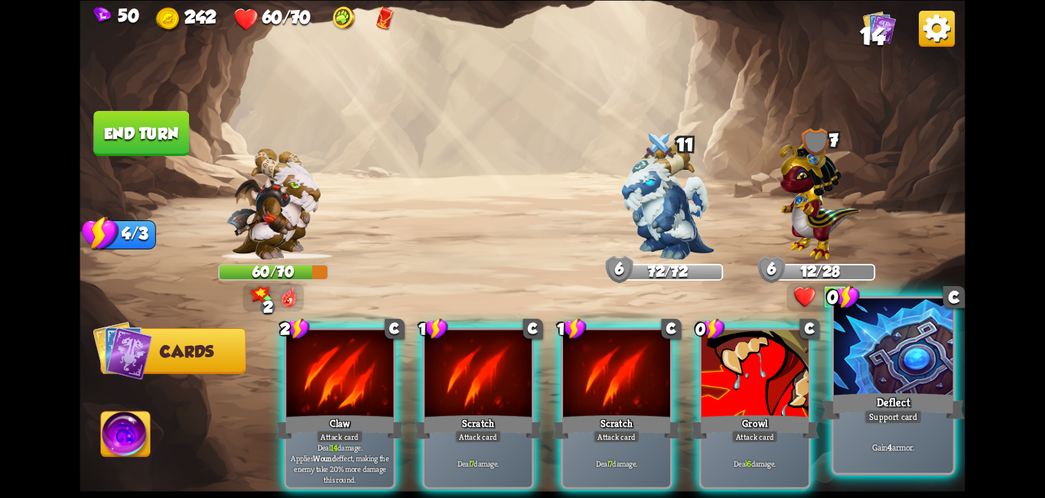
click at [876, 383] on div at bounding box center [893, 348] width 119 height 100
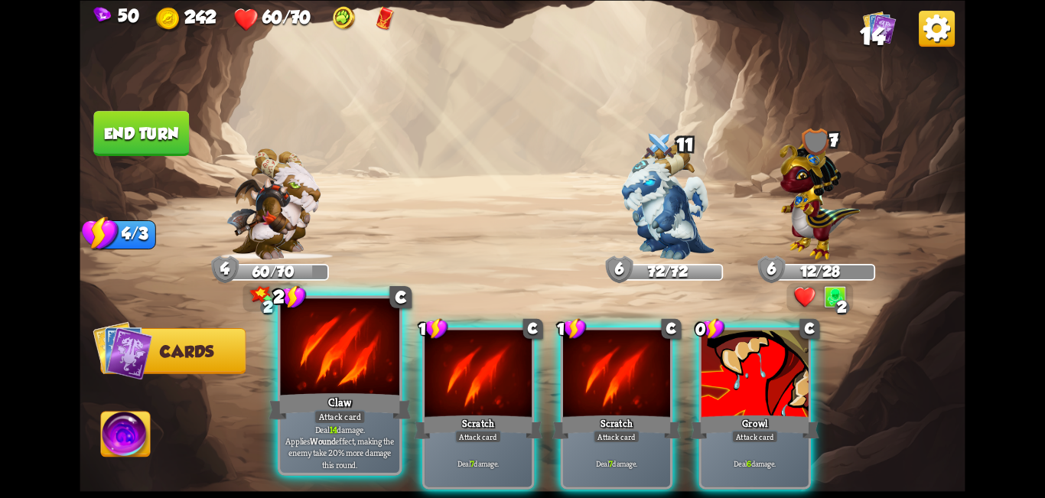
click at [340, 400] on div "Claw" at bounding box center [339, 406] width 143 height 32
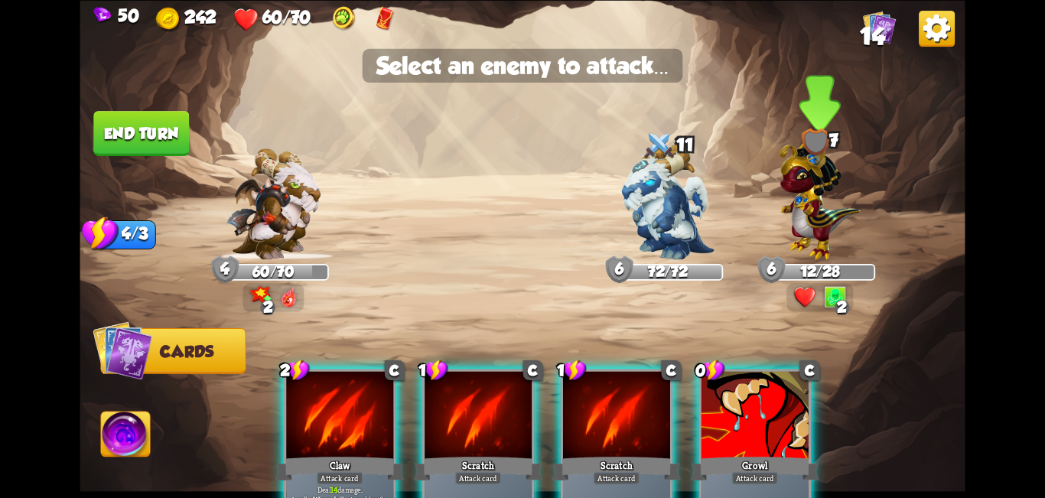
click at [821, 210] on img at bounding box center [819, 197] width 81 height 126
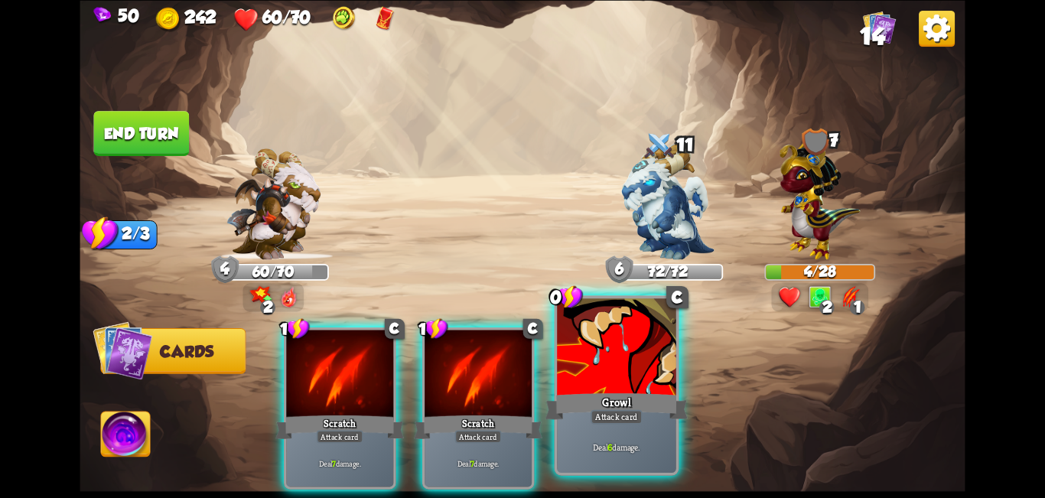
click at [616, 375] on div at bounding box center [616, 348] width 119 height 100
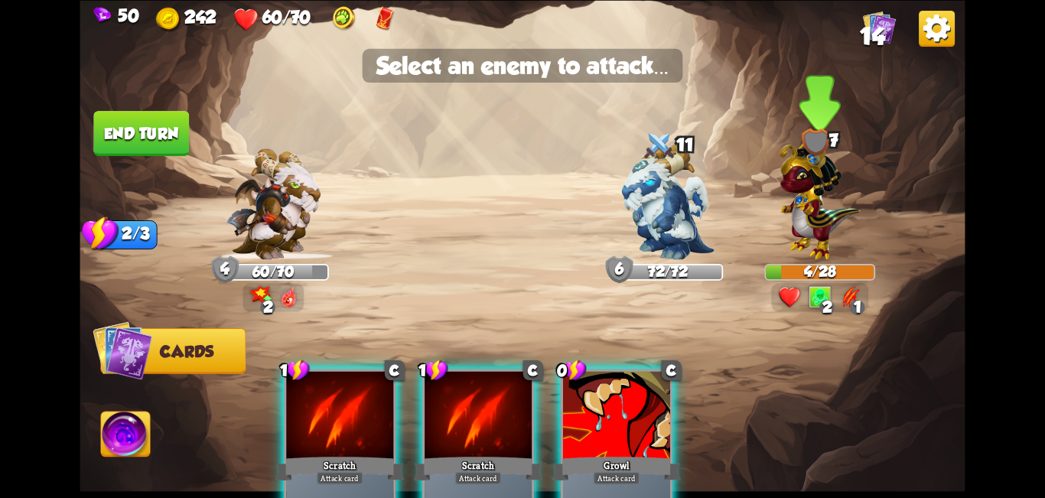
click at [819, 200] on img at bounding box center [819, 197] width 81 height 126
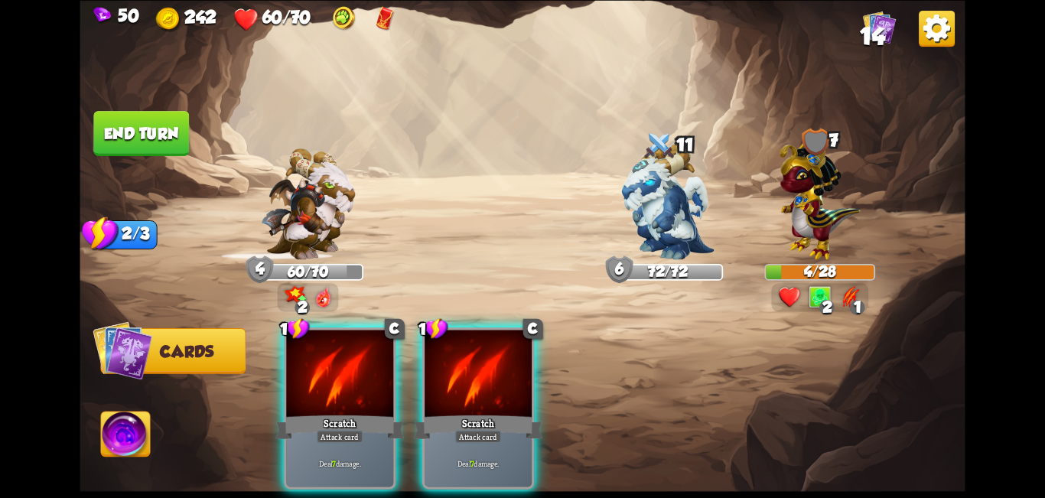
click at [506, 366] on div at bounding box center [477, 375] width 107 height 90
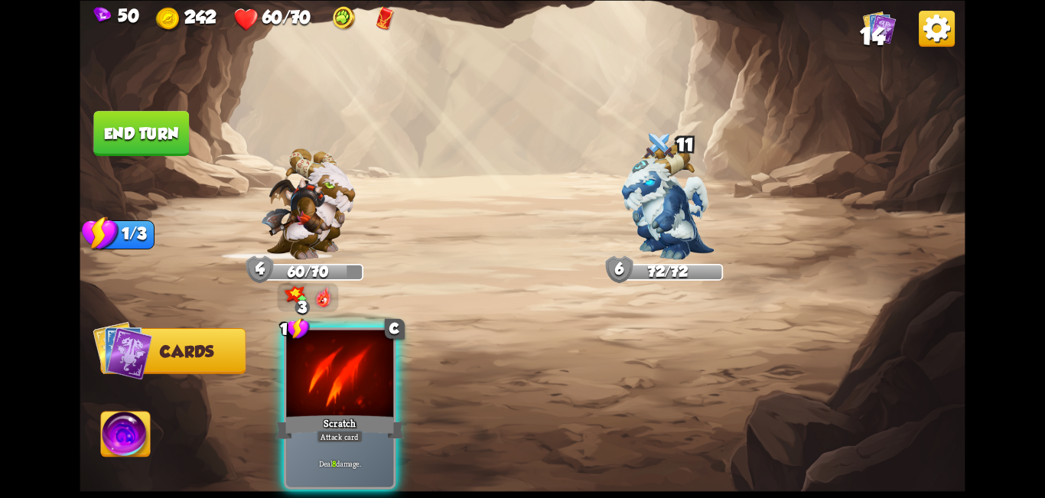
click at [288, 412] on div "Scratch" at bounding box center [339, 426] width 128 height 28
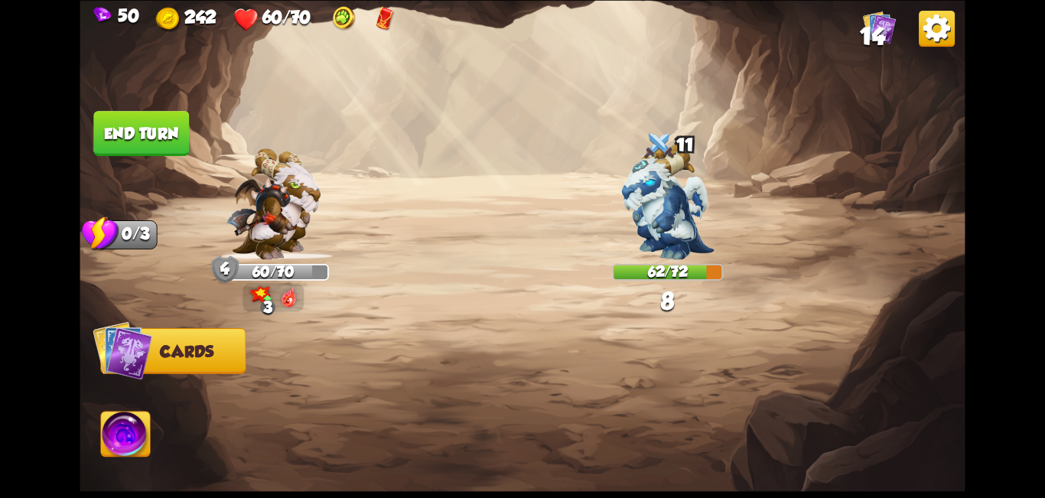
click at [176, 147] on button "End turn" at bounding box center [141, 133] width 96 height 45
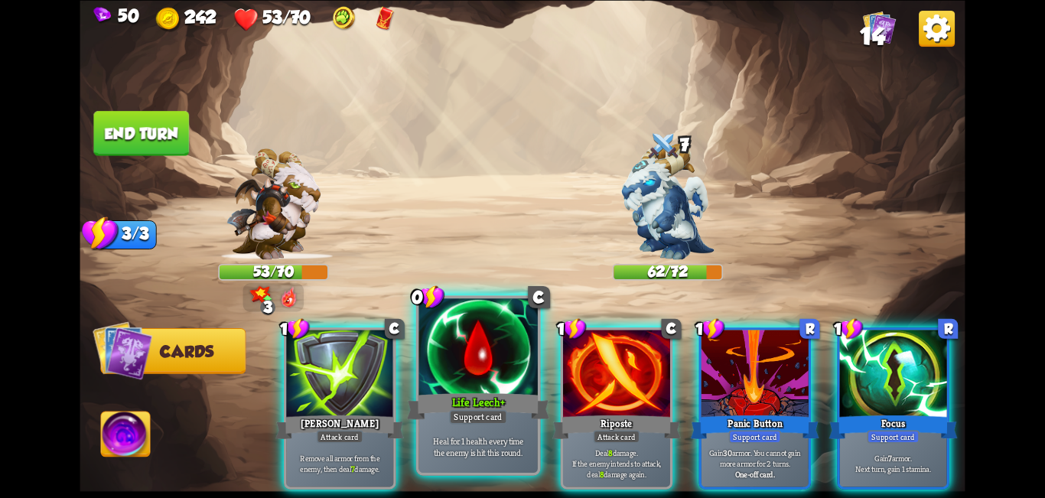
click at [466, 390] on div "Life Leech+" at bounding box center [478, 406] width 143 height 32
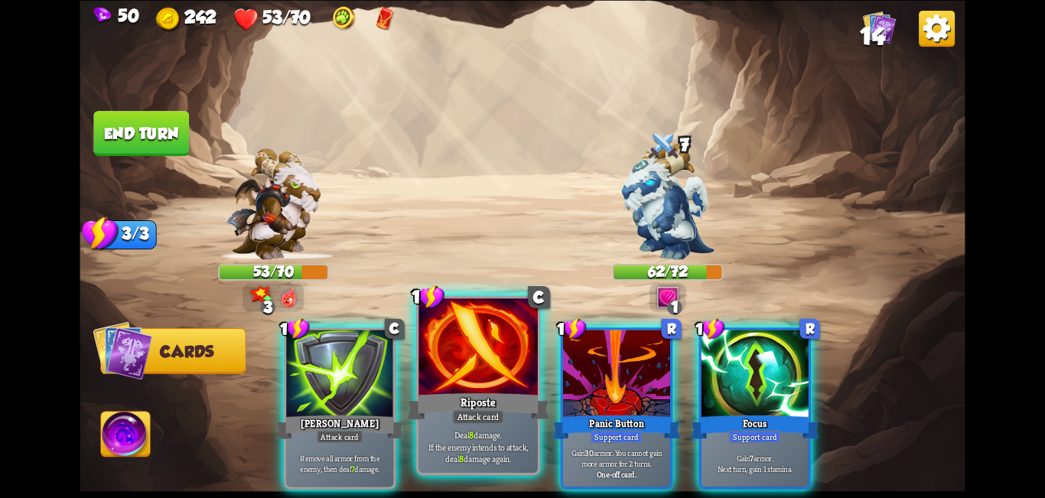
click at [449, 391] on div "Riposte" at bounding box center [478, 406] width 143 height 32
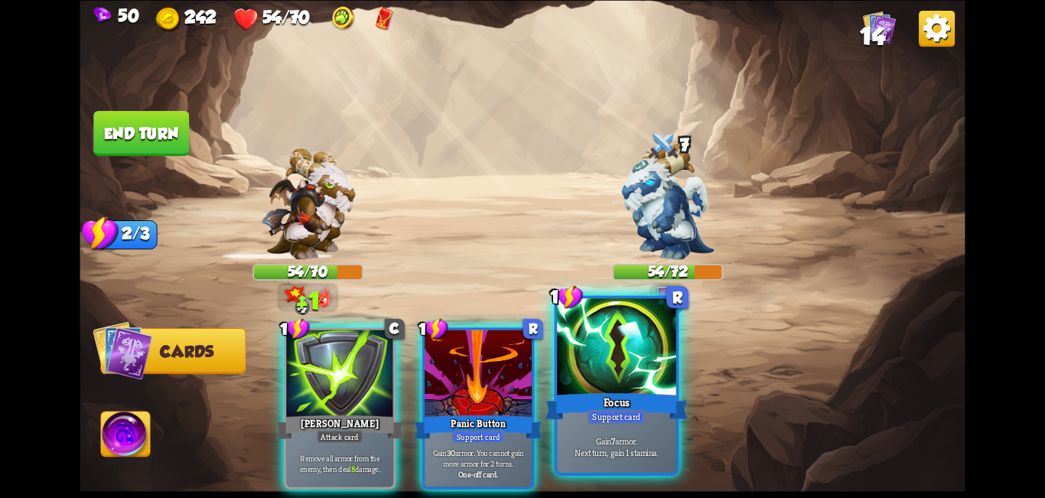
click at [617, 392] on div "Focus" at bounding box center [616, 406] width 143 height 32
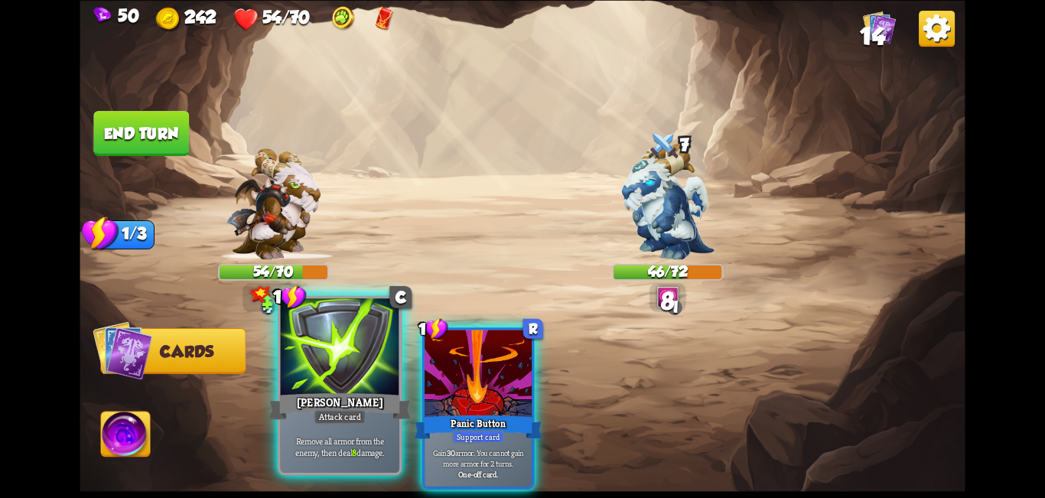
click at [327, 390] on div "Pierce" at bounding box center [339, 406] width 143 height 32
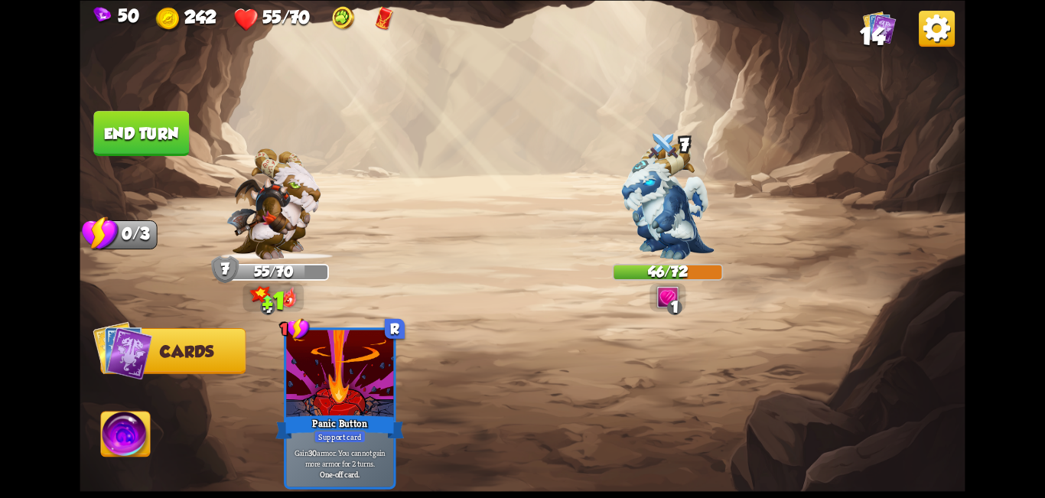
click at [128, 127] on button "End turn" at bounding box center [141, 133] width 96 height 45
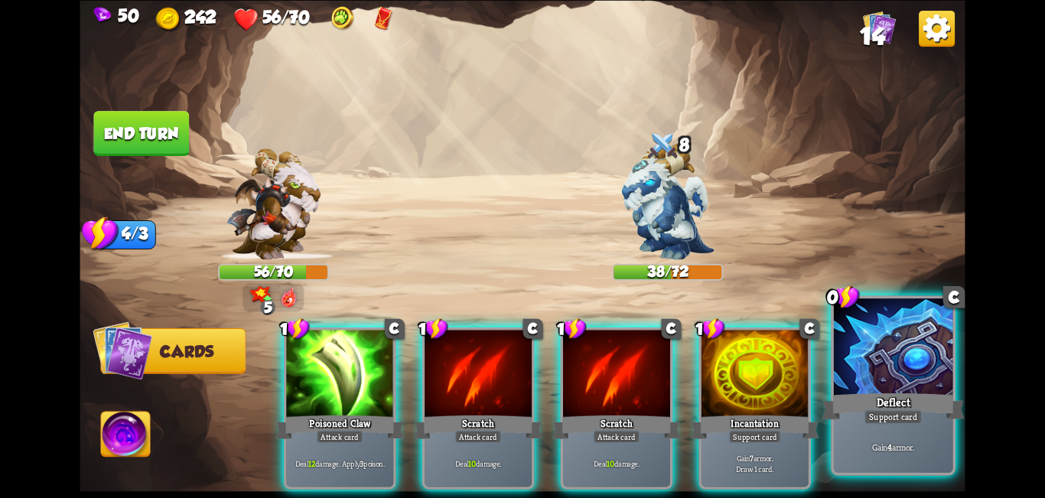
click at [914, 392] on div "Deflect" at bounding box center [892, 406] width 143 height 32
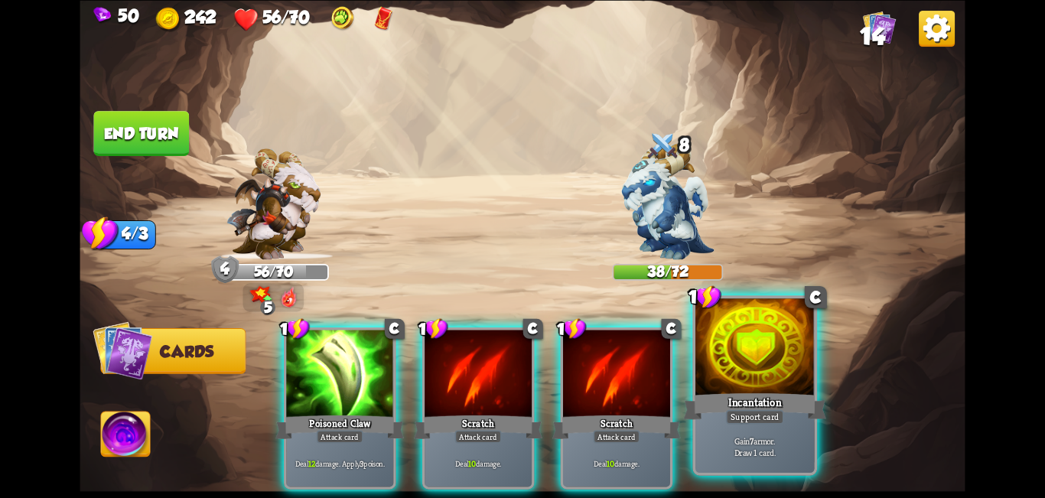
click at [771, 397] on div "Incantation" at bounding box center [754, 406] width 143 height 32
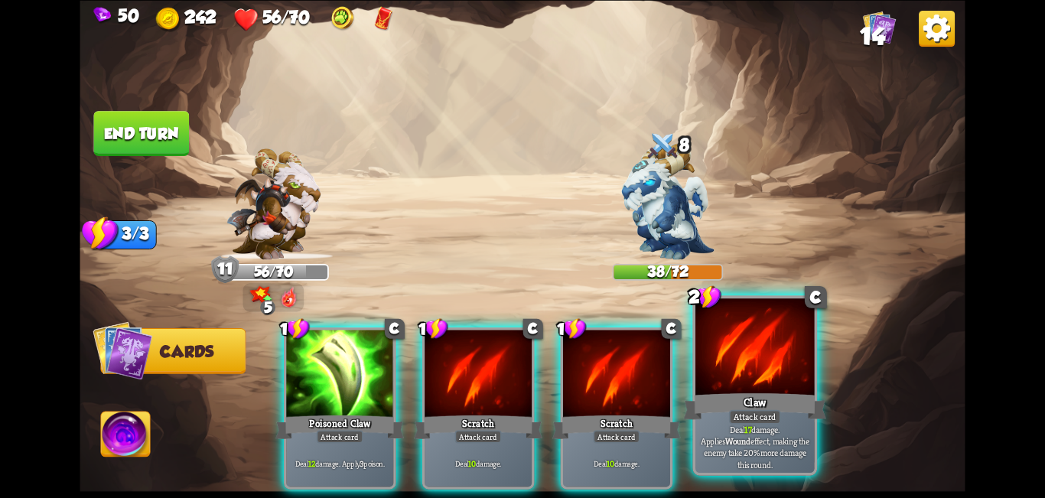
click at [761, 392] on div "Claw" at bounding box center [754, 406] width 143 height 32
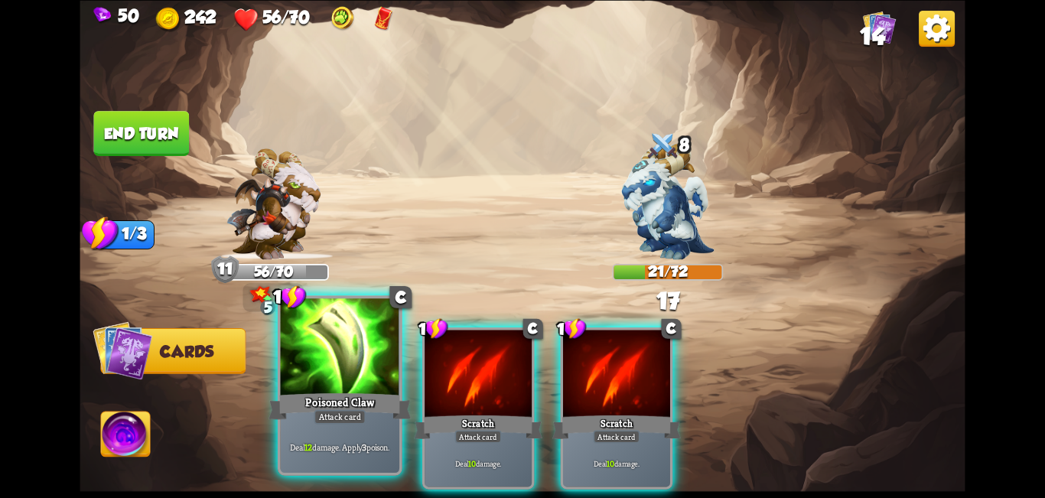
click at [349, 424] on div "Attack card" at bounding box center [340, 416] width 52 height 15
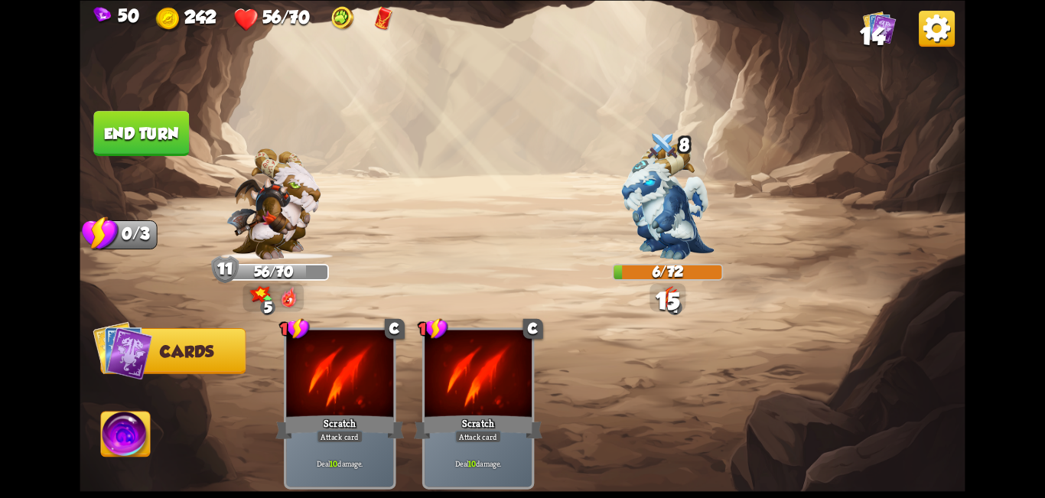
click at [156, 132] on button "End turn" at bounding box center [141, 133] width 96 height 45
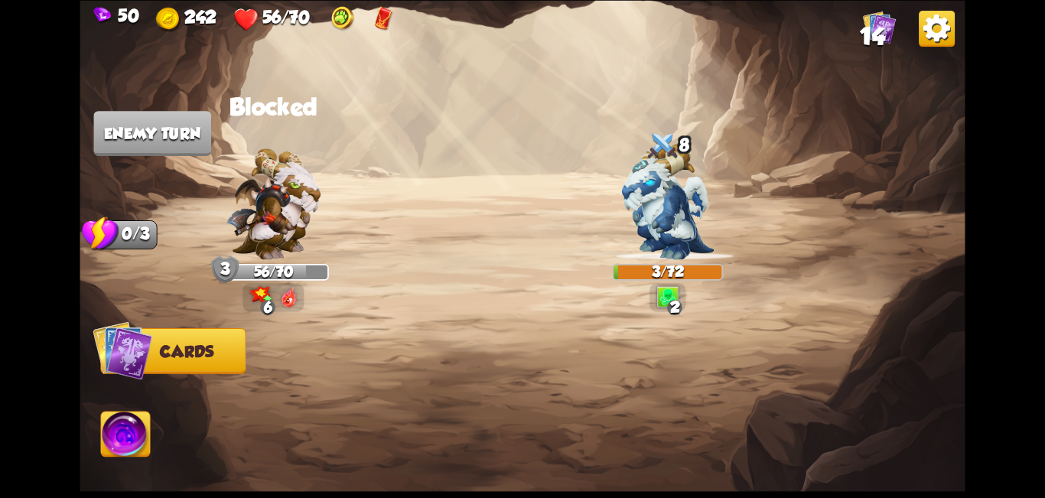
click at [132, 409] on img at bounding box center [522, 249] width 885 height 498
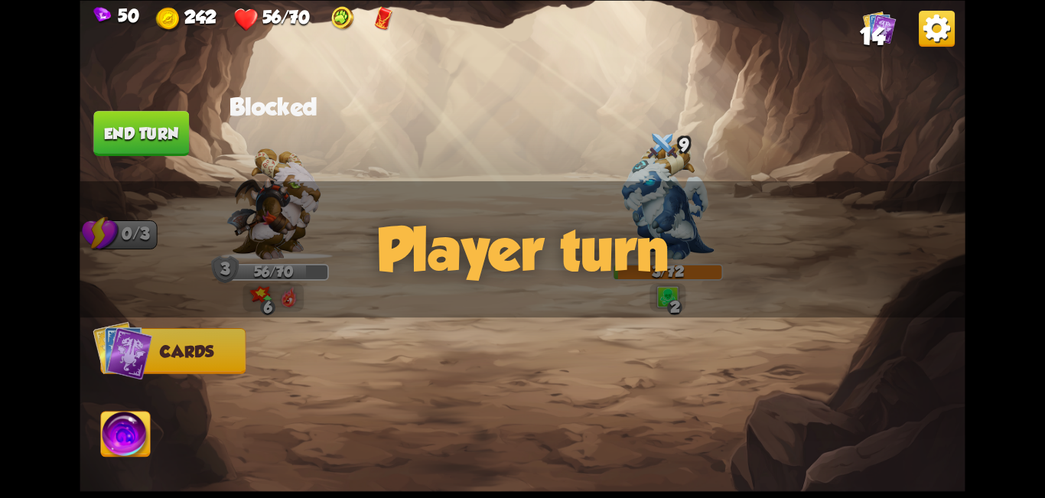
click at [110, 438] on img at bounding box center [125, 436] width 49 height 50
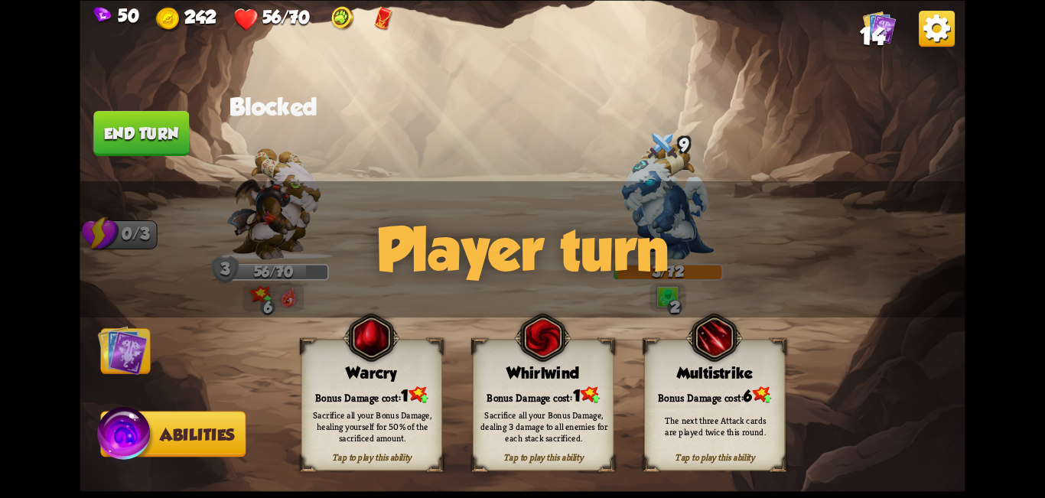
click at [113, 438] on img at bounding box center [125, 436] width 59 height 60
click at [115, 438] on img at bounding box center [125, 436] width 59 height 60
click at [361, 381] on div "Warcry" at bounding box center [372, 373] width 140 height 18
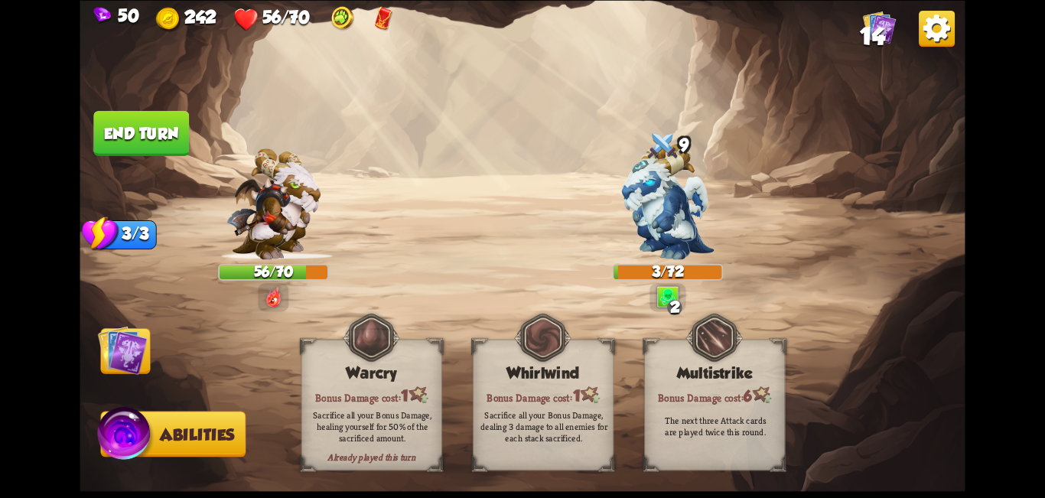
click at [130, 345] on img at bounding box center [123, 350] width 50 height 50
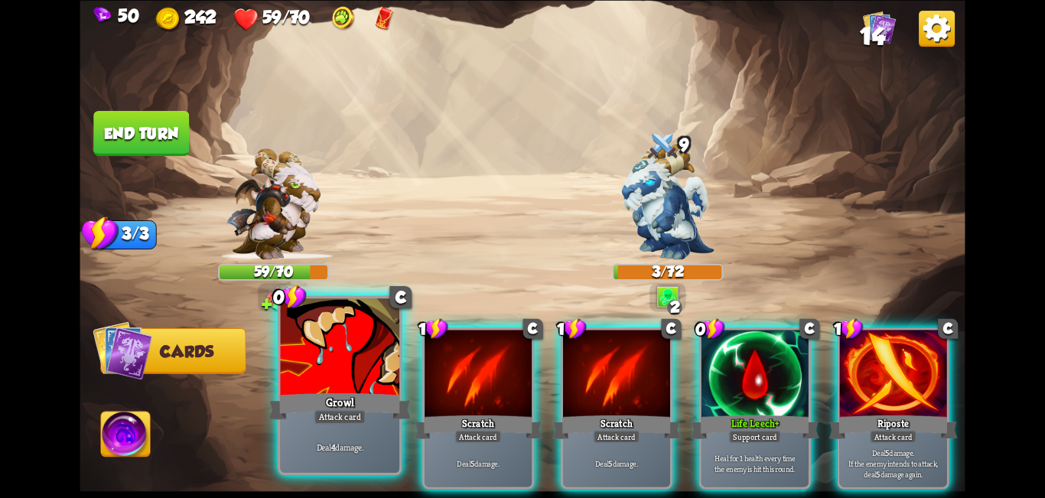
click at [343, 425] on div "Deal 4 damage." at bounding box center [340, 447] width 119 height 52
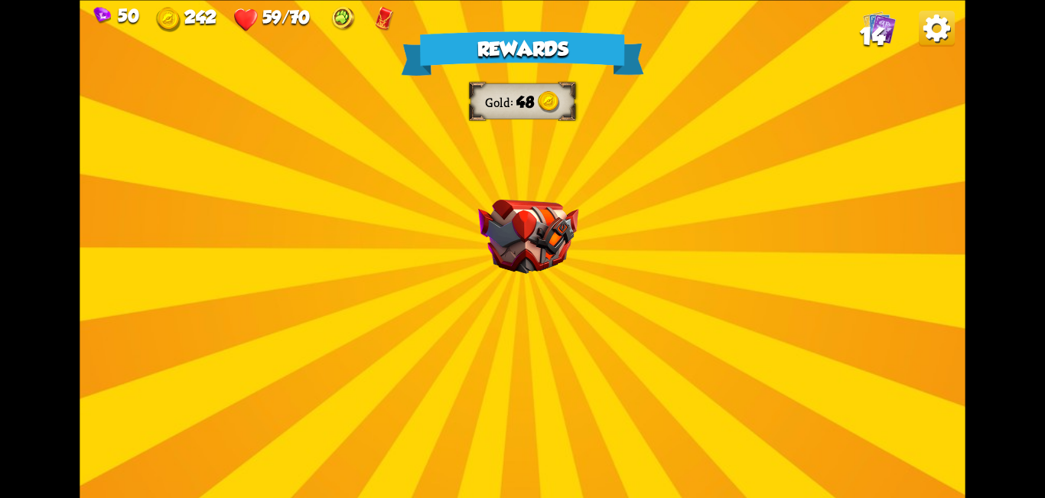
drag, startPoint x: 535, startPoint y: 372, endPoint x: 541, endPoint y: 333, distance: 38.6
click at [536, 367] on div "Rewards Gold 48 Select a card 1 C Rage Support card Whenever you deal direct da…" at bounding box center [522, 249] width 885 height 498
click at [541, 326] on div "Rewards Gold 48 Select a card 1 C Rage Support card Whenever you deal direct da…" at bounding box center [522, 249] width 885 height 498
click at [538, 363] on div "Rewards Gold 48 Select a card 1 C Rage Support card Whenever you deal direct da…" at bounding box center [522, 249] width 885 height 498
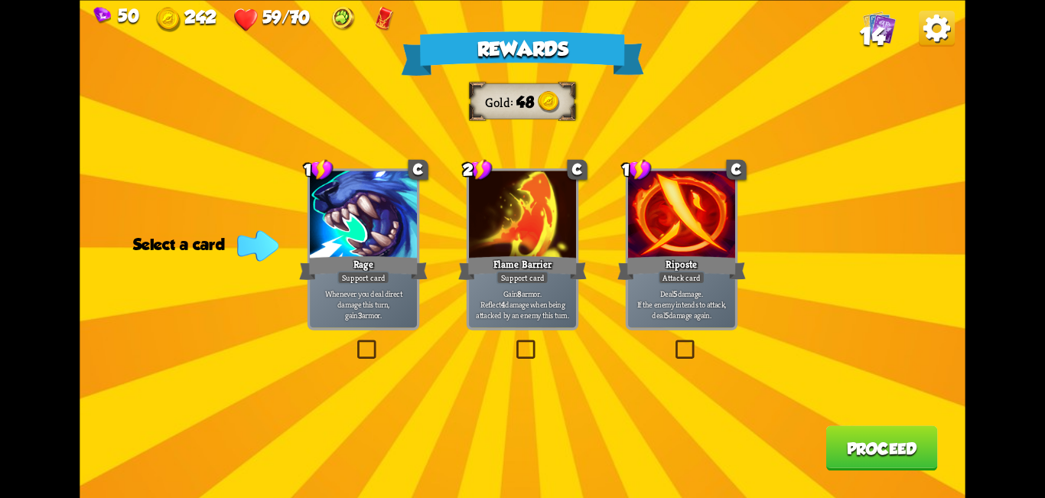
click at [513, 343] on label at bounding box center [513, 343] width 0 height 0
click at [0, 0] on input "checkbox" at bounding box center [0, 0] width 0 height 0
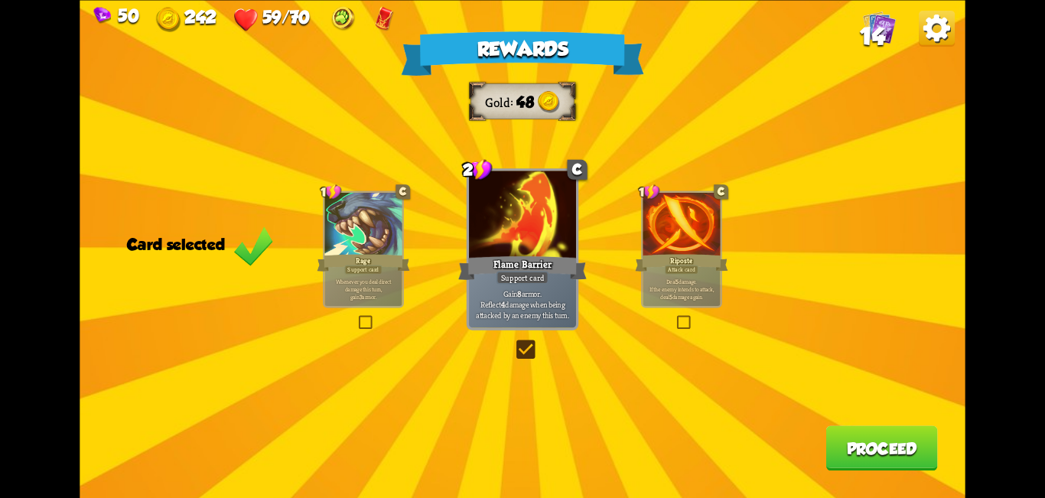
click at [861, 442] on button "Proceed" at bounding box center [881, 447] width 112 height 45
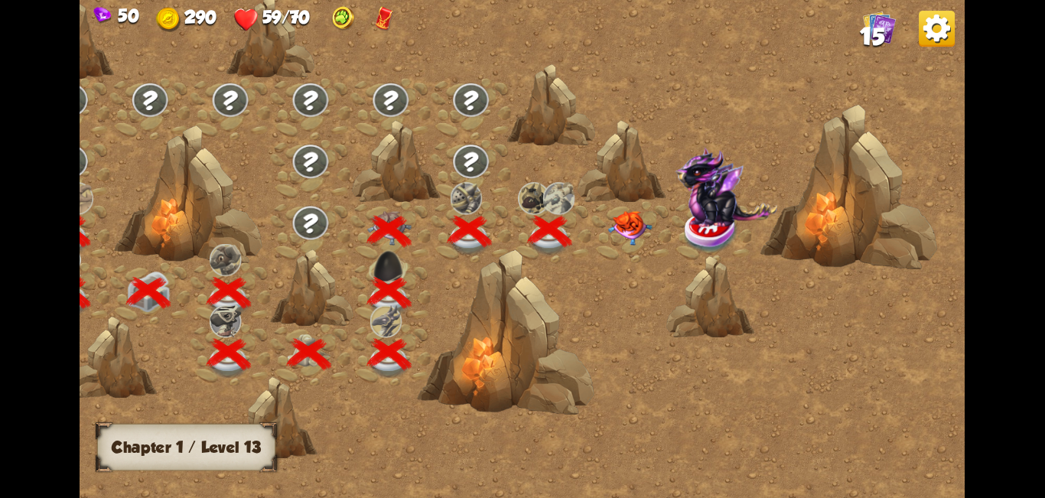
click at [624, 234] on img at bounding box center [630, 228] width 44 height 34
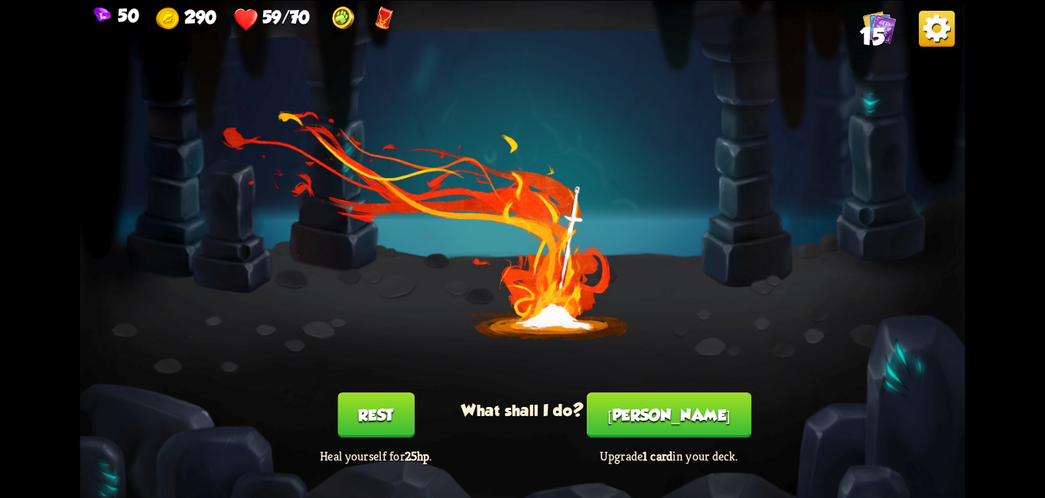
click at [682, 401] on button "Smith" at bounding box center [669, 414] width 164 height 45
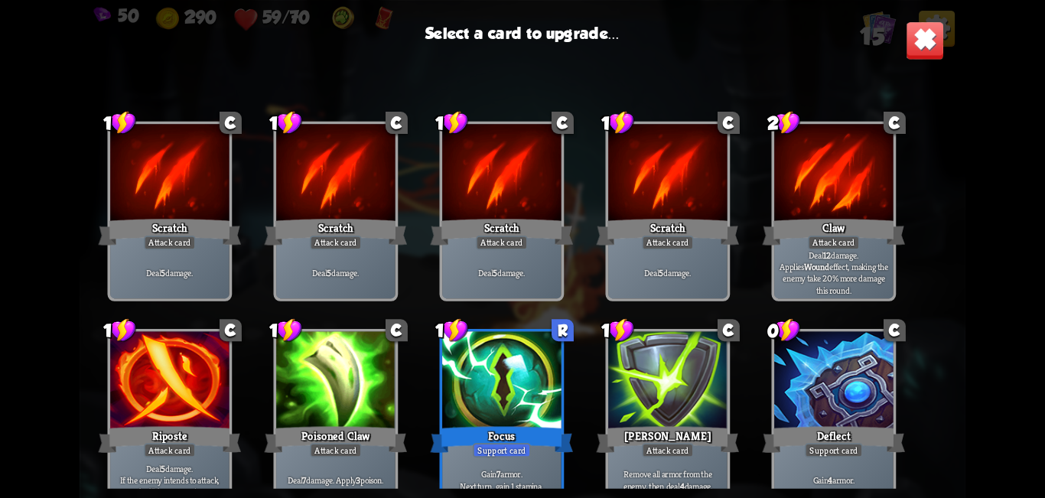
scroll to position [252, 0]
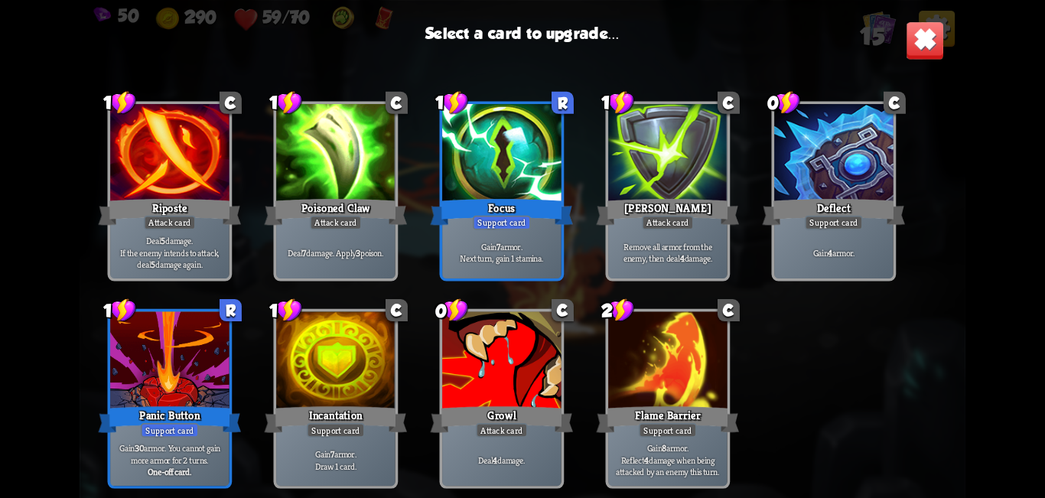
click at [653, 382] on div at bounding box center [667, 361] width 119 height 100
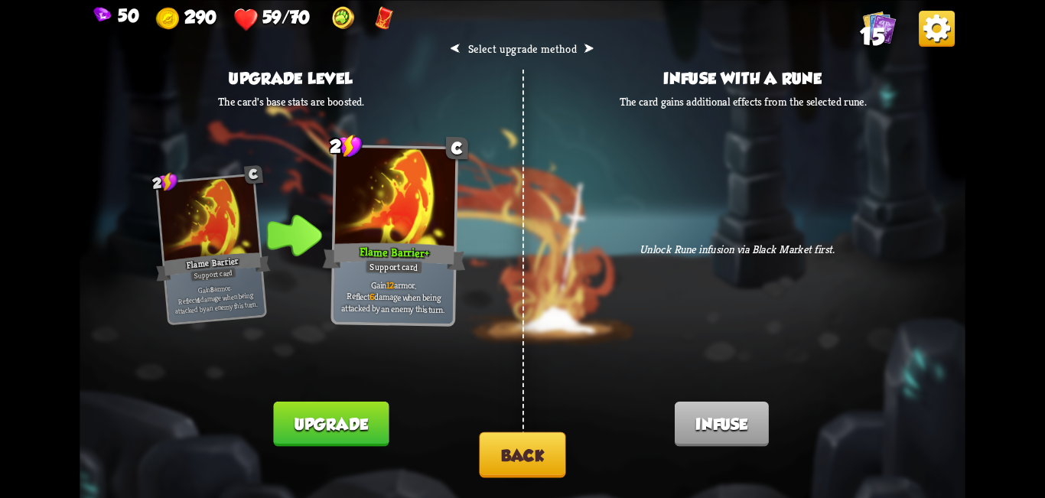
click at [532, 465] on button "Back" at bounding box center [522, 454] width 86 height 46
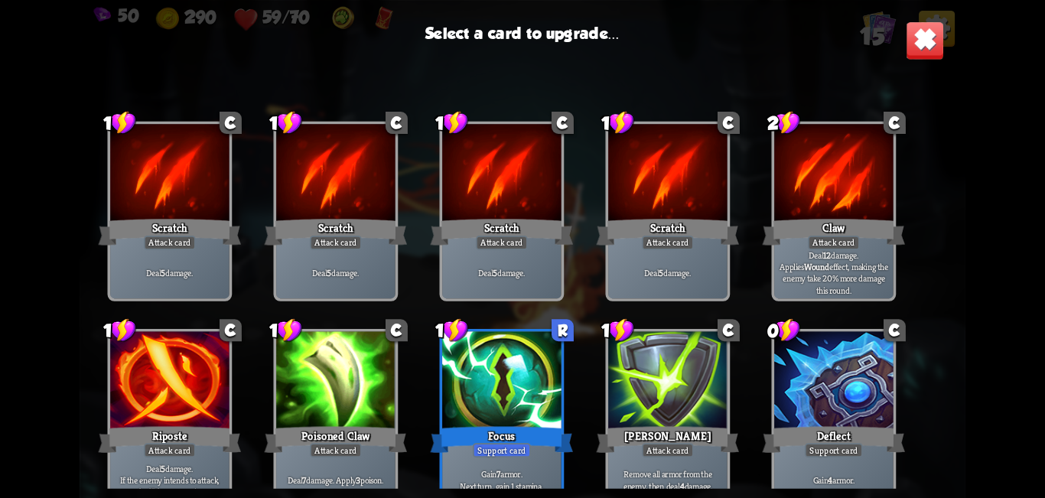
click at [837, 361] on div at bounding box center [833, 381] width 119 height 100
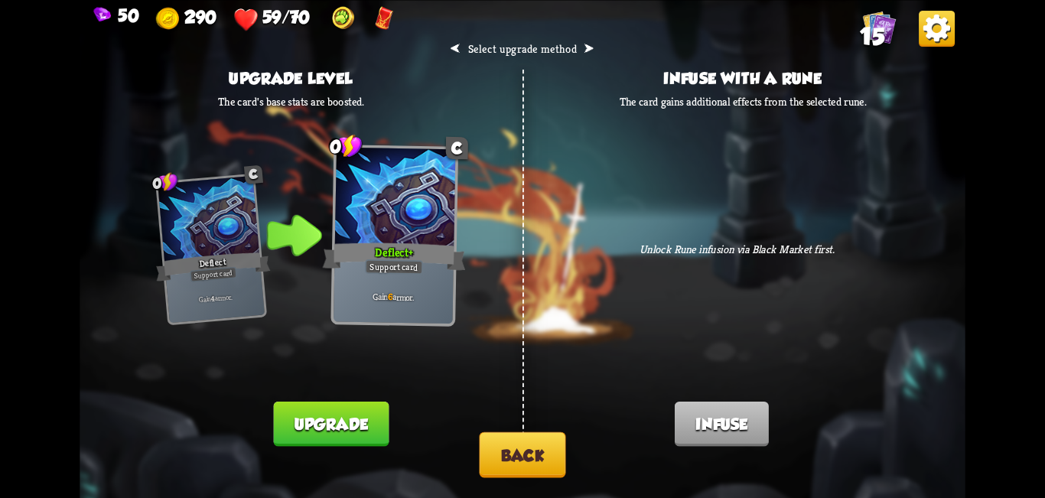
click at [532, 448] on button "Back" at bounding box center [522, 454] width 86 height 46
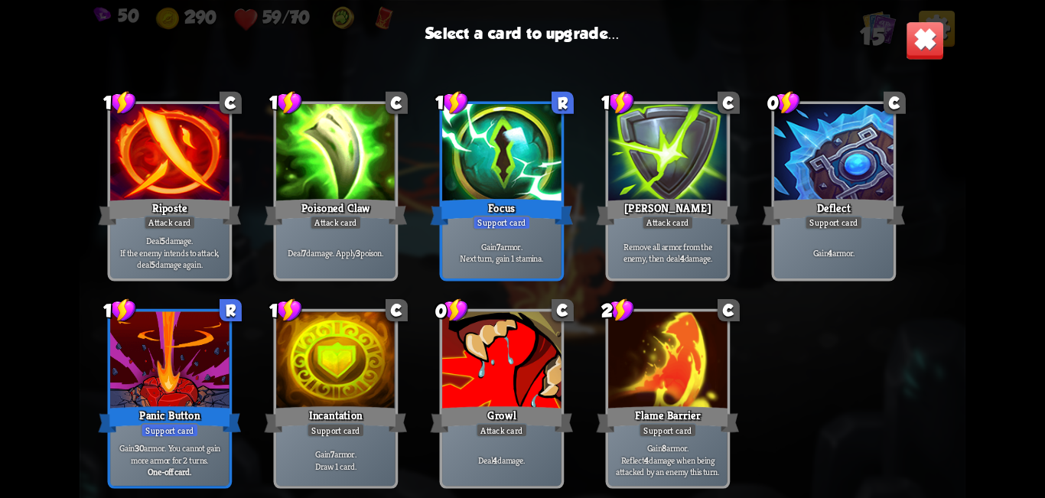
click at [181, 385] on div at bounding box center [169, 361] width 119 height 100
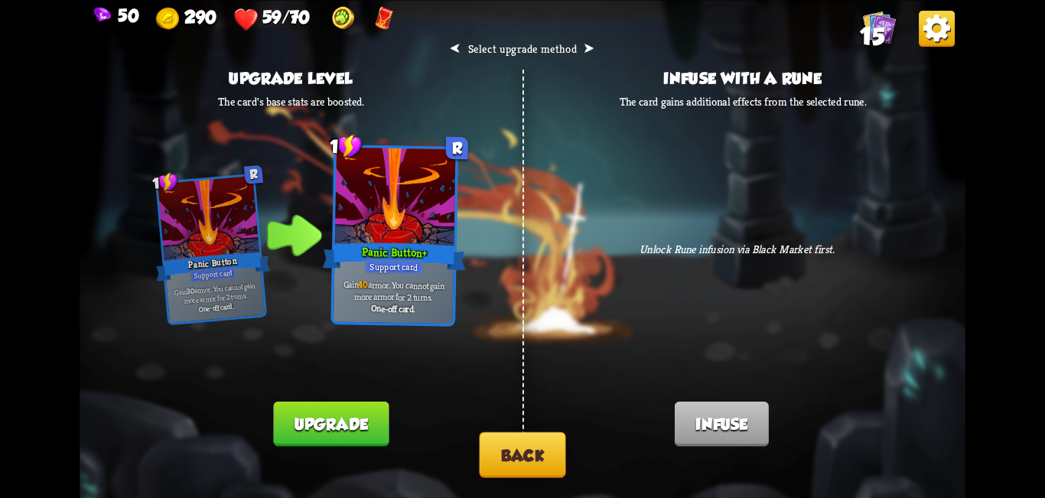
click at [532, 453] on button "Back" at bounding box center [522, 454] width 86 height 46
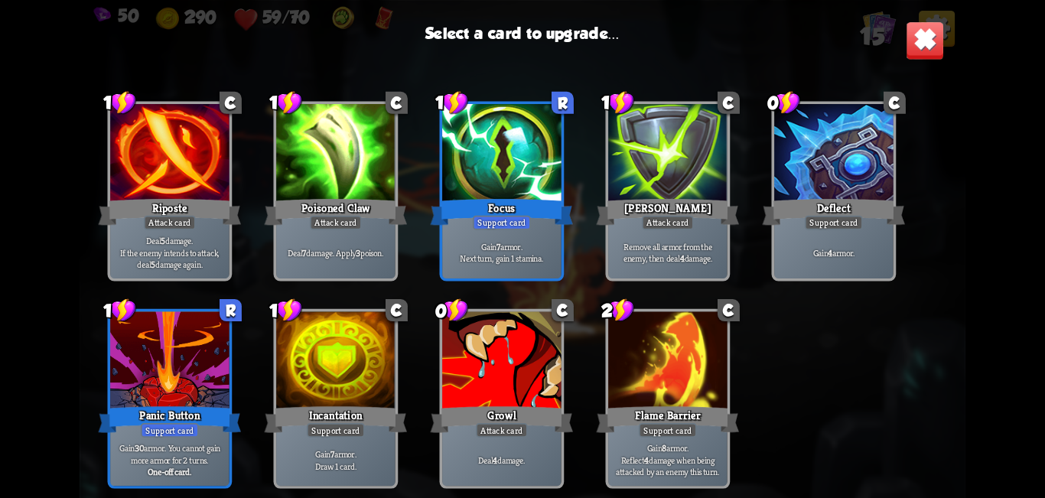
click at [347, 384] on div at bounding box center [335, 361] width 119 height 100
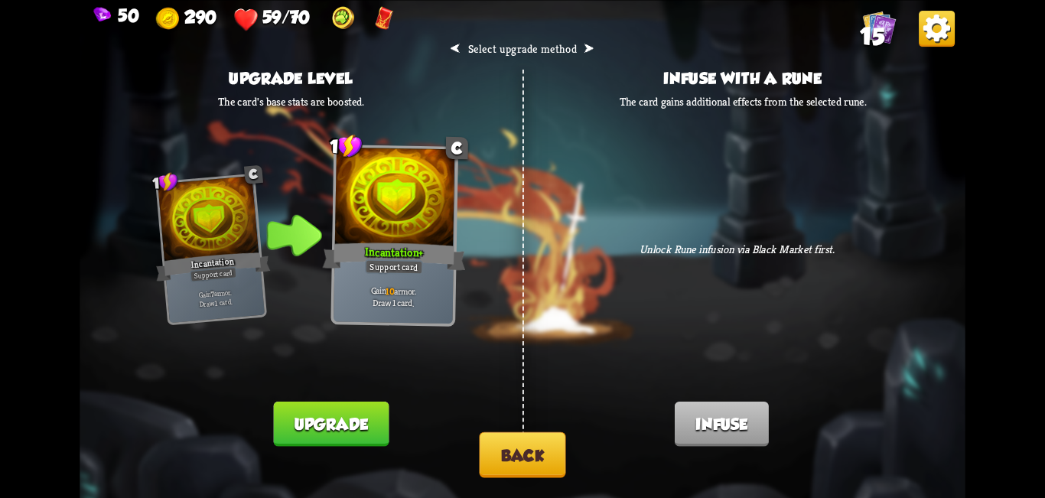
click at [518, 466] on button "Back" at bounding box center [522, 454] width 86 height 46
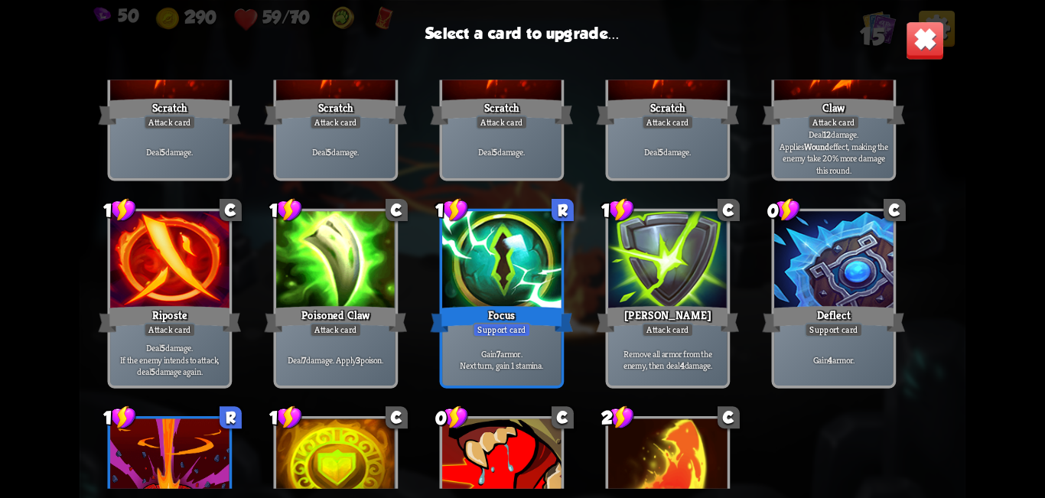
scroll to position [229, 0]
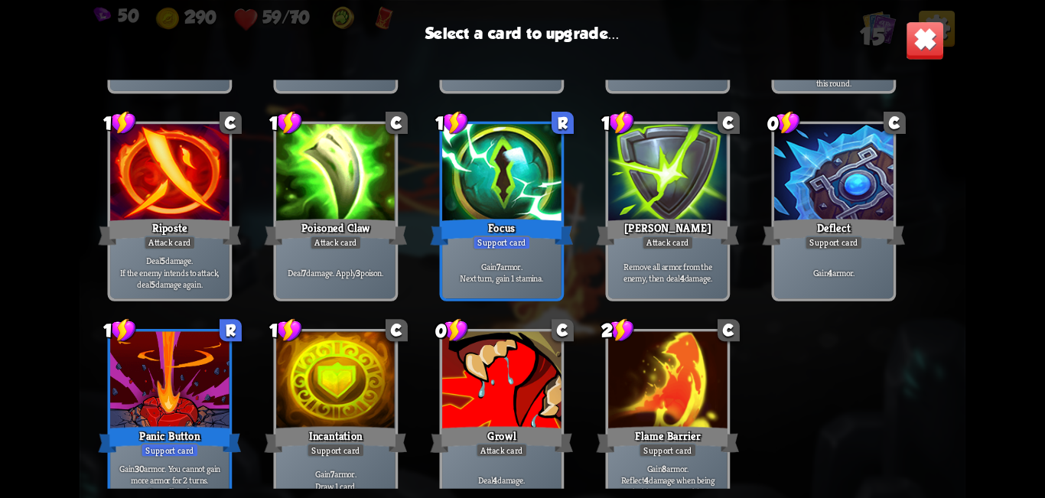
click at [658, 386] on div at bounding box center [667, 381] width 119 height 100
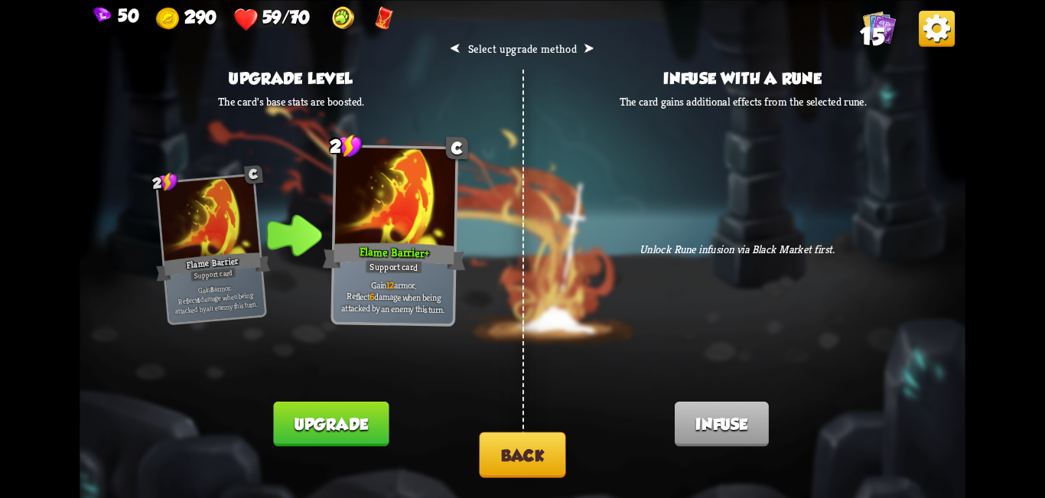
click at [372, 429] on button "Upgrade" at bounding box center [330, 423] width 115 height 45
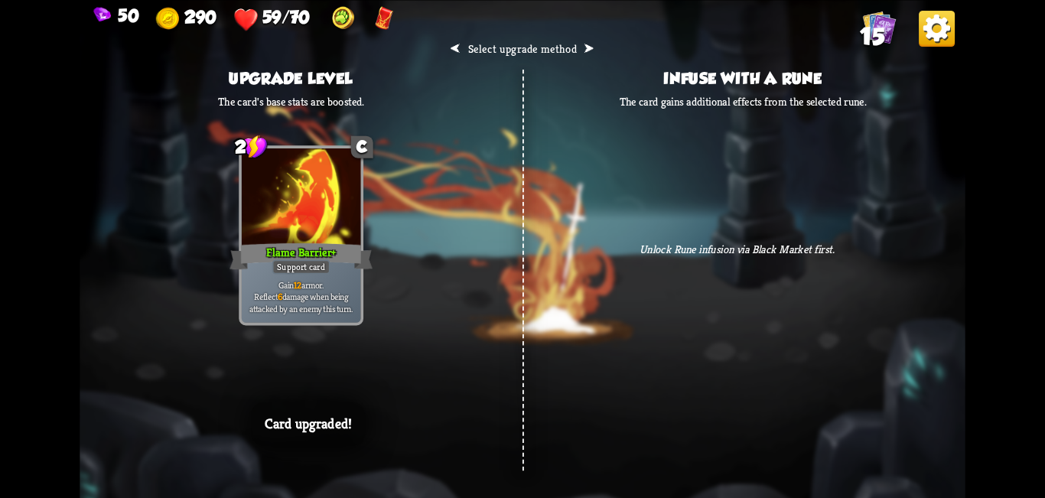
click at [469, 402] on div "⮜ Select upgrade method ⮞ Upgrade level The card's base stats are boosted. 2 C …" at bounding box center [522, 249] width 885 height 498
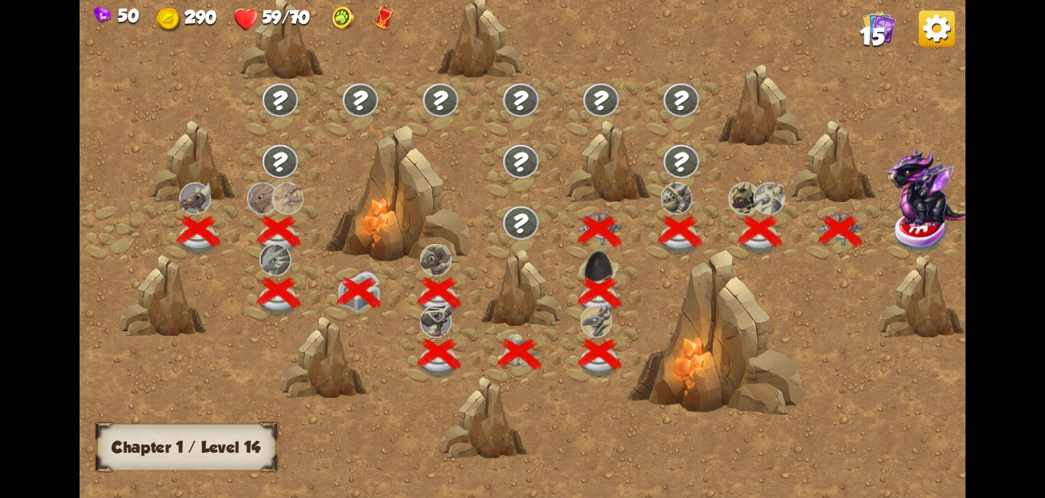
scroll to position [0, 232]
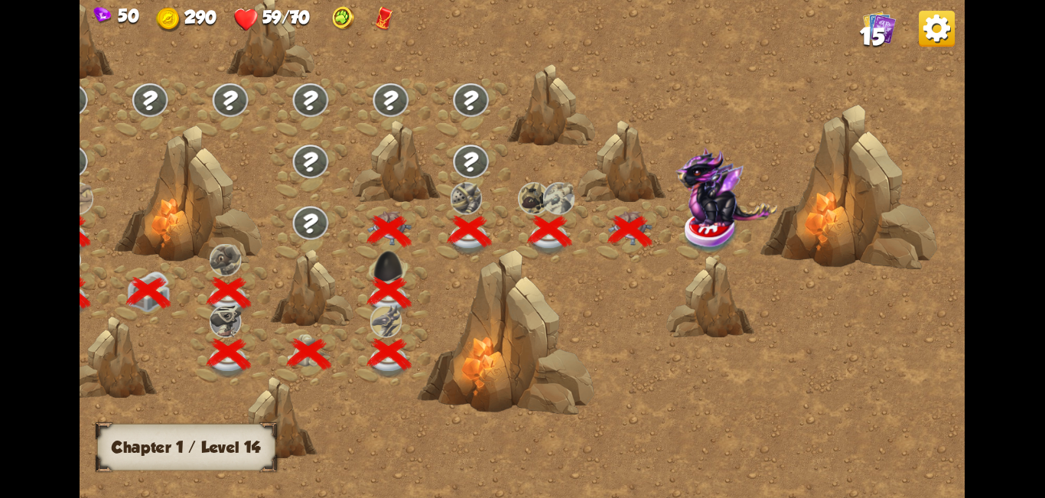
click at [693, 187] on img at bounding box center [726, 187] width 102 height 80
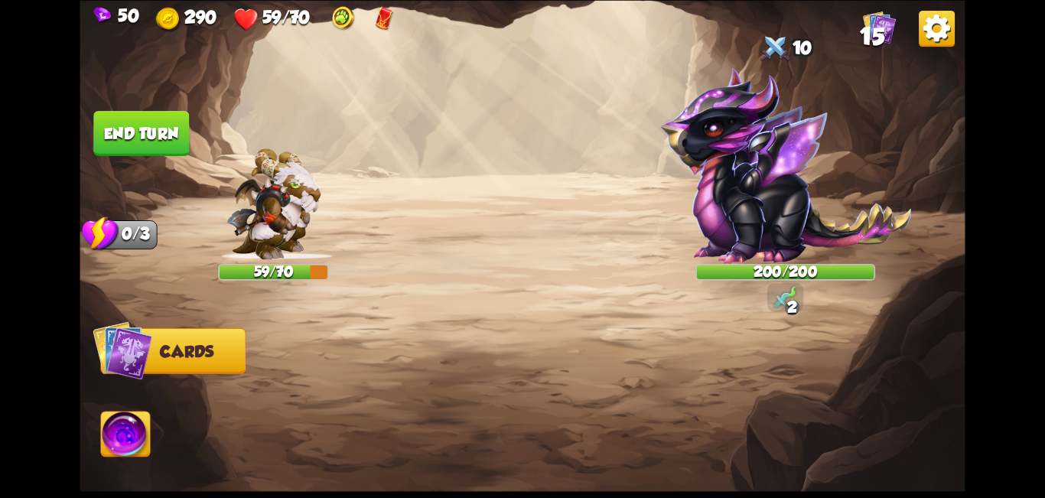
click at [558, 262] on img at bounding box center [522, 249] width 885 height 498
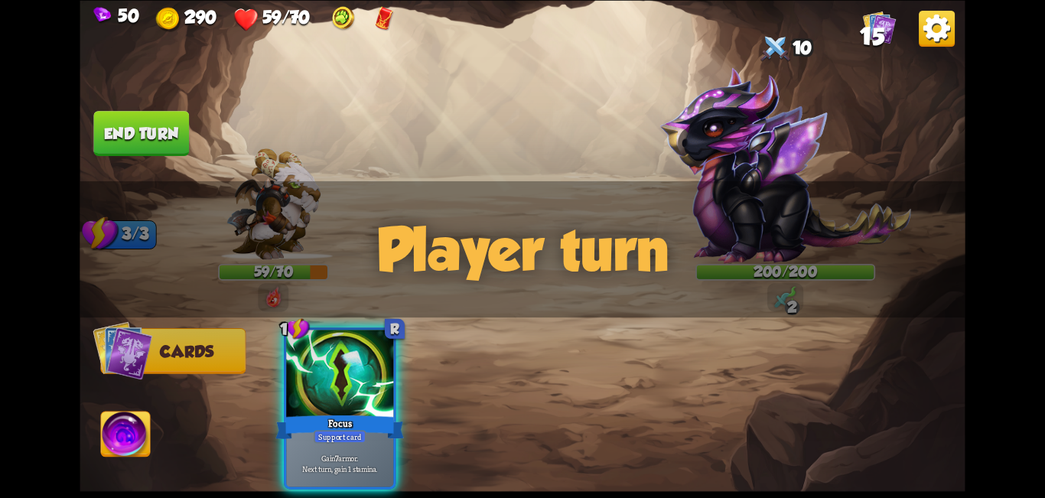
click at [795, 297] on div "Player turn" at bounding box center [522, 248] width 885 height 136
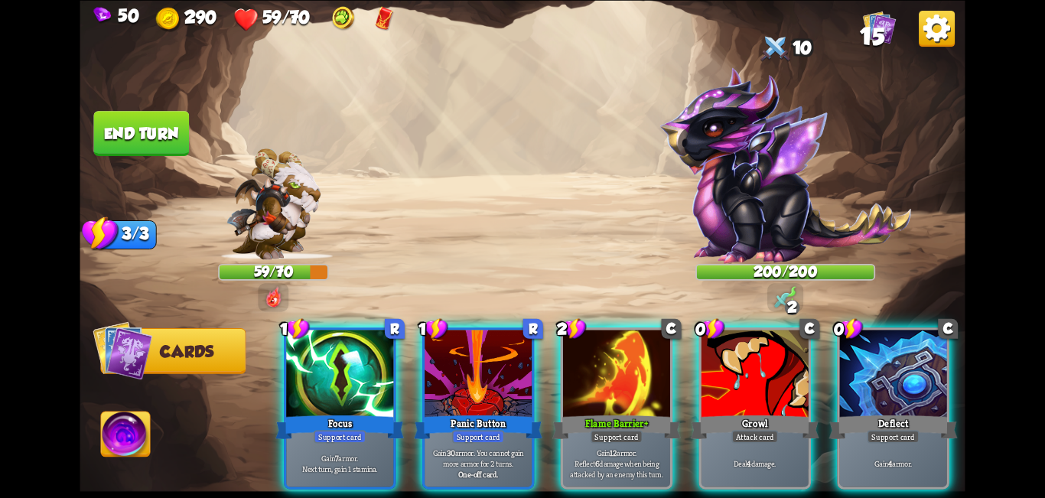
click at [794, 297] on div "Player turn" at bounding box center [522, 248] width 885 height 136
click at [793, 297] on img at bounding box center [785, 296] width 22 height 22
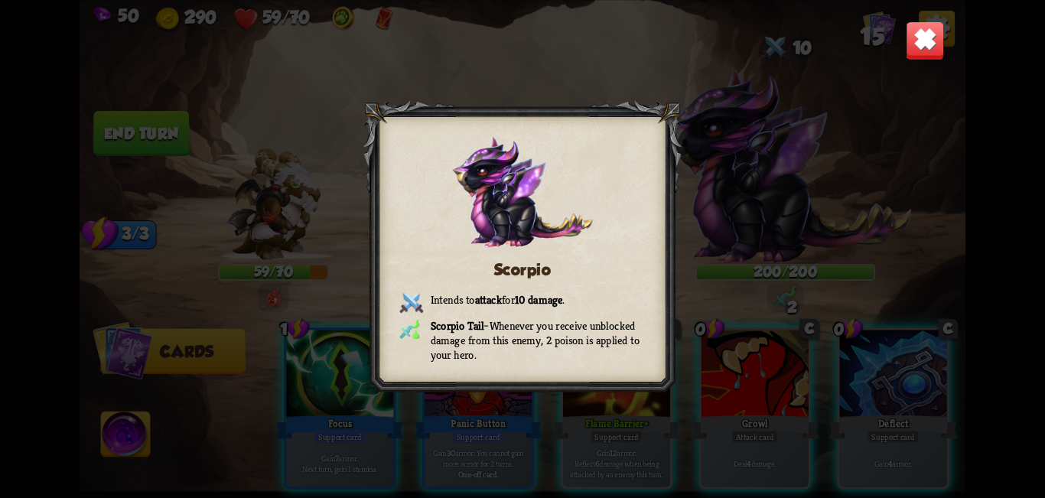
click at [839, 204] on div "Scorpio Intends to attack for 10 damage . Scorpio Tail – Whenever you receive u…" at bounding box center [522, 249] width 885 height 498
click at [909, 30] on img at bounding box center [924, 40] width 39 height 39
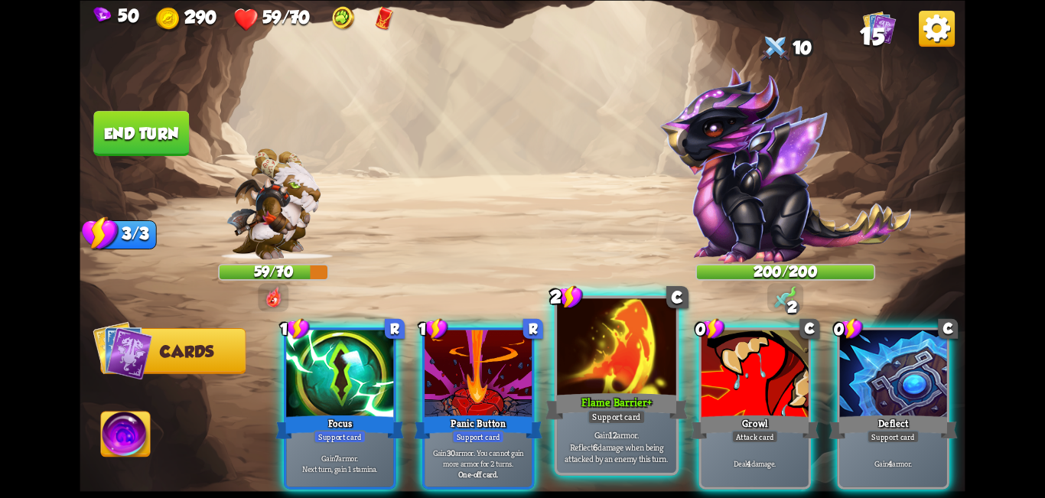
click at [632, 395] on div "Flame Barrier+" at bounding box center [616, 406] width 143 height 32
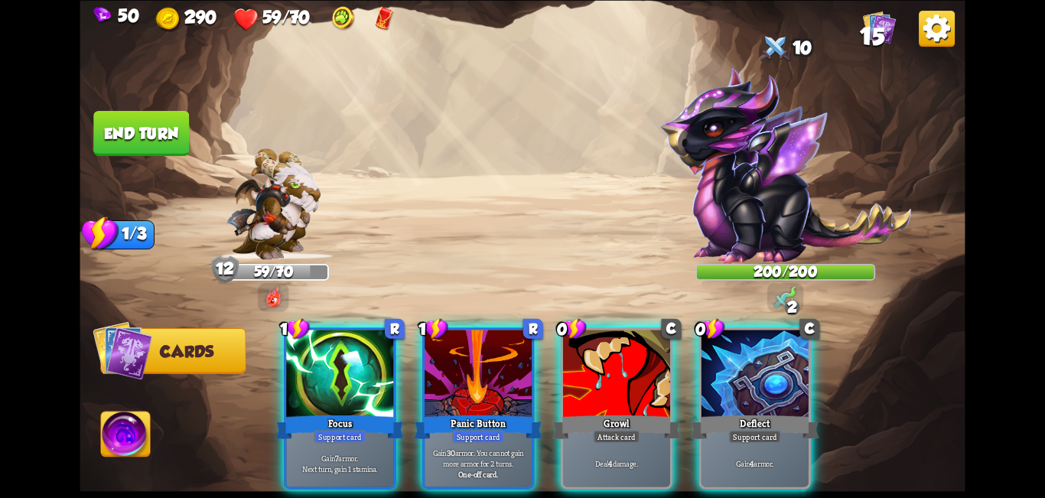
click at [651, 412] on div "Growl" at bounding box center [616, 426] width 128 height 28
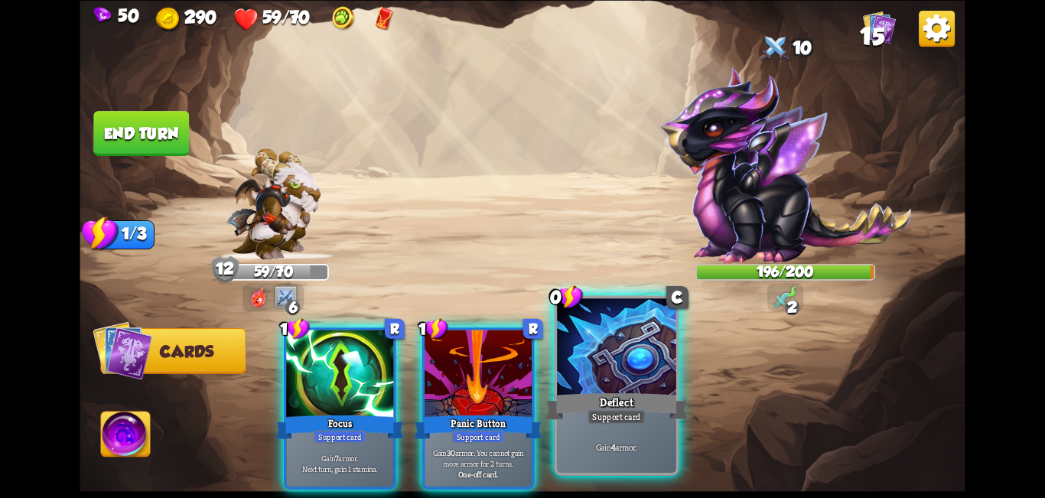
click at [665, 392] on div "Deflect" at bounding box center [616, 406] width 143 height 32
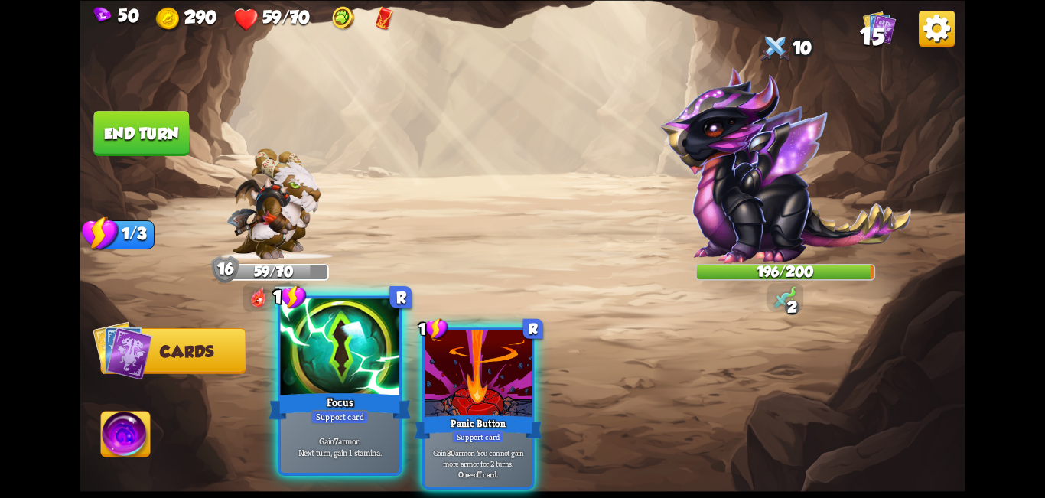
click at [343, 412] on div "Support card" at bounding box center [339, 416] width 58 height 15
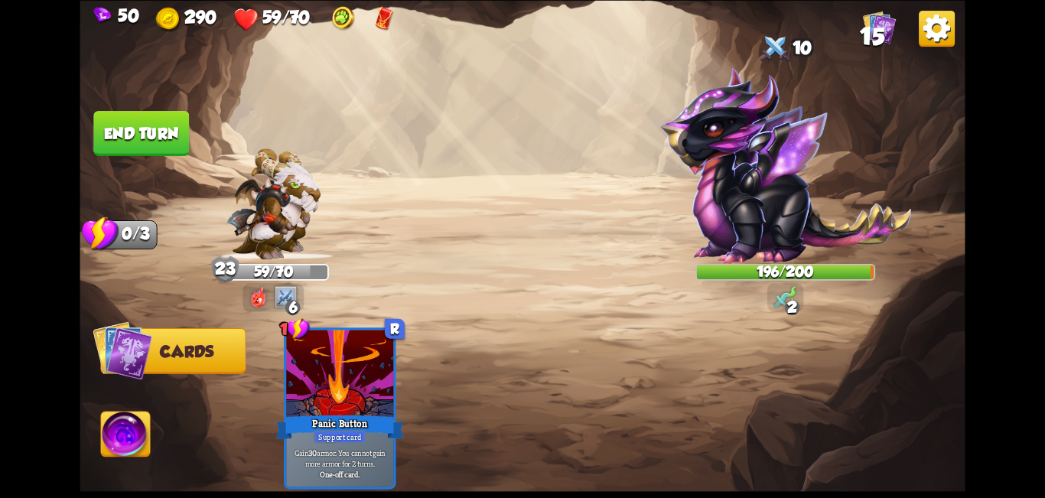
click at [140, 128] on button "End turn" at bounding box center [141, 133] width 96 height 45
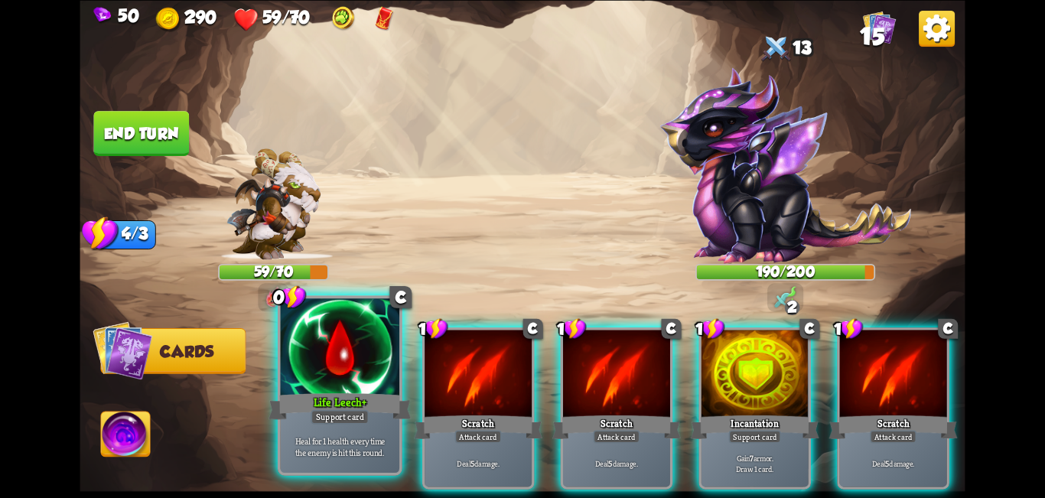
click at [340, 379] on div at bounding box center [340, 348] width 119 height 100
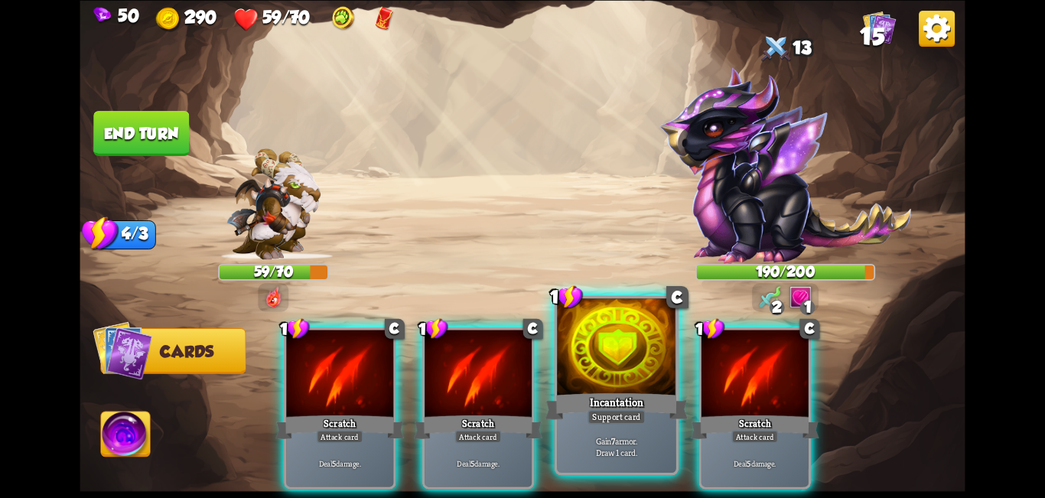
click at [647, 405] on div "Incantation" at bounding box center [616, 406] width 143 height 32
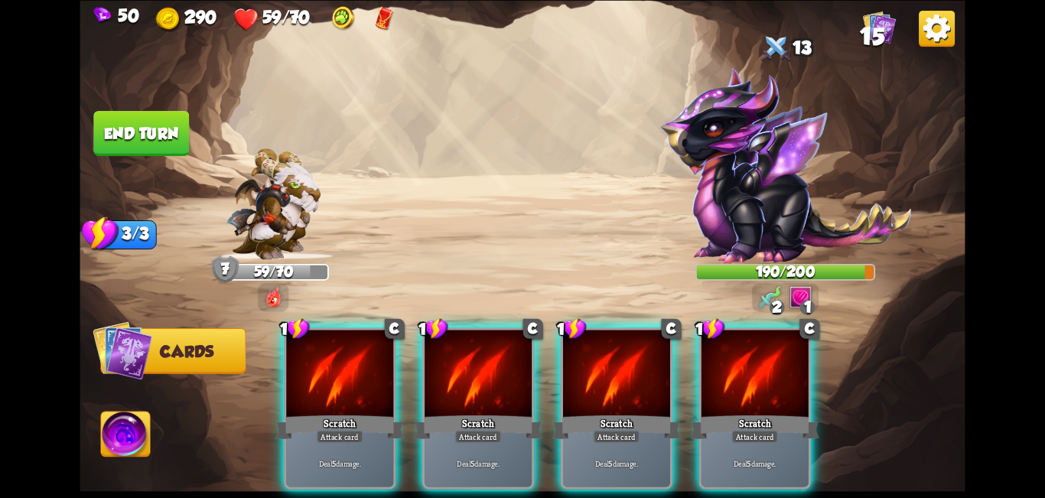
click at [603, 412] on div "Scratch" at bounding box center [616, 426] width 128 height 28
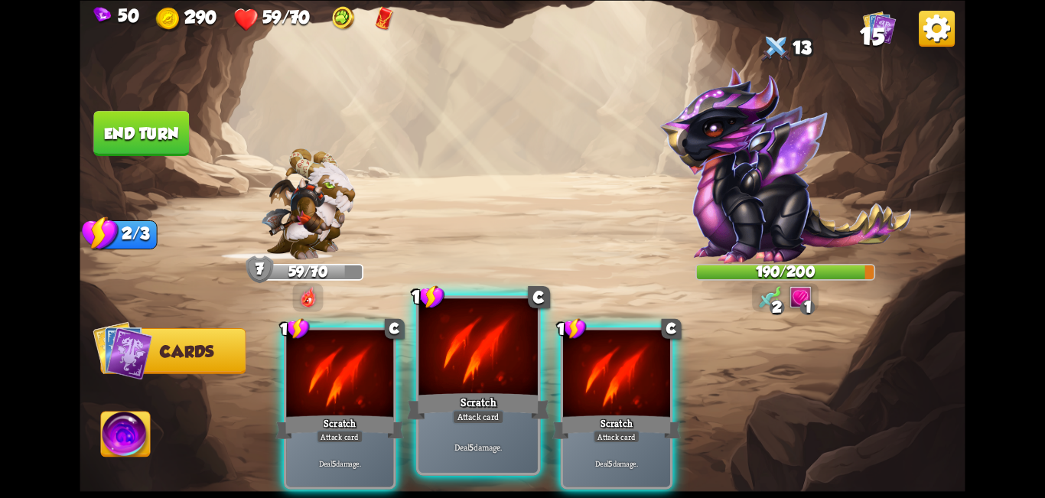
click at [487, 408] on div "Scratch" at bounding box center [478, 406] width 143 height 32
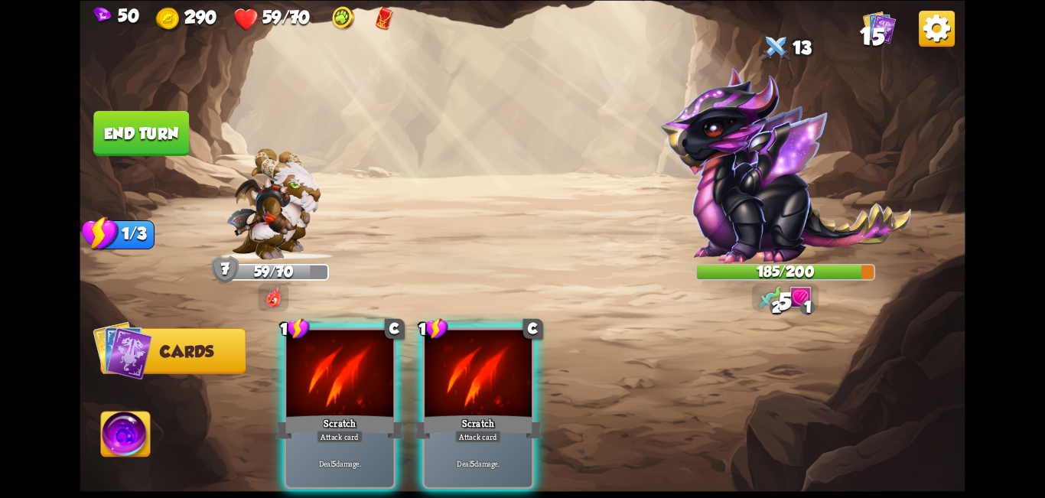
click at [389, 412] on div "Scratch" at bounding box center [339, 426] width 128 height 28
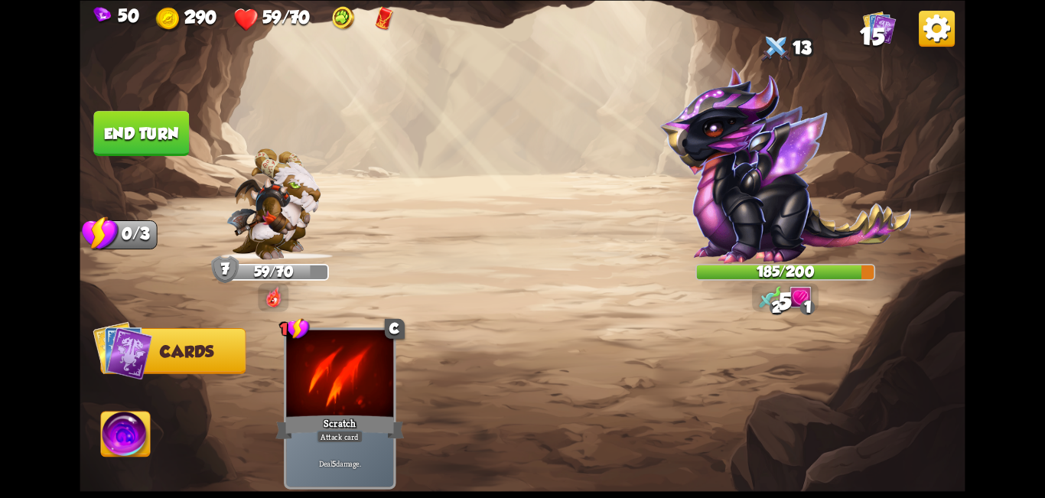
click at [388, 412] on div "Scratch" at bounding box center [339, 426] width 128 height 28
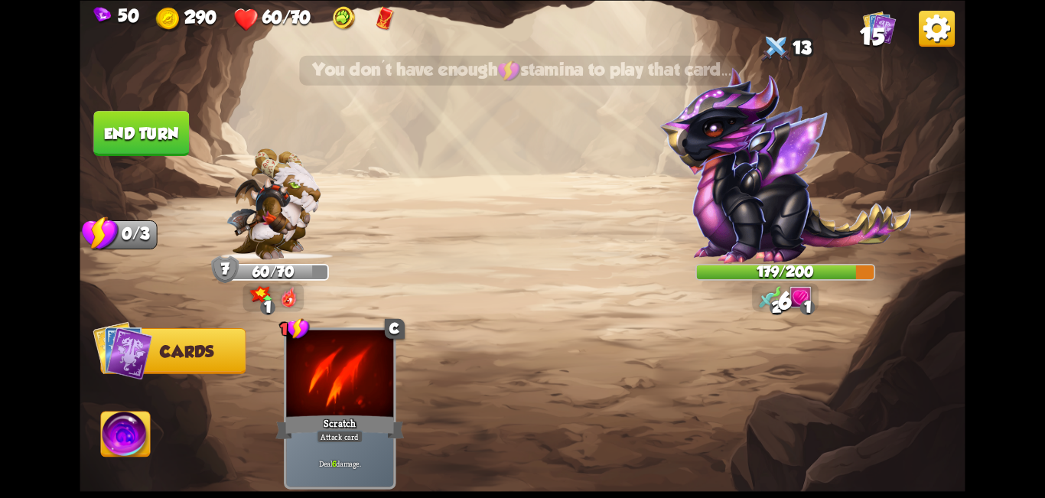
click at [148, 122] on button "End turn" at bounding box center [141, 133] width 96 height 45
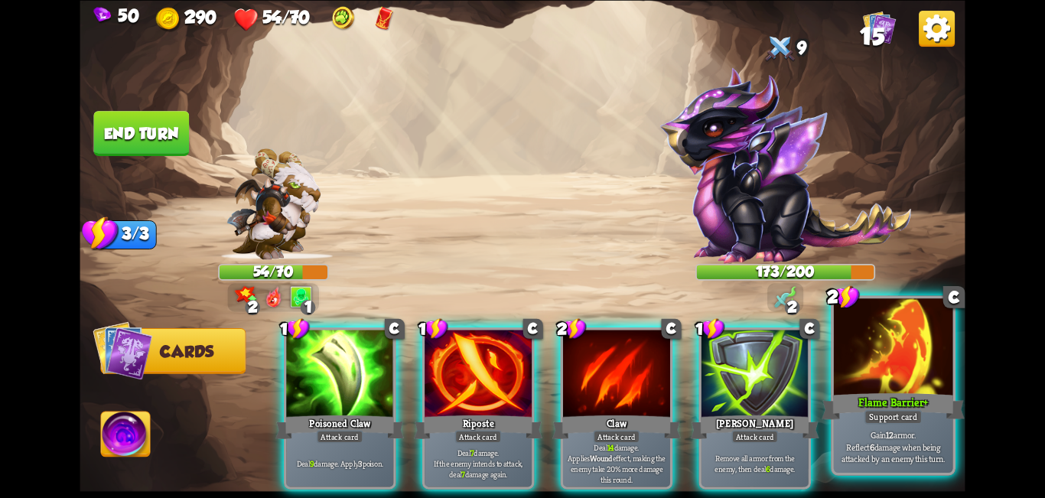
click at [895, 391] on div "Flame Barrier+" at bounding box center [892, 406] width 143 height 32
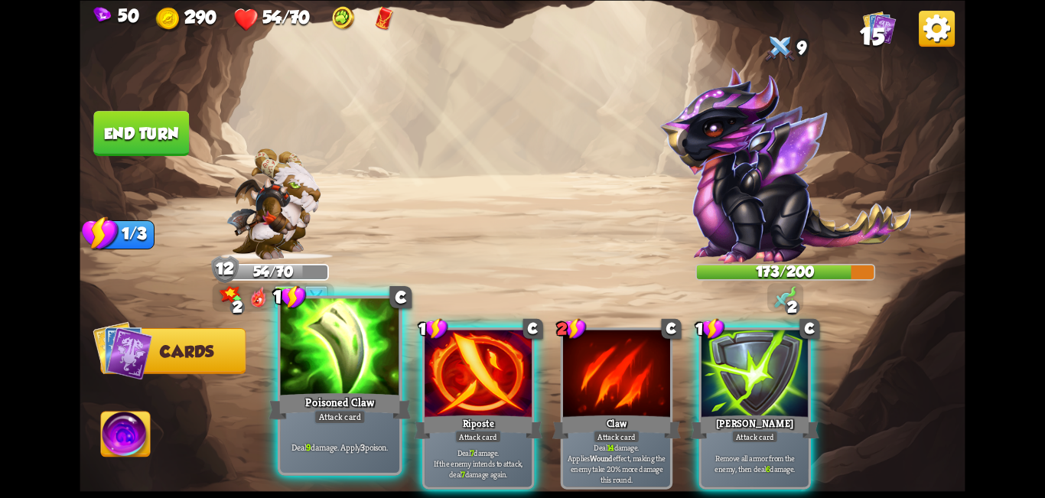
click at [331, 379] on div at bounding box center [340, 348] width 119 height 100
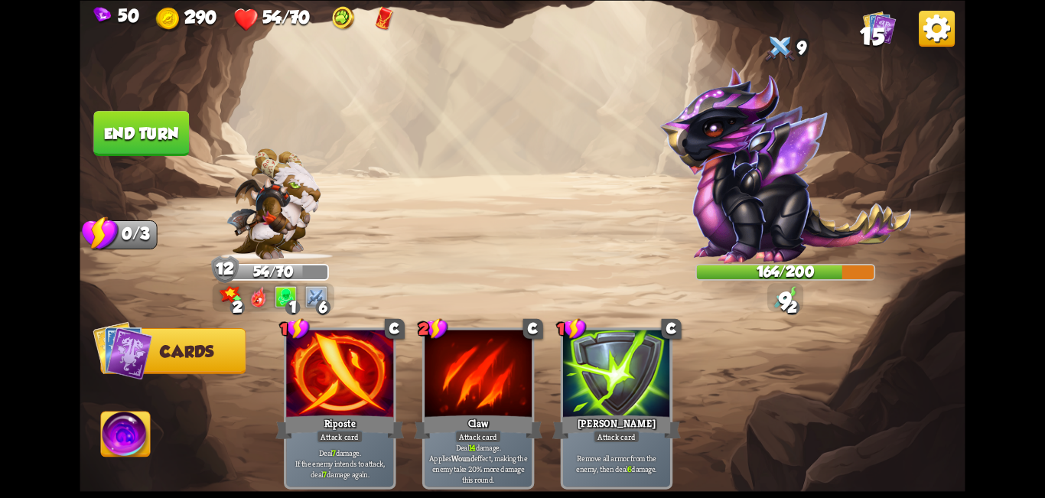
click at [333, 379] on div at bounding box center [339, 375] width 107 height 90
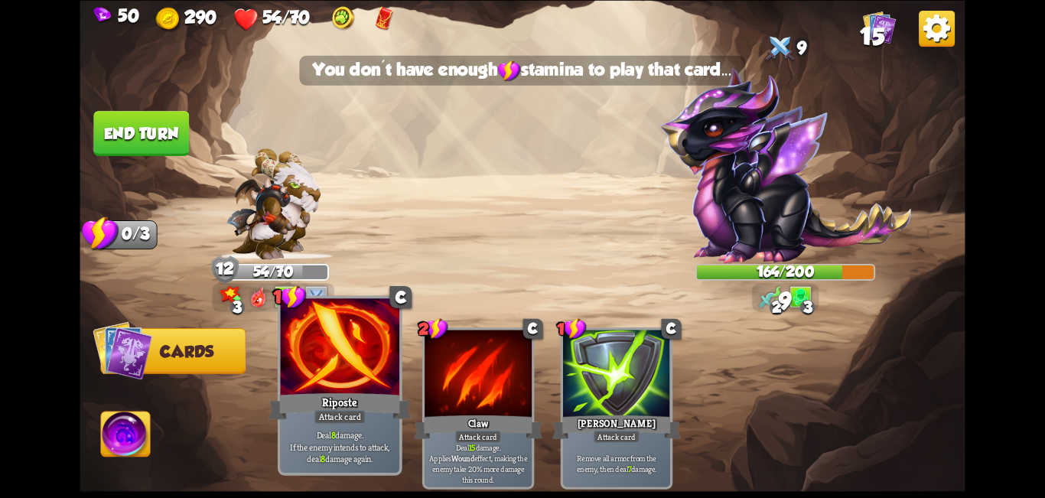
click at [327, 382] on div at bounding box center [340, 348] width 119 height 100
drag, startPoint x: 327, startPoint y: 382, endPoint x: 321, endPoint y: 362, distance: 20.8
click at [328, 376] on div at bounding box center [340, 348] width 119 height 100
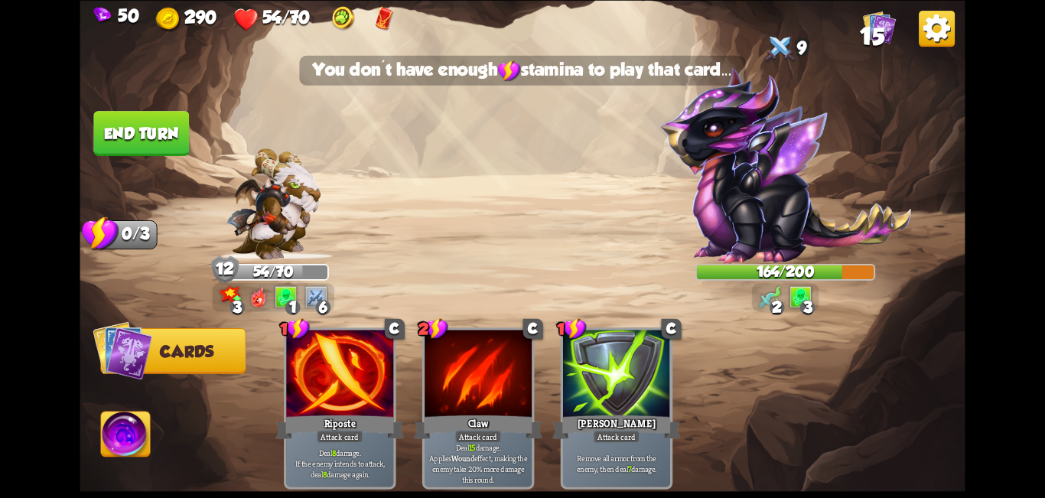
click at [139, 137] on button "End turn" at bounding box center [141, 133] width 96 height 45
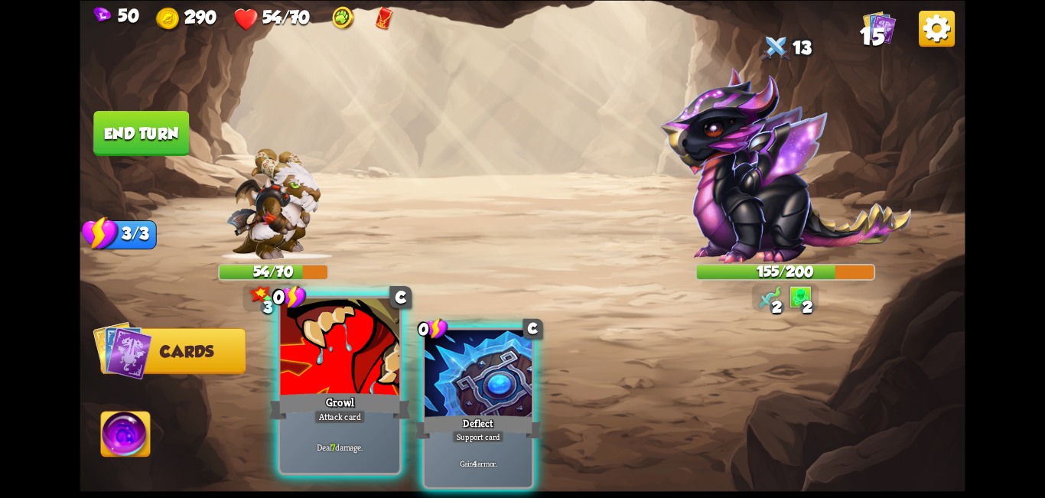
click at [350, 375] on div at bounding box center [340, 348] width 119 height 100
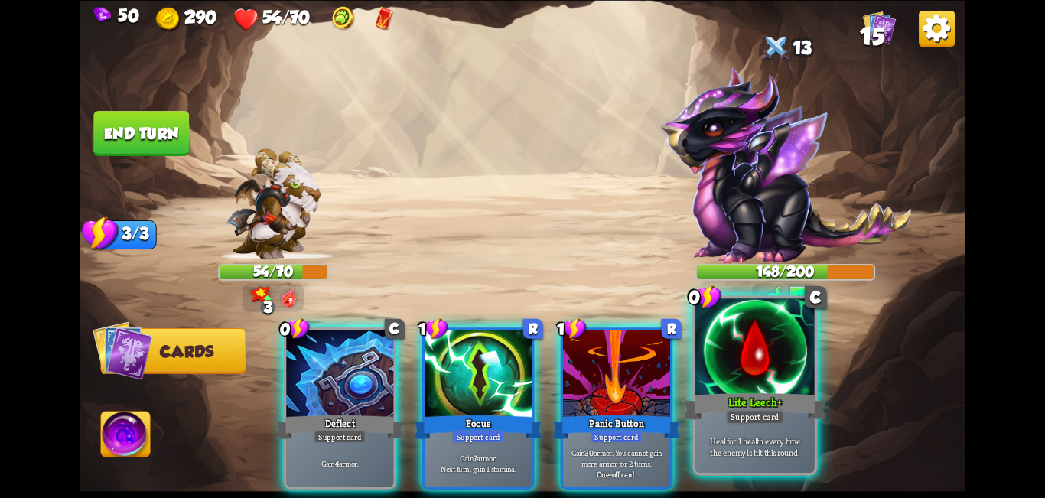
click at [759, 394] on div "Life Leech+" at bounding box center [754, 406] width 143 height 32
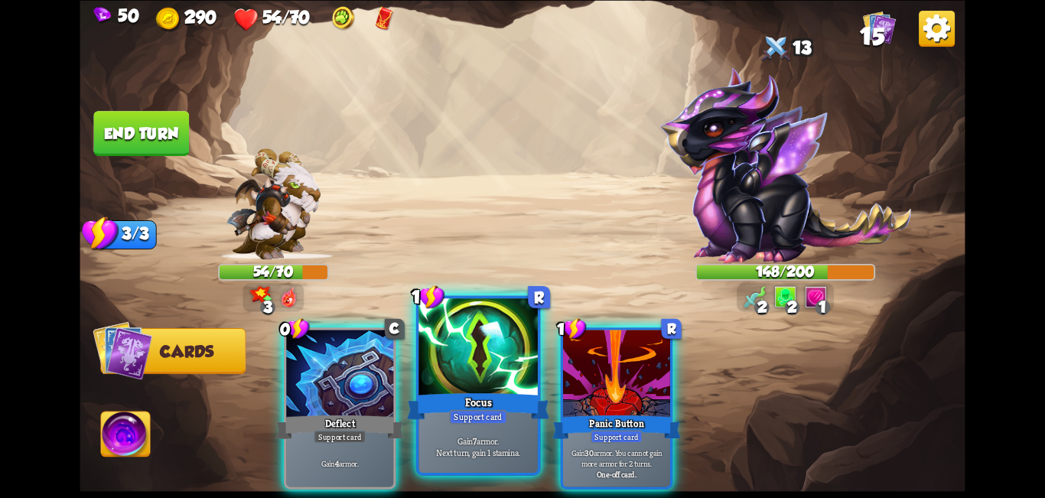
click at [486, 403] on div "Focus" at bounding box center [478, 406] width 143 height 32
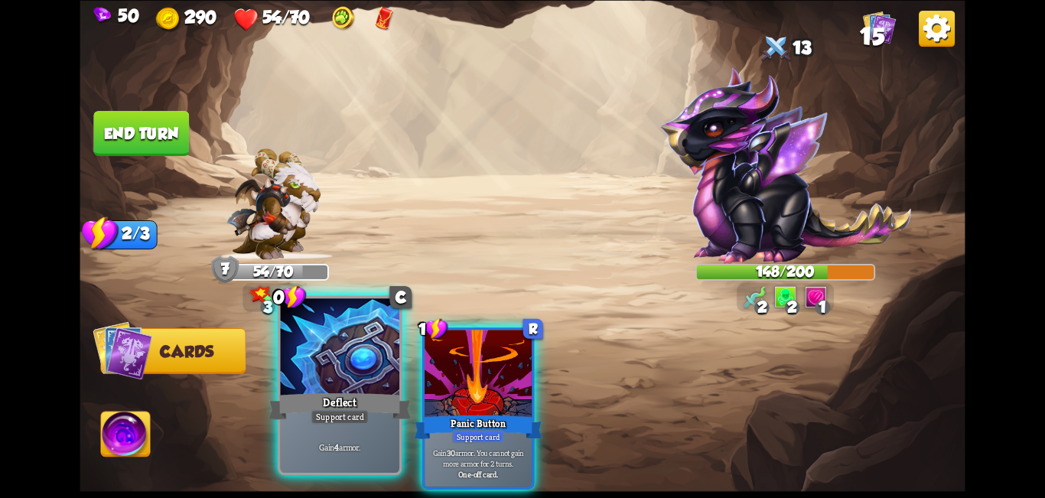
click at [353, 398] on div "Deflect" at bounding box center [339, 406] width 143 height 32
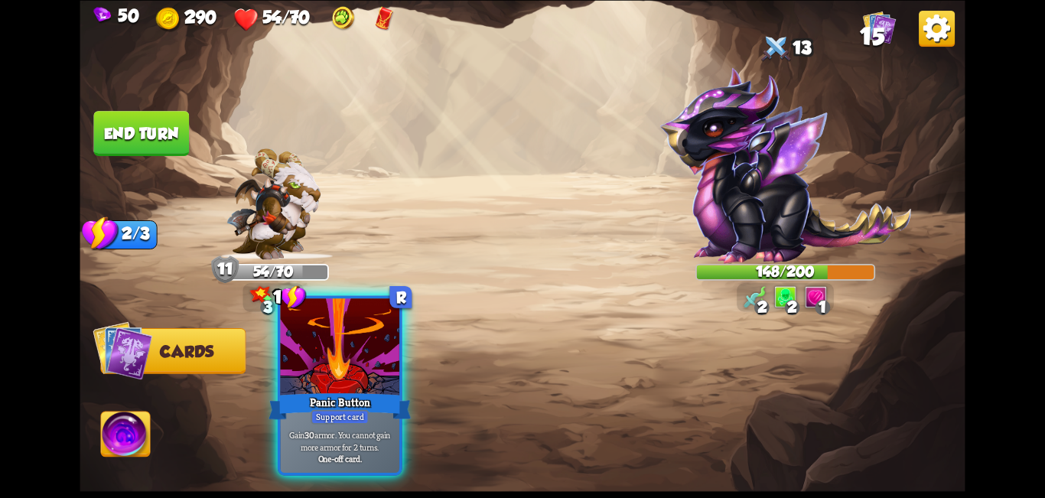
click at [382, 391] on div "Panic Button" at bounding box center [339, 406] width 143 height 32
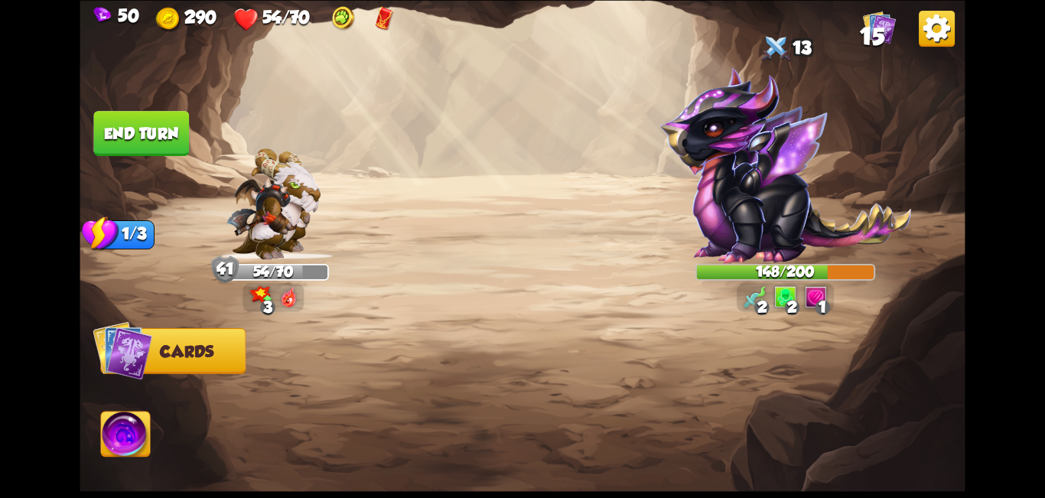
click at [138, 122] on button "End turn" at bounding box center [141, 133] width 96 height 45
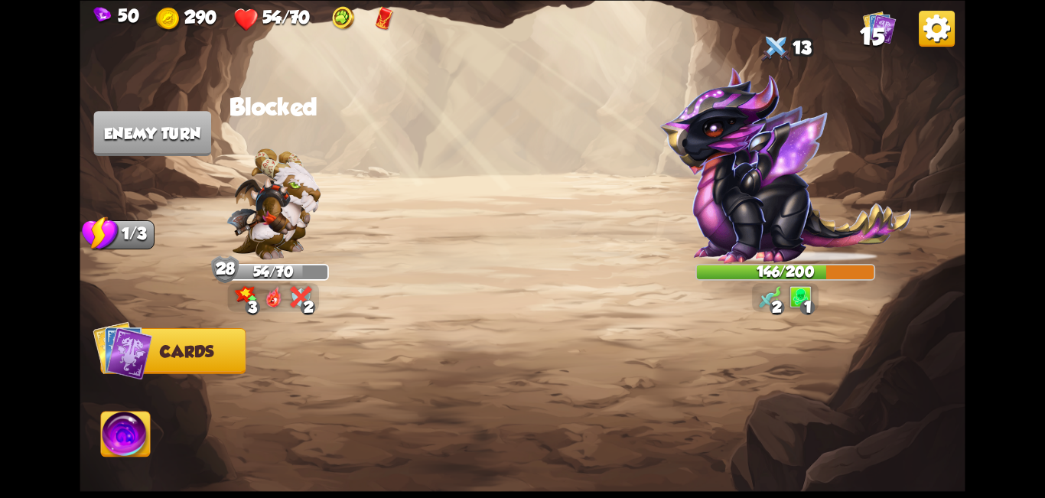
click at [287, 296] on div "3 2" at bounding box center [274, 297] width 92 height 28
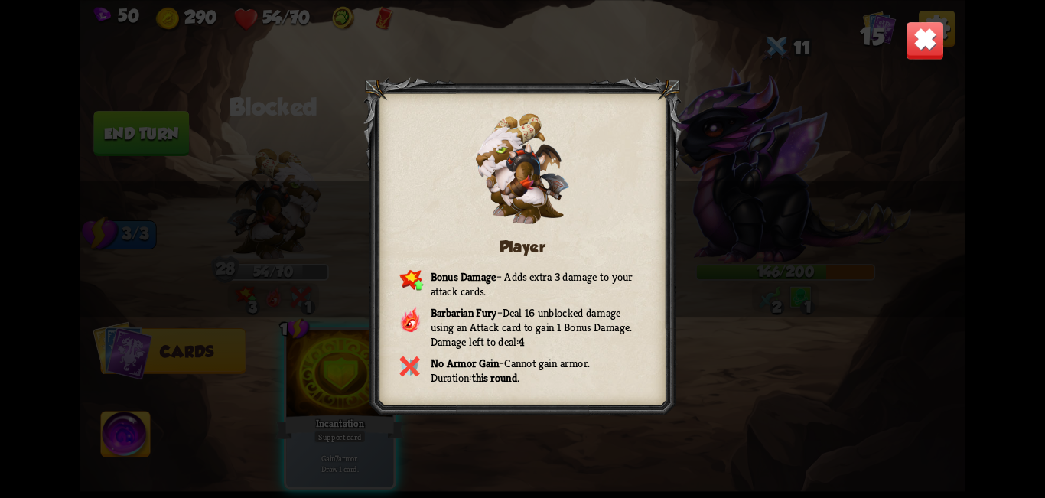
click at [942, 34] on img at bounding box center [924, 40] width 39 height 39
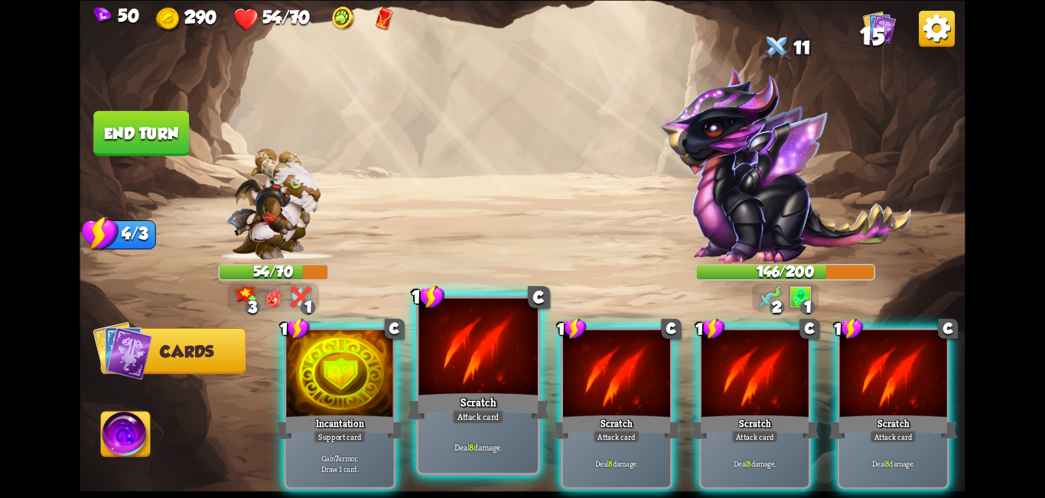
click at [508, 390] on div "Scratch" at bounding box center [478, 406] width 143 height 32
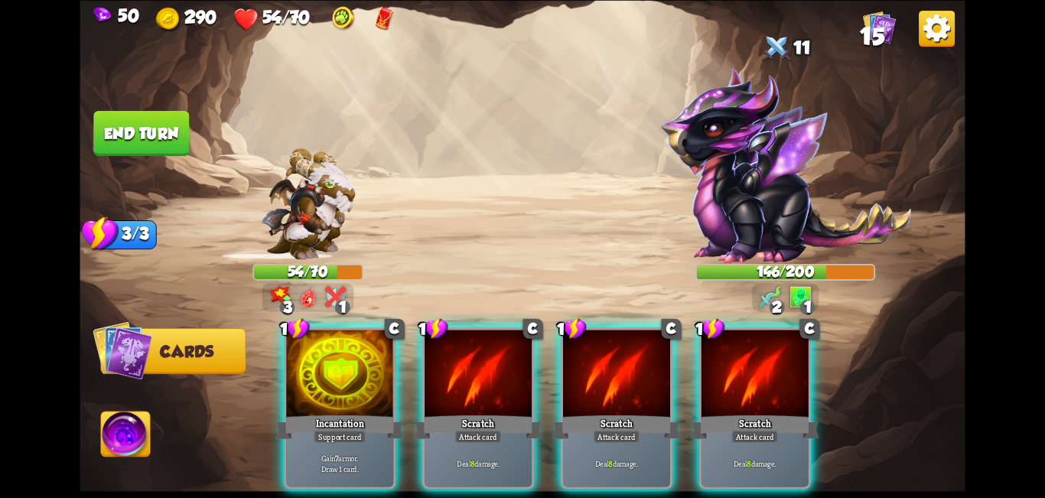
click at [508, 385] on div "1 C Scratch Attack card Deal 8 damage." at bounding box center [478, 408] width 112 height 162
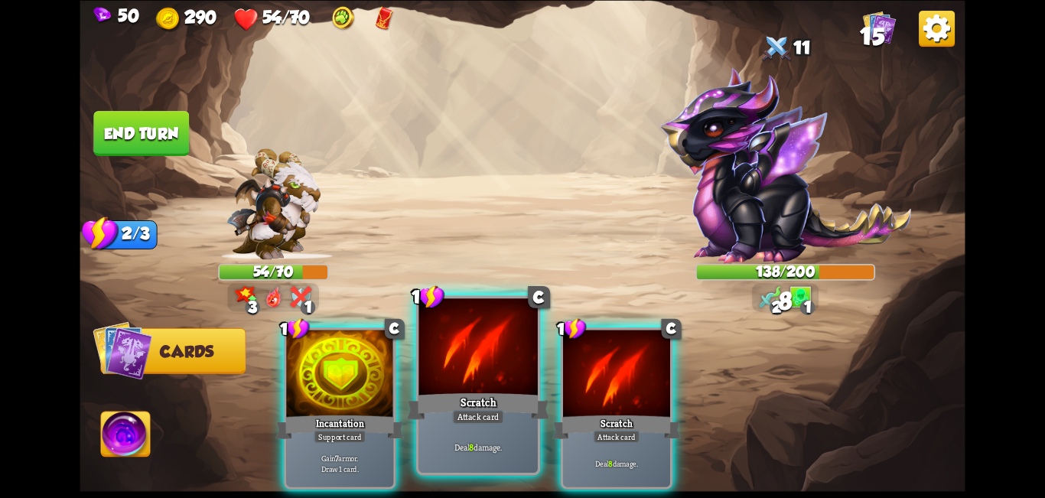
click at [508, 384] on div at bounding box center [477, 348] width 119 height 100
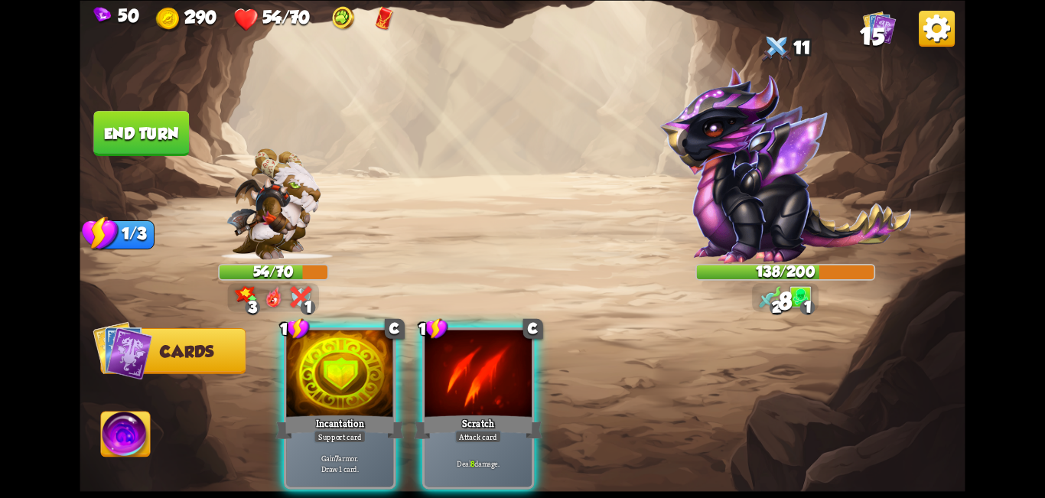
click at [504, 383] on div at bounding box center [477, 375] width 107 height 90
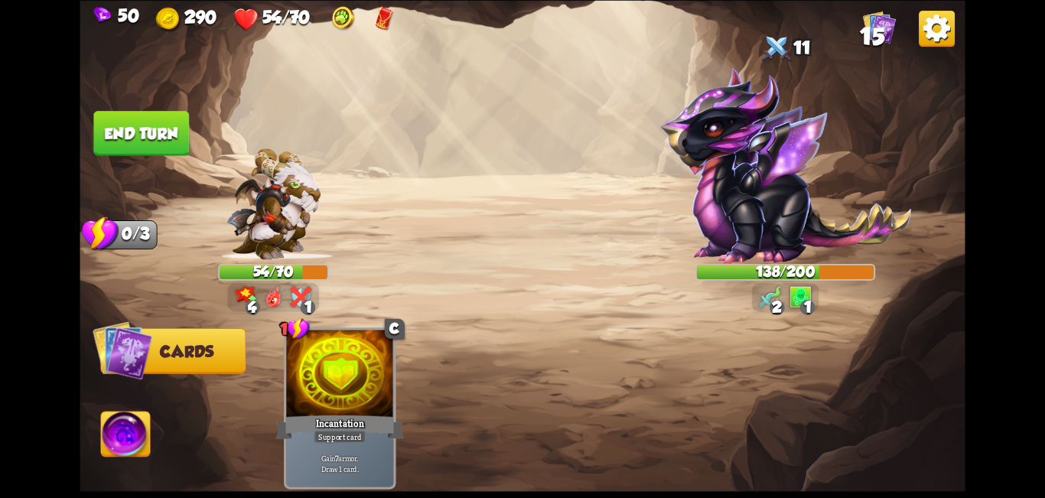
click at [152, 146] on button "End turn" at bounding box center [141, 133] width 96 height 45
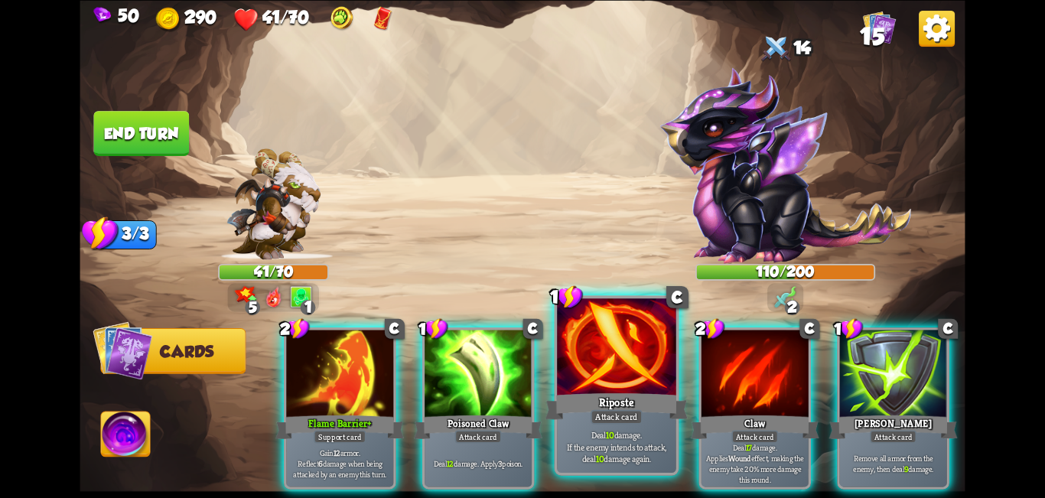
click at [651, 420] on div "Riposte" at bounding box center [616, 406] width 143 height 32
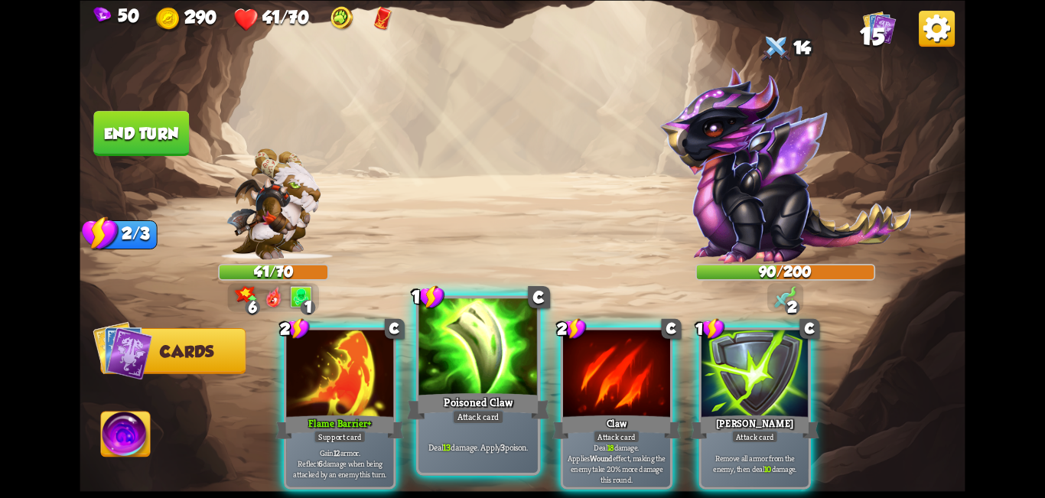
click at [494, 385] on div at bounding box center [477, 348] width 119 height 100
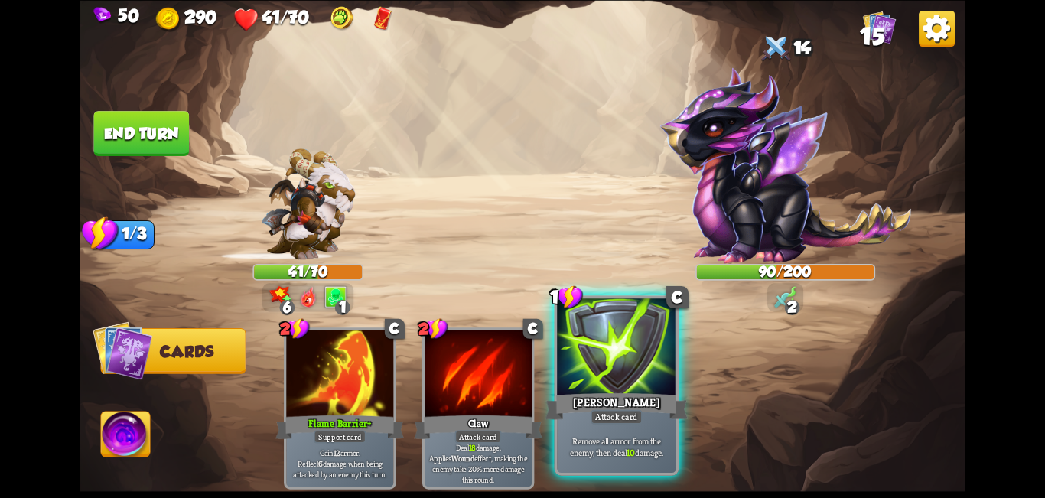
click at [663, 378] on div at bounding box center [616, 348] width 119 height 100
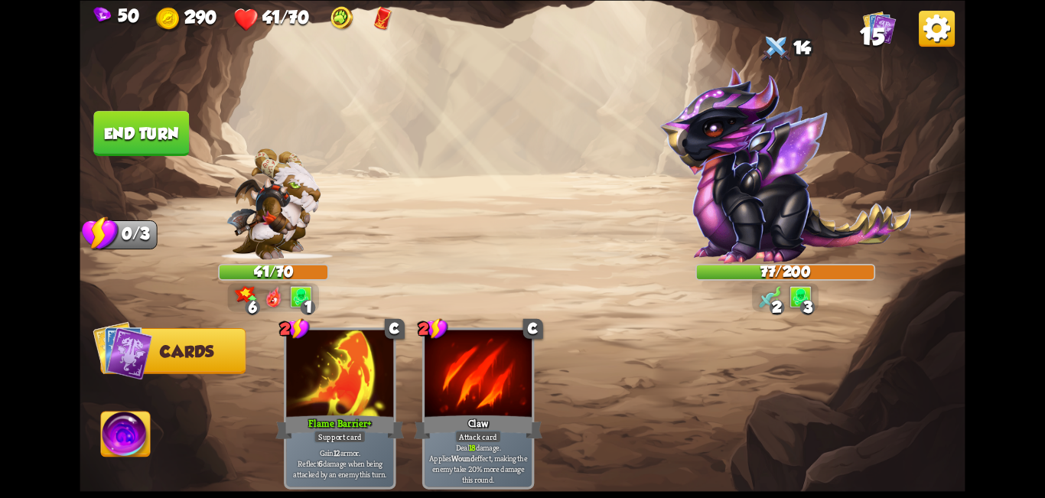
click at [138, 143] on button "End turn" at bounding box center [141, 133] width 96 height 45
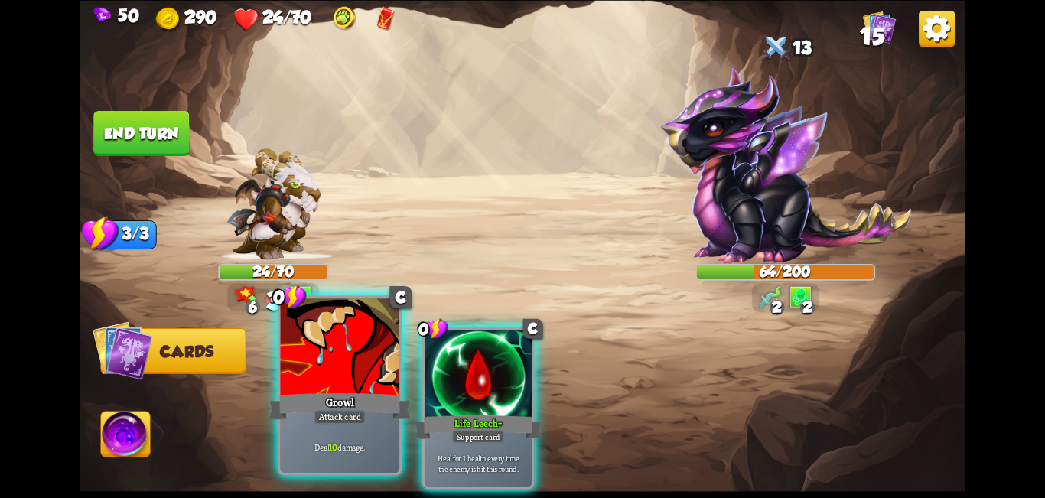
click at [352, 389] on div at bounding box center [340, 348] width 119 height 100
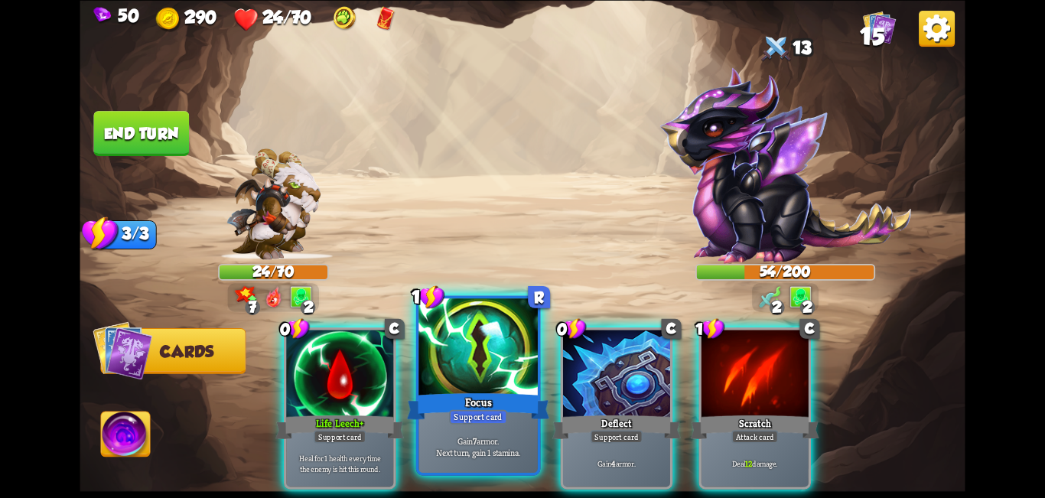
click at [475, 394] on div "Focus" at bounding box center [478, 406] width 143 height 32
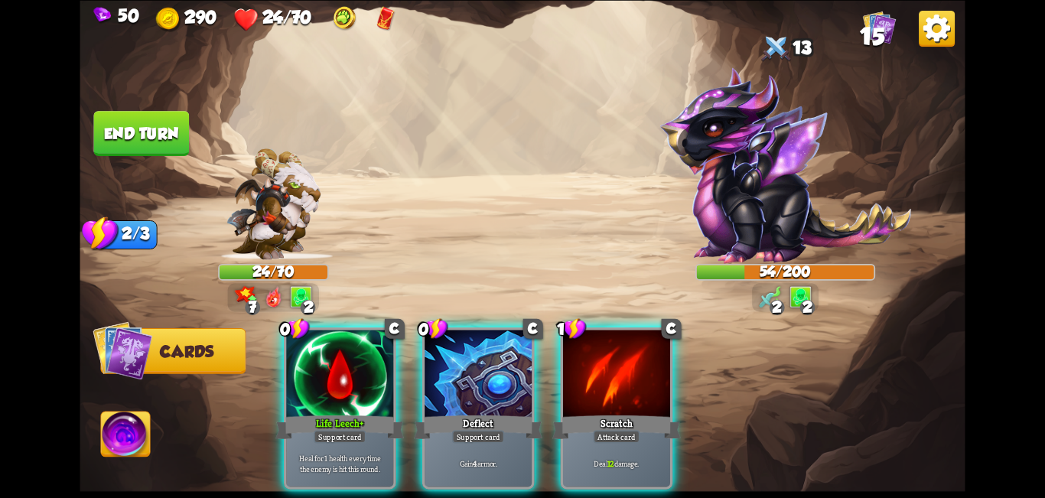
click at [476, 412] on div "Deflect" at bounding box center [478, 426] width 128 height 28
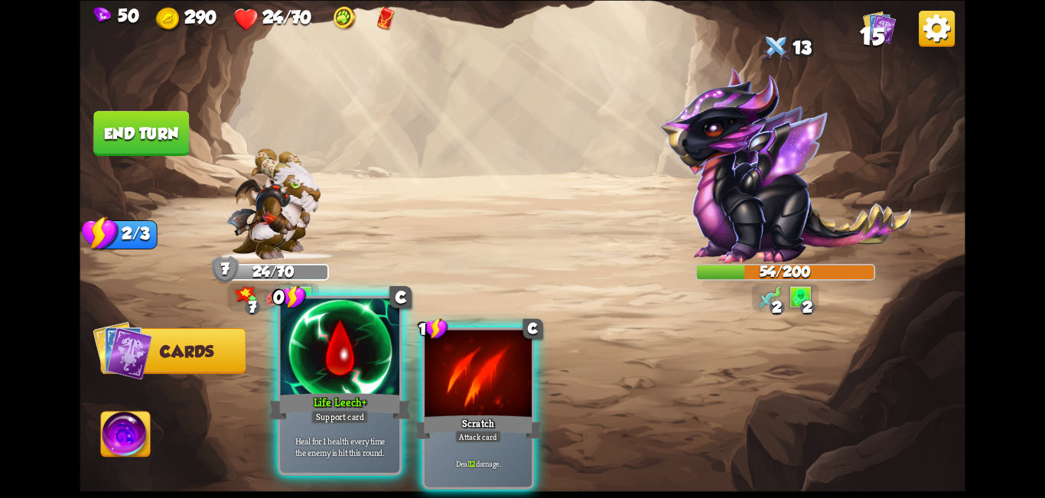
click at [329, 396] on div "Life Leech+" at bounding box center [339, 406] width 143 height 32
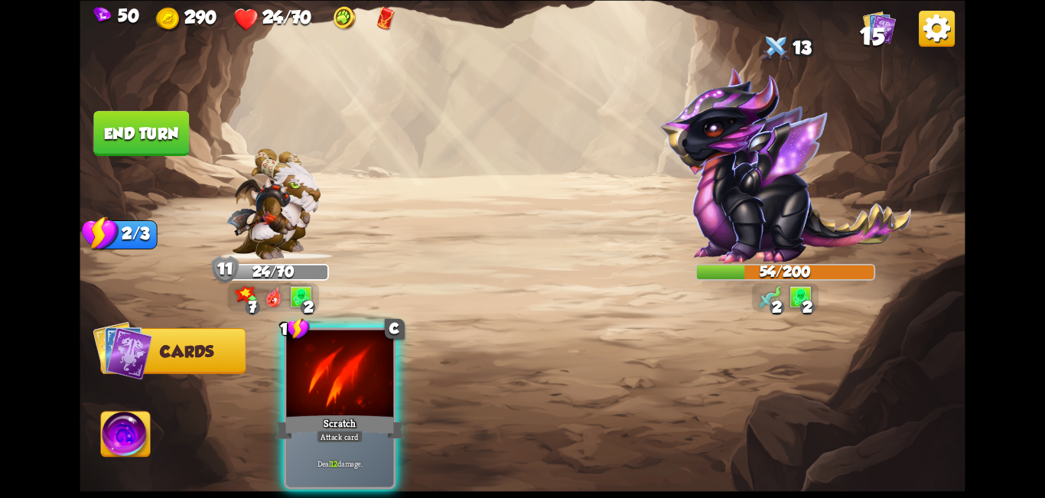
click at [382, 412] on div "Scratch" at bounding box center [339, 426] width 128 height 28
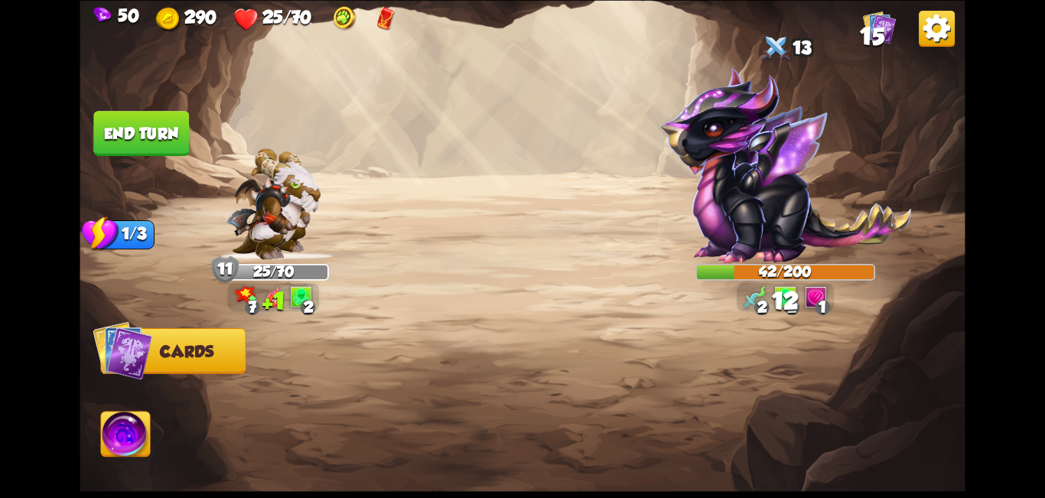
click at [140, 136] on button "End turn" at bounding box center [141, 133] width 96 height 45
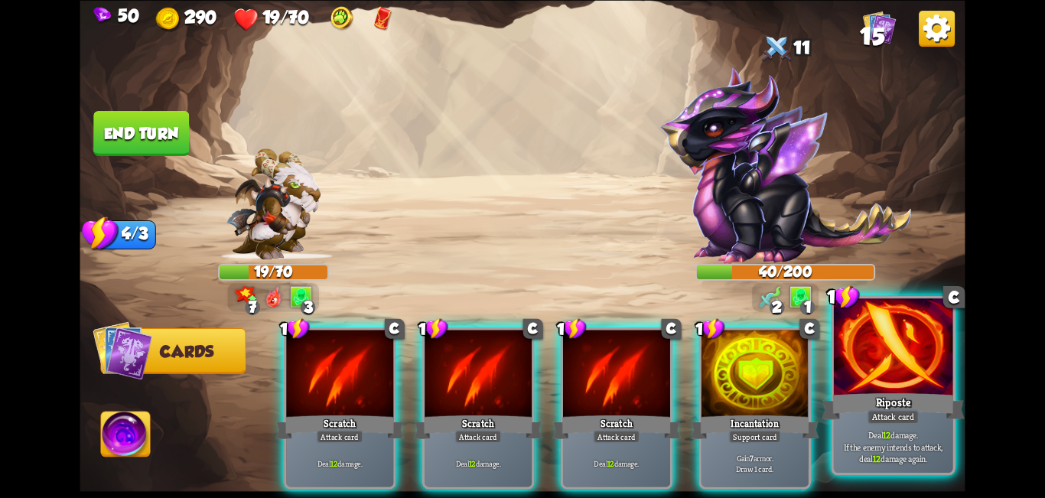
click at [918, 403] on div "Riposte" at bounding box center [892, 406] width 143 height 32
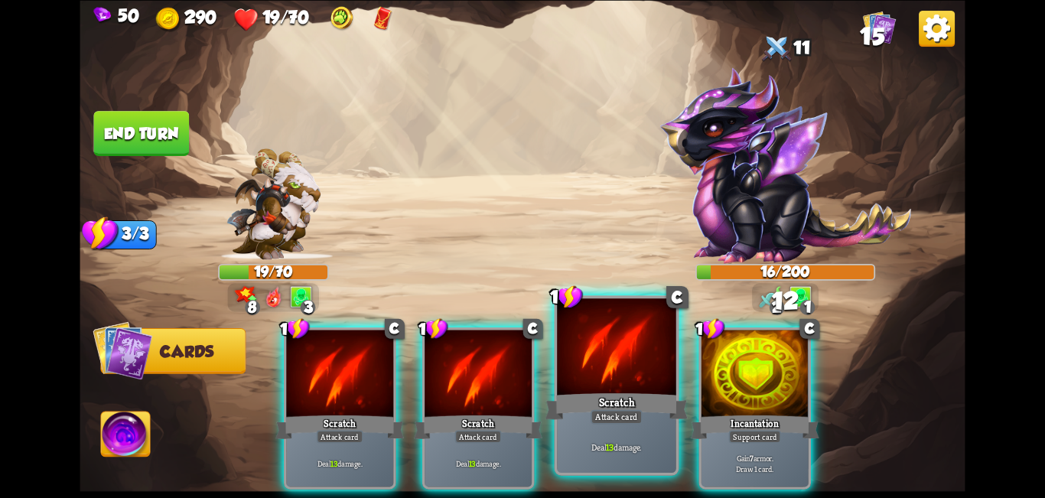
click at [629, 401] on div "Scratch" at bounding box center [616, 406] width 143 height 32
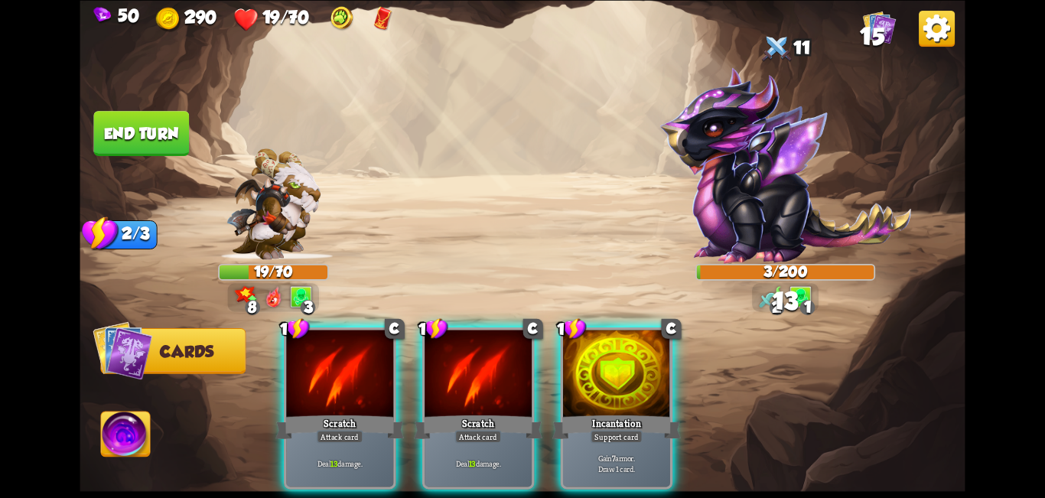
click at [141, 439] on img at bounding box center [125, 436] width 49 height 50
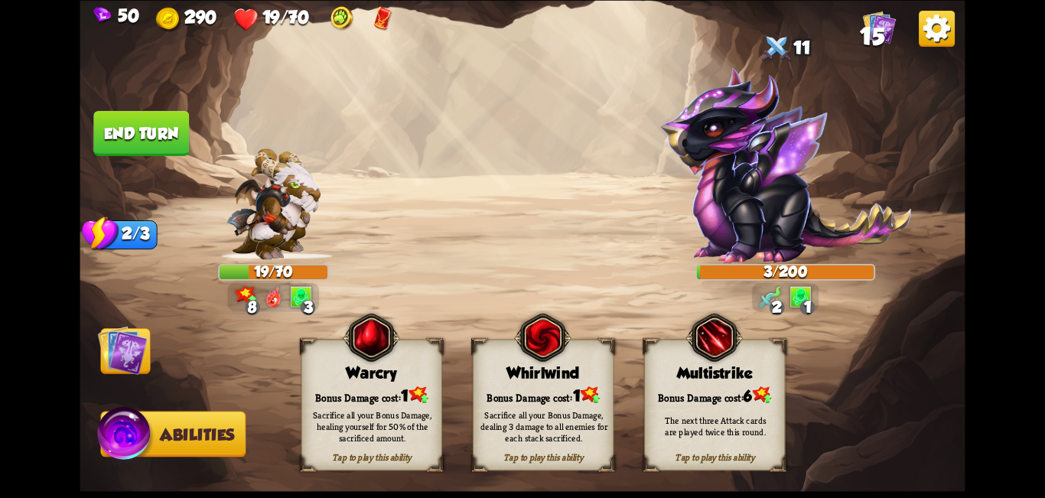
click at [705, 391] on div "Bonus Damage cost: 6" at bounding box center [715, 395] width 140 height 20
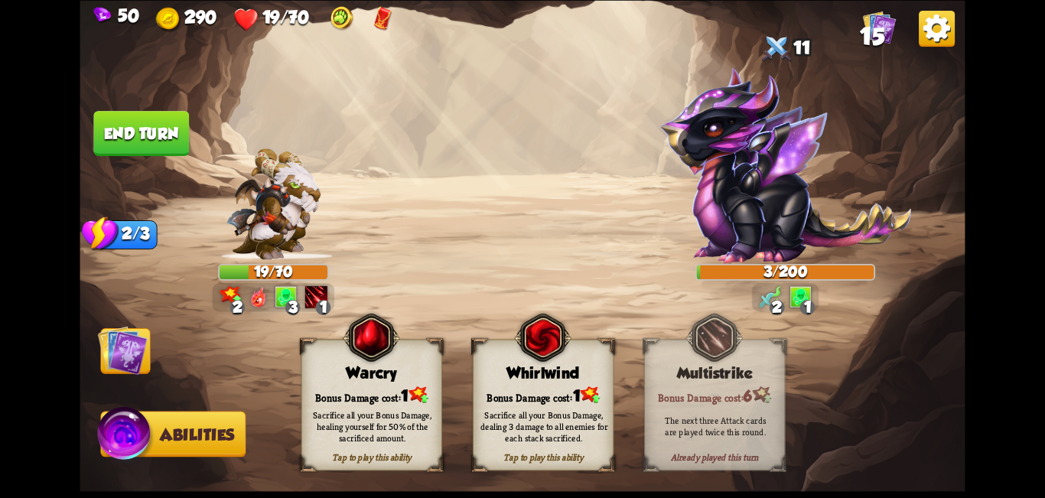
click at [320, 295] on img at bounding box center [316, 296] width 22 height 22
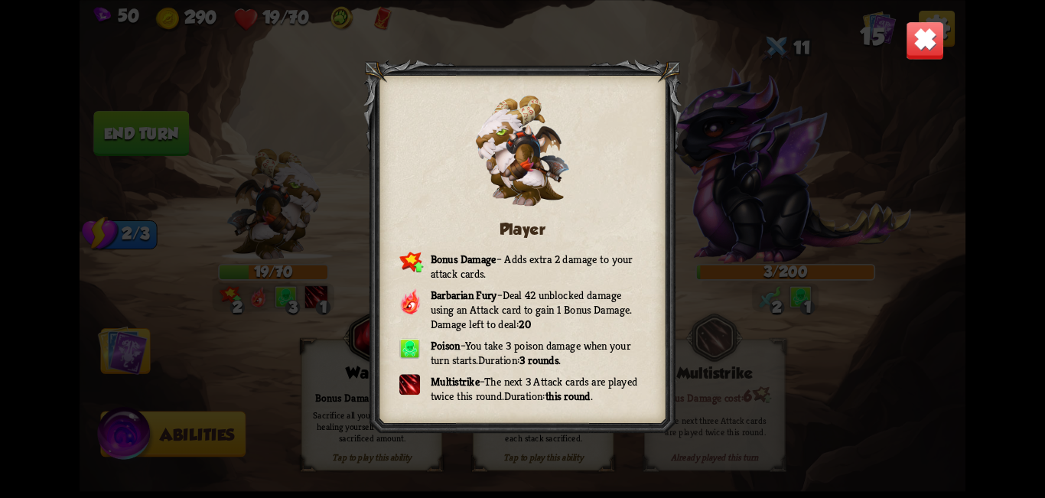
click at [925, 37] on img at bounding box center [924, 40] width 39 height 39
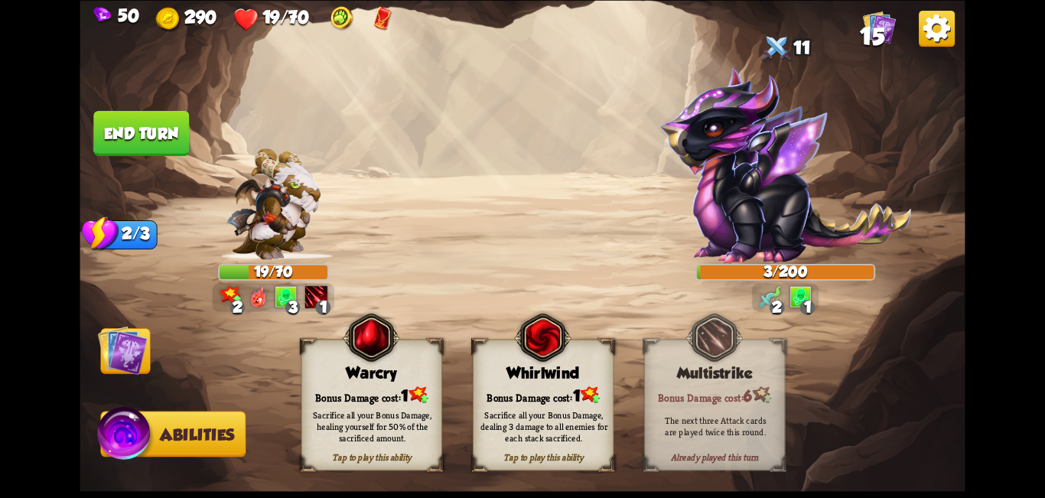
click at [144, 372] on img at bounding box center [123, 350] width 50 height 50
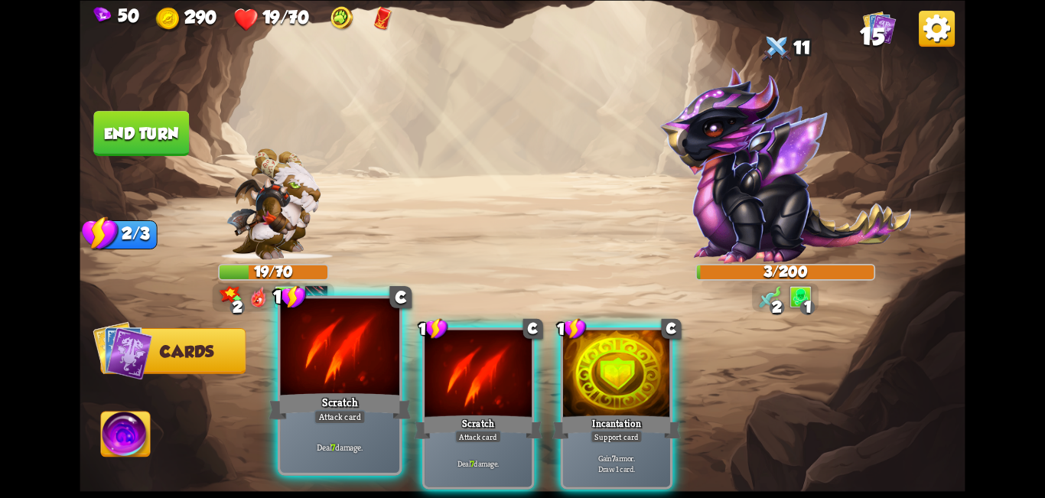
click at [374, 418] on div "Scratch" at bounding box center [339, 406] width 143 height 32
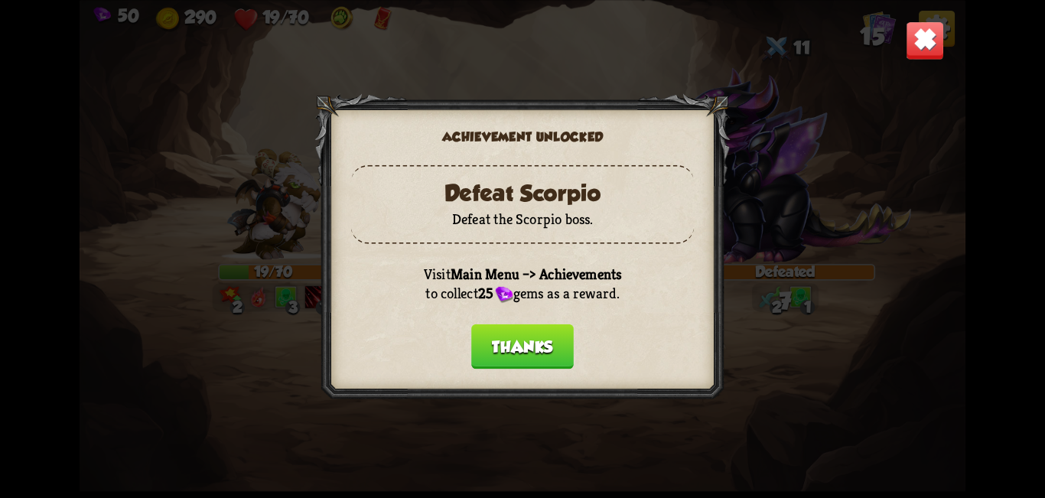
click at [541, 365] on button "Thanks" at bounding box center [522, 345] width 102 height 45
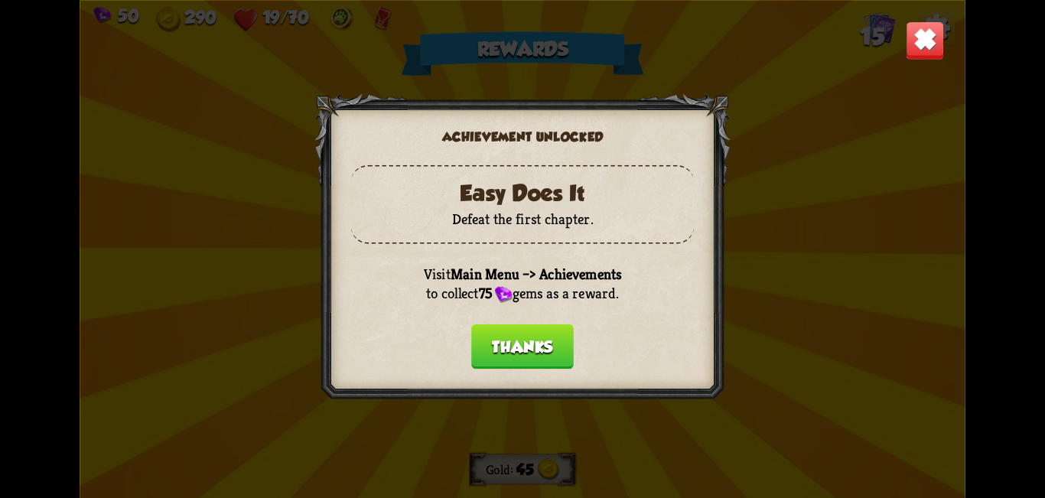
click at [548, 358] on button "Thanks" at bounding box center [522, 345] width 102 height 45
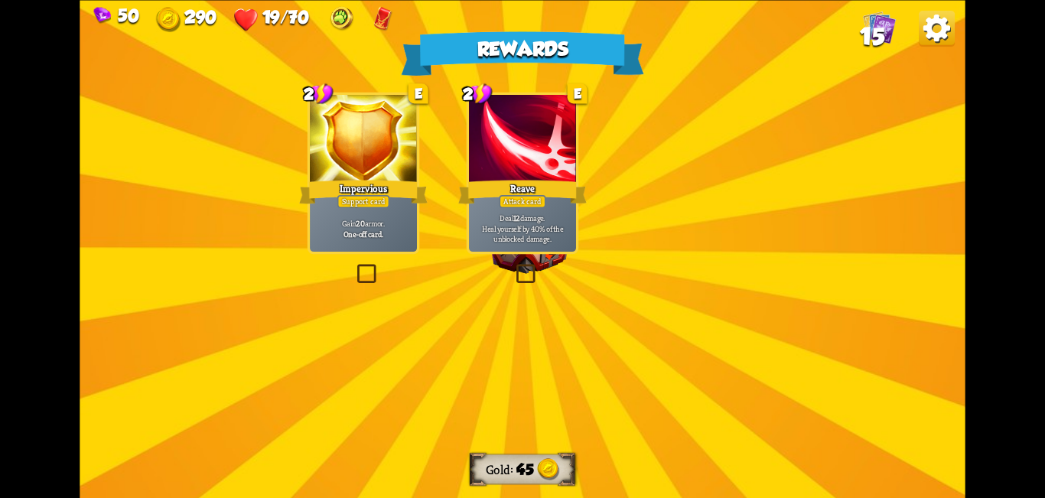
click at [567, 244] on div "Rewards Gold 45 Select a card 2 E Impervious Support card Gain 20 armor. One-of…" at bounding box center [522, 249] width 885 height 498
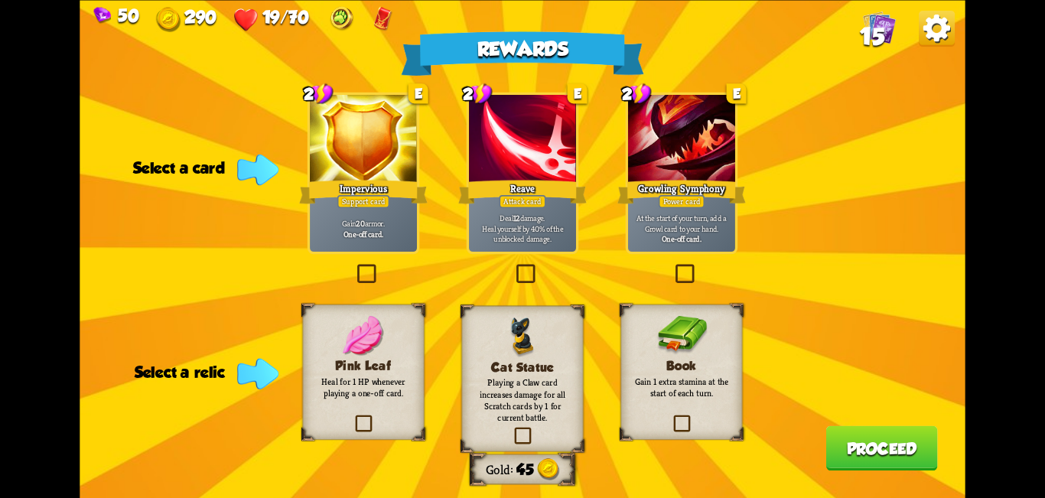
click at [513, 266] on label at bounding box center [513, 266] width 0 height 0
click at [0, 0] on input "checkbox" at bounding box center [0, 0] width 0 height 0
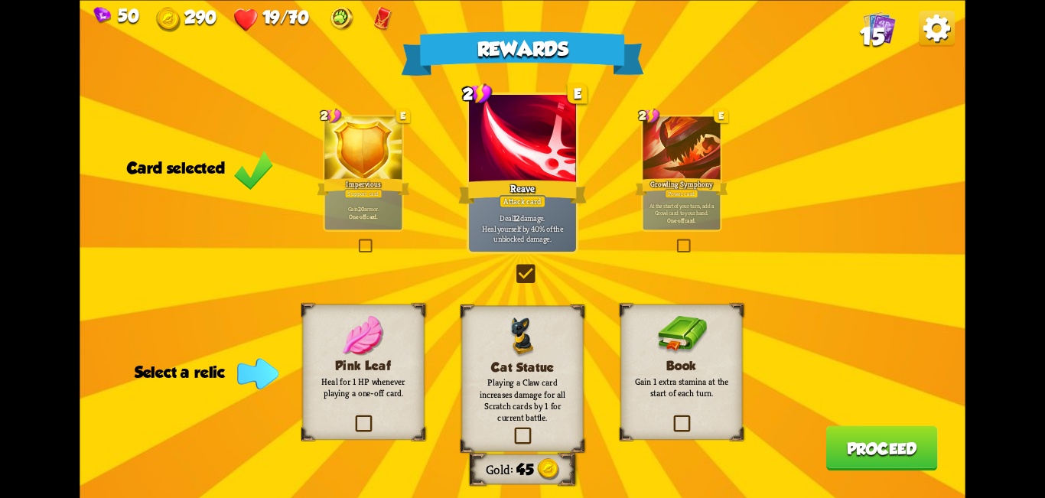
click at [671, 417] on label at bounding box center [671, 417] width 0 height 0
click at [0, 0] on input "checkbox" at bounding box center [0, 0] width 0 height 0
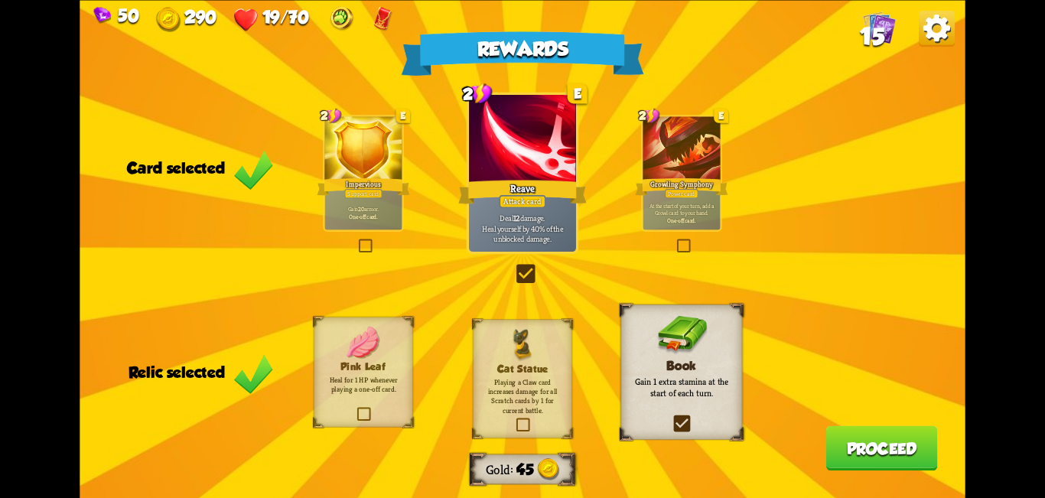
click at [840, 440] on button "Proceed" at bounding box center [881, 447] width 112 height 45
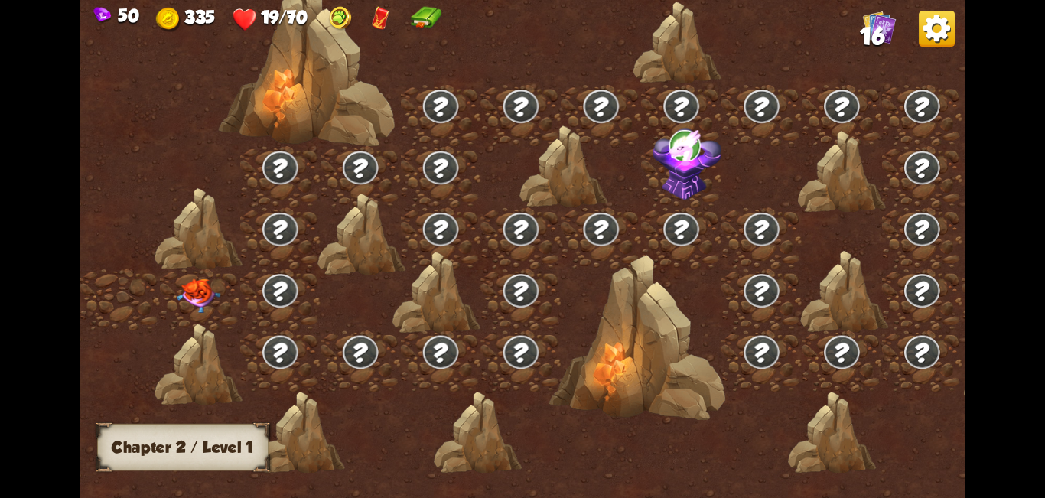
click at [930, 29] on img at bounding box center [936, 29] width 36 height 36
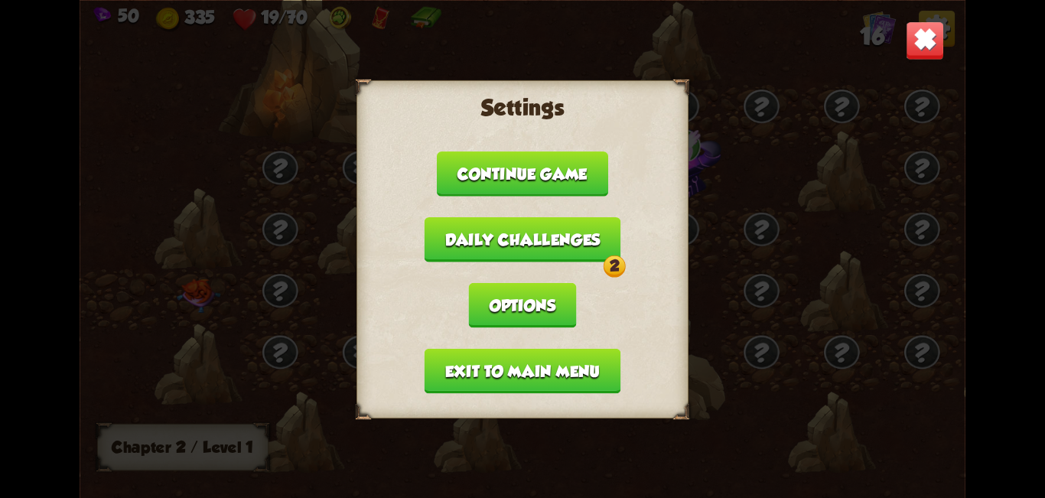
click at [566, 235] on button "Daily challenges 2" at bounding box center [522, 238] width 197 height 45
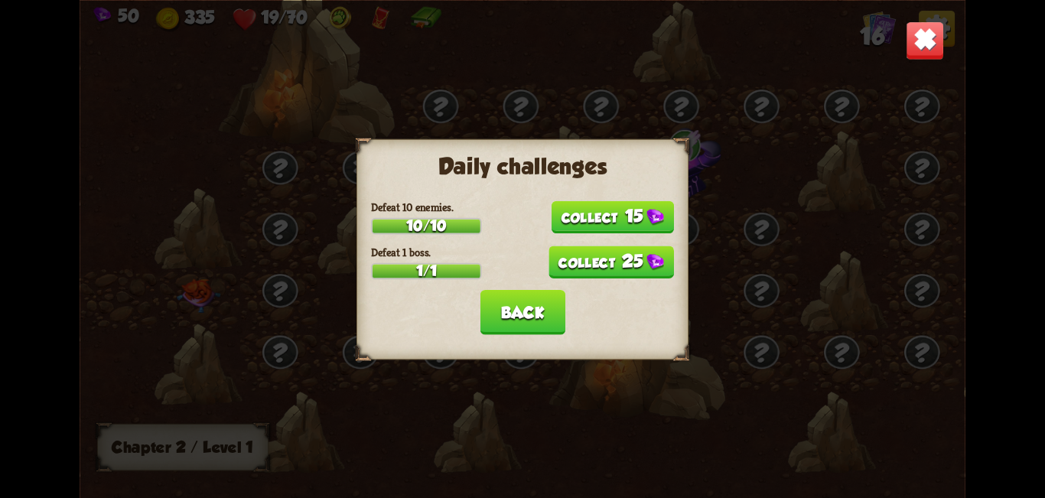
click at [612, 215] on button "15" at bounding box center [612, 216] width 122 height 32
click at [603, 267] on button "25" at bounding box center [610, 261] width 125 height 32
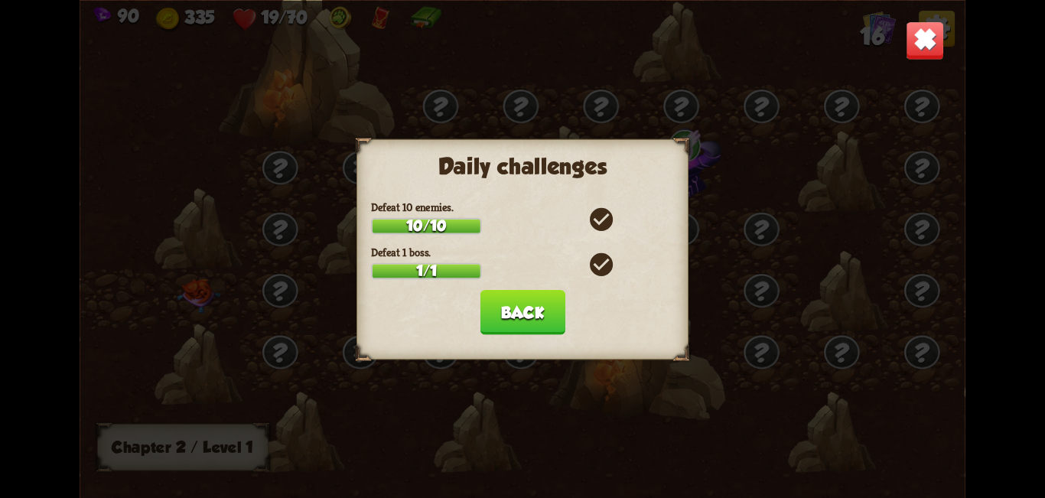
click at [544, 301] on button "Back" at bounding box center [521, 311] width 85 height 45
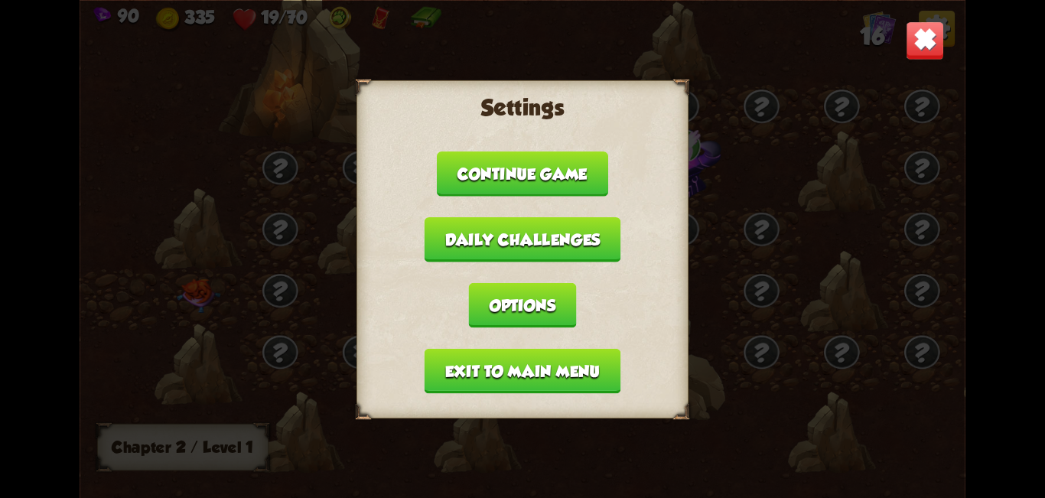
click at [535, 375] on button "Exit to main menu" at bounding box center [522, 370] width 196 height 45
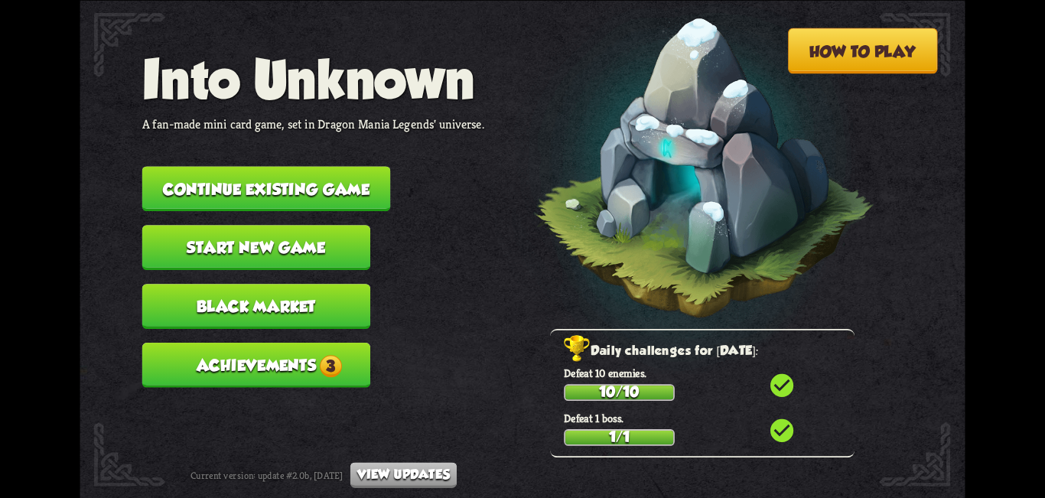
click at [336, 365] on span "3" at bounding box center [331, 365] width 22 height 22
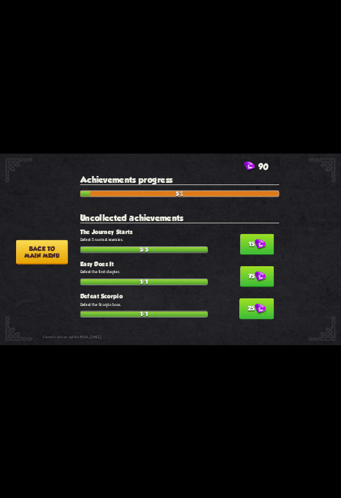
click at [252, 251] on button "15" at bounding box center [257, 243] width 34 height 21
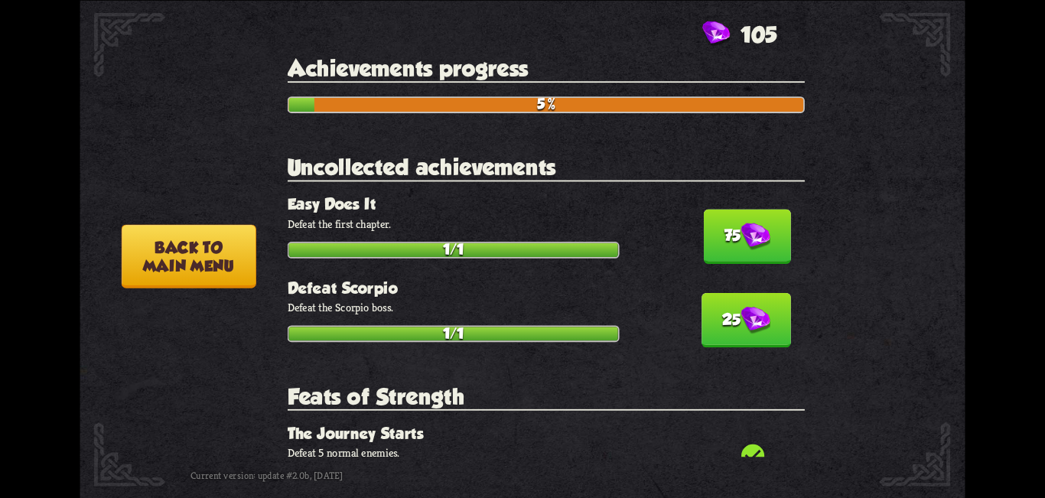
click at [128, 261] on button "Back to main menu" at bounding box center [189, 255] width 135 height 63
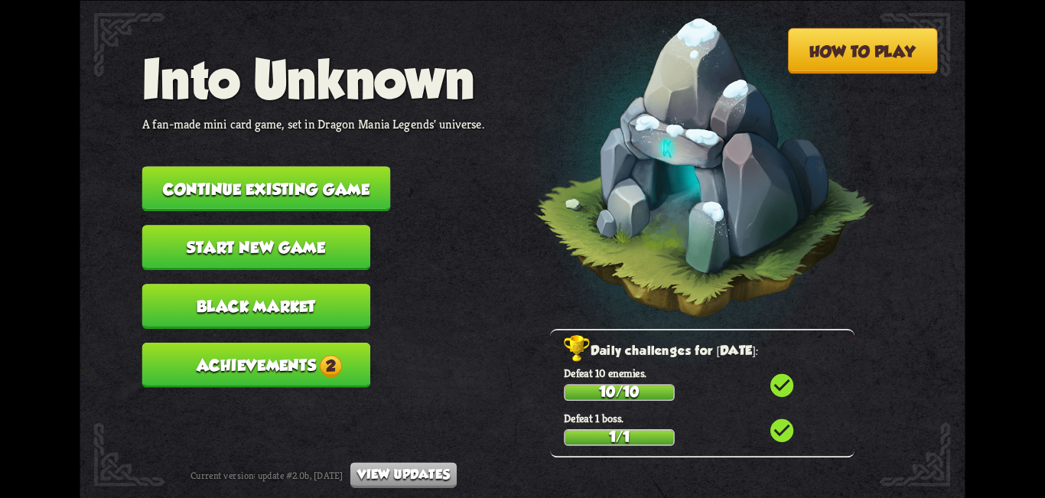
click at [322, 347] on button "Achievements 2" at bounding box center [256, 365] width 228 height 45
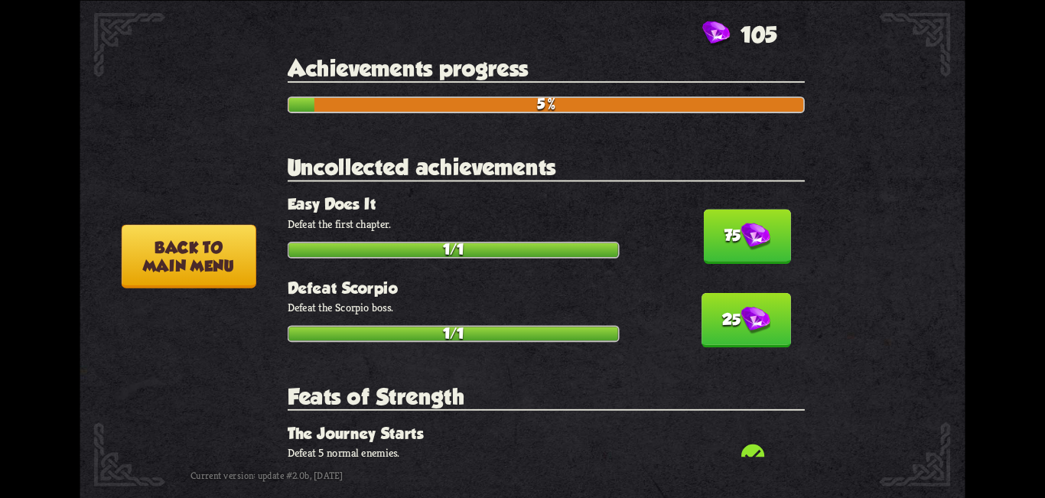
click at [200, 246] on button "Back to main menu" at bounding box center [189, 255] width 135 height 63
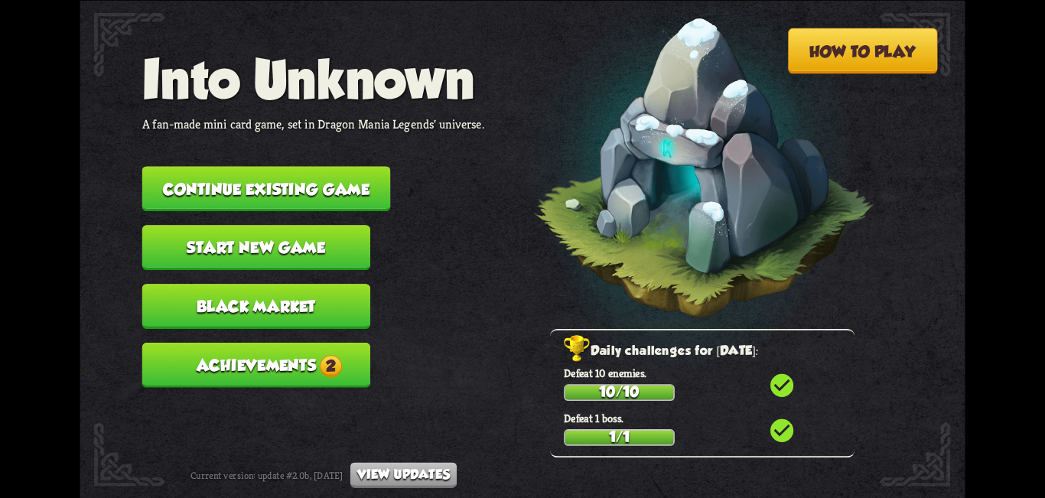
click at [309, 307] on button "Black Market" at bounding box center [256, 306] width 228 height 45
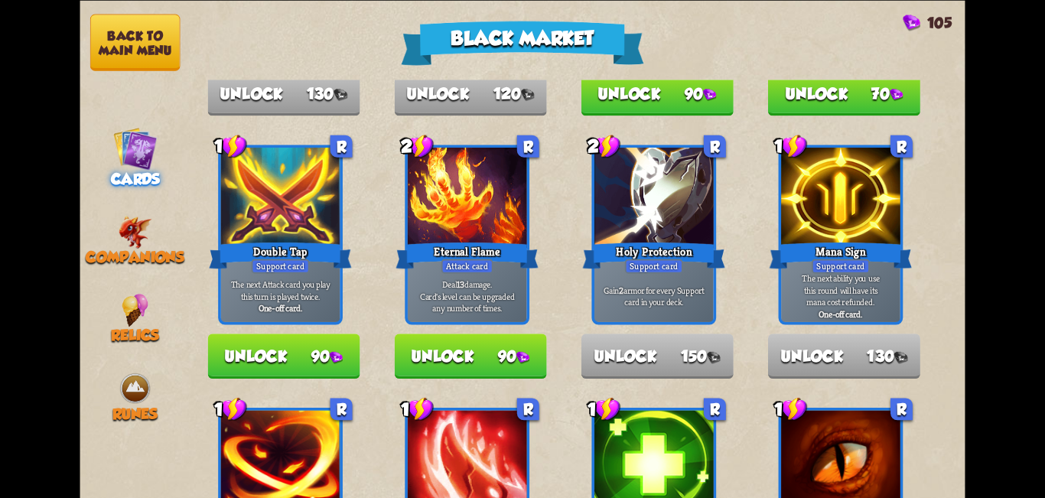
scroll to position [306, 0]
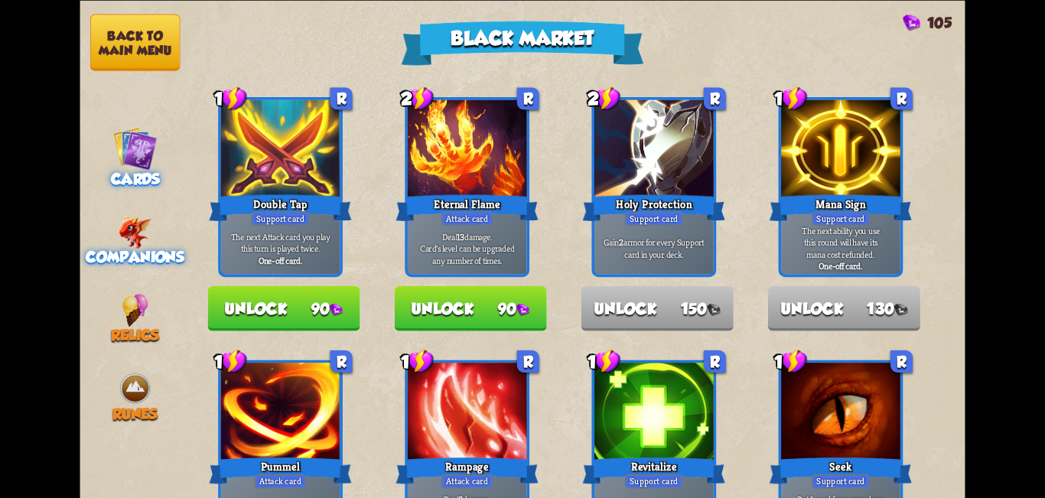
click at [155, 249] on span "Companions" at bounding box center [135, 258] width 98 height 18
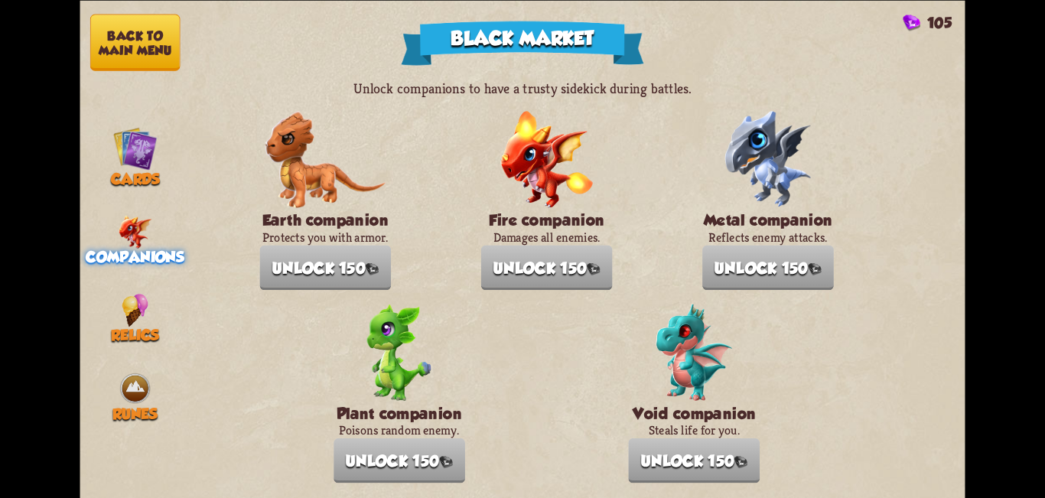
drag, startPoint x: 66, startPoint y: 147, endPoint x: 74, endPoint y: 129, distance: 19.5
click at [66, 147] on div "Black Market 105 Unlock companions to have a trusty sidekick during battles. Ea…" at bounding box center [522, 249] width 1045 height 498
click at [125, 55] on button "Back to main menu" at bounding box center [135, 42] width 90 height 57
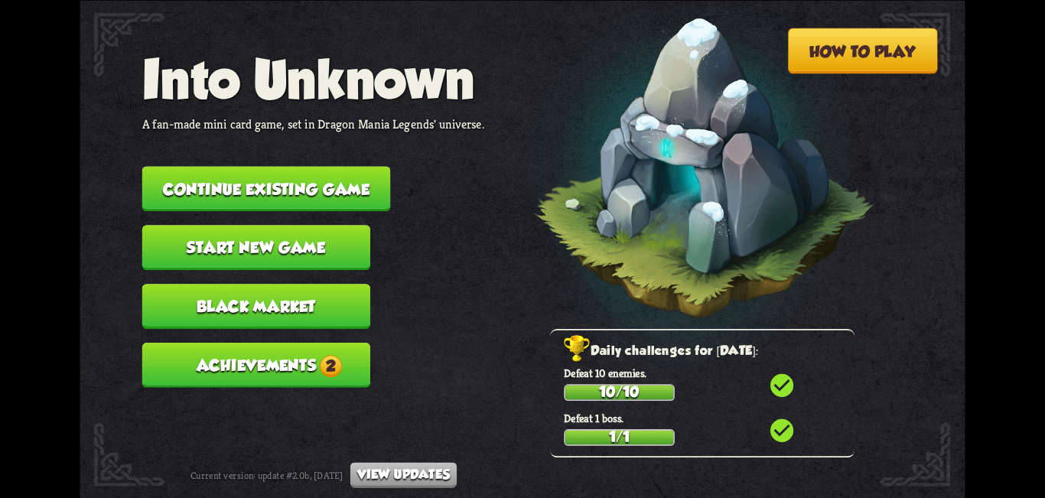
click at [323, 354] on span "2" at bounding box center [331, 365] width 22 height 22
click at [287, 298] on button "Black Market" at bounding box center [256, 306] width 228 height 45
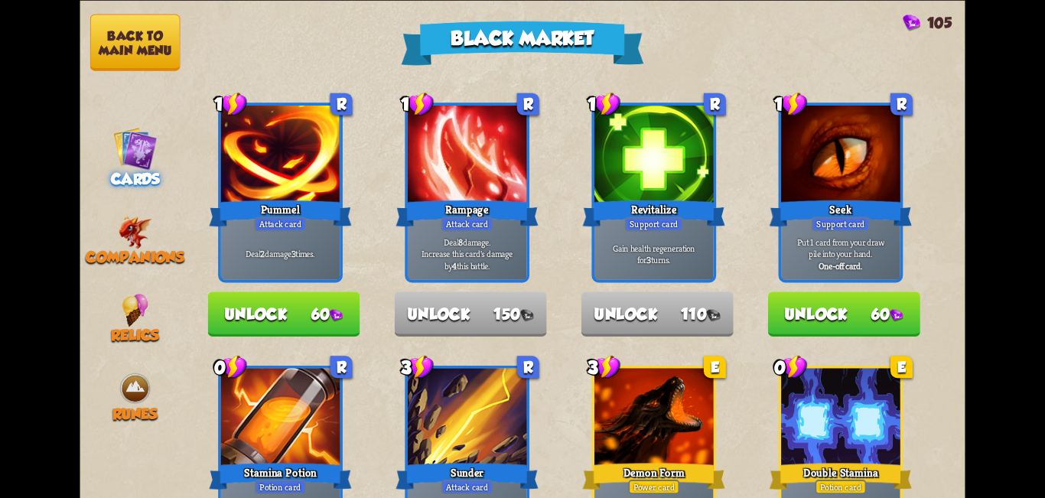
scroll to position [566, 0]
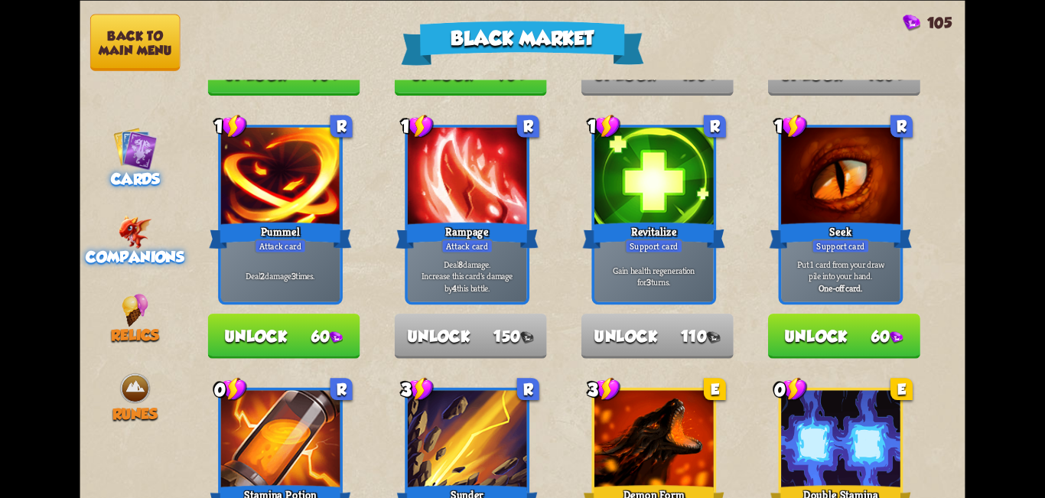
click at [111, 222] on div "Companions" at bounding box center [135, 240] width 111 height 50
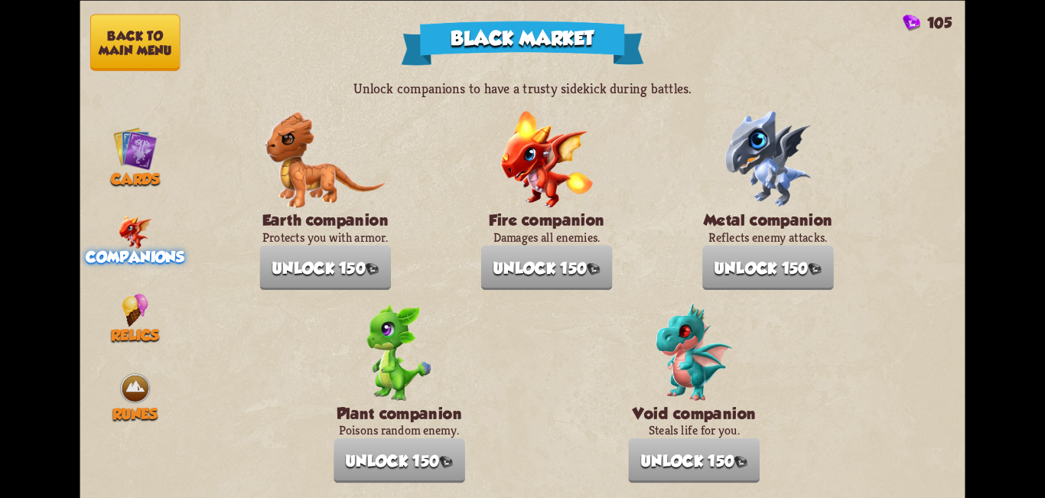
click at [127, 29] on button "Back to main menu" at bounding box center [135, 42] width 90 height 57
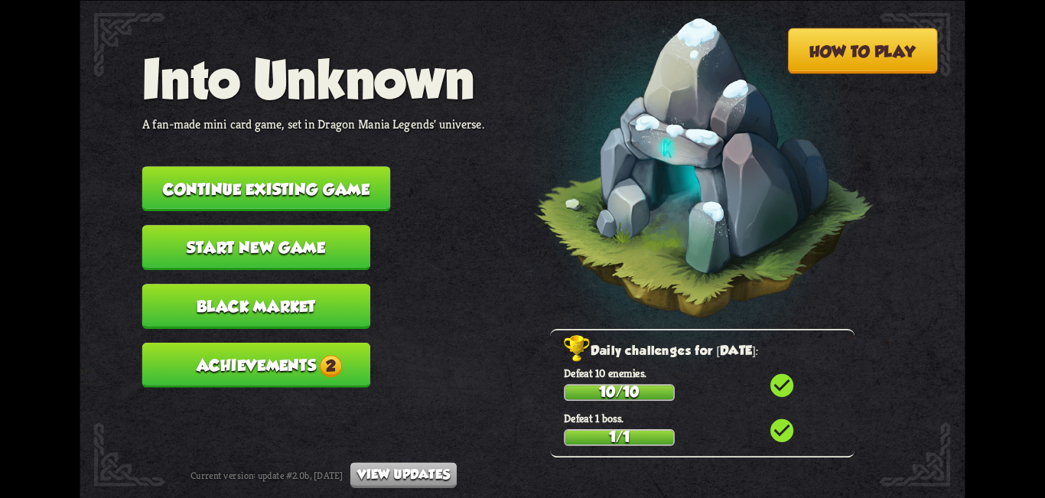
click at [345, 263] on button "Start new game" at bounding box center [256, 247] width 228 height 45
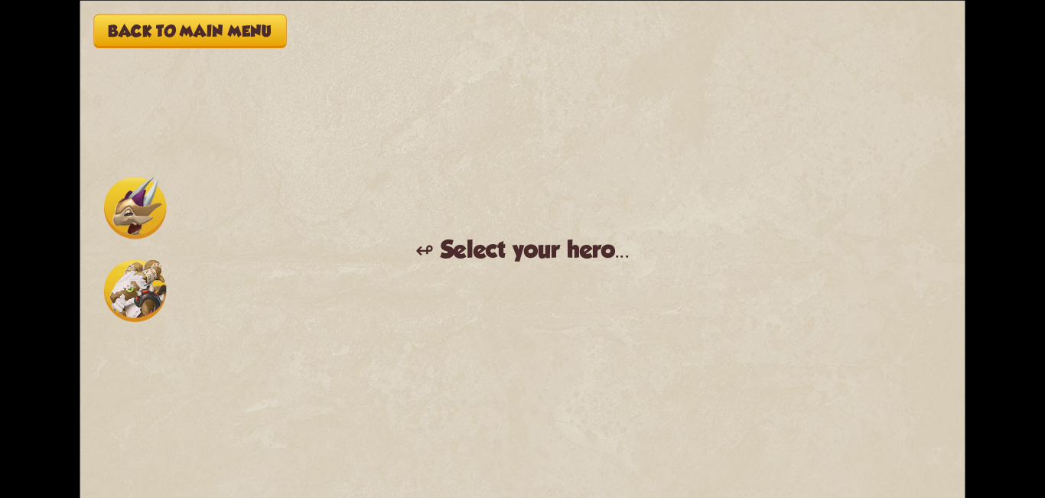
click at [147, 209] on img at bounding box center [135, 208] width 62 height 62
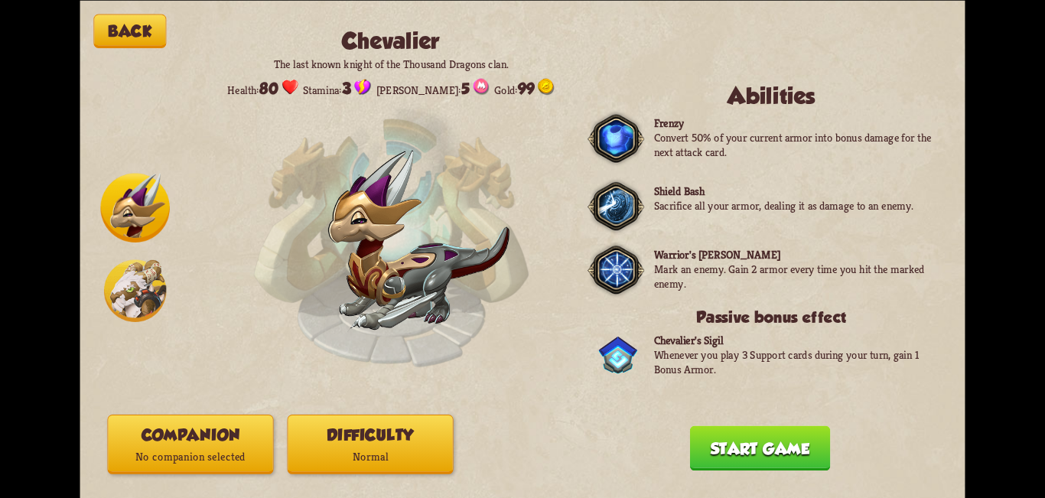
click at [448, 121] on img at bounding box center [390, 235] width 277 height 277
click at [596, 426] on div "Companion No companion selected Difficulty Normal" at bounding box center [369, 444] width 525 height 60
drag, startPoint x: 847, startPoint y: 150, endPoint x: 720, endPoint y: 162, distance: 128.3
click at [847, 150] on p "Convert 50% of your current armor into bonus damage for the next attack card." at bounding box center [799, 144] width 291 height 29
click at [123, 41] on button "Back" at bounding box center [129, 31] width 73 height 34
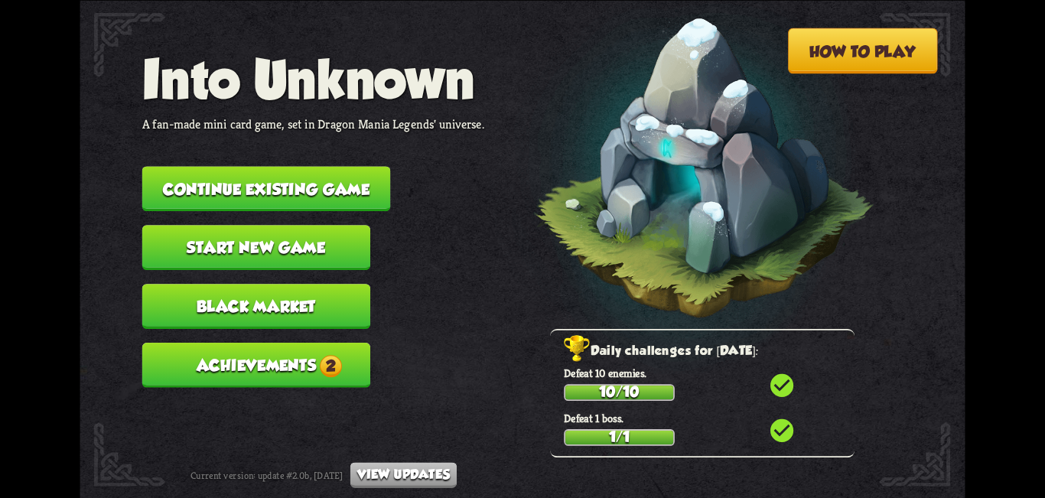
click at [248, 371] on button "Achievements 2" at bounding box center [256, 365] width 228 height 45
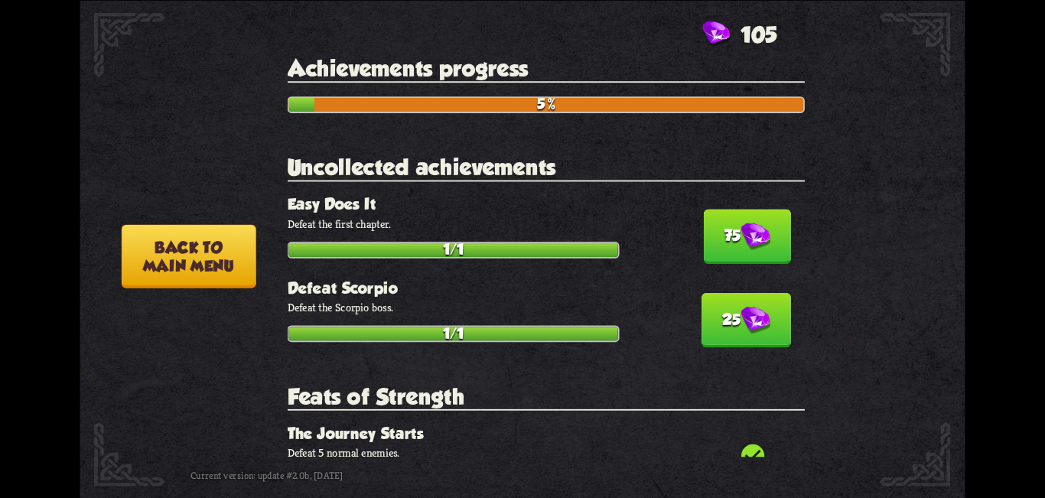
click at [206, 277] on button "Back to main menu" at bounding box center [189, 255] width 135 height 63
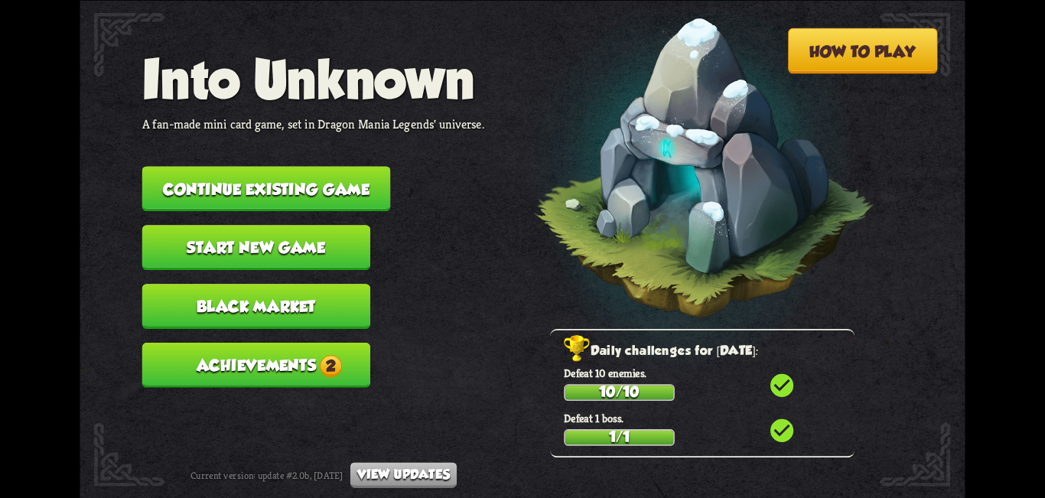
click at [272, 366] on button "Achievements 2" at bounding box center [256, 365] width 228 height 45
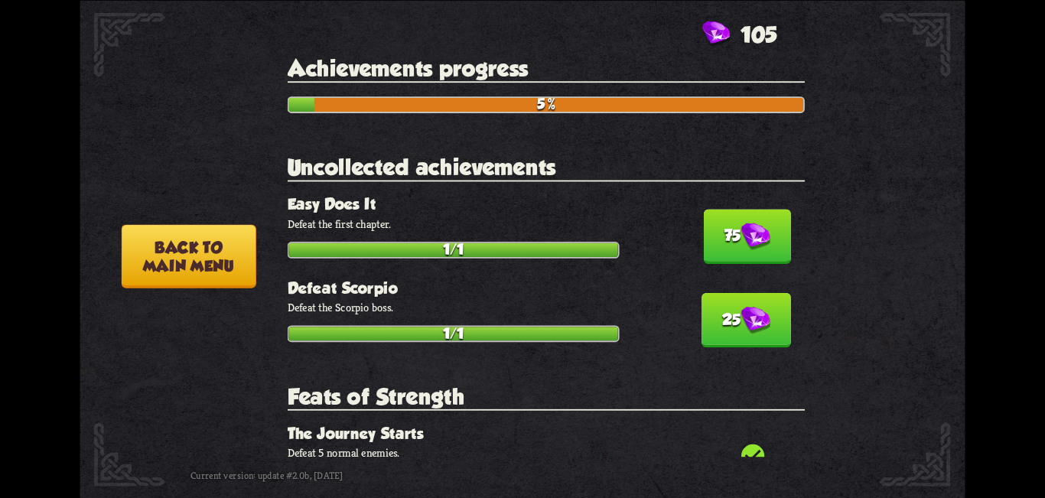
click at [200, 282] on button "Back to main menu" at bounding box center [189, 255] width 135 height 63
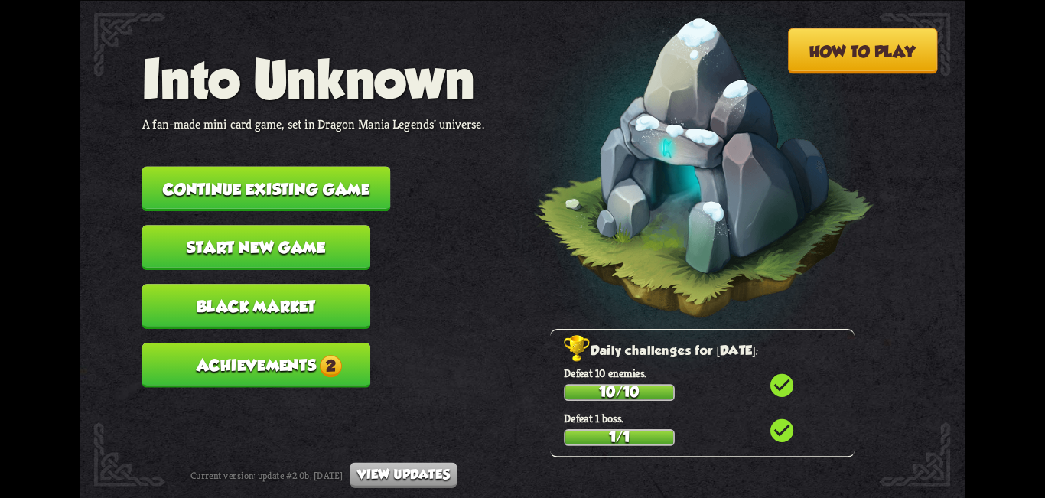
drag, startPoint x: 741, startPoint y: 177, endPoint x: 694, endPoint y: 210, distance: 57.7
click at [741, 177] on img at bounding box center [681, 173] width 387 height 402
click at [178, 356] on button "Achievements 2" at bounding box center [256, 365] width 228 height 45
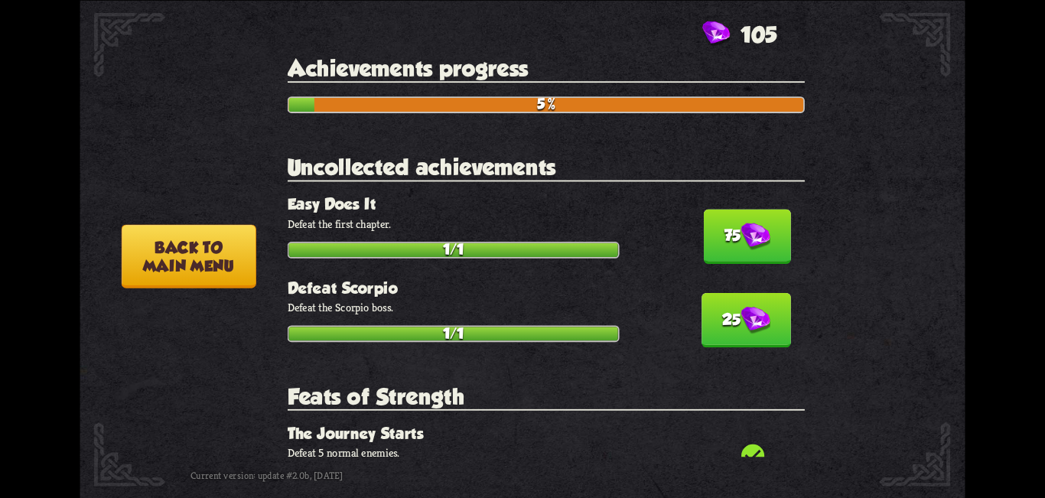
click at [183, 266] on button "Back to main menu" at bounding box center [189, 255] width 135 height 63
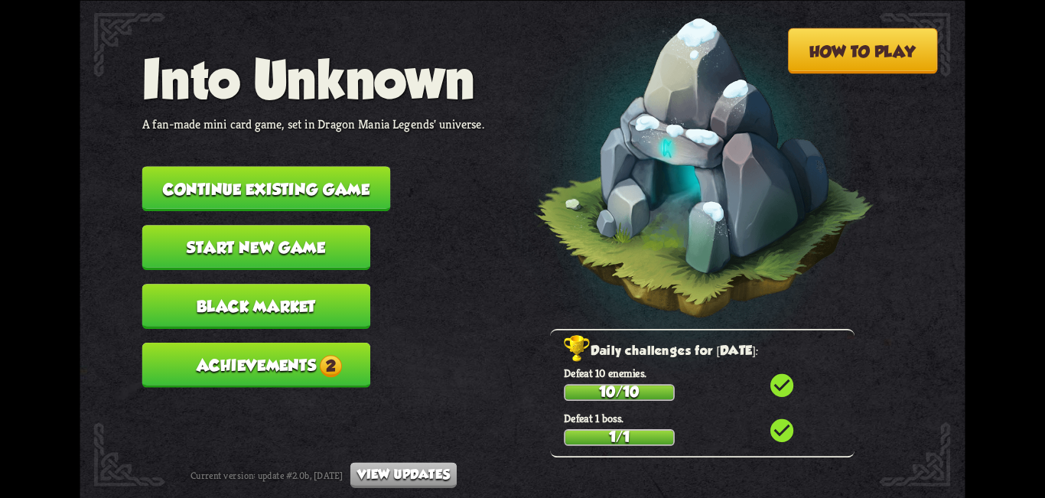
click at [735, 206] on img at bounding box center [681, 173] width 387 height 402
click at [258, 347] on button "Achievements 2" at bounding box center [256, 365] width 228 height 45
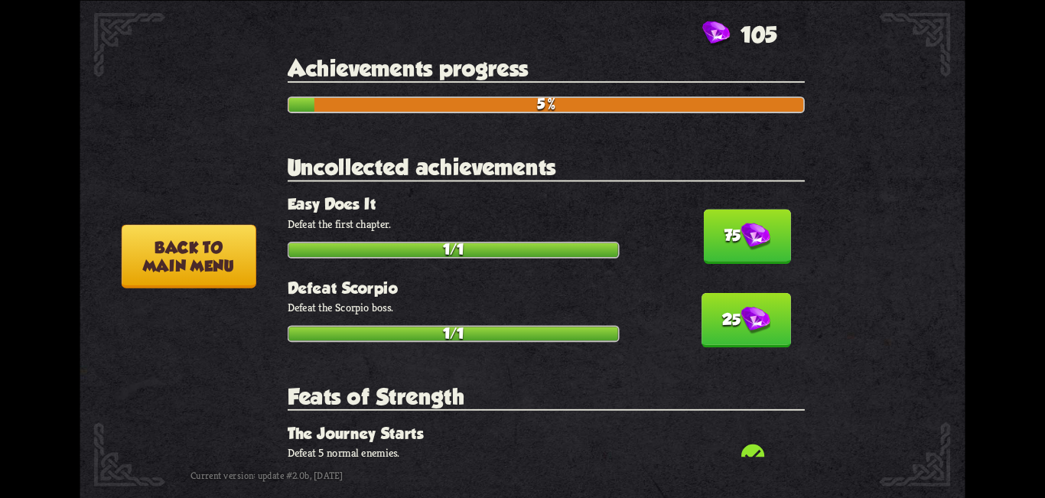
click at [198, 262] on button "Back to main menu" at bounding box center [189, 255] width 135 height 63
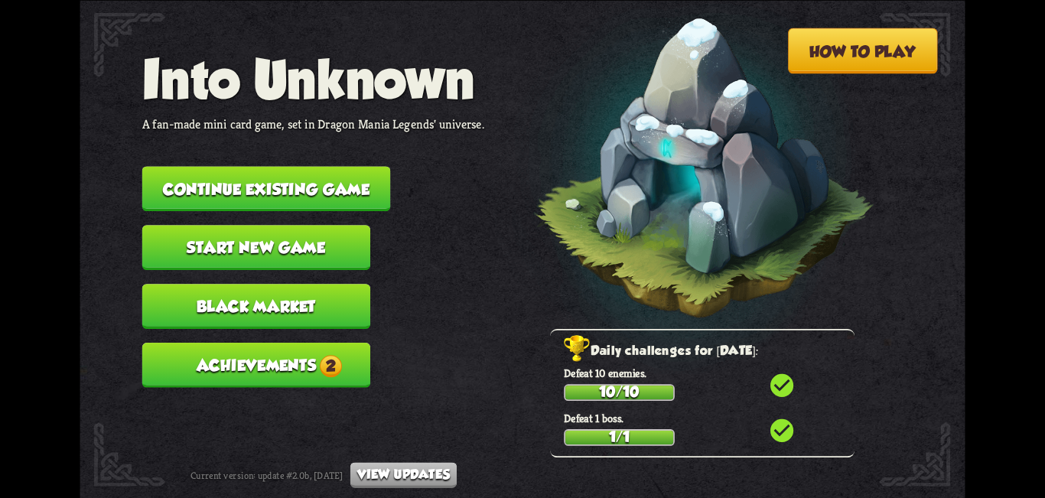
drag, startPoint x: 779, startPoint y: 177, endPoint x: 550, endPoint y: 250, distance: 240.6
click at [779, 177] on img at bounding box center [681, 173] width 387 height 402
click at [282, 343] on button "Achievements 2" at bounding box center [256, 365] width 228 height 45
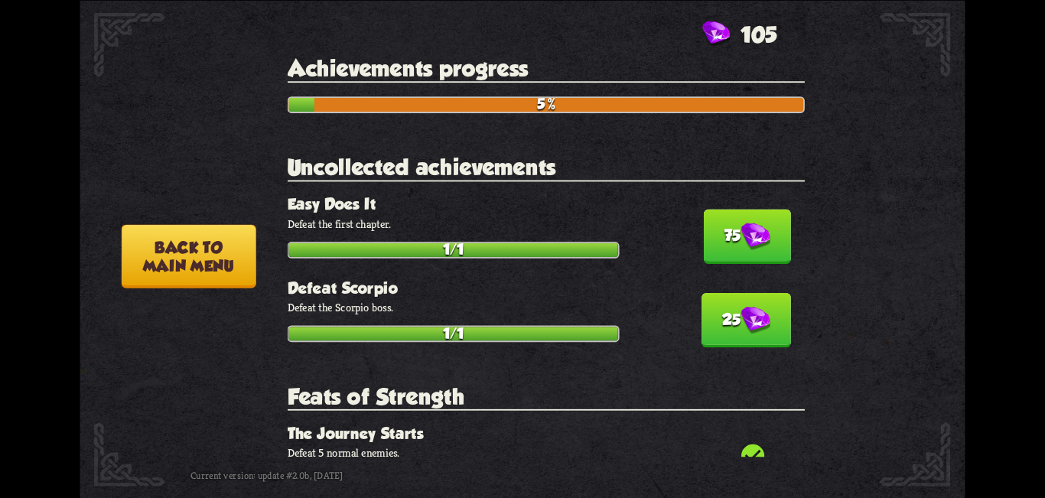
click at [163, 241] on button "Back to main menu" at bounding box center [189, 255] width 135 height 63
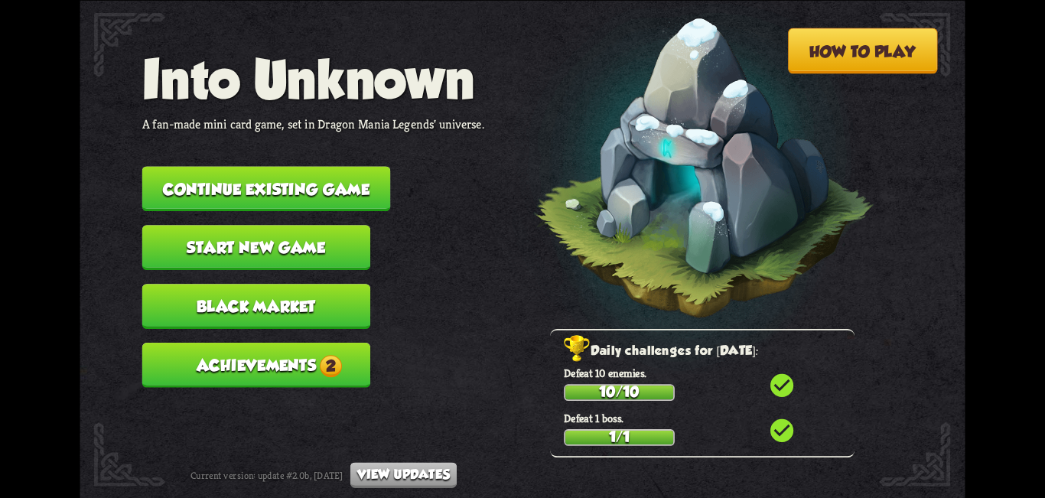
click at [787, 187] on img at bounding box center [681, 173] width 387 height 402
click at [261, 366] on button "Achievements 2" at bounding box center [256, 365] width 228 height 45
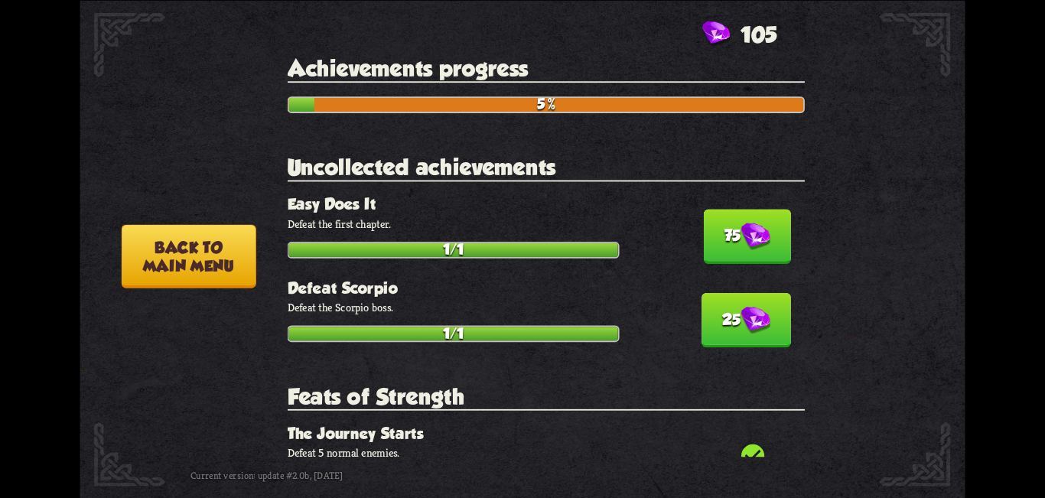
click at [197, 245] on button "Back to main menu" at bounding box center [189, 255] width 135 height 63
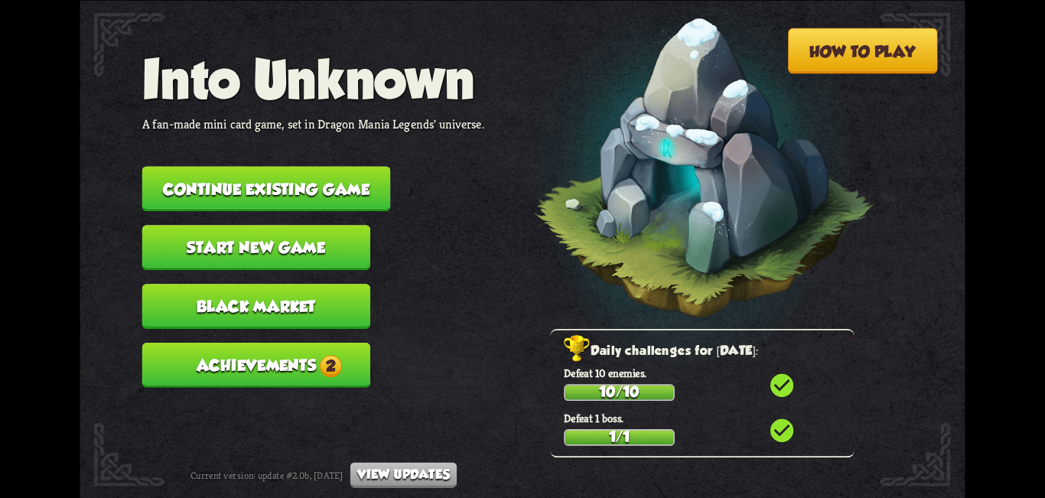
drag, startPoint x: 798, startPoint y: 177, endPoint x: 781, endPoint y: 186, distance: 19.8
click at [798, 177] on img at bounding box center [681, 173] width 387 height 402
click at [317, 367] on button "Achievements 2" at bounding box center [256, 365] width 228 height 45
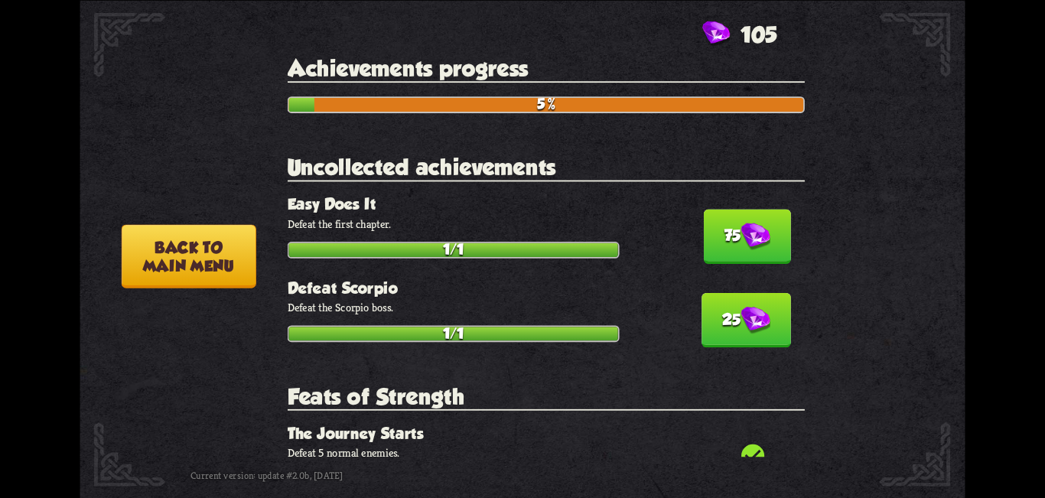
click at [201, 281] on button "Back to main menu" at bounding box center [189, 255] width 135 height 63
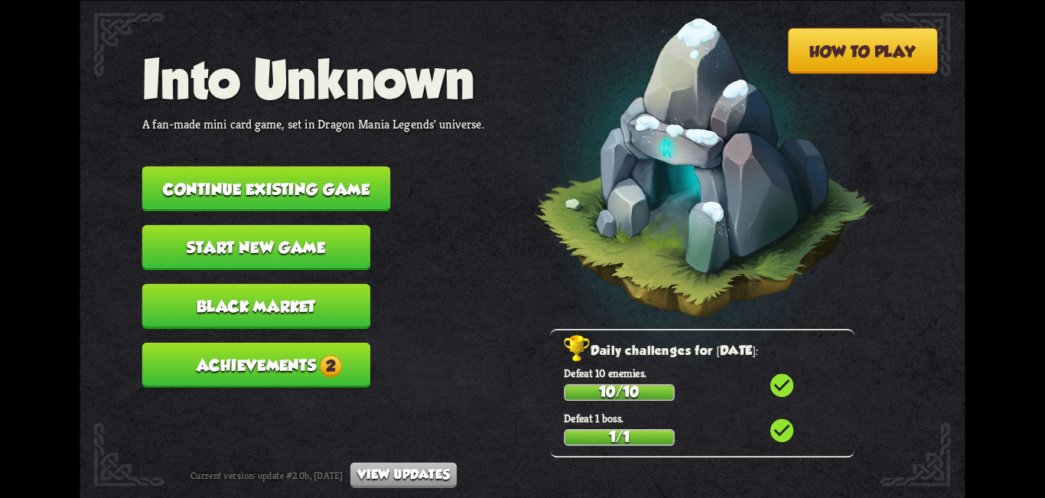
click at [278, 369] on button "Achievements 2" at bounding box center [256, 365] width 228 height 45
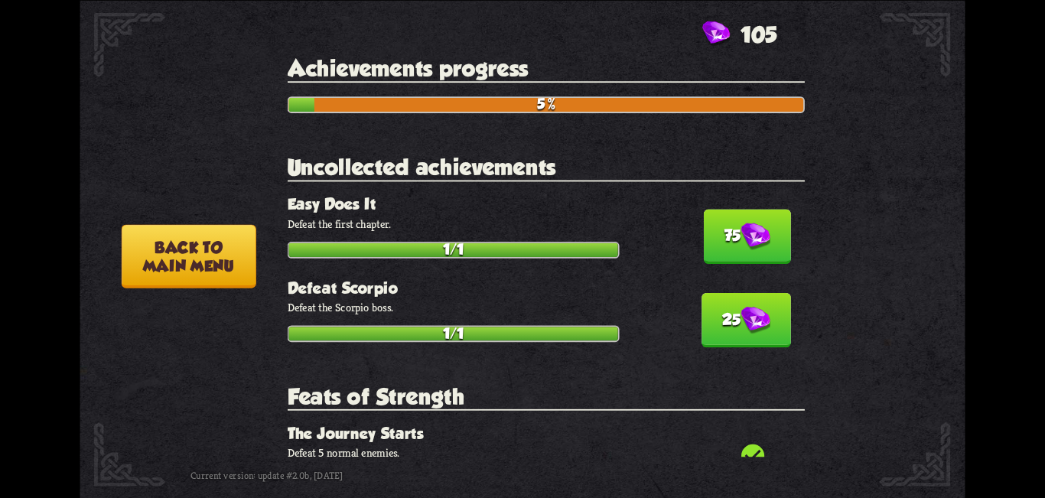
click at [193, 252] on button "Back to main menu" at bounding box center [189, 255] width 135 height 63
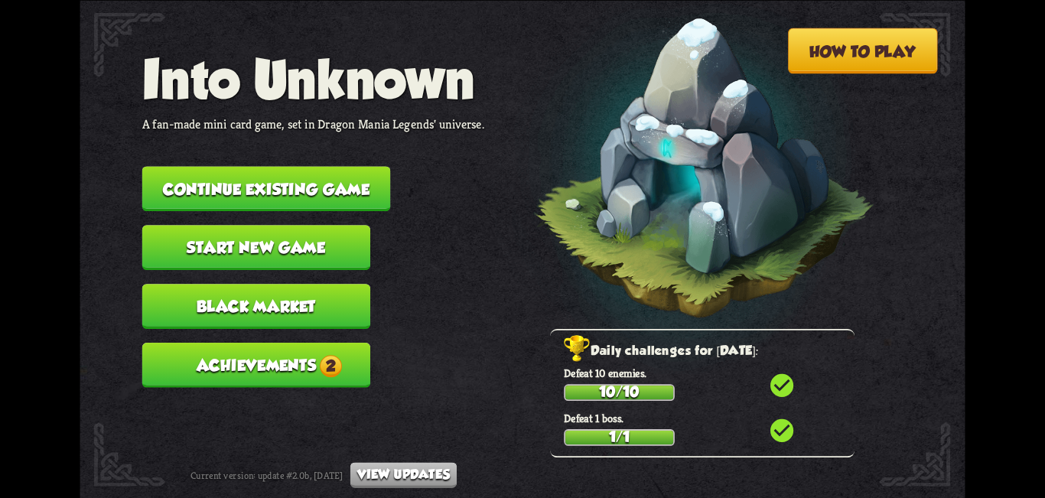
click at [280, 369] on button "Achievements 2" at bounding box center [256, 365] width 228 height 45
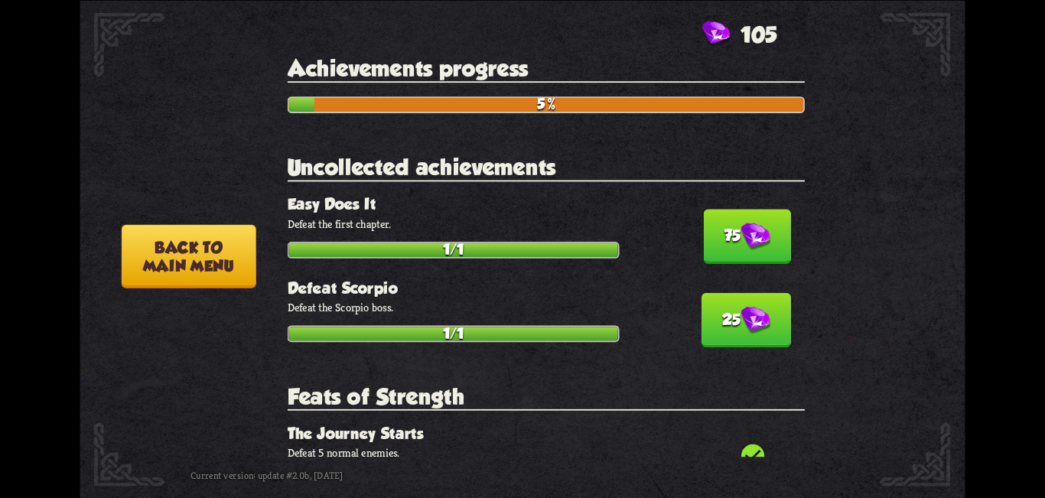
click at [179, 257] on button "Back to main menu" at bounding box center [189, 255] width 135 height 63
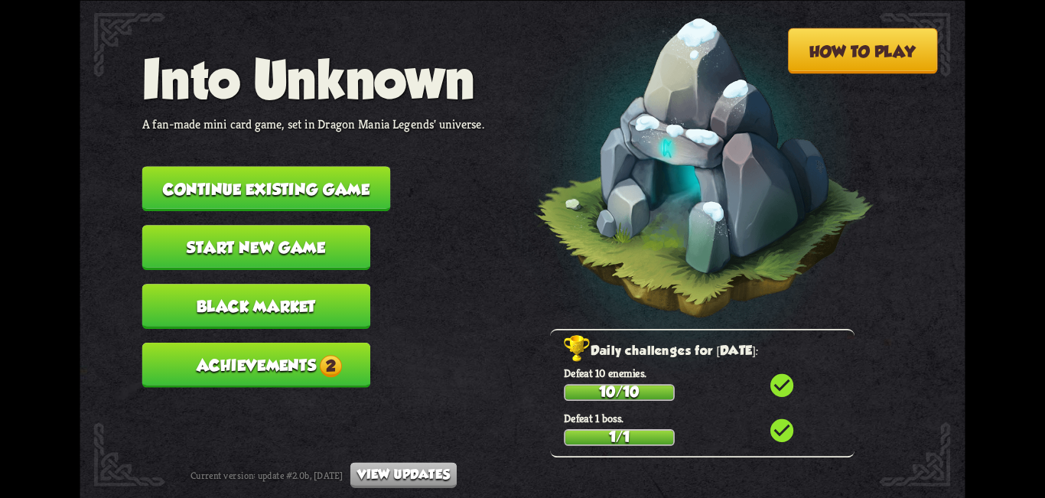
drag, startPoint x: 340, startPoint y: 363, endPoint x: 354, endPoint y: 385, distance: 25.9
click at [338, 363] on span "2" at bounding box center [331, 365] width 22 height 22
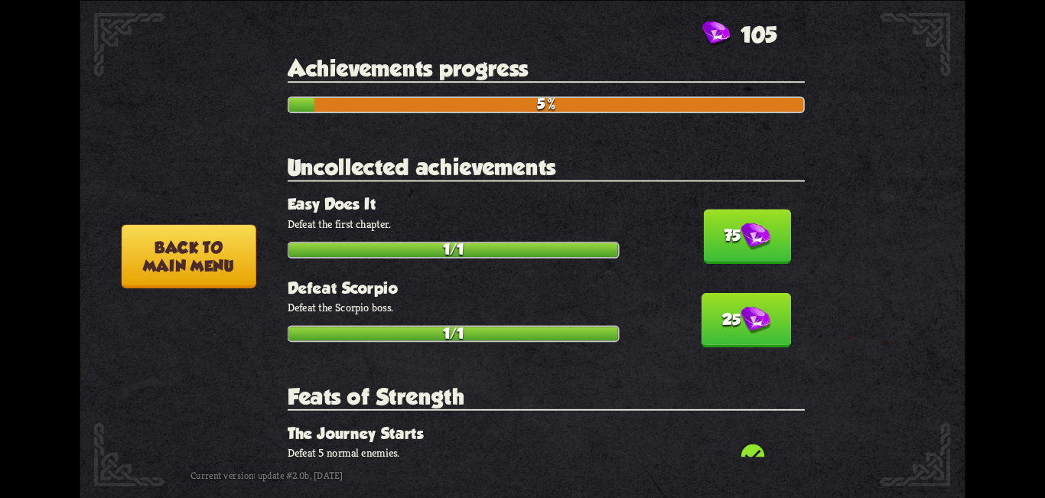
click at [207, 268] on button "Back to main menu" at bounding box center [189, 255] width 135 height 63
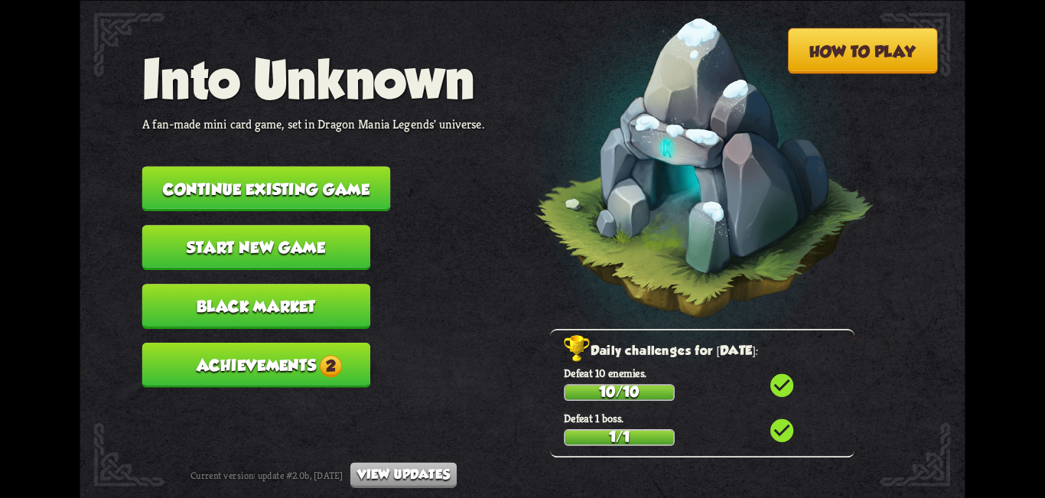
drag, startPoint x: 764, startPoint y: 193, endPoint x: 586, endPoint y: 258, distance: 189.7
click at [764, 193] on img at bounding box center [681, 173] width 387 height 402
click at [242, 375] on button "Achievements 2" at bounding box center [256, 365] width 228 height 45
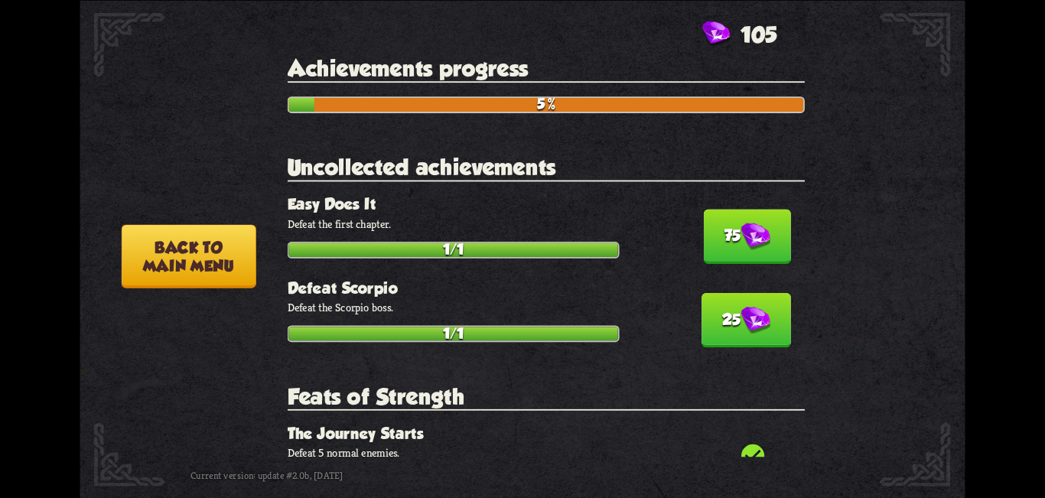
click at [191, 269] on button "Back to main menu" at bounding box center [189, 255] width 135 height 63
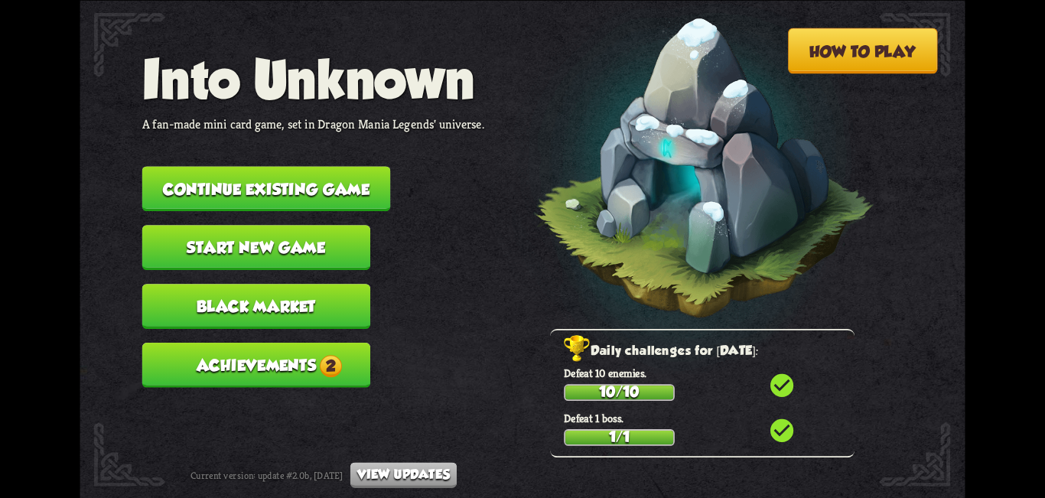
click at [326, 369] on span "2" at bounding box center [331, 365] width 22 height 22
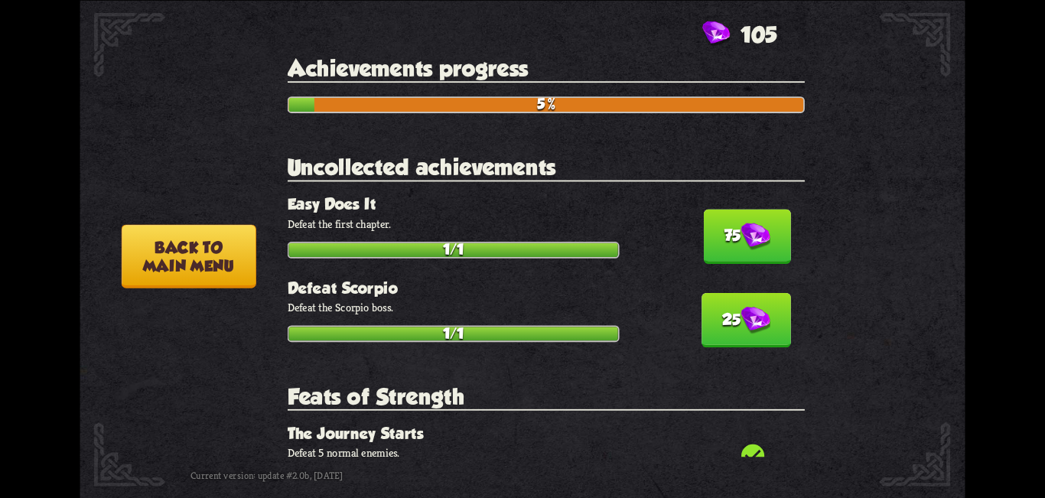
click at [193, 271] on button "Back to main menu" at bounding box center [189, 255] width 135 height 63
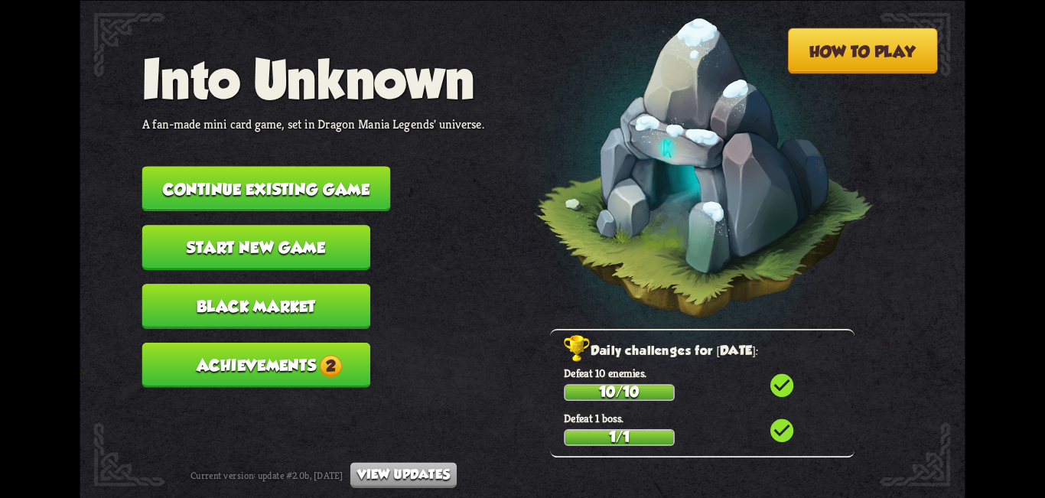
click at [251, 379] on button "Achievements 2" at bounding box center [256, 365] width 228 height 45
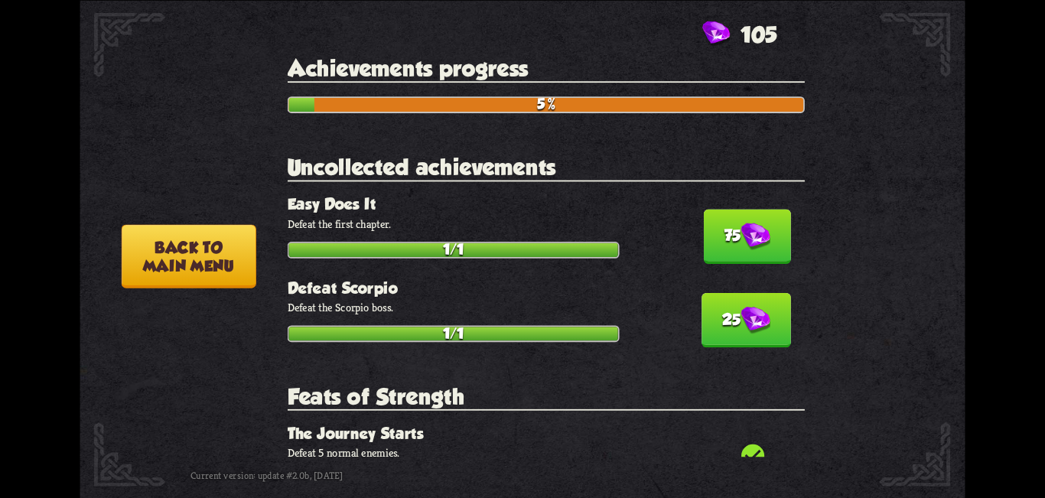
click at [205, 250] on button "Back to main menu" at bounding box center [189, 255] width 135 height 63
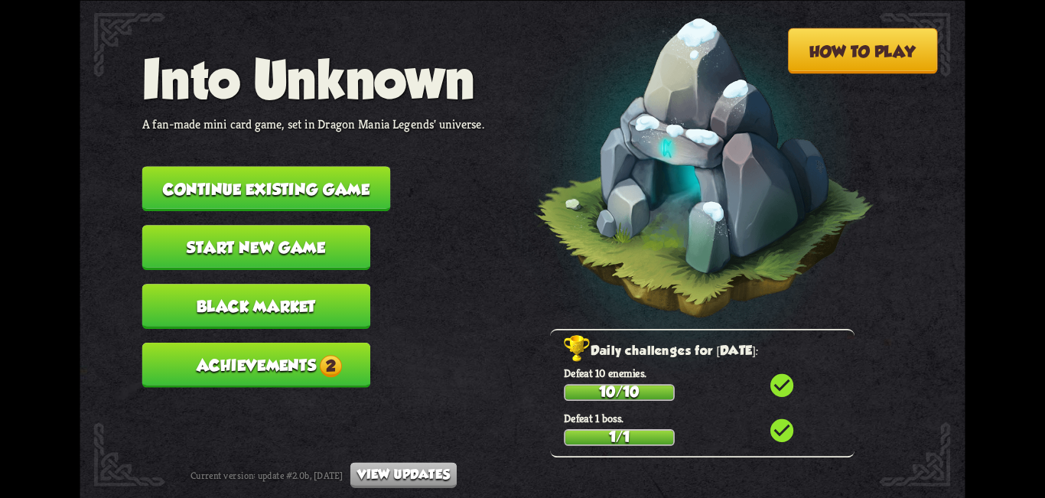
drag, startPoint x: 751, startPoint y: 227, endPoint x: 465, endPoint y: 320, distance: 300.6
click at [751, 227] on img at bounding box center [681, 173] width 387 height 402
click at [255, 371] on button "Achievements 2" at bounding box center [256, 365] width 228 height 45
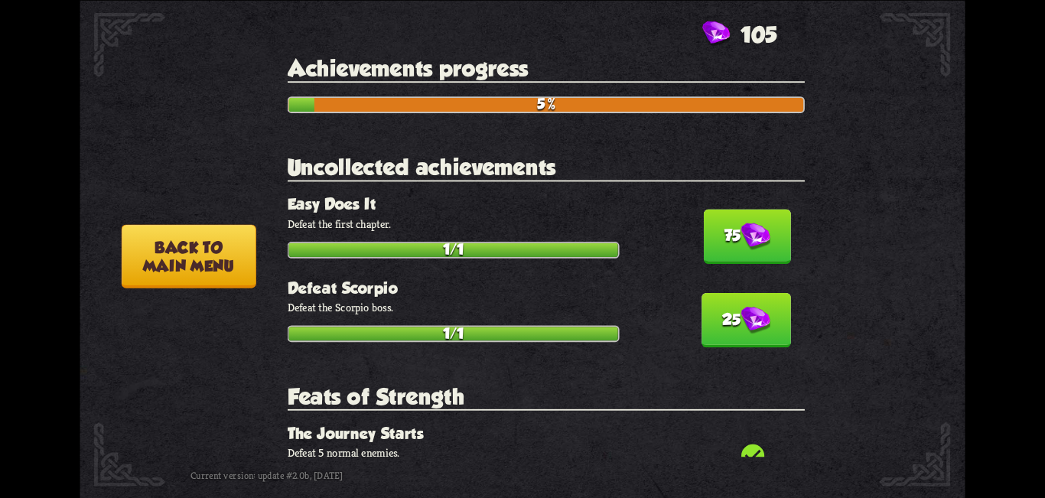
click at [208, 257] on button "Back to main menu" at bounding box center [189, 255] width 135 height 63
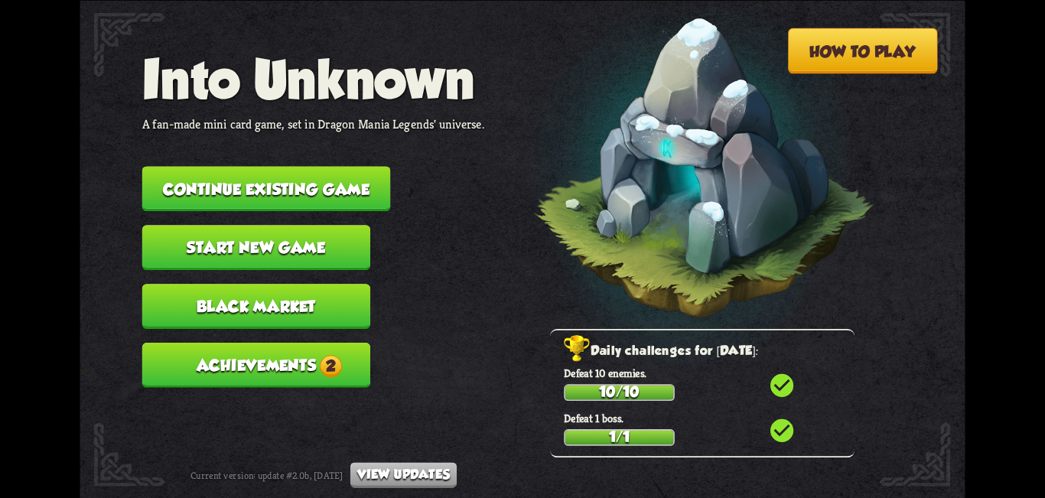
drag, startPoint x: 746, startPoint y: 204, endPoint x: 650, endPoint y: 249, distance: 105.4
click at [746, 204] on img at bounding box center [681, 173] width 387 height 402
click at [272, 372] on button "Achievements 2" at bounding box center [256, 365] width 228 height 45
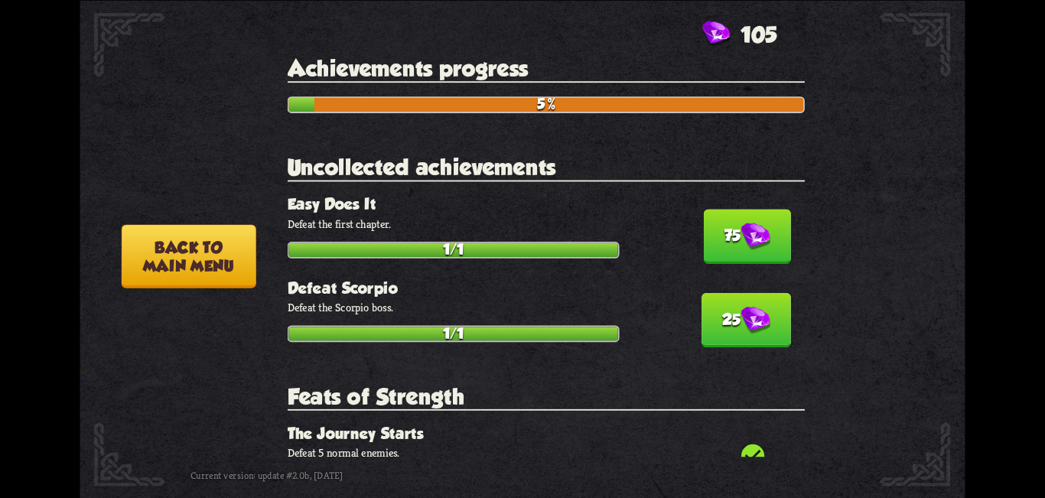
click at [210, 304] on img at bounding box center [291, 256] width 228 height 129
click at [206, 278] on button "Back to main menu" at bounding box center [189, 255] width 135 height 63
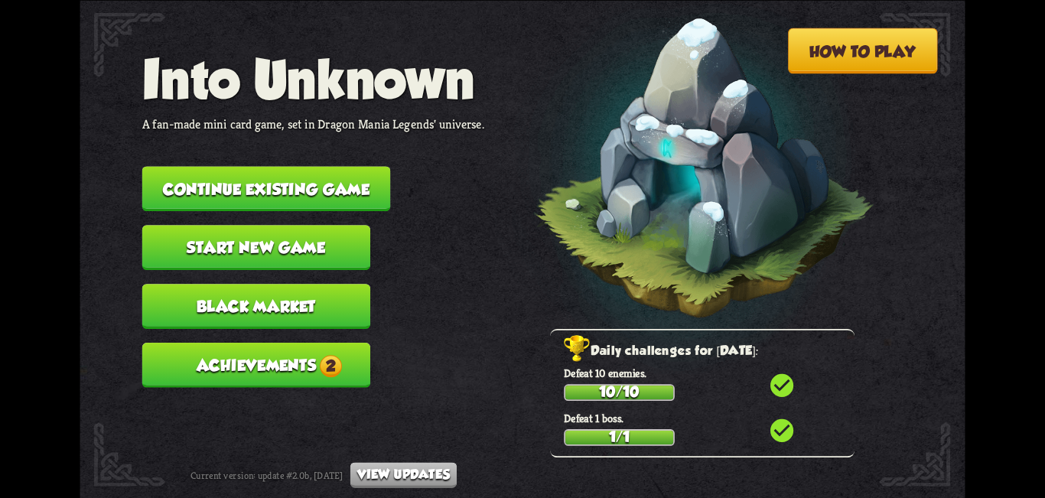
click at [730, 210] on img at bounding box center [681, 173] width 387 height 402
click at [272, 354] on button "Achievements 2" at bounding box center [256, 365] width 228 height 45
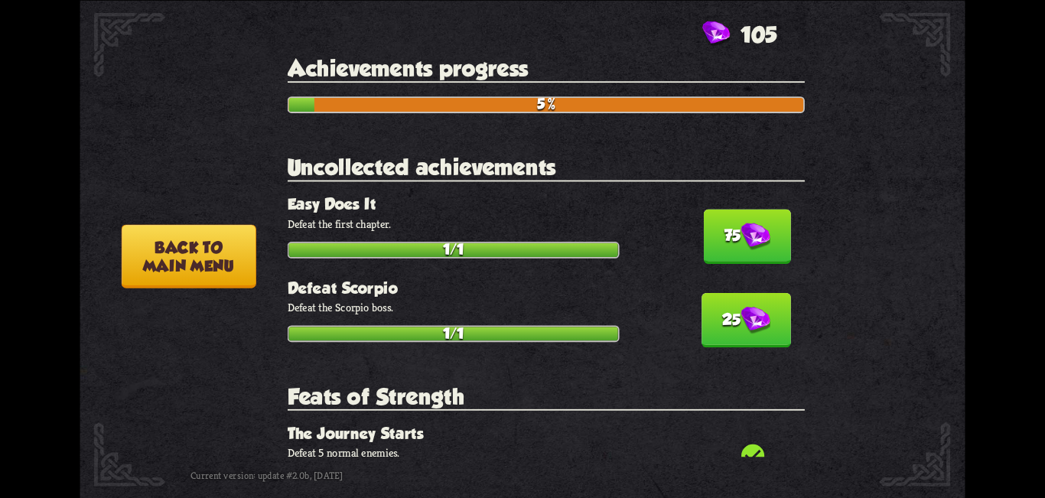
drag, startPoint x: 922, startPoint y: 117, endPoint x: 907, endPoint y: 131, distance: 20.6
click at [922, 0] on div "How to play Into Unknown A fan-made mini card game, set in Dragon Mania Legends…" at bounding box center [522, 0] width 885 height 0
click at [766, 236] on button "75" at bounding box center [746, 236] width 87 height 54
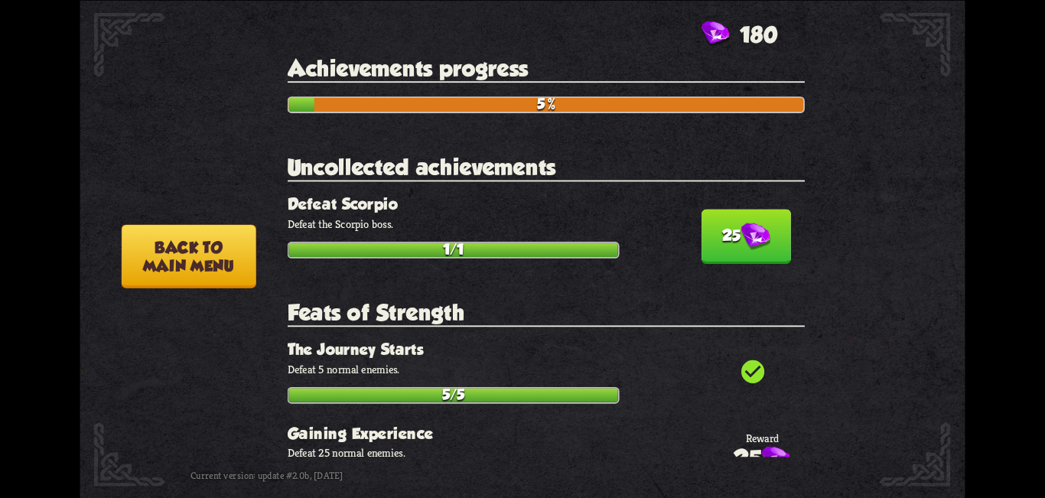
drag, startPoint x: 698, startPoint y: 93, endPoint x: 654, endPoint y: 21, distance: 84.5
click at [692, 87] on section "Achievements progress 5%" at bounding box center [546, 83] width 517 height 57
click at [711, 229] on button "25" at bounding box center [745, 236] width 89 height 54
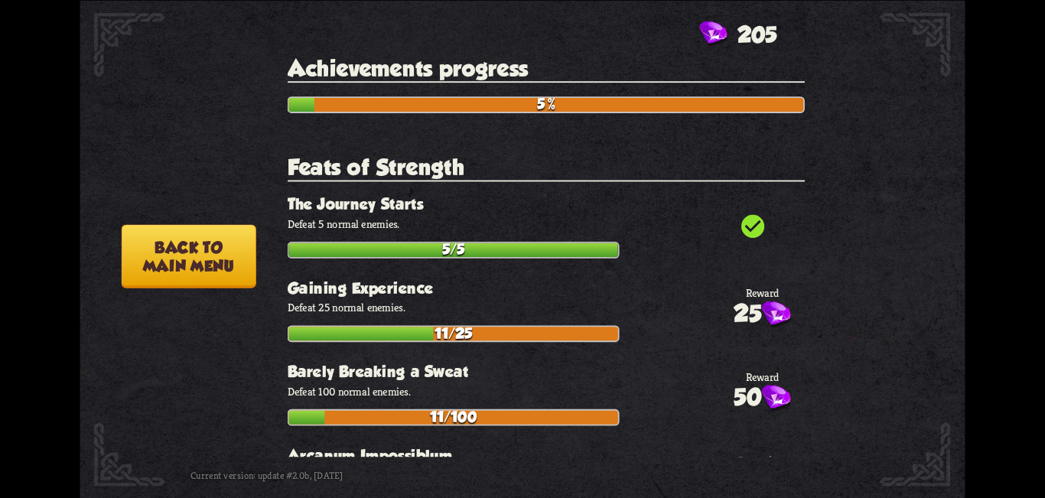
click at [711, 228] on p "Defeat 5 normal enemies." at bounding box center [546, 223] width 517 height 15
drag, startPoint x: 697, startPoint y: 196, endPoint x: 639, endPoint y: 207, distance: 60.0
click at [697, 197] on h3 "The Journey Starts" at bounding box center [546, 204] width 517 height 18
click at [172, 257] on button "Back to main menu" at bounding box center [189, 255] width 135 height 63
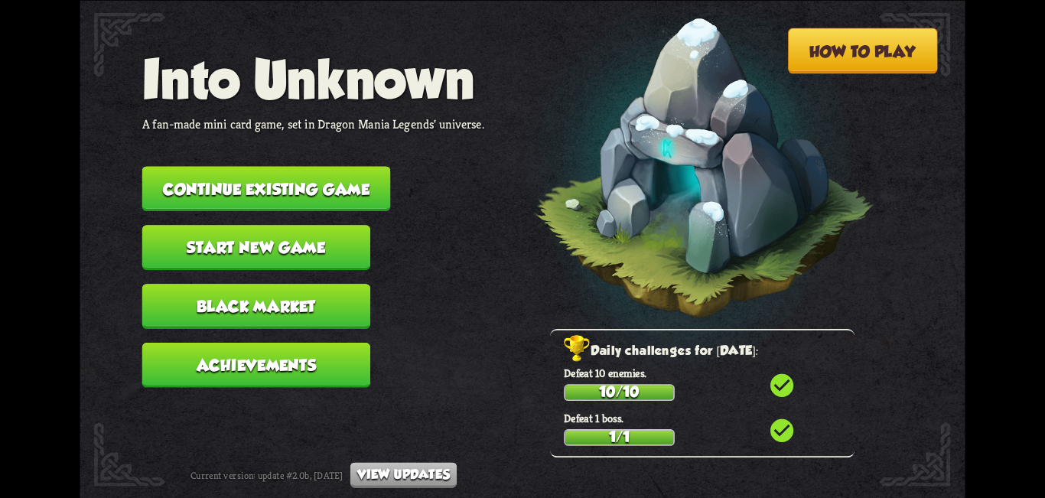
click at [274, 319] on button "Black Market" at bounding box center [256, 306] width 228 height 45
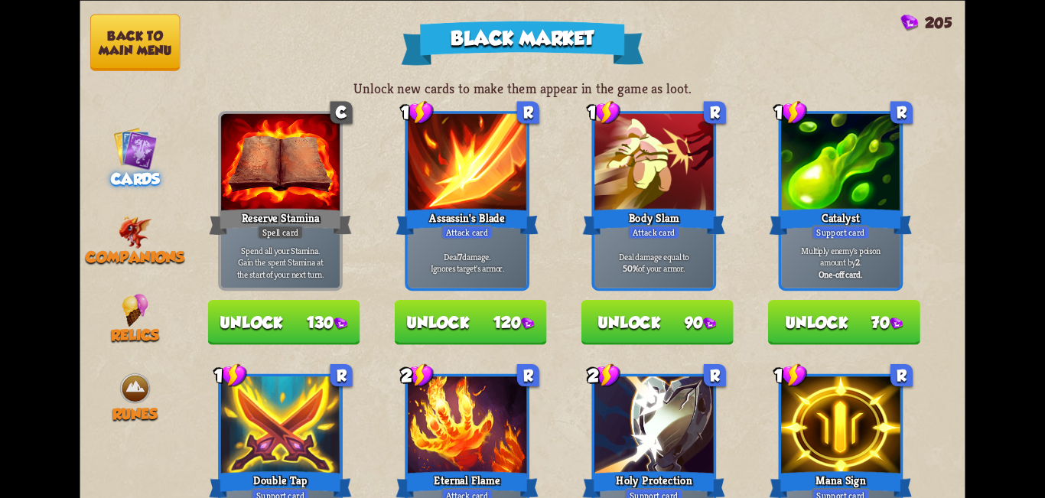
click at [736, 69] on div "Unlock new cards to make them appear in the game as loot. C Reserve Stamina Spe…" at bounding box center [577, 249] width 775 height 498
click at [147, 252] on span "Companions" at bounding box center [135, 258] width 98 height 18
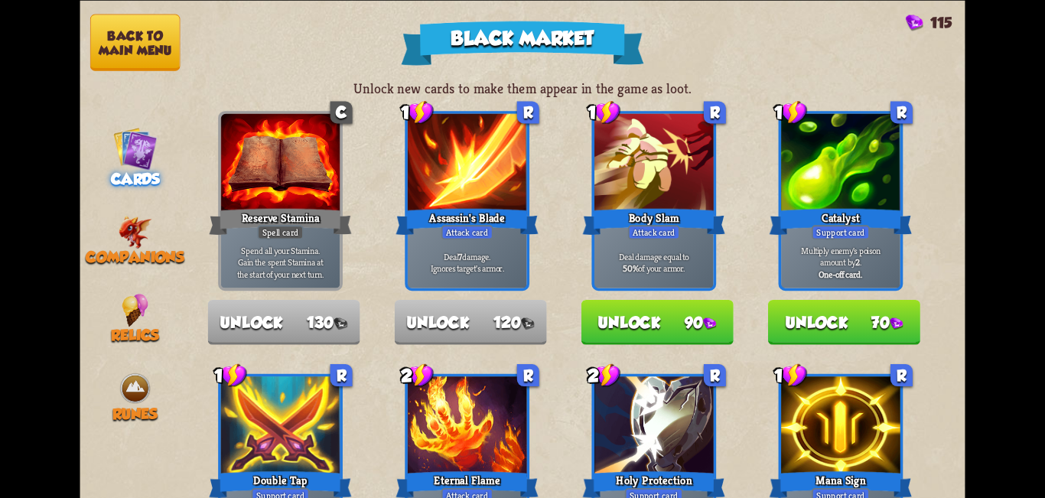
click at [141, 37] on button "Back to main menu" at bounding box center [135, 42] width 90 height 57
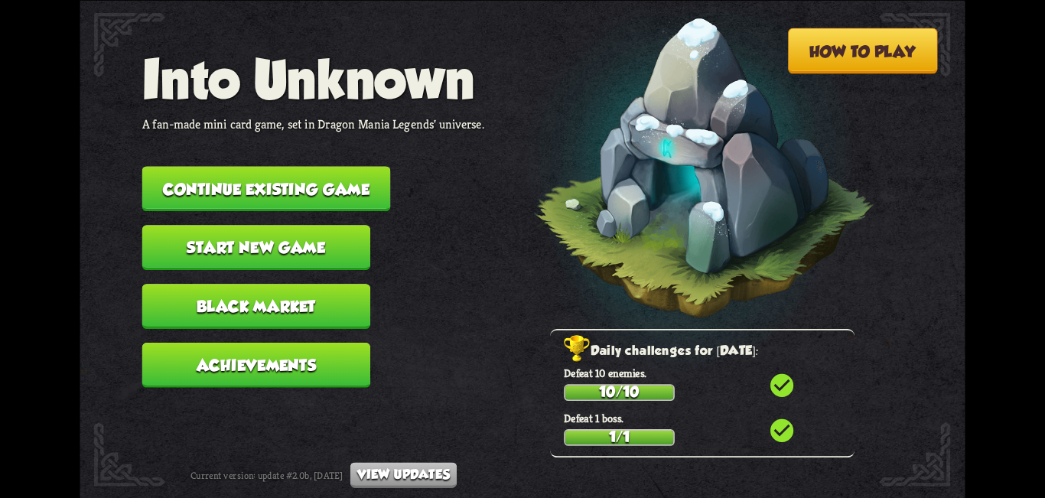
click at [130, 236] on button "Back to main menu" at bounding box center [189, 255] width 135 height 63
